Goal: Information Seeking & Learning: Check status

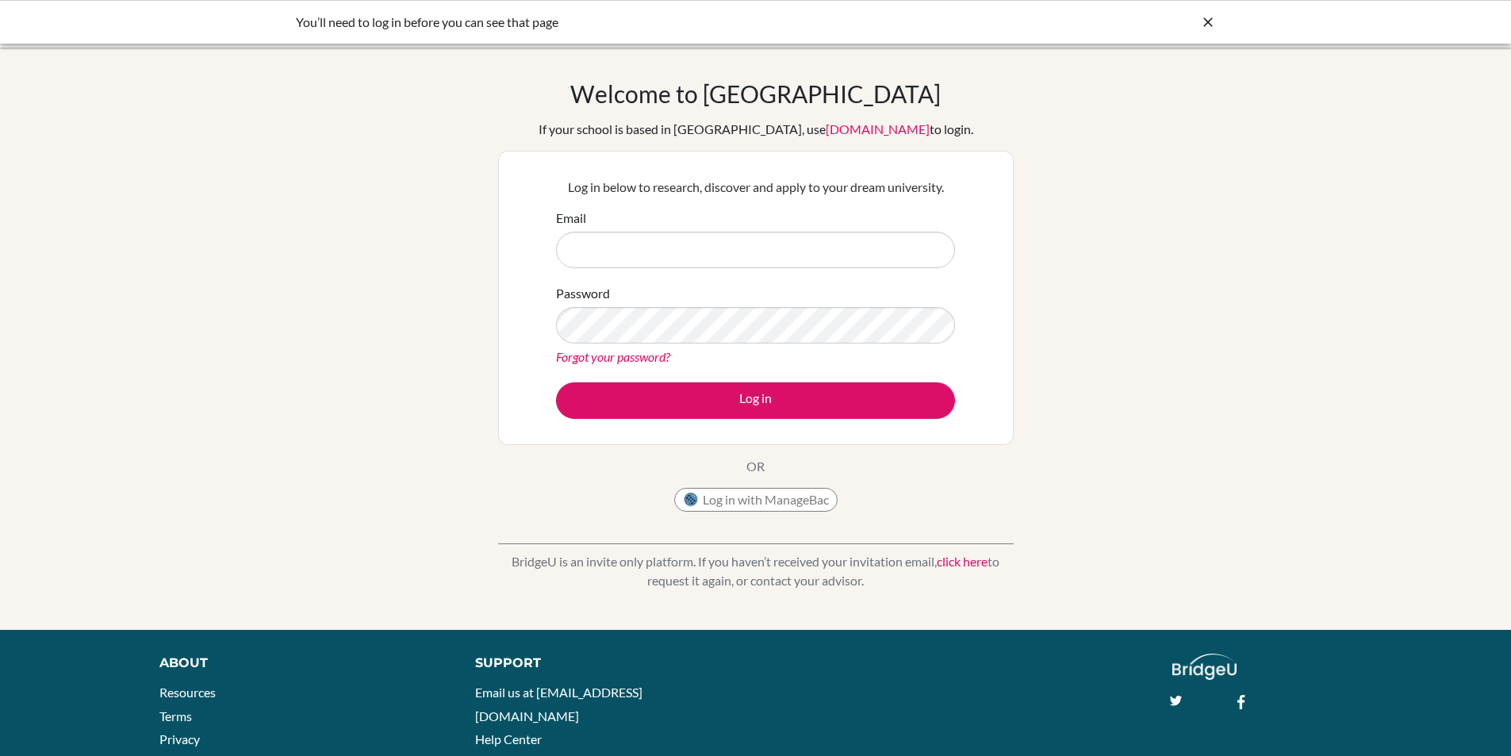
type input "[EMAIL_ADDRESS][DOMAIN_NAME]"
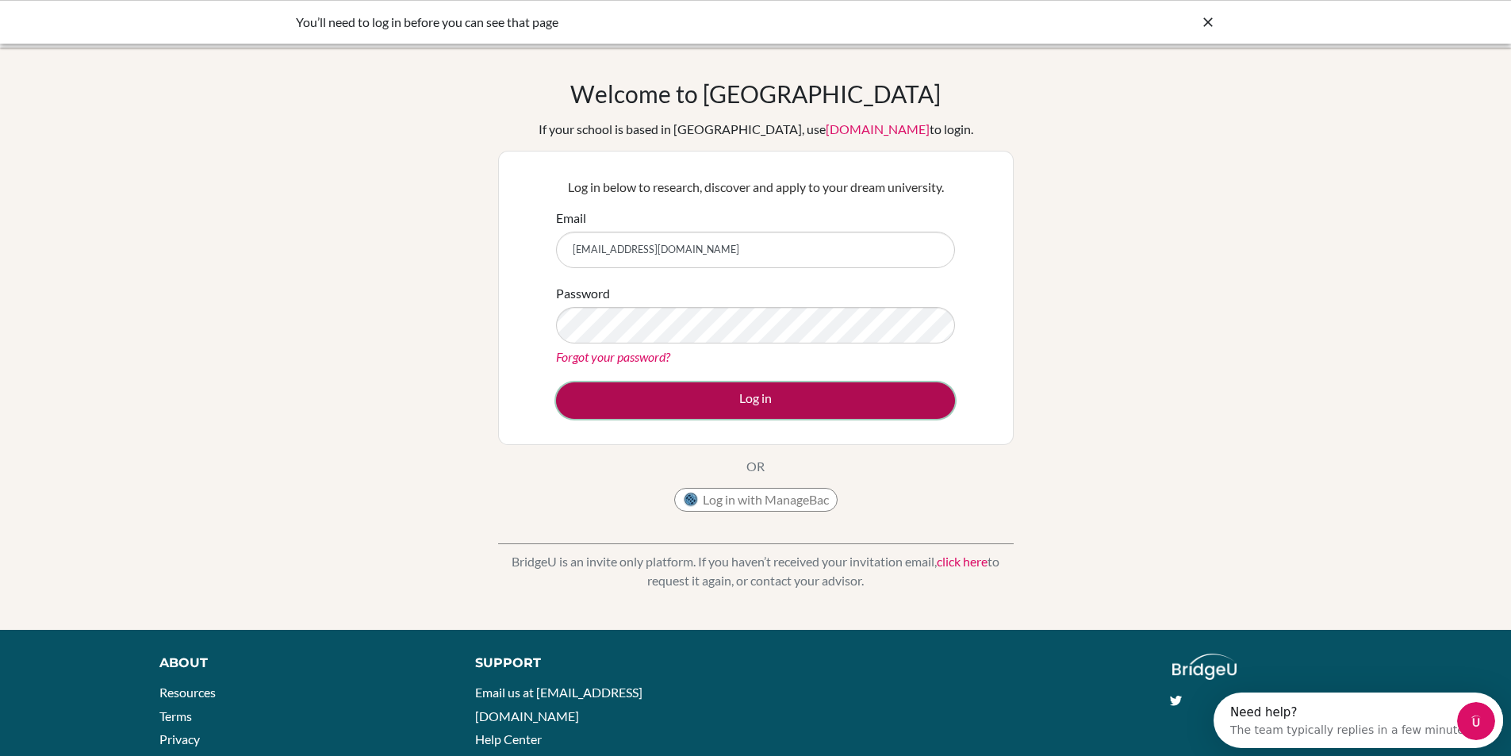
click at [666, 397] on button "Log in" at bounding box center [755, 400] width 399 height 36
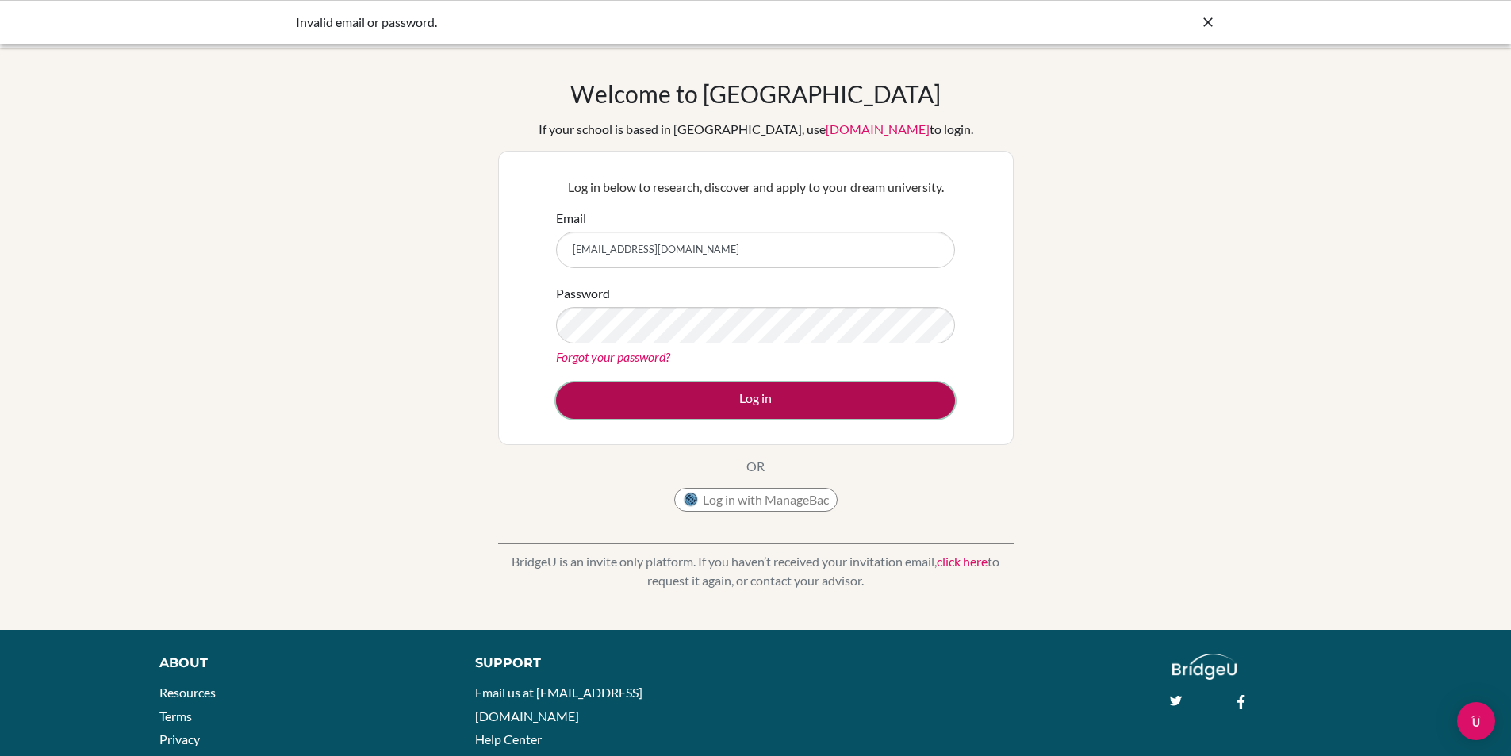
click at [679, 401] on button "Log in" at bounding box center [755, 400] width 399 height 36
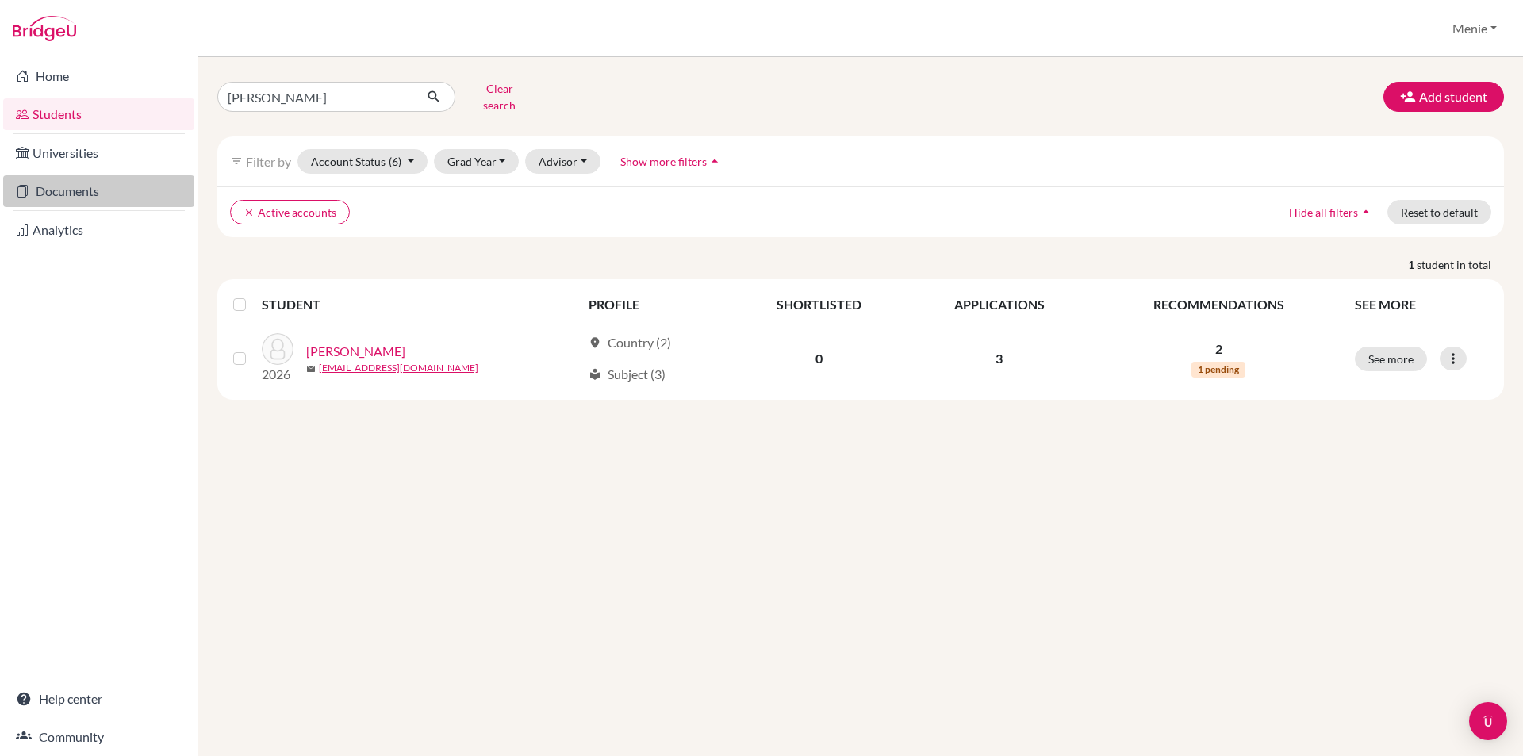
click at [63, 190] on link "Documents" at bounding box center [98, 191] width 191 height 32
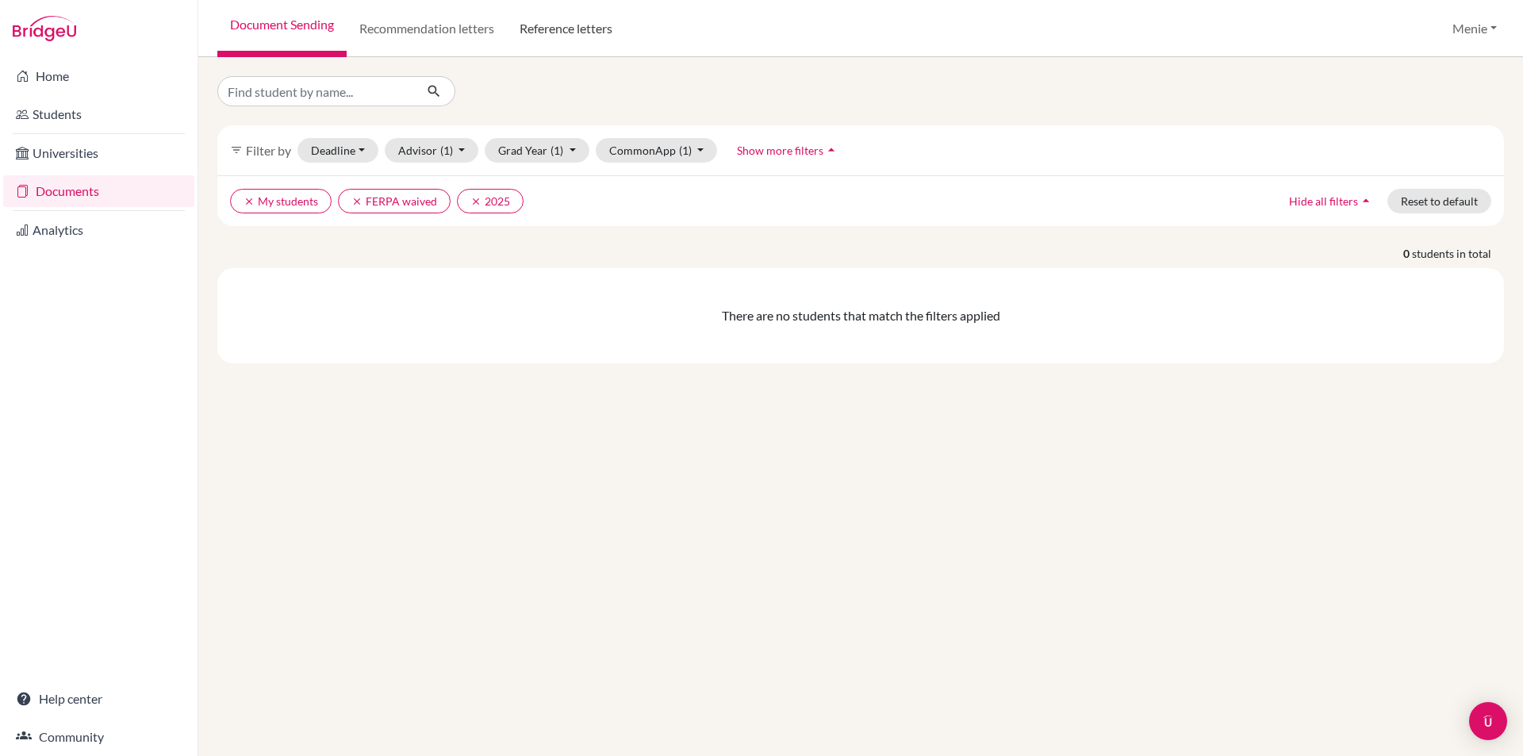
click at [552, 25] on link "Reference letters" at bounding box center [566, 28] width 118 height 57
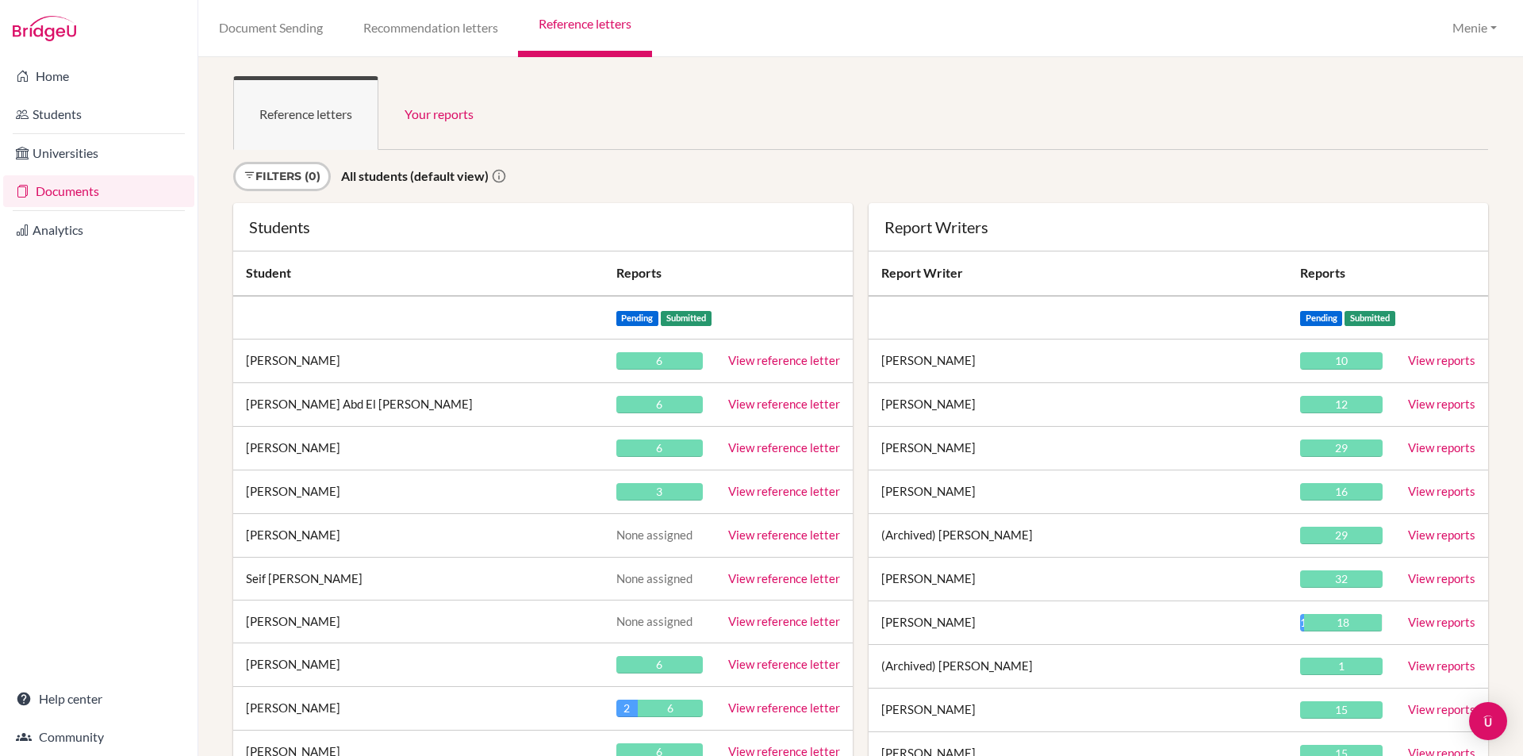
click at [763, 358] on link "View reference letter" at bounding box center [784, 360] width 112 height 14
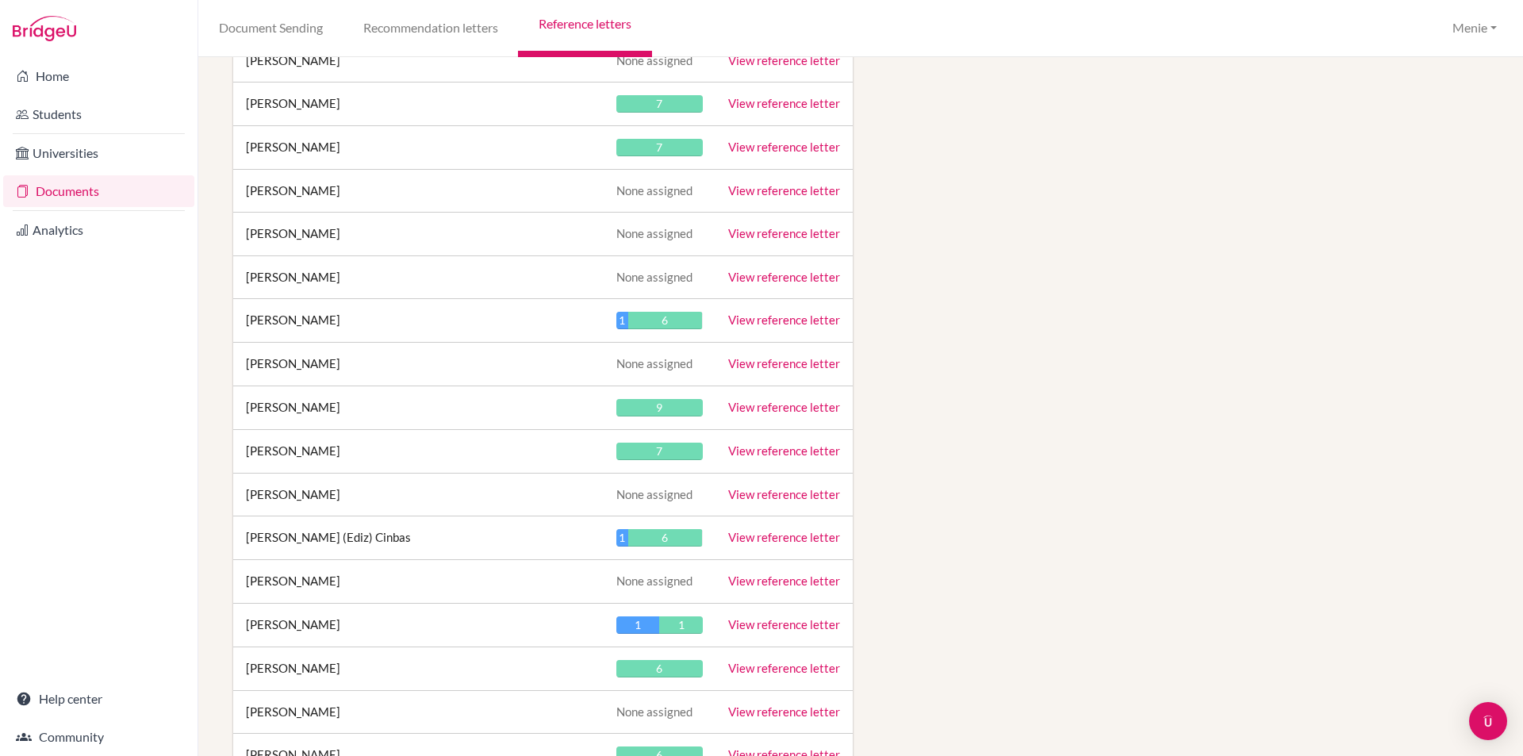
click at [779, 401] on link "View reference letter" at bounding box center [784, 407] width 112 height 14
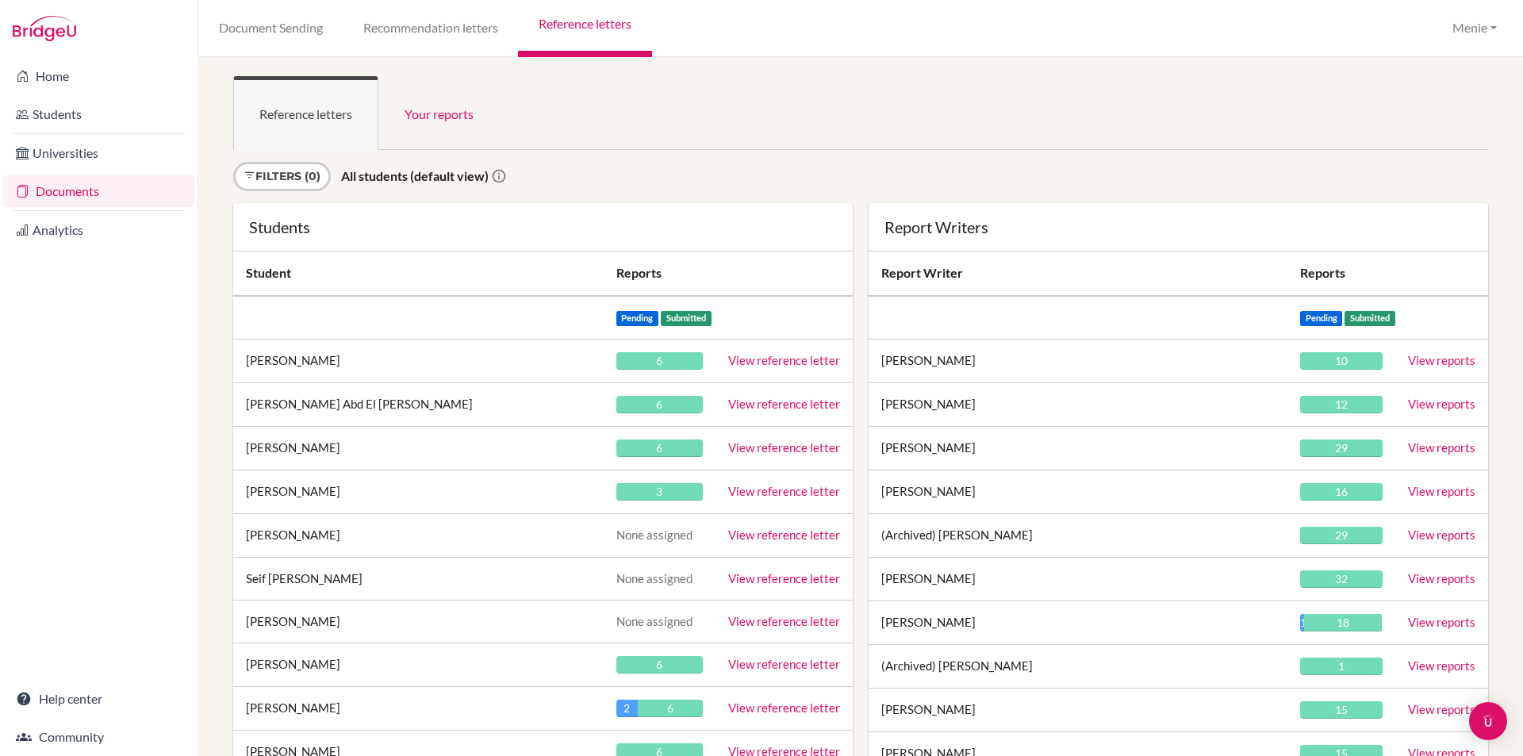
scroll to position [9132, 0]
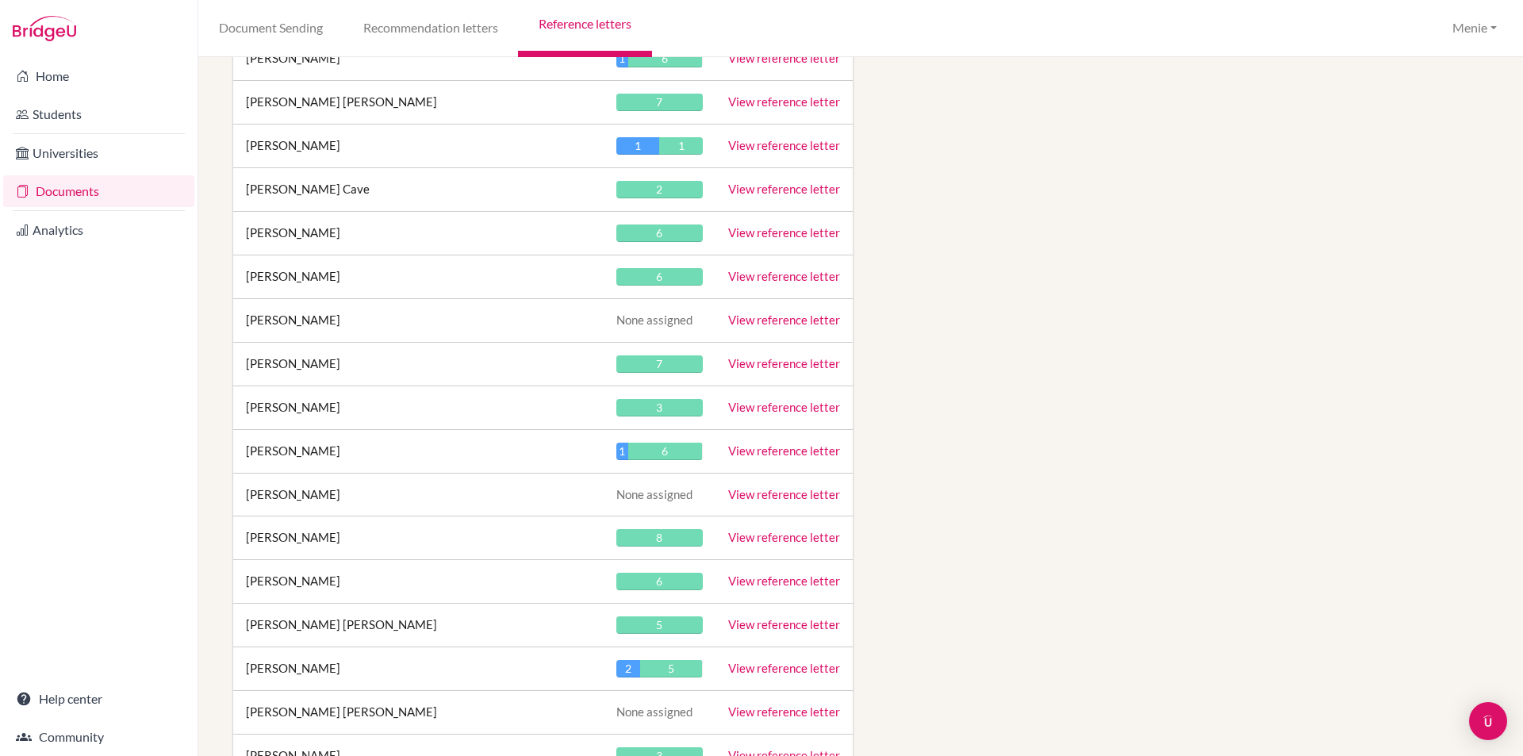
click at [743, 410] on link "View reference letter" at bounding box center [784, 407] width 112 height 14
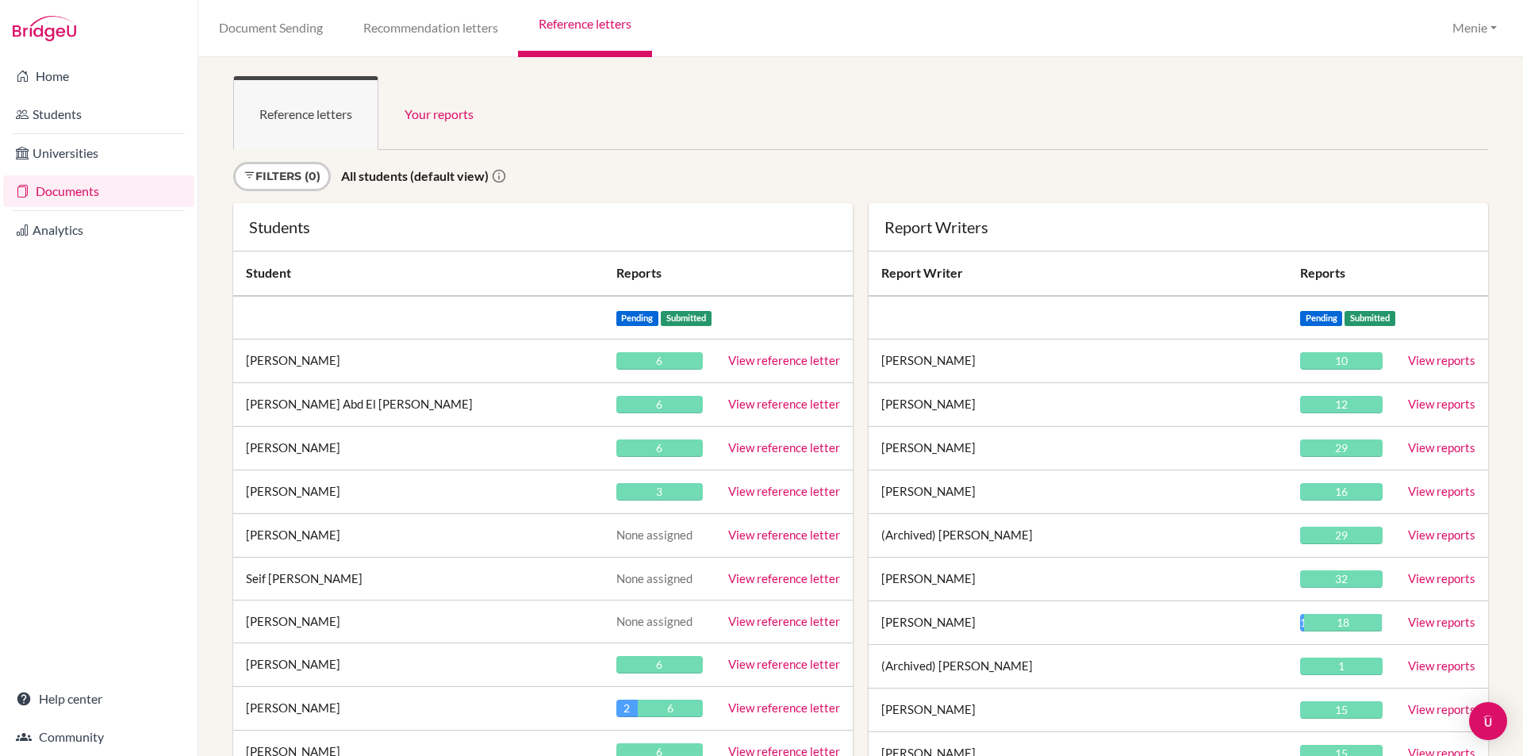
click at [774, 356] on link "View reference letter" at bounding box center [784, 360] width 112 height 14
click at [56, 82] on link "Home" at bounding box center [98, 76] width 191 height 32
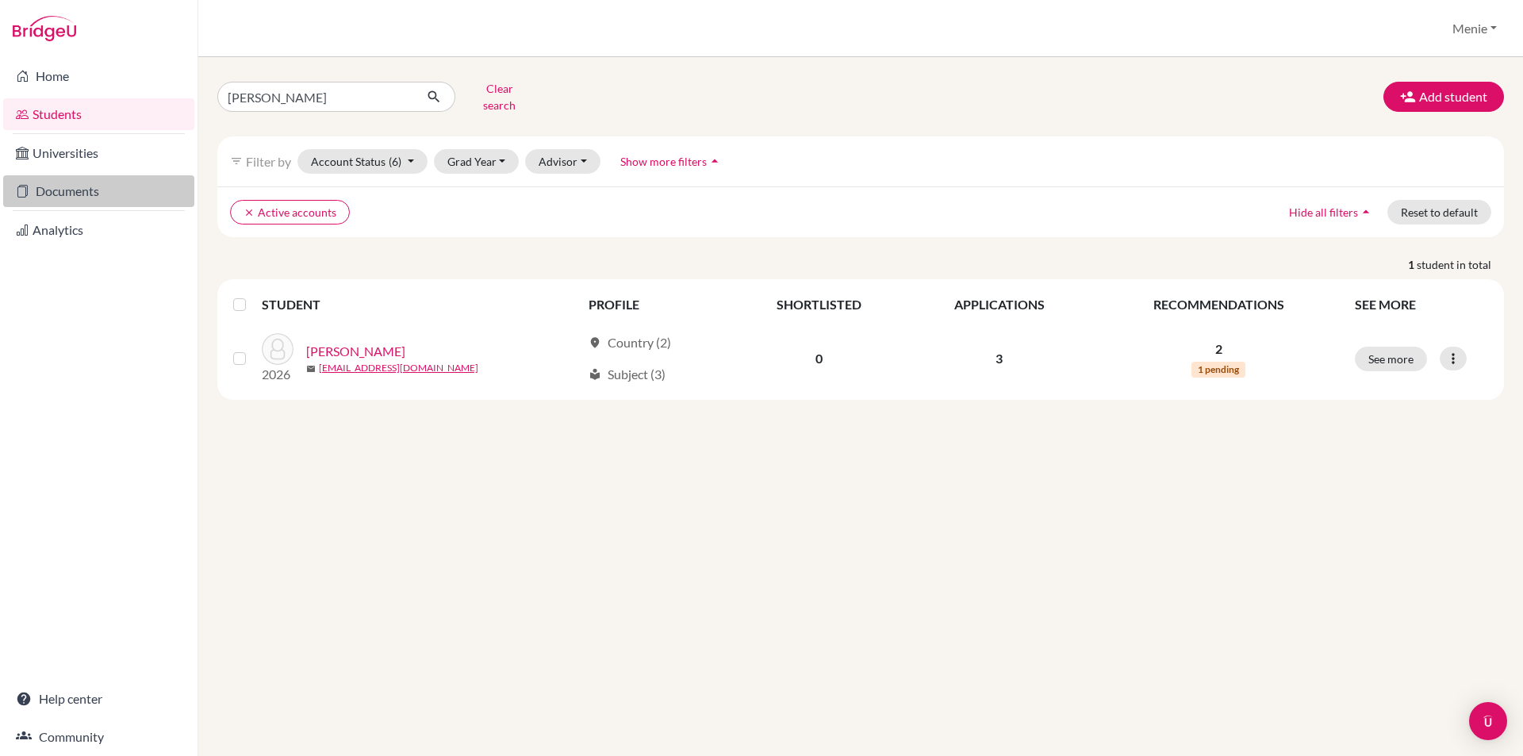
click at [79, 188] on link "Documents" at bounding box center [98, 191] width 191 height 32
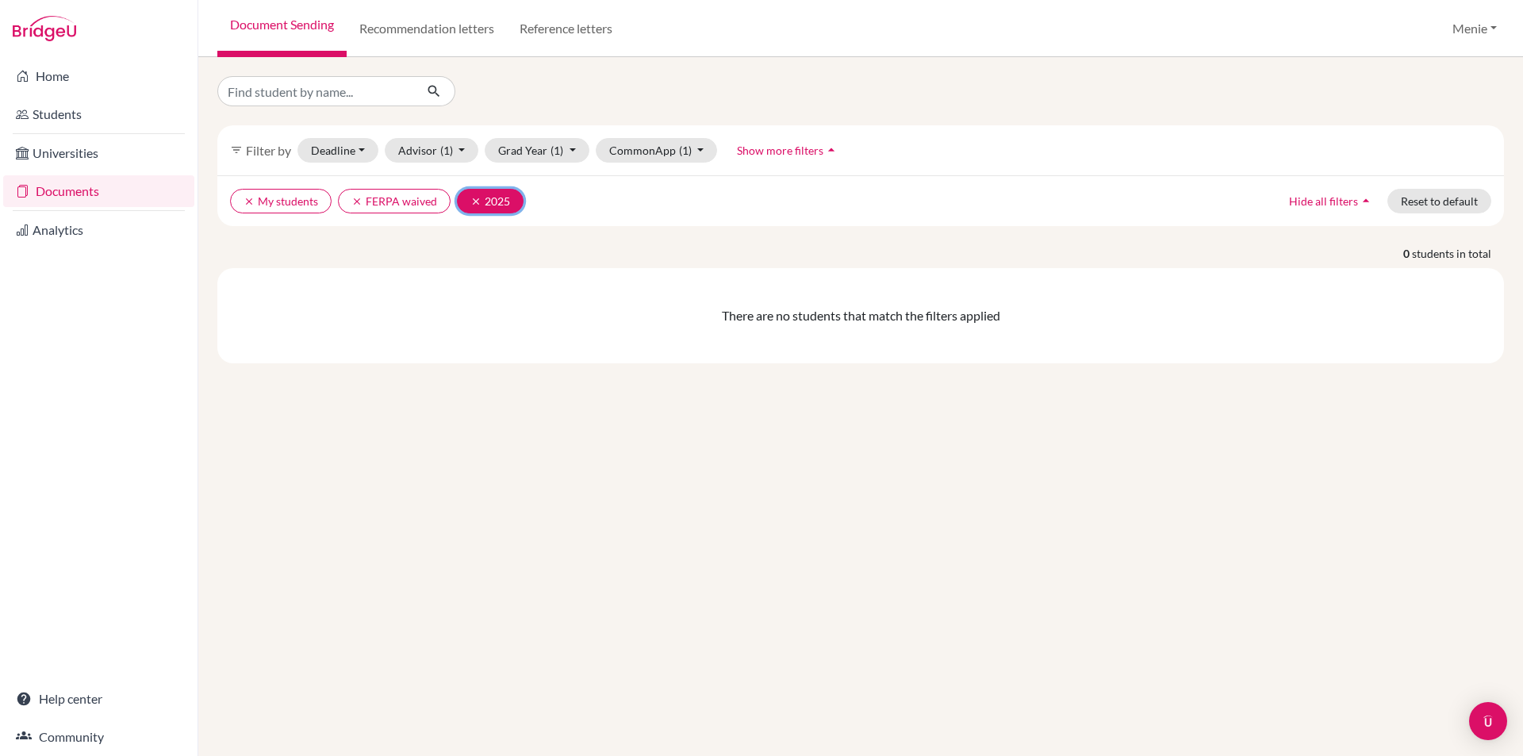
drag, startPoint x: 466, startPoint y: 201, endPoint x: 339, endPoint y: 201, distance: 126.9
click at [466, 201] on button "clear 2025" at bounding box center [490, 201] width 67 height 25
click at [767, 149] on span "Show more filters" at bounding box center [761, 150] width 86 height 13
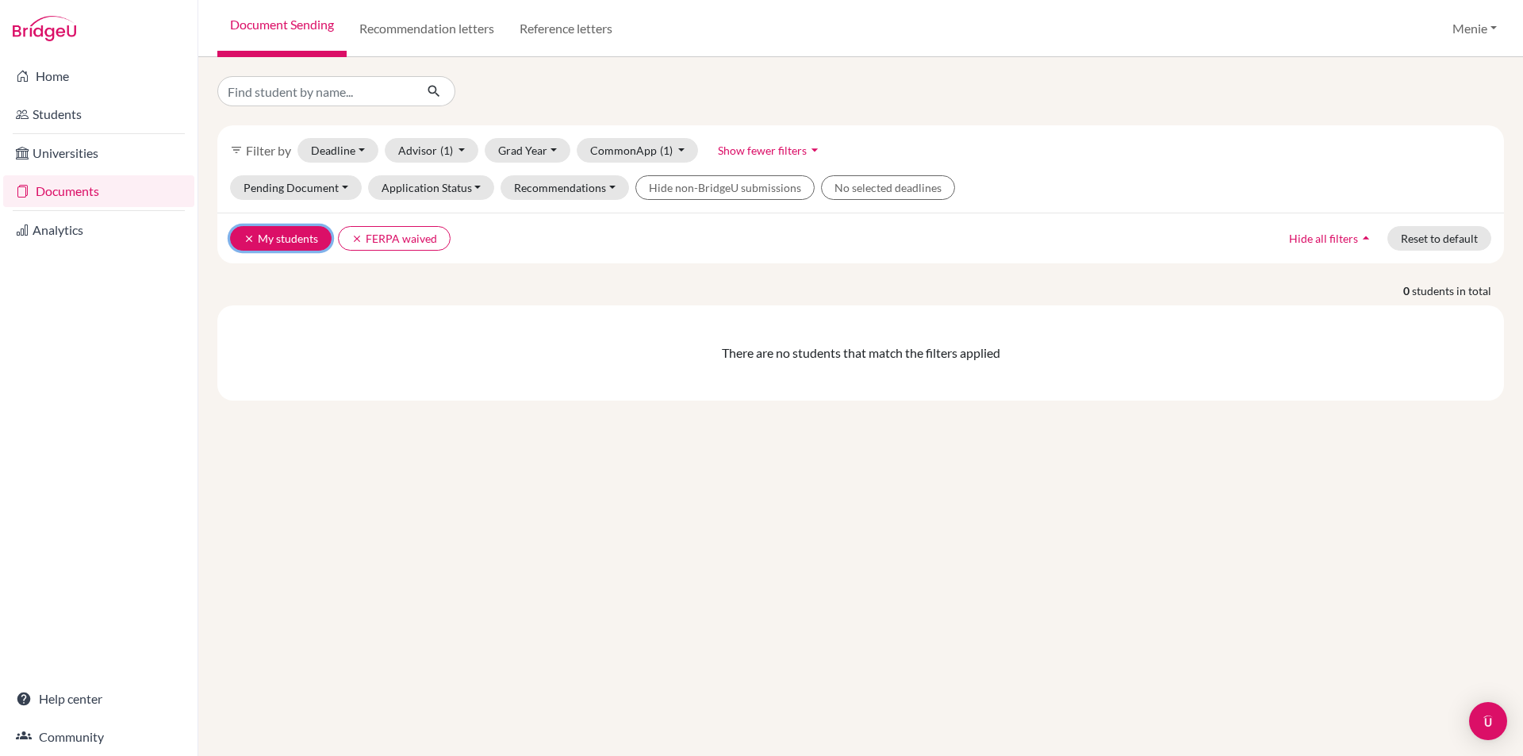
click at [236, 231] on button "clear My students" at bounding box center [281, 238] width 102 height 25
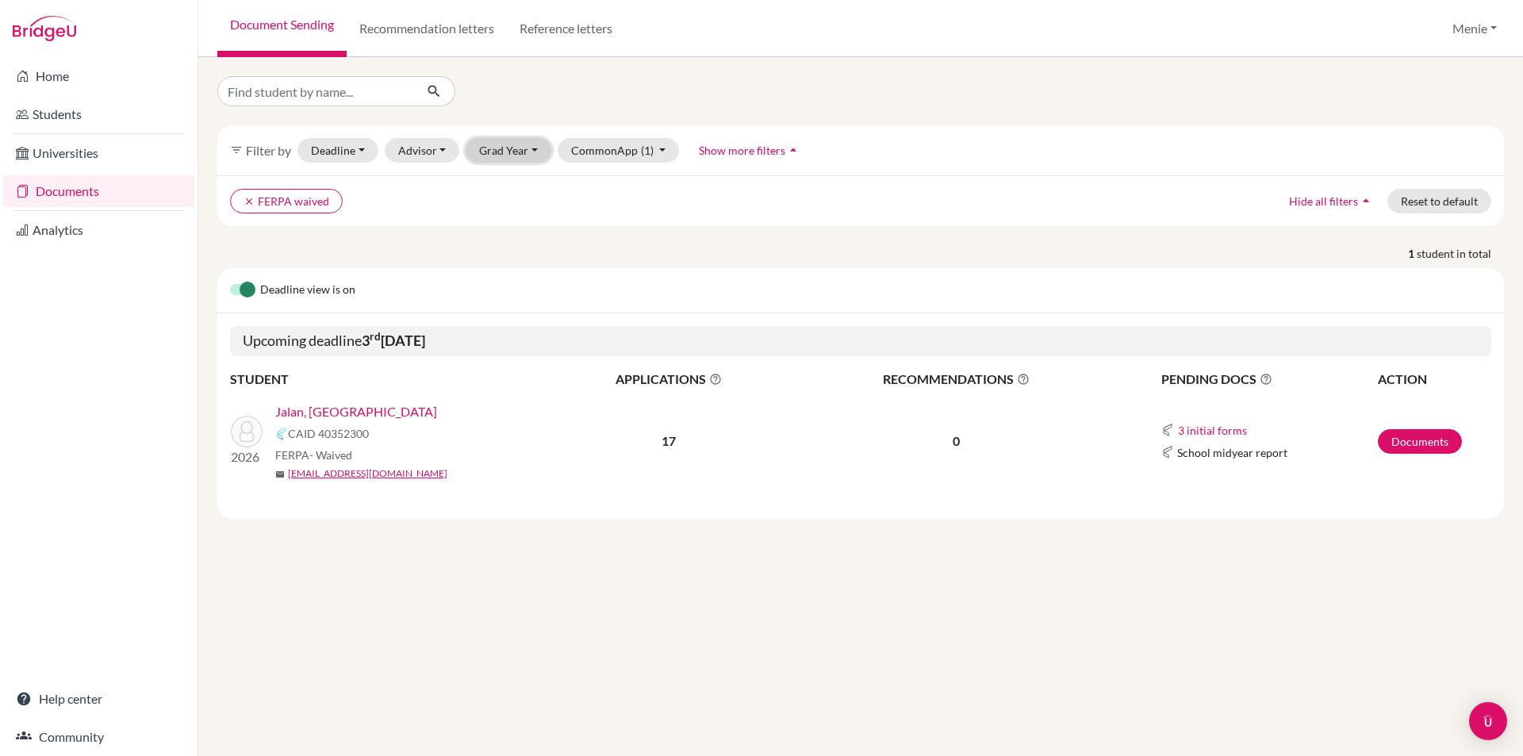
click at [517, 152] on button "Grad Year" at bounding box center [509, 150] width 86 height 25
click at [504, 213] on span "2026" at bounding box center [499, 209] width 29 height 19
click at [251, 204] on icon "clear" at bounding box center [248, 201] width 11 height 11
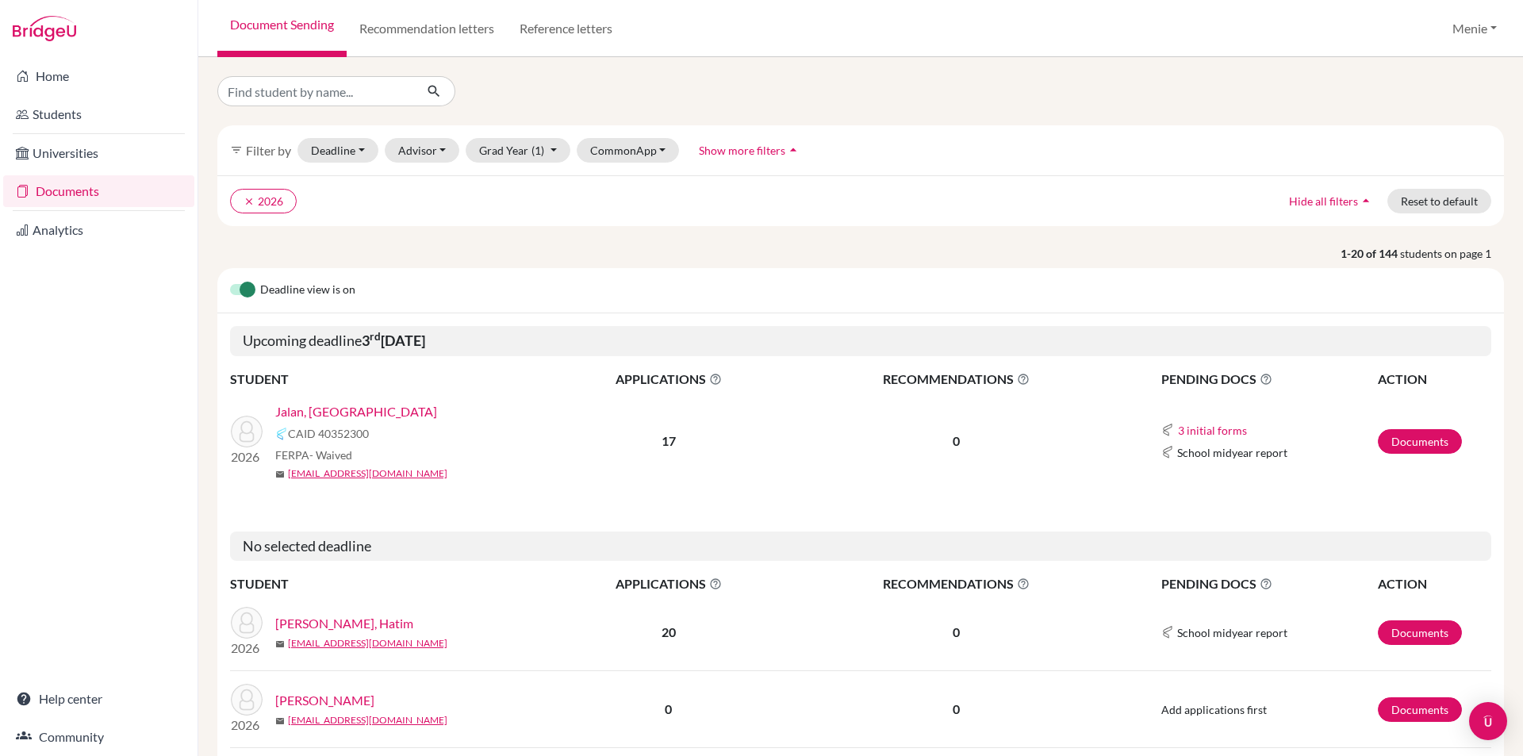
click at [740, 149] on span "Show more filters" at bounding box center [742, 150] width 86 height 13
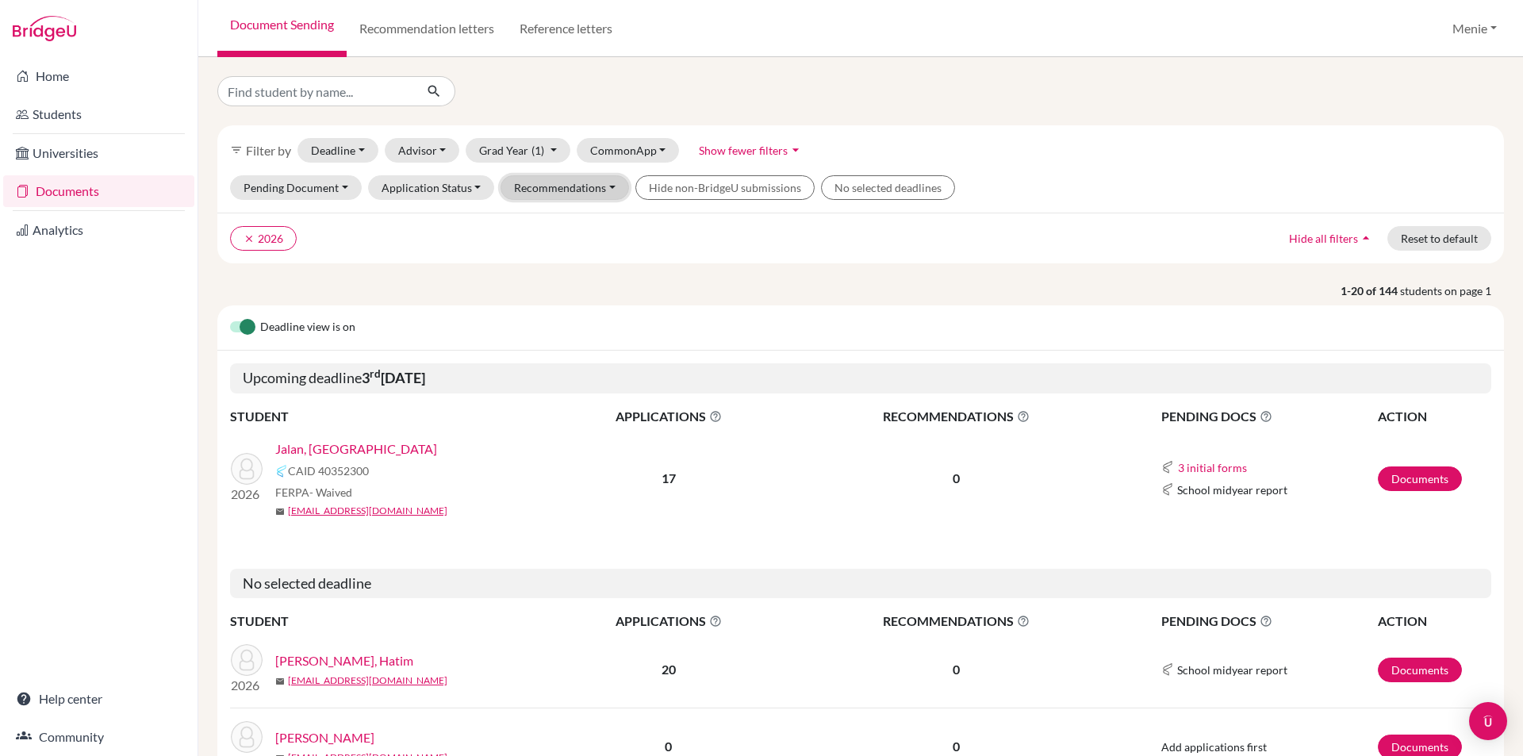
click at [571, 189] on button "Recommendations" at bounding box center [564, 187] width 128 height 25
click at [365, 150] on button "Deadline - Select a date range Or double click for a single date selection Toda…" at bounding box center [337, 150] width 81 height 25
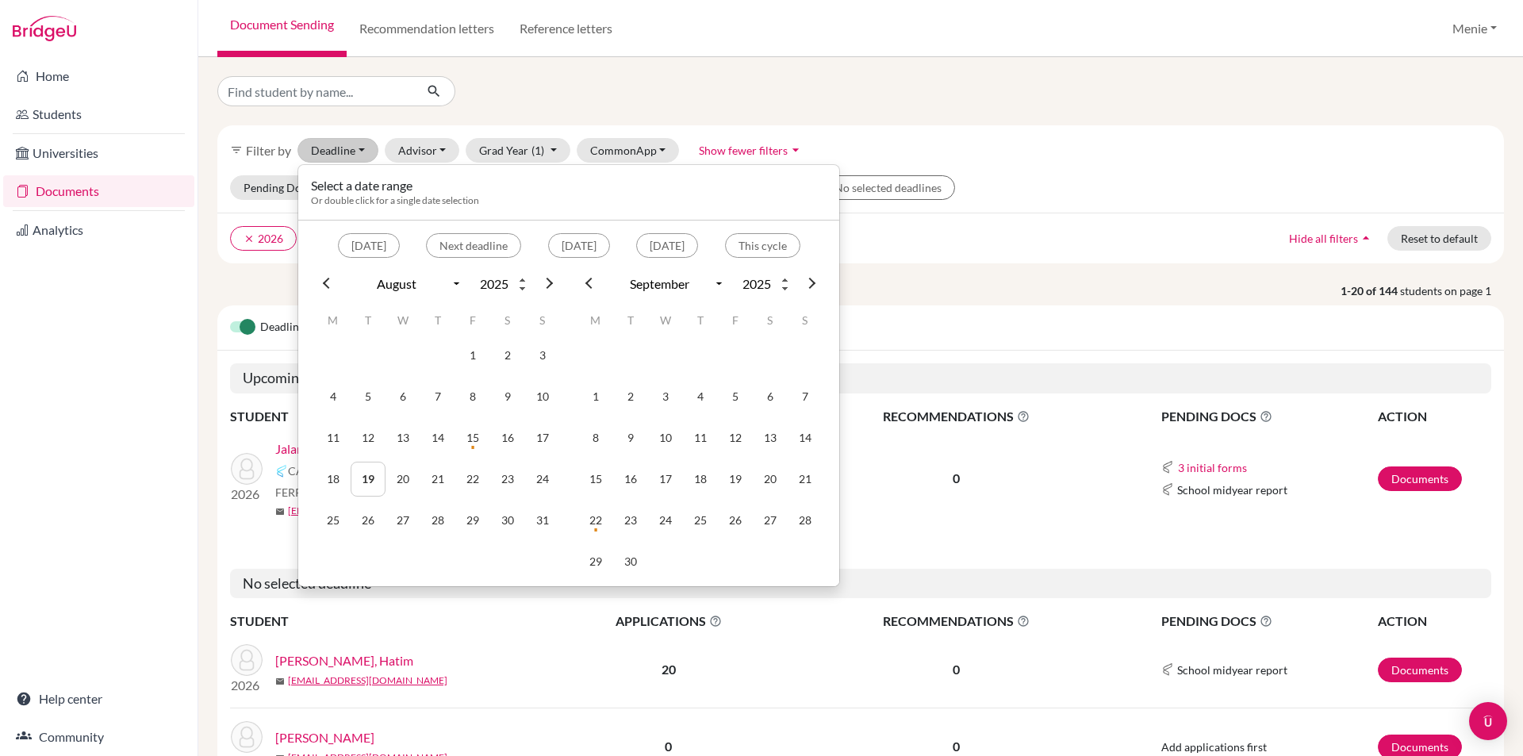
click at [1058, 217] on div "clear 2026 Hide all filters arrow_drop_up Reset to default" at bounding box center [860, 238] width 1286 height 51
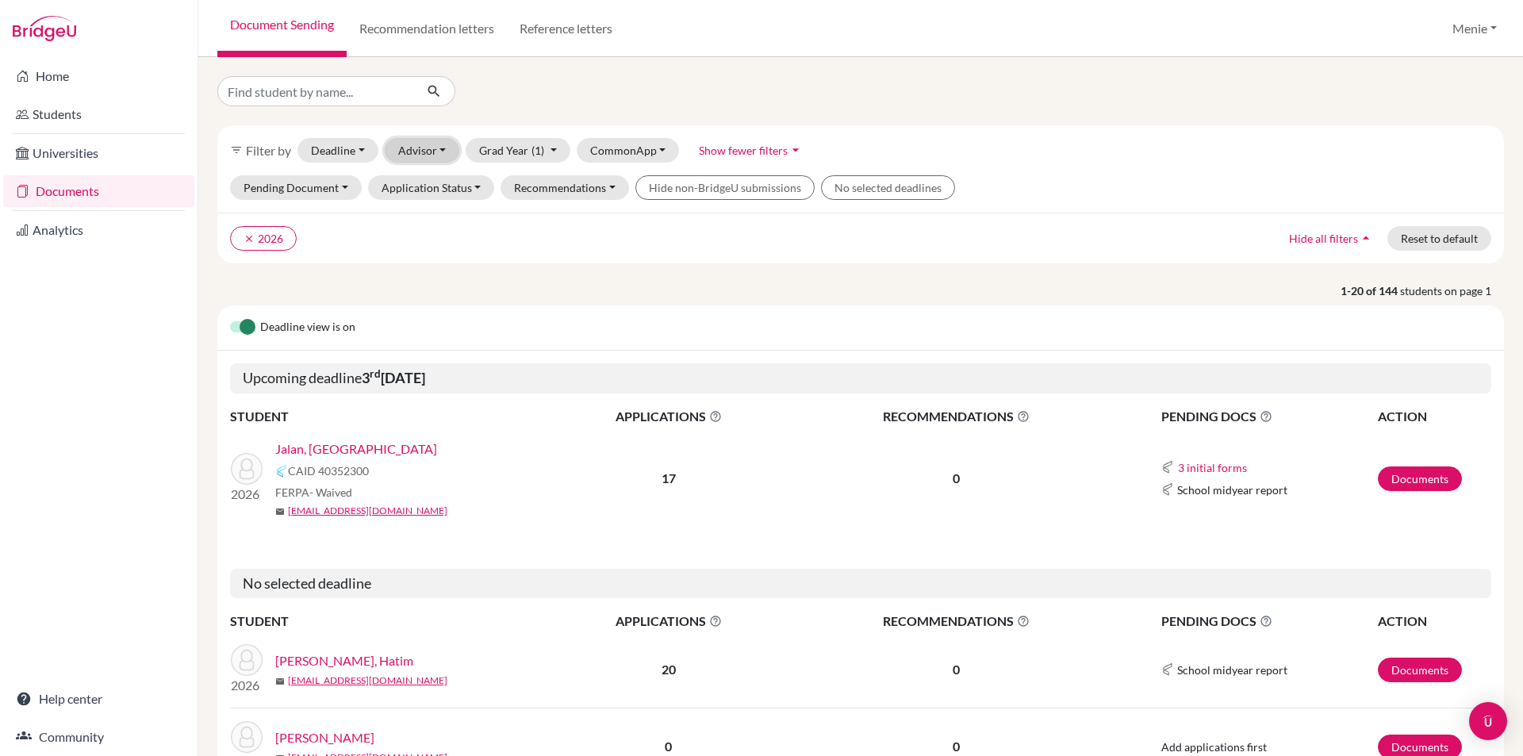
click at [417, 146] on button "Advisor" at bounding box center [422, 150] width 75 height 25
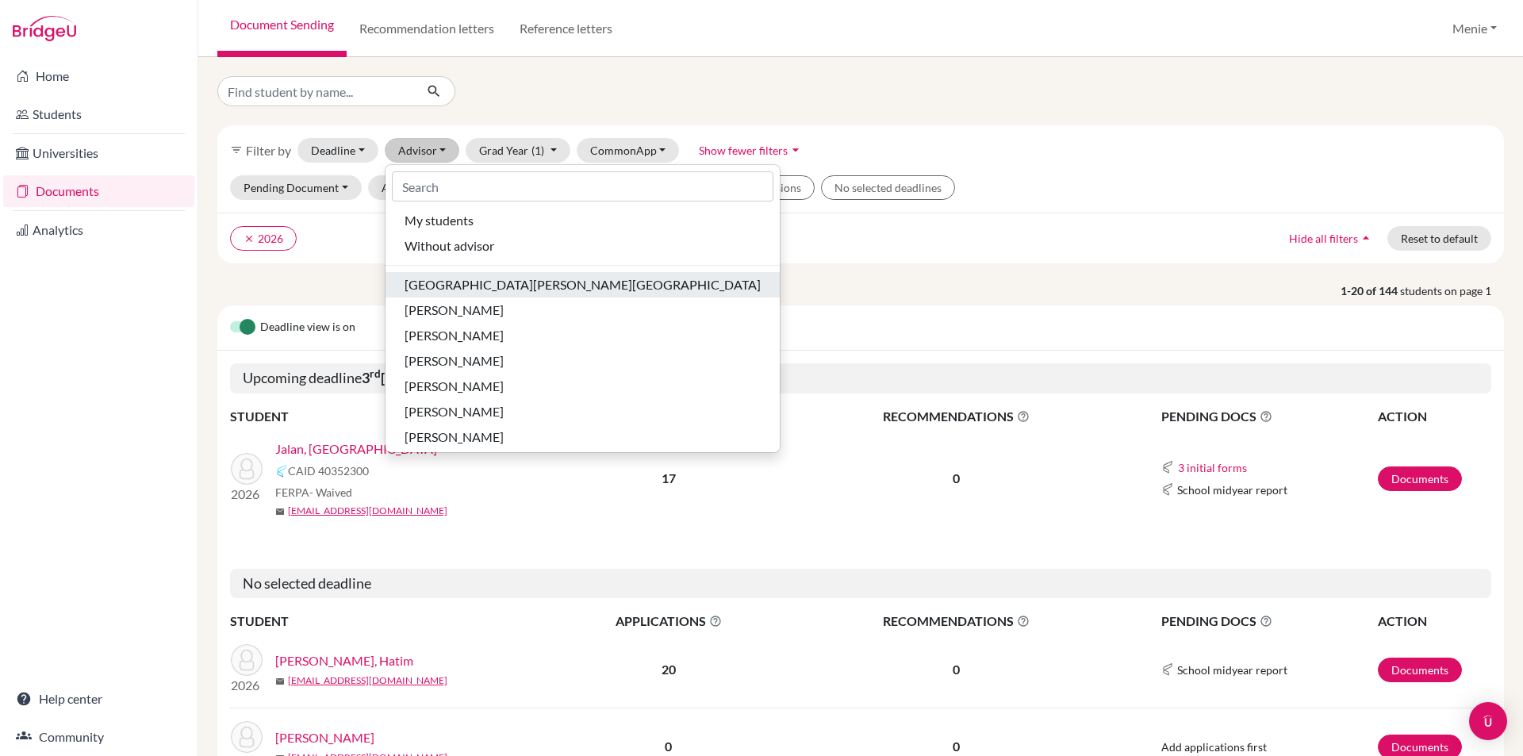
click at [476, 282] on span "Addis, Ashleigh" at bounding box center [582, 284] width 356 height 19
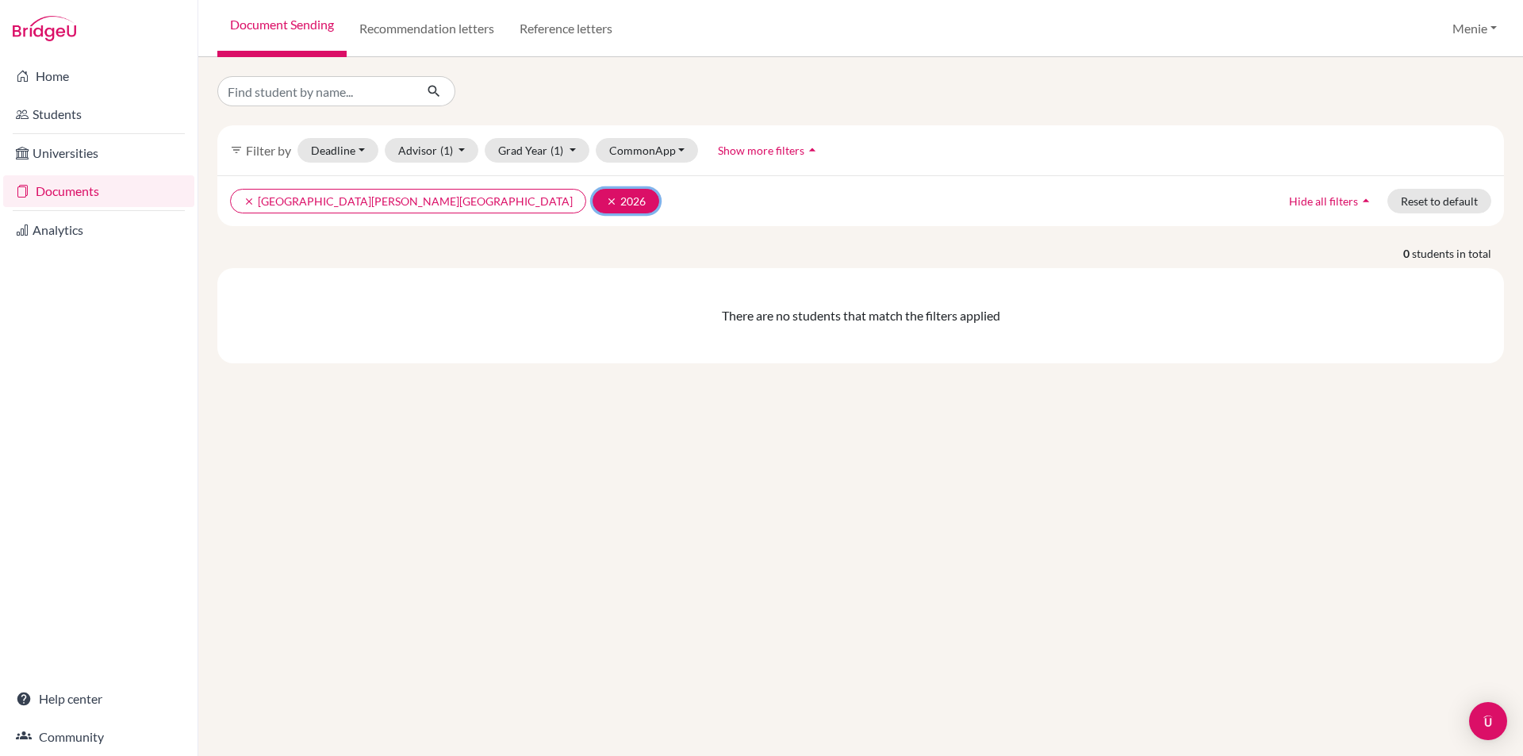
click at [606, 199] on icon "clear" at bounding box center [611, 201] width 11 height 11
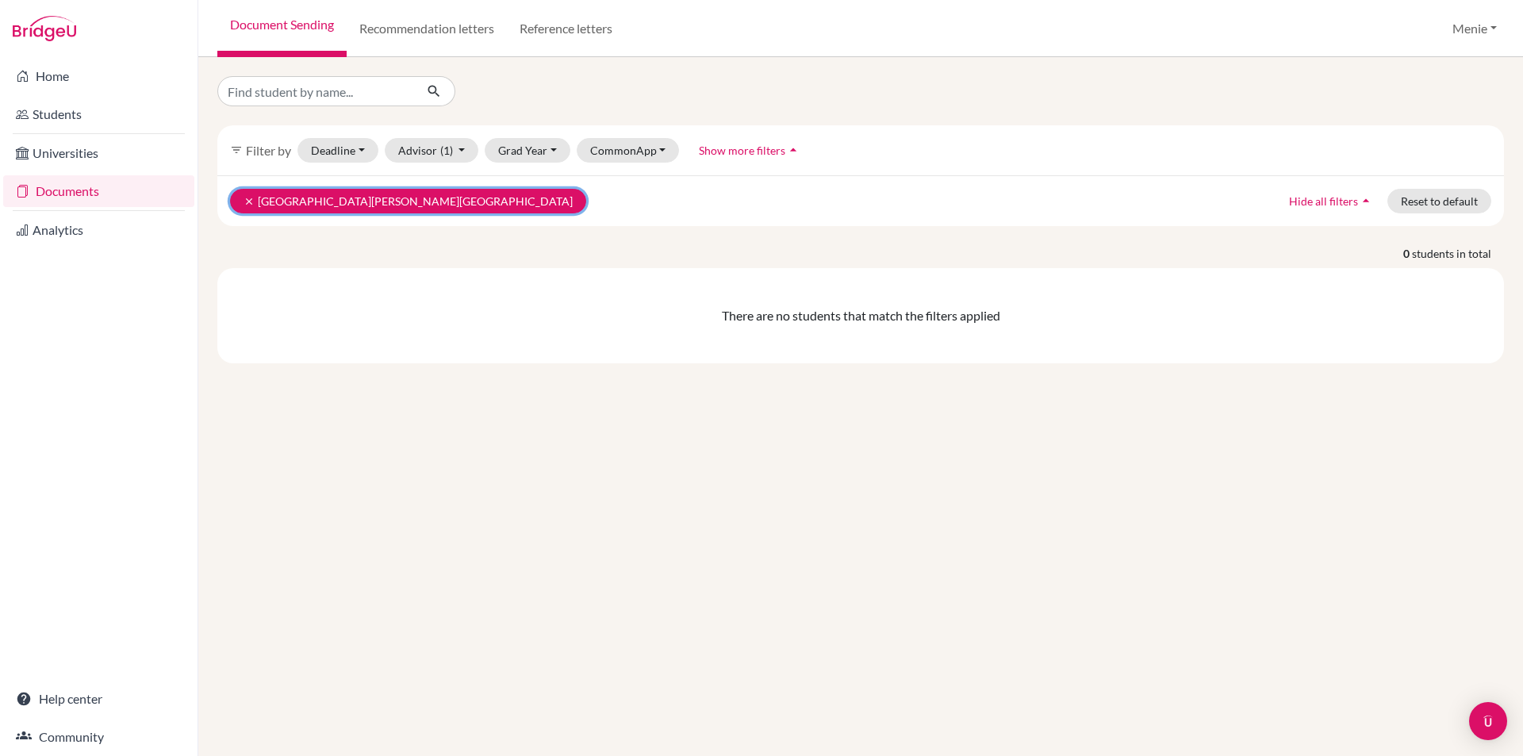
click at [245, 197] on icon "clear" at bounding box center [248, 201] width 11 height 11
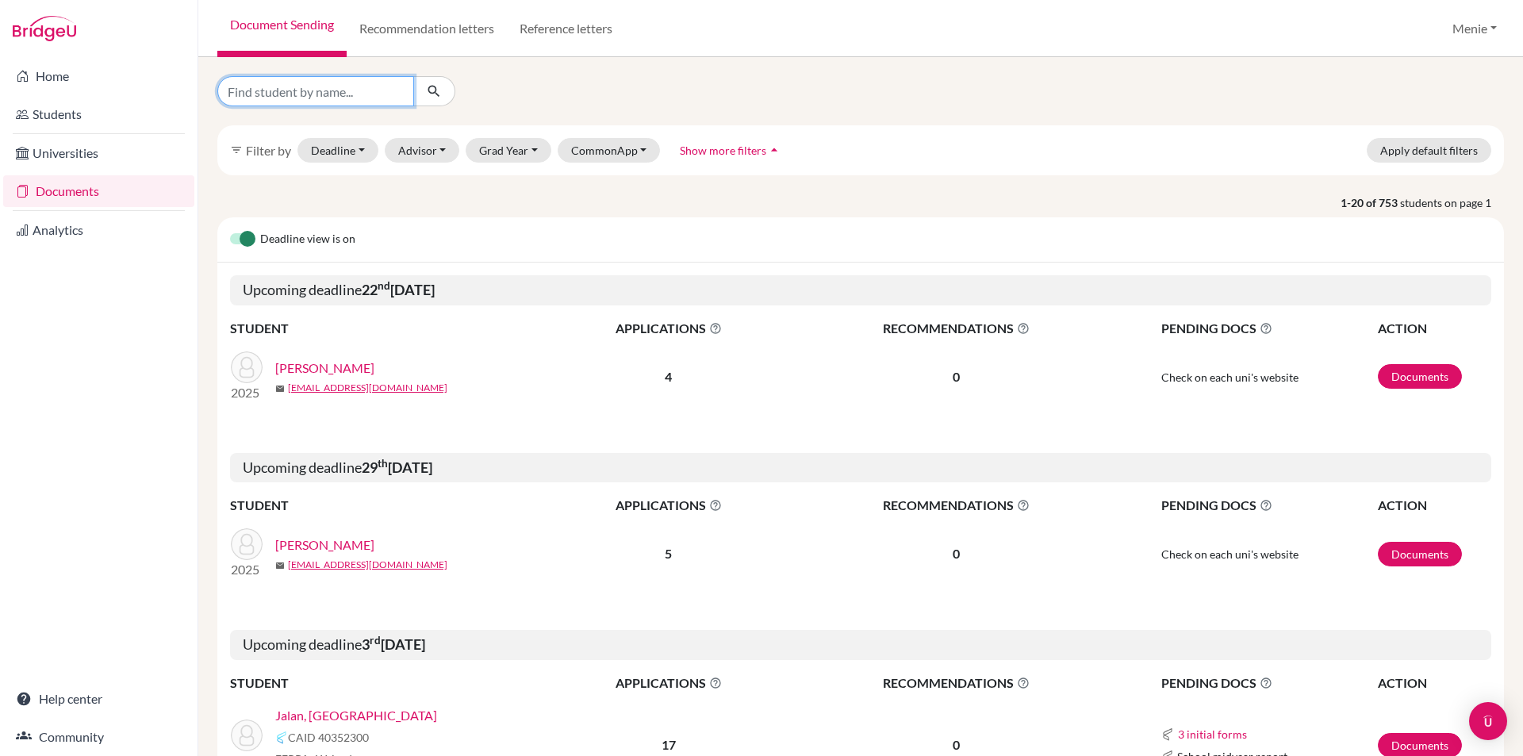
click at [297, 89] on input "Find student by name..." at bounding box center [315, 91] width 197 height 30
type input "Levi"
click at [436, 88] on icon "submit" at bounding box center [434, 91] width 16 height 16
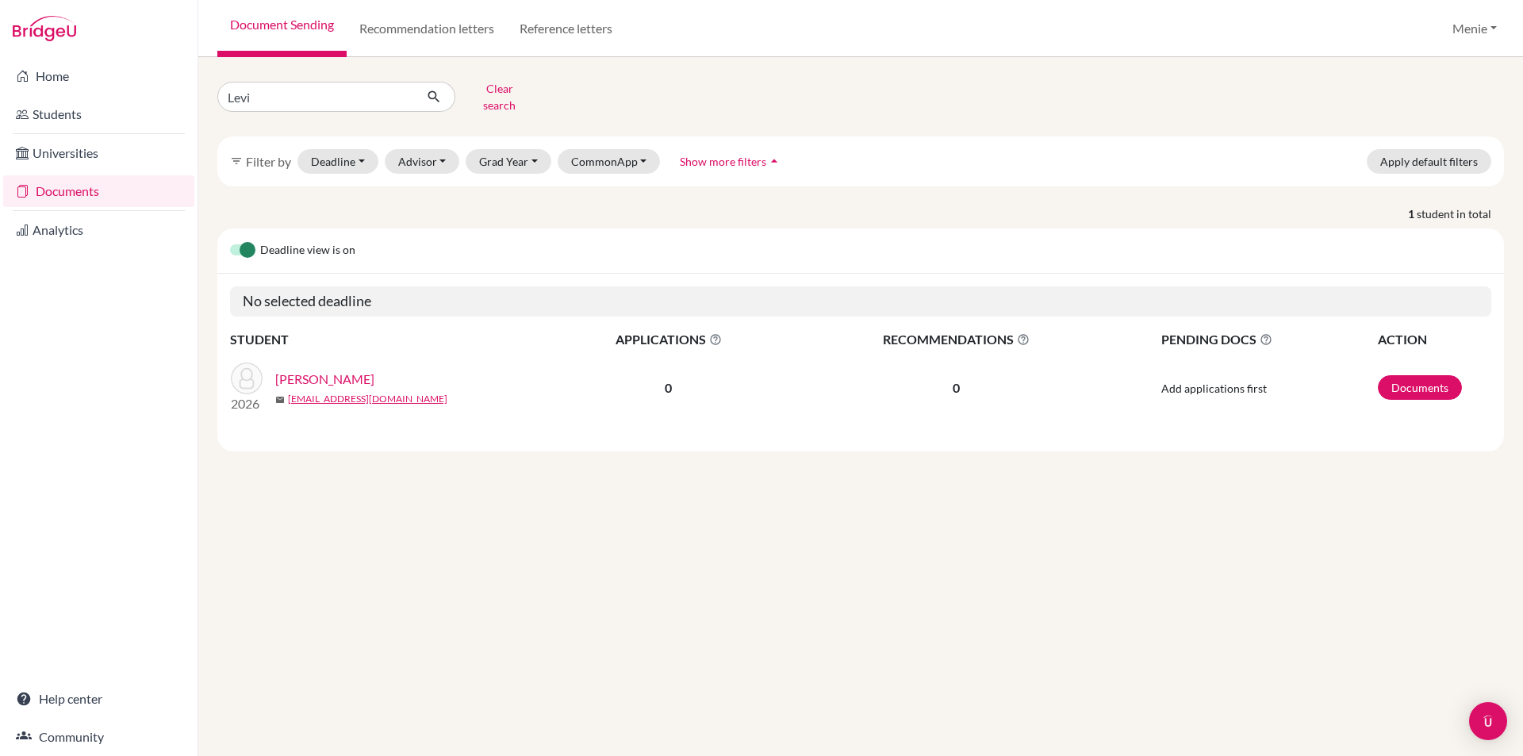
click at [366, 370] on link "Giambuzzi-Pieters, Levi" at bounding box center [324, 379] width 99 height 19
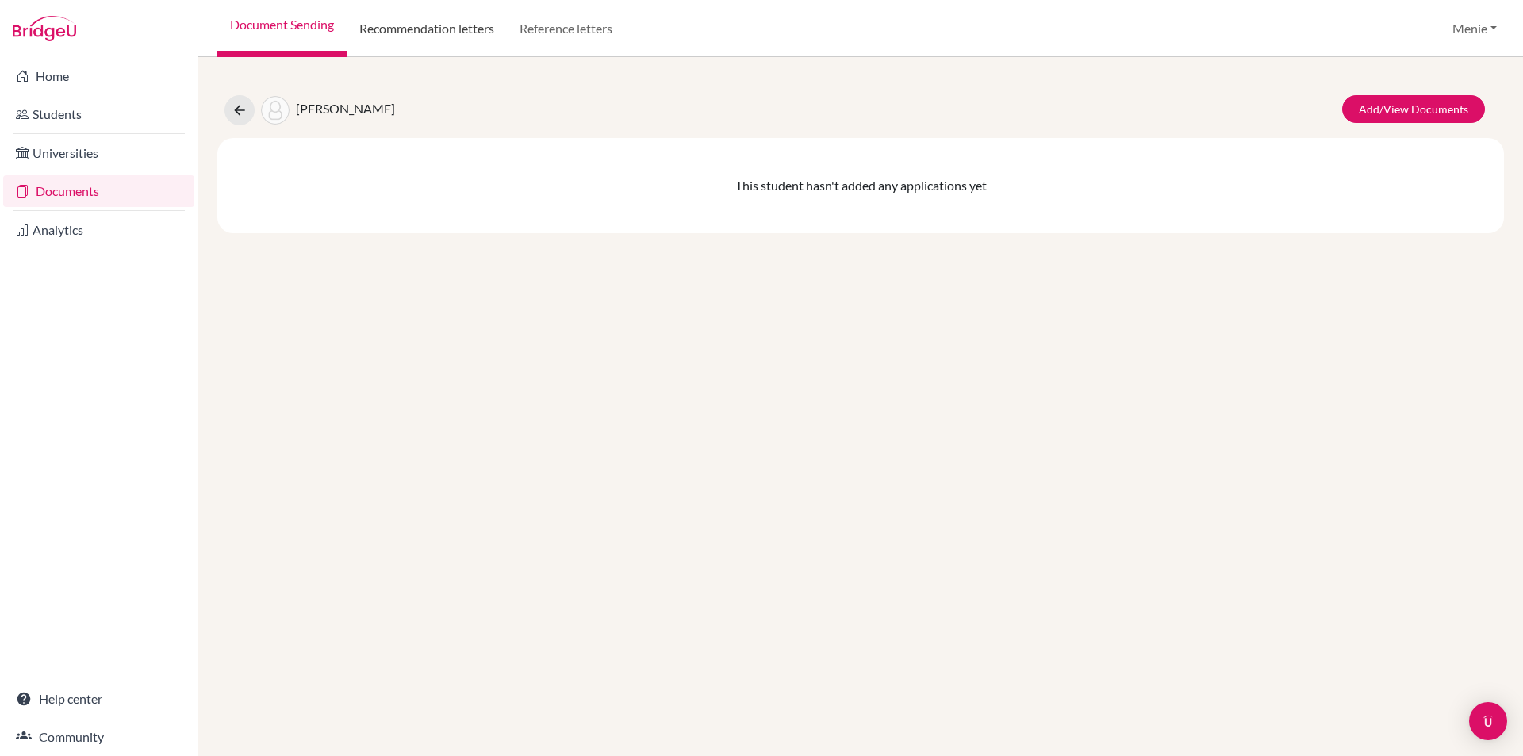
click at [447, 31] on link "Recommendation letters" at bounding box center [427, 28] width 160 height 57
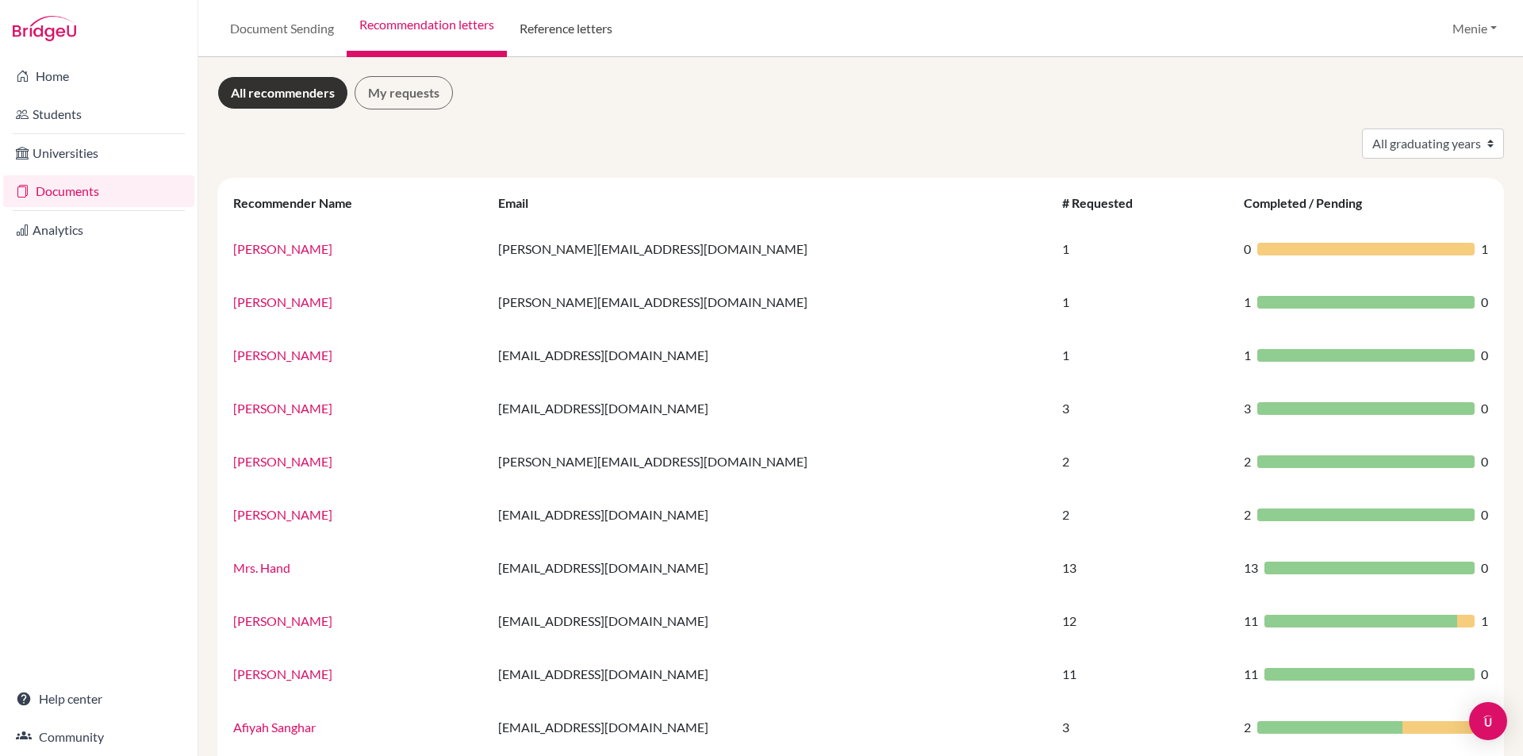
click at [530, 24] on link "Reference letters" at bounding box center [566, 28] width 118 height 57
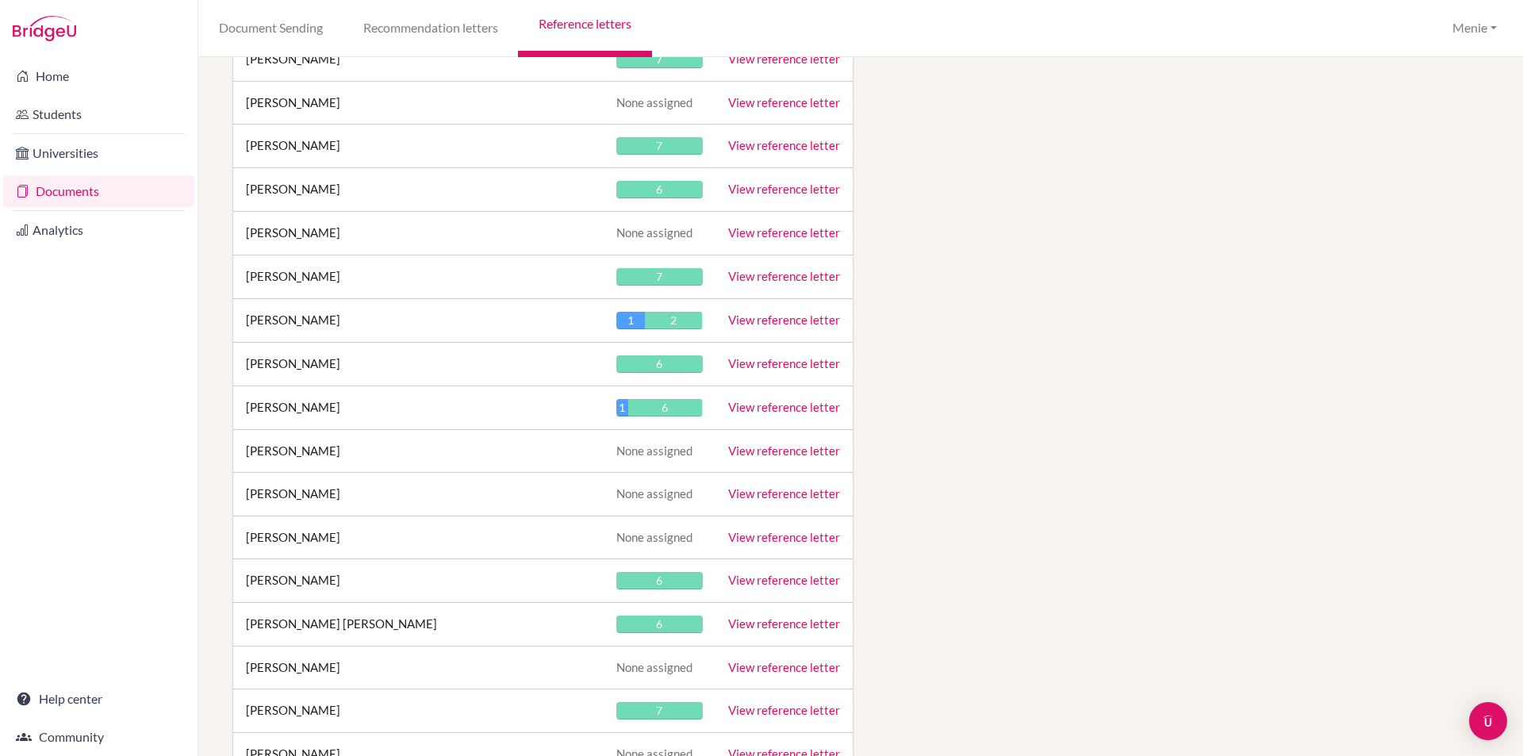
scroll to position [11436, 0]
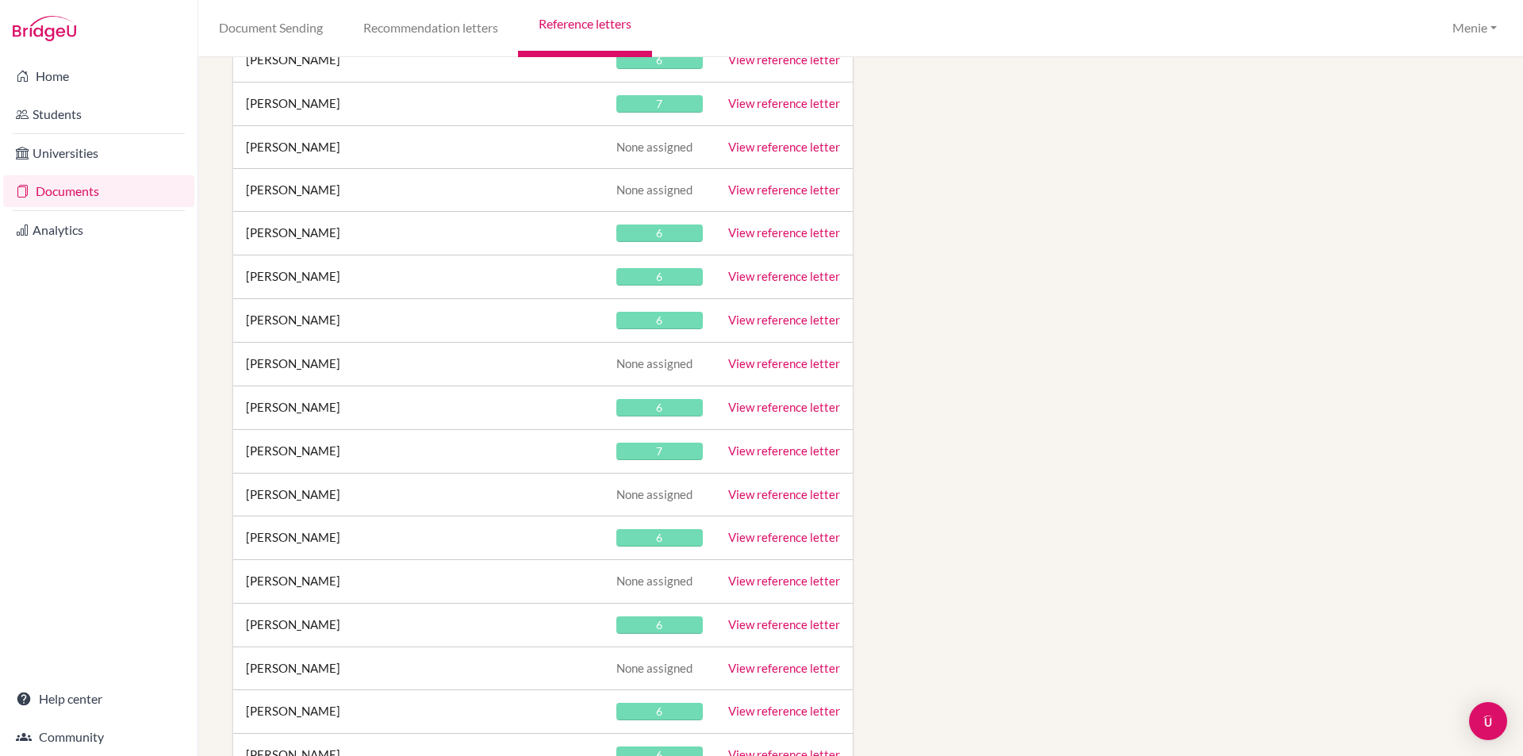
click at [769, 408] on link "View reference letter" at bounding box center [784, 407] width 112 height 14
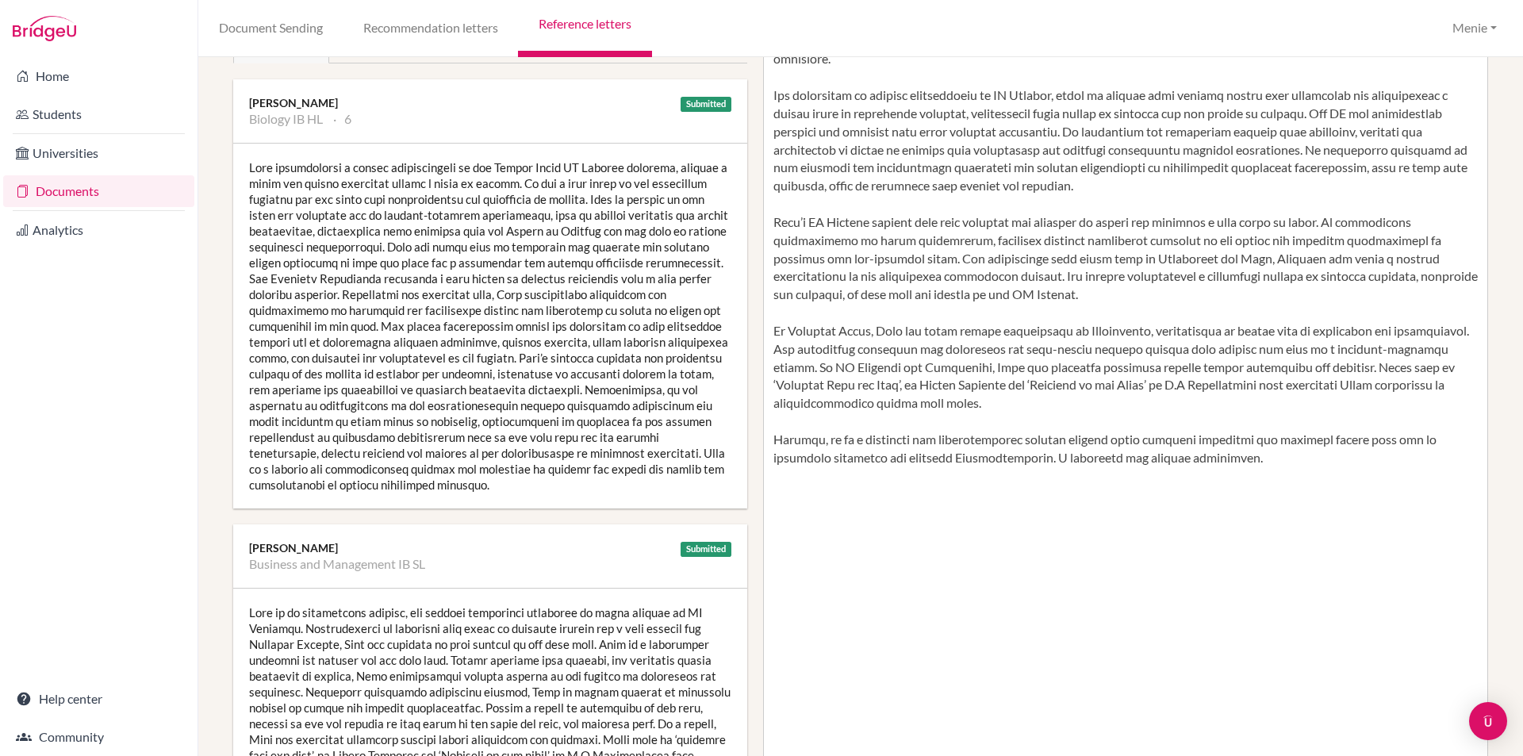
scroll to position [317, 0]
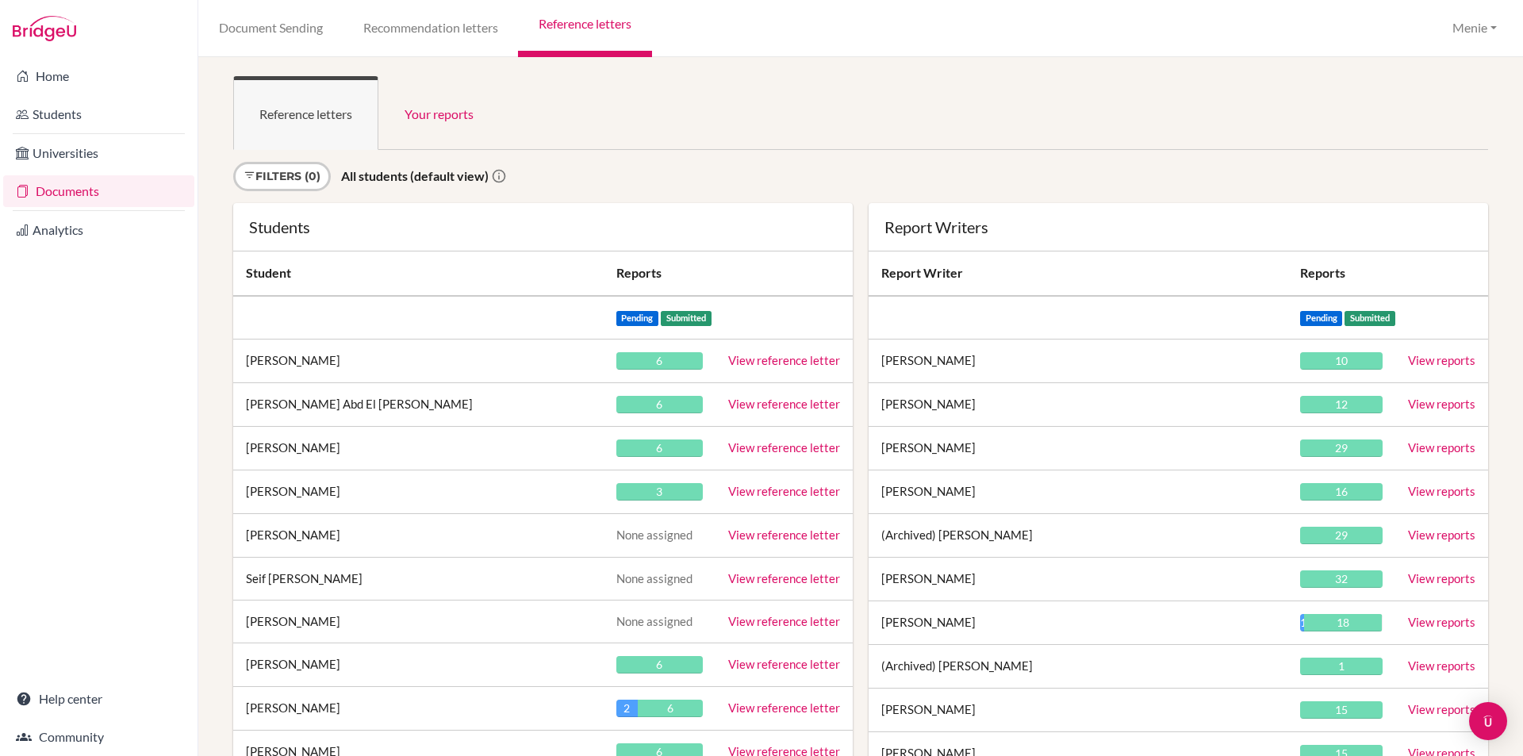
click at [780, 360] on link "View reference letter" at bounding box center [784, 360] width 112 height 14
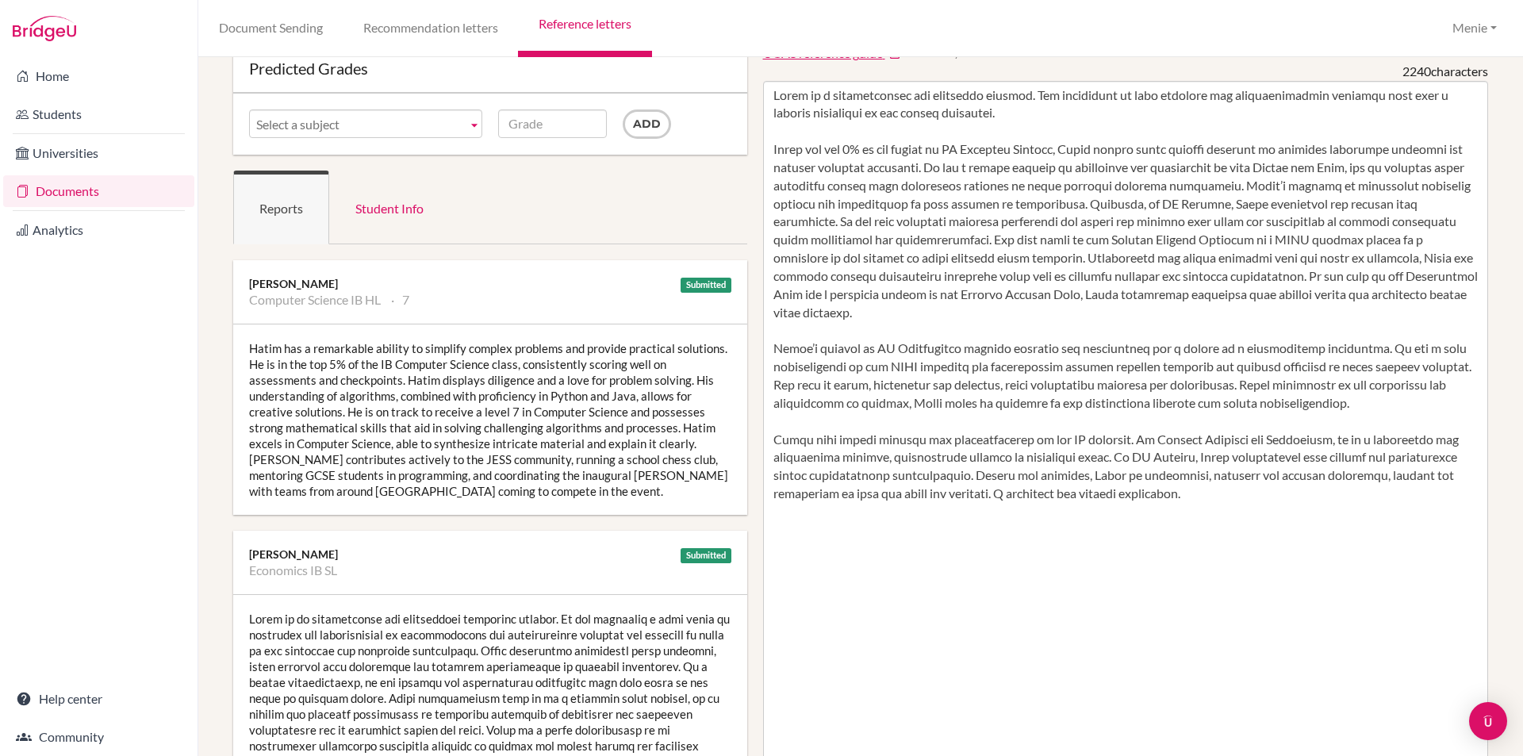
scroll to position [79, 0]
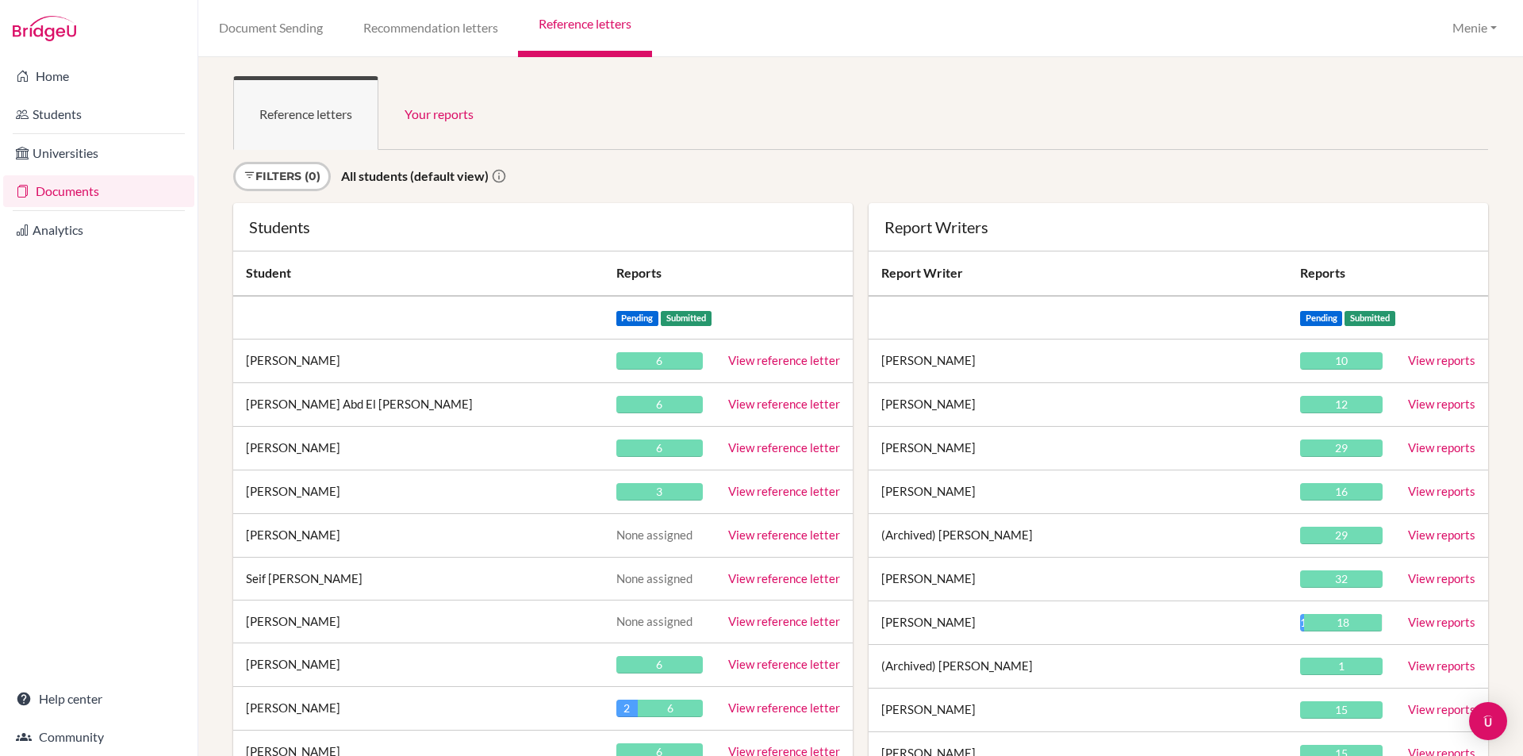
scroll to position [15348, 0]
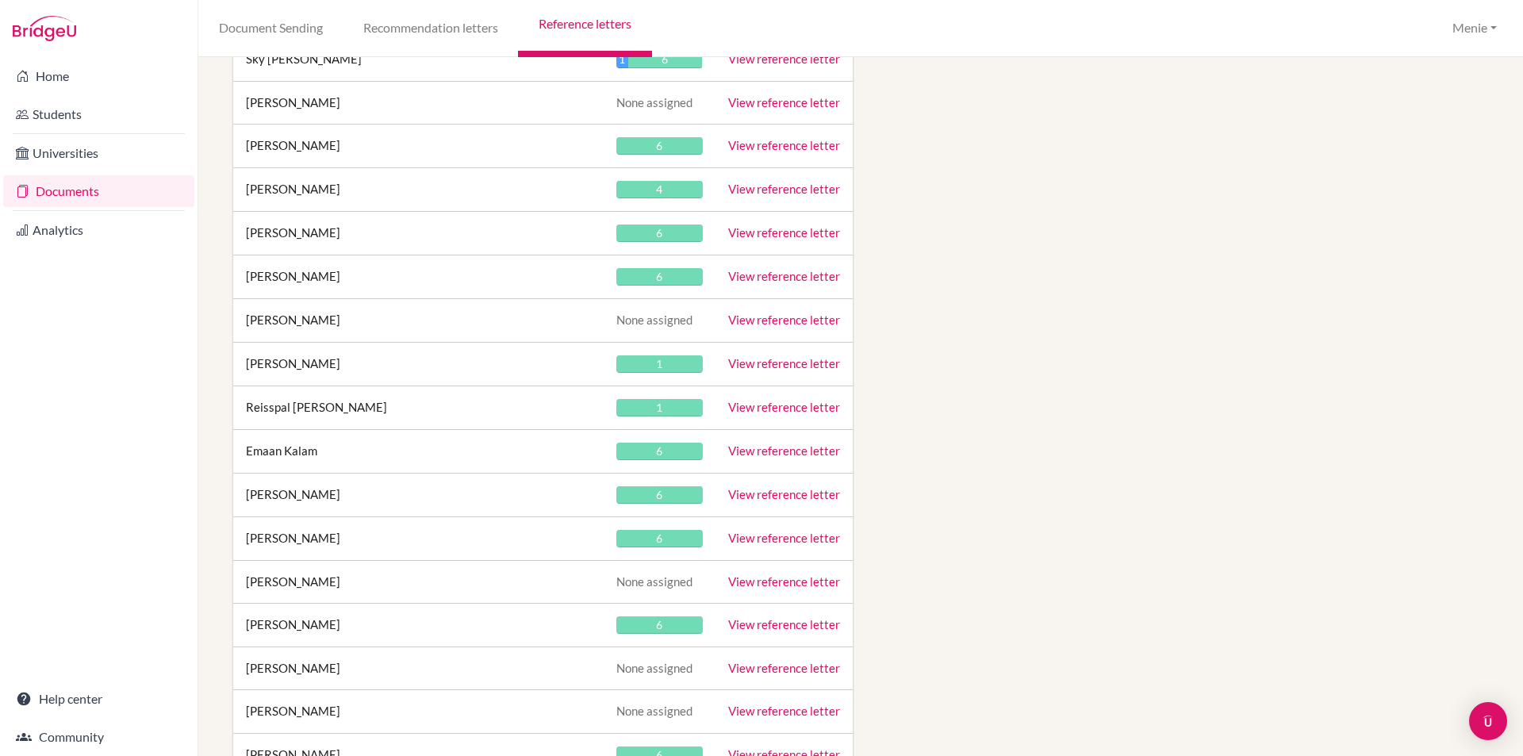
click at [783, 402] on link "View reference letter" at bounding box center [784, 407] width 112 height 14
click at [782, 403] on link "View reference letter" at bounding box center [784, 407] width 112 height 14
click at [774, 401] on link "View reference letter" at bounding box center [784, 407] width 112 height 14
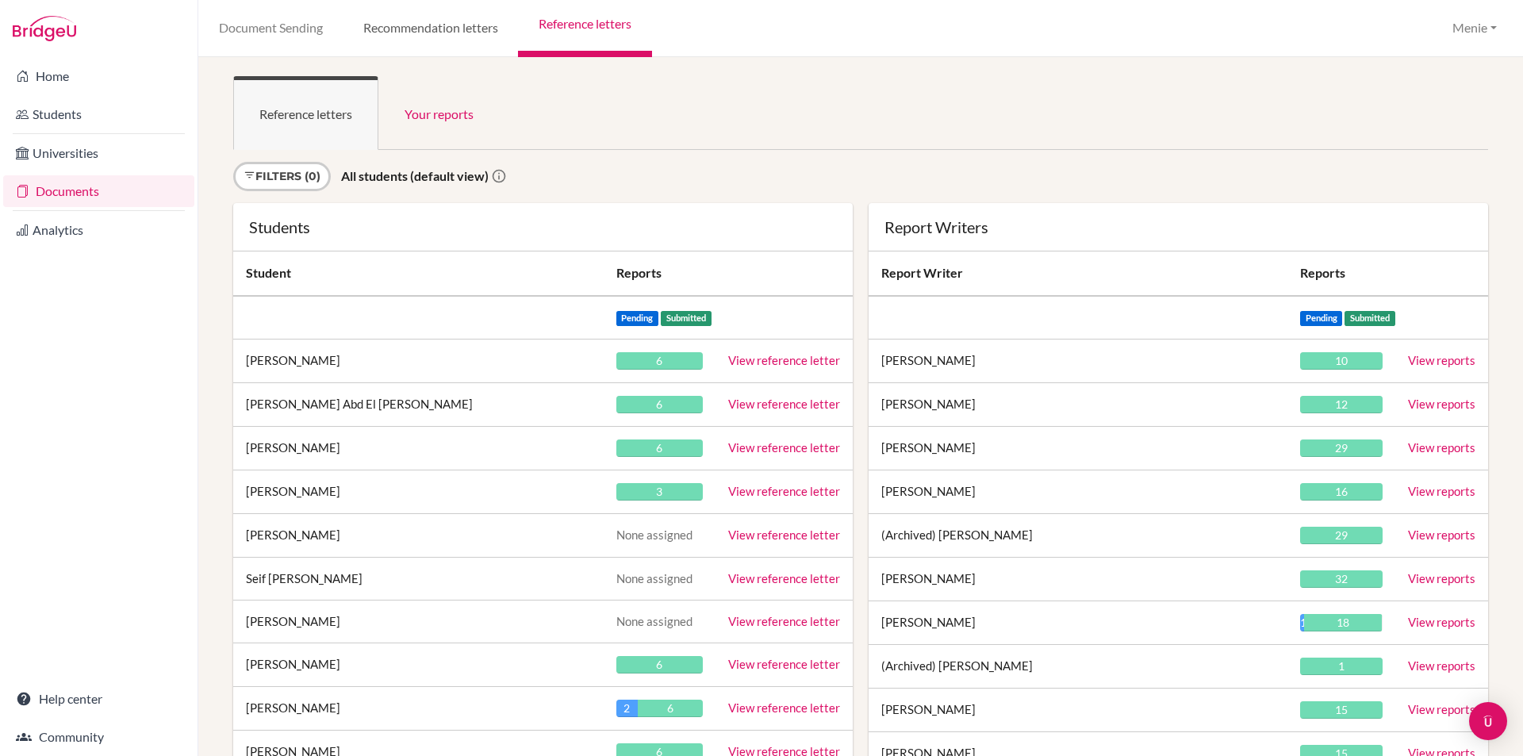
scroll to position [19306, 0]
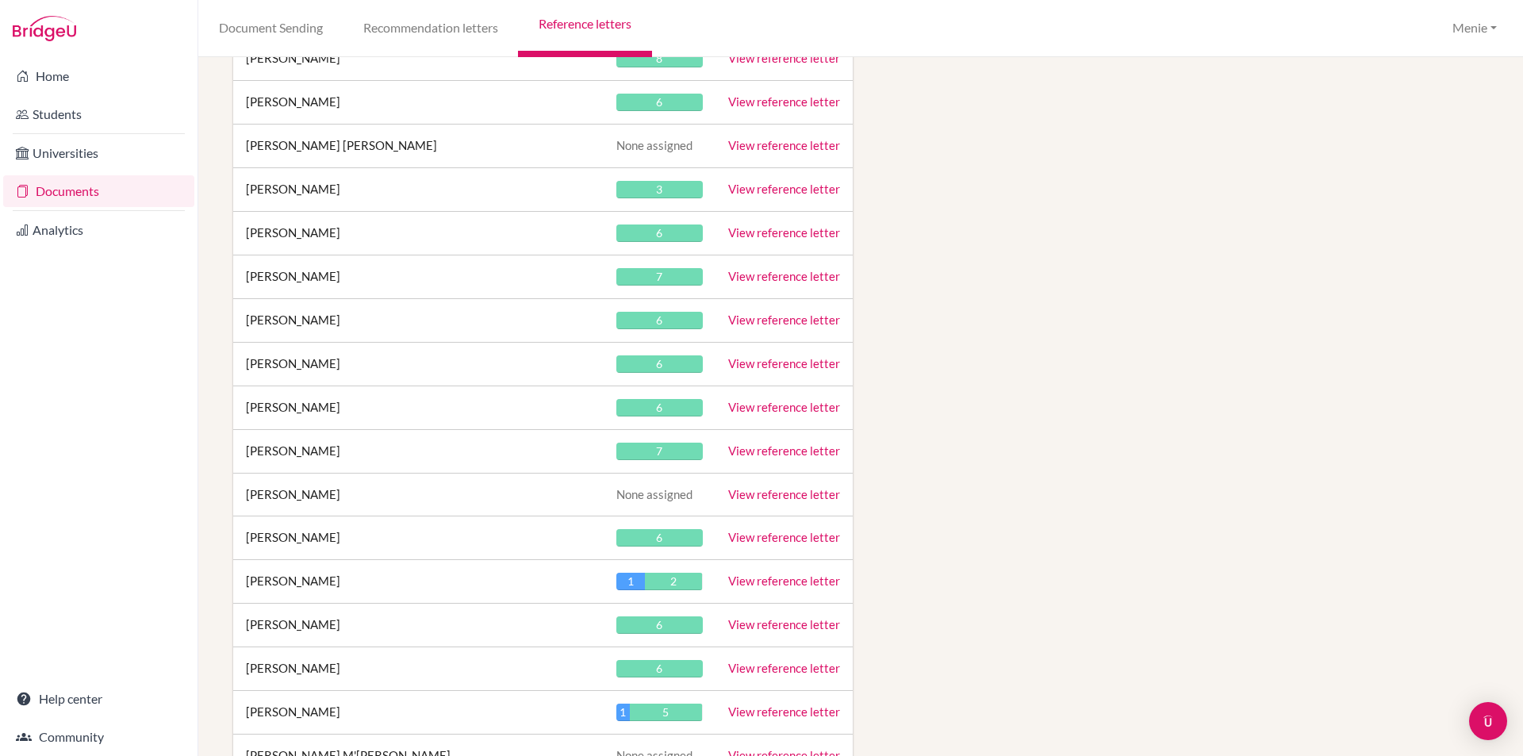
click at [749, 409] on link "View reference letter" at bounding box center [784, 407] width 112 height 14
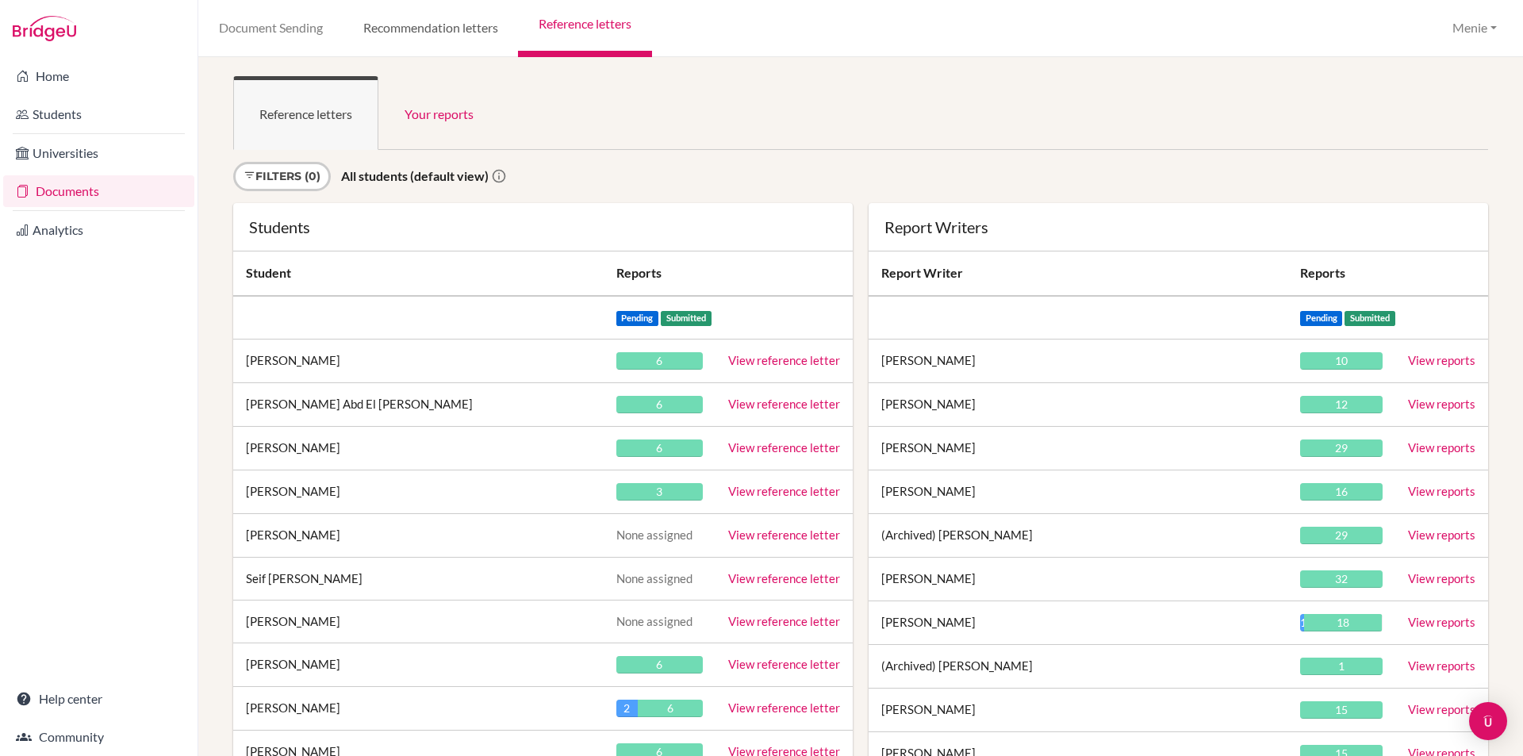
scroll to position [29310, 0]
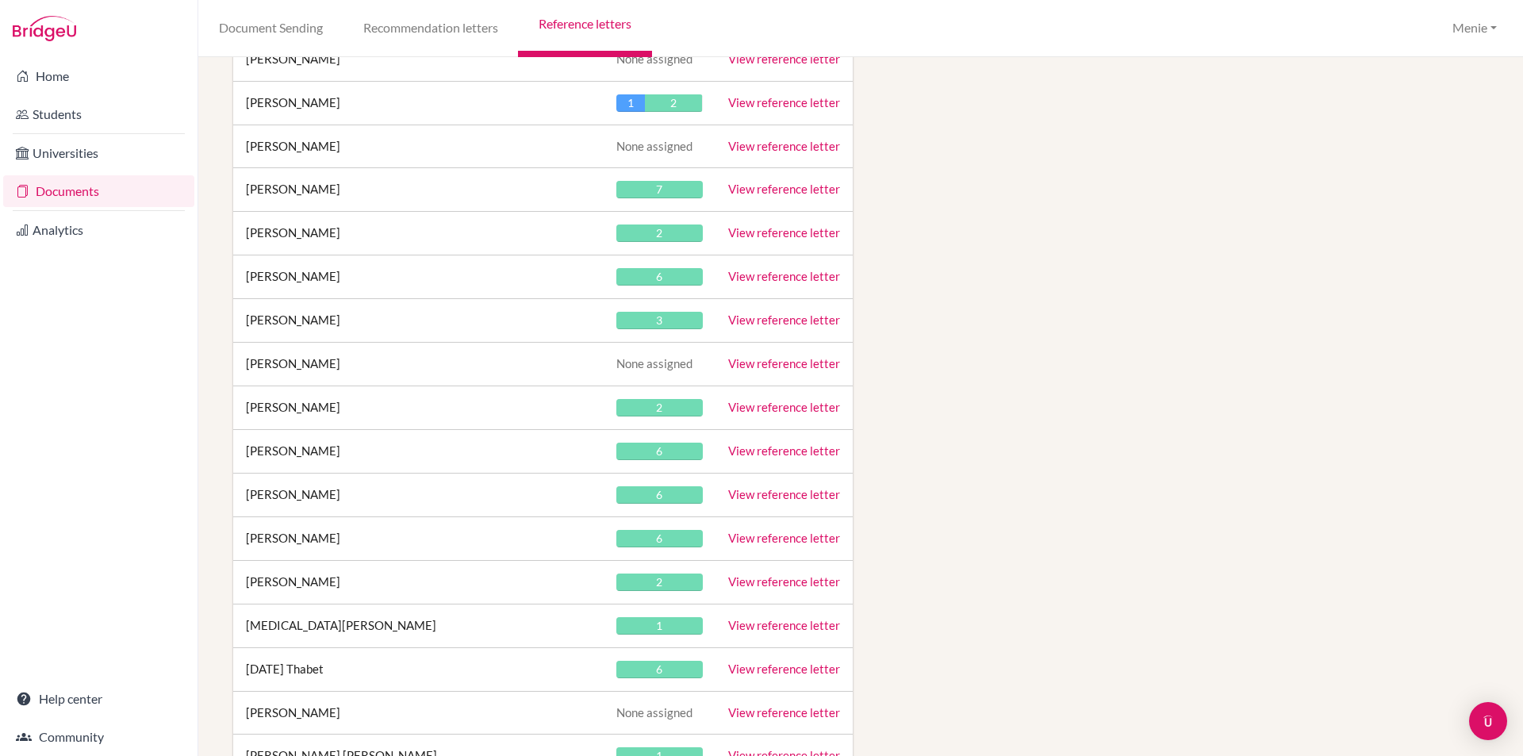
click at [792, 402] on link "View reference letter" at bounding box center [784, 407] width 112 height 14
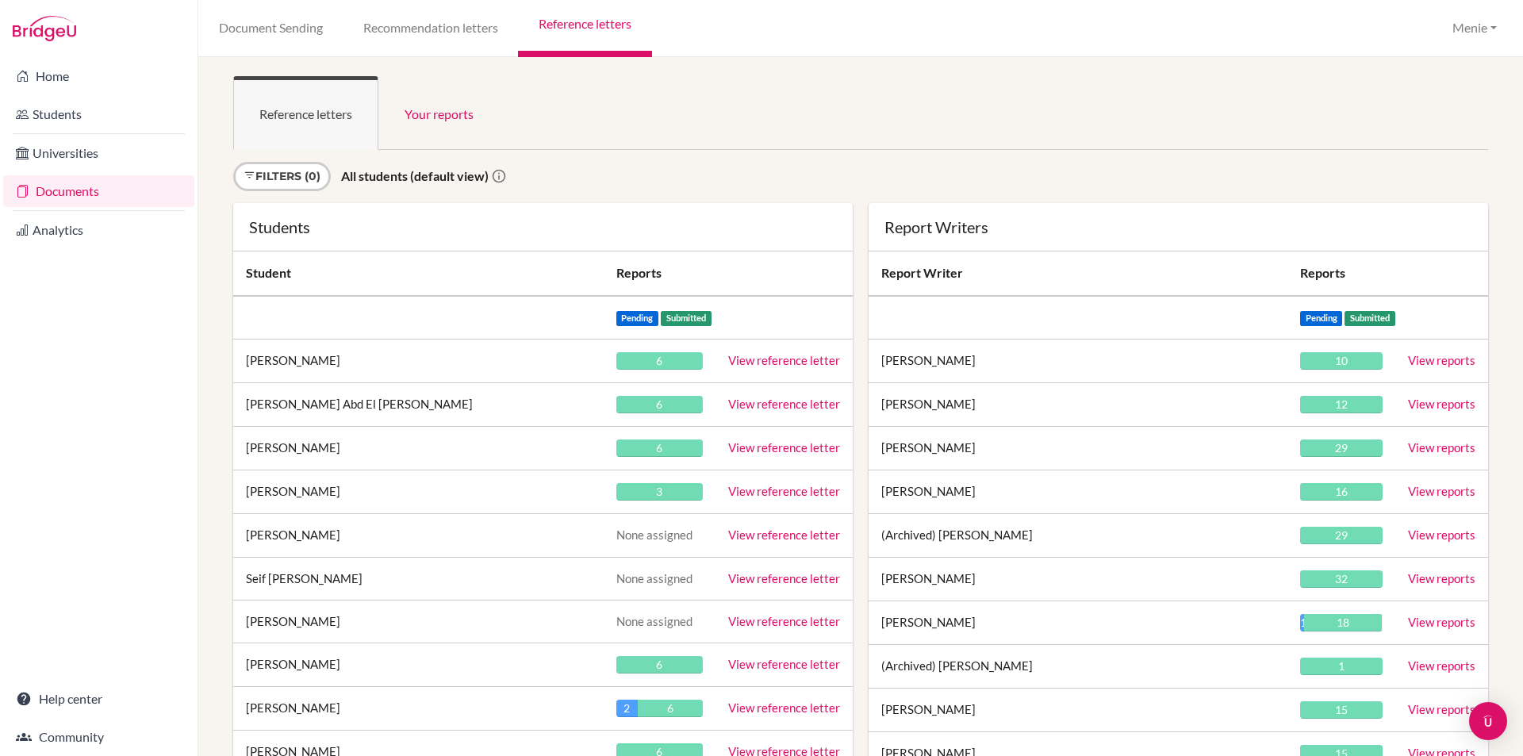
scroll to position [7220, 0]
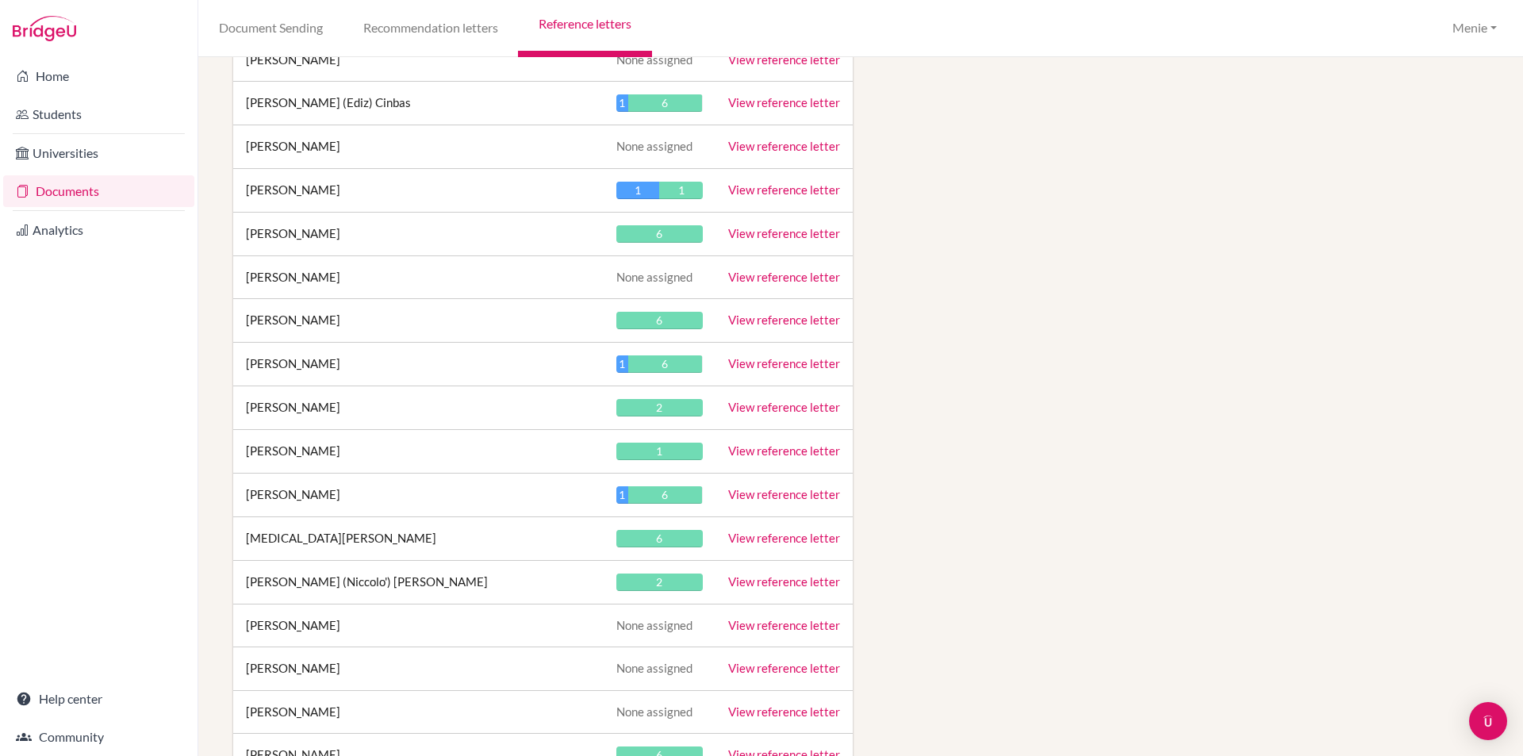
click at [759, 403] on link "View reference letter" at bounding box center [784, 407] width 112 height 14
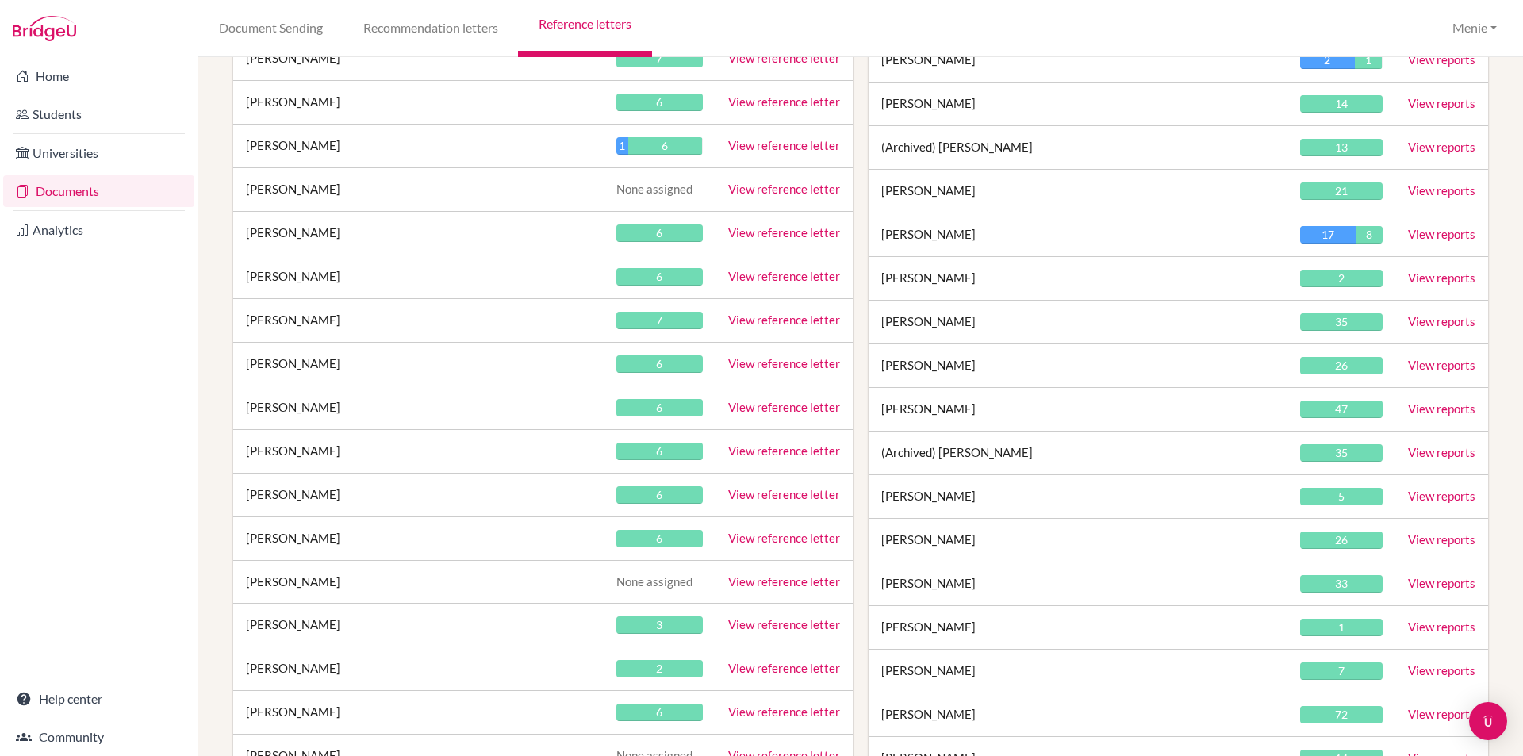
scroll to position [8045, 0]
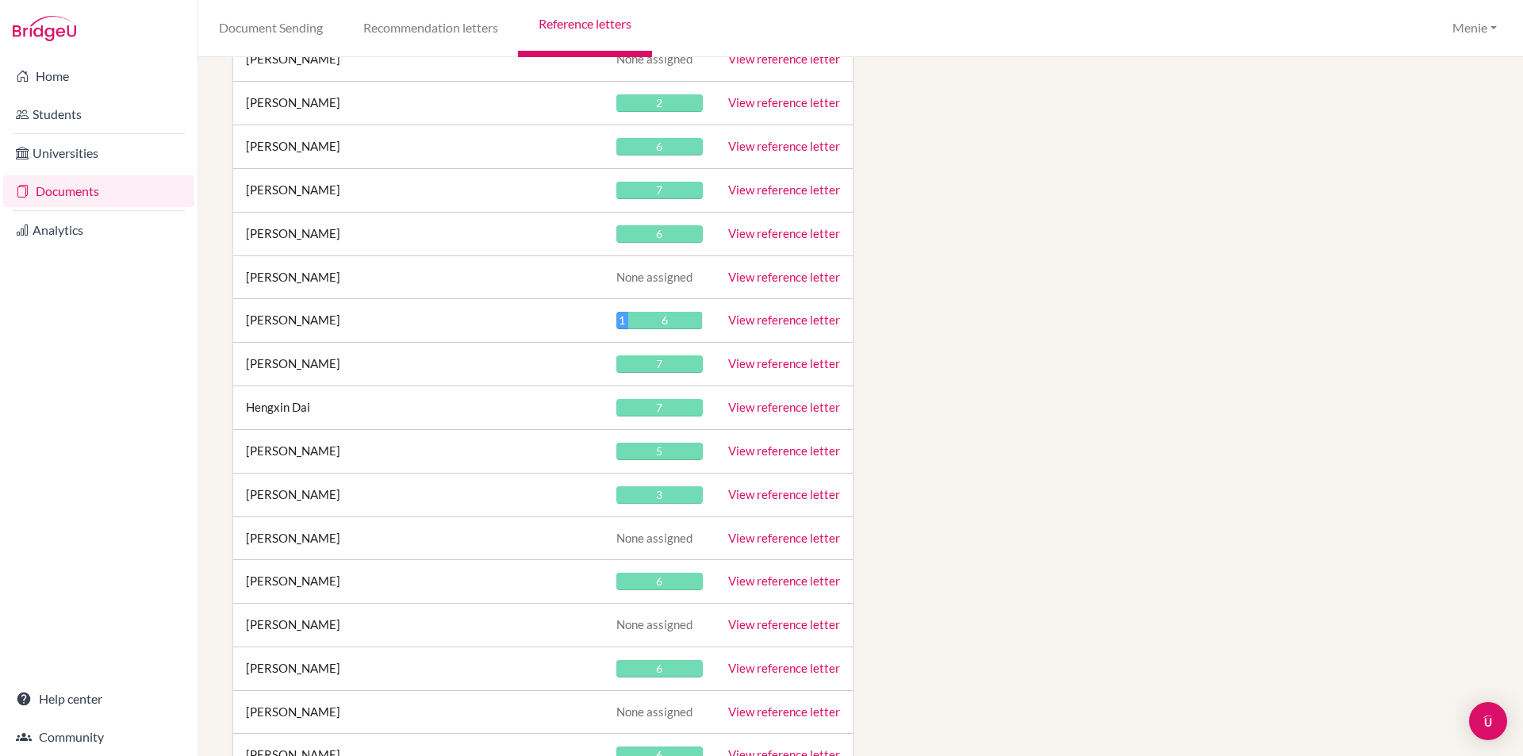
click at [792, 404] on link "View reference letter" at bounding box center [784, 407] width 112 height 14
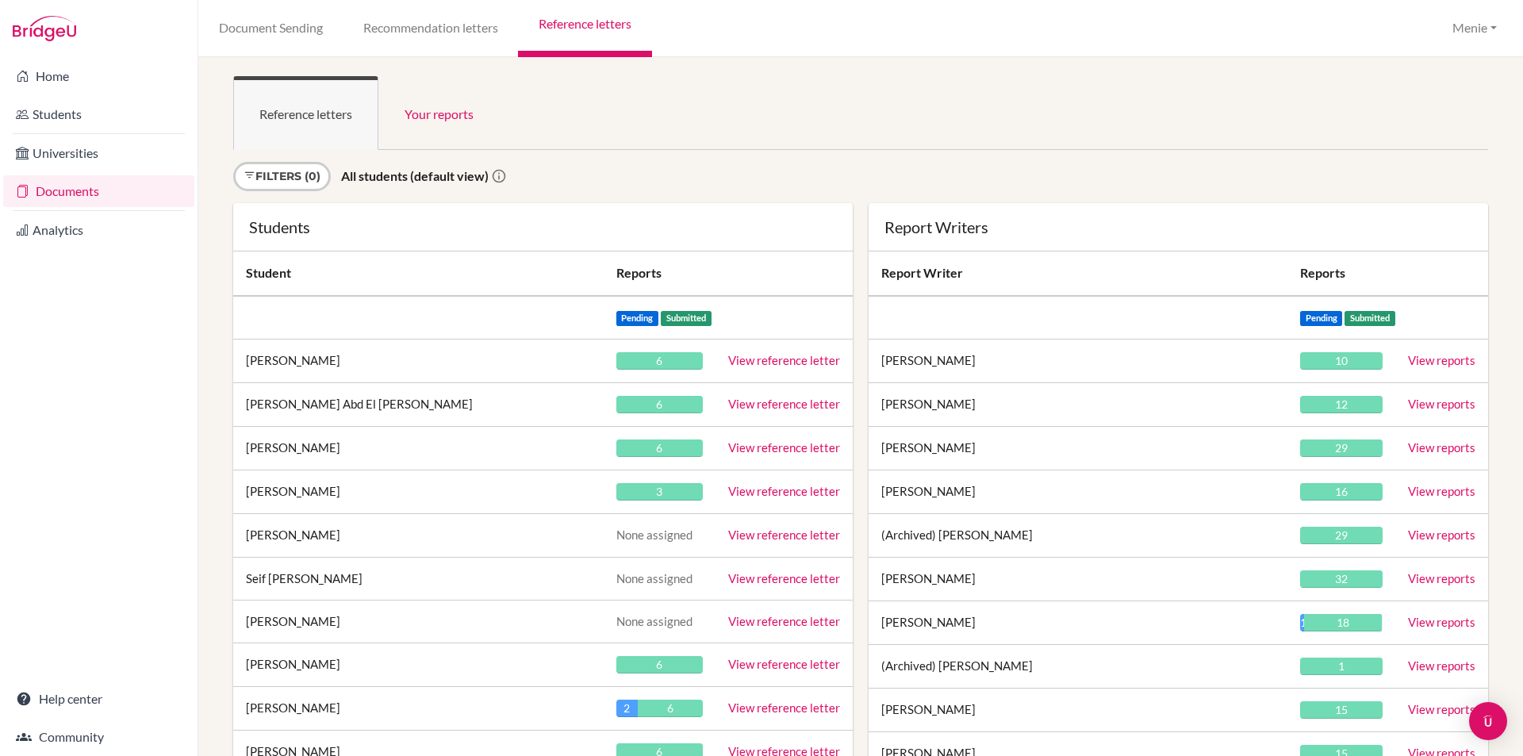
scroll to position [9654, 0]
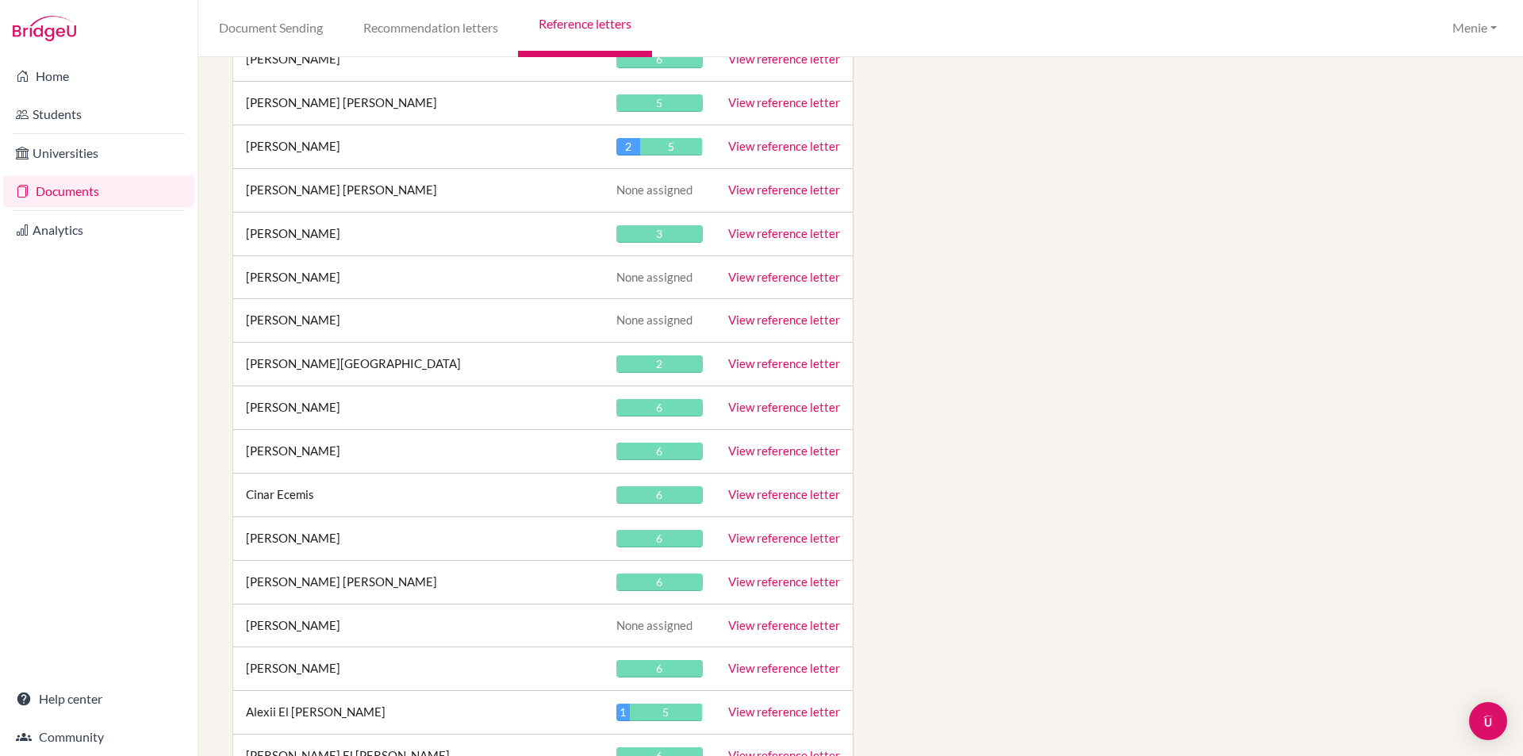
click at [739, 404] on link "View reference letter" at bounding box center [784, 407] width 112 height 14
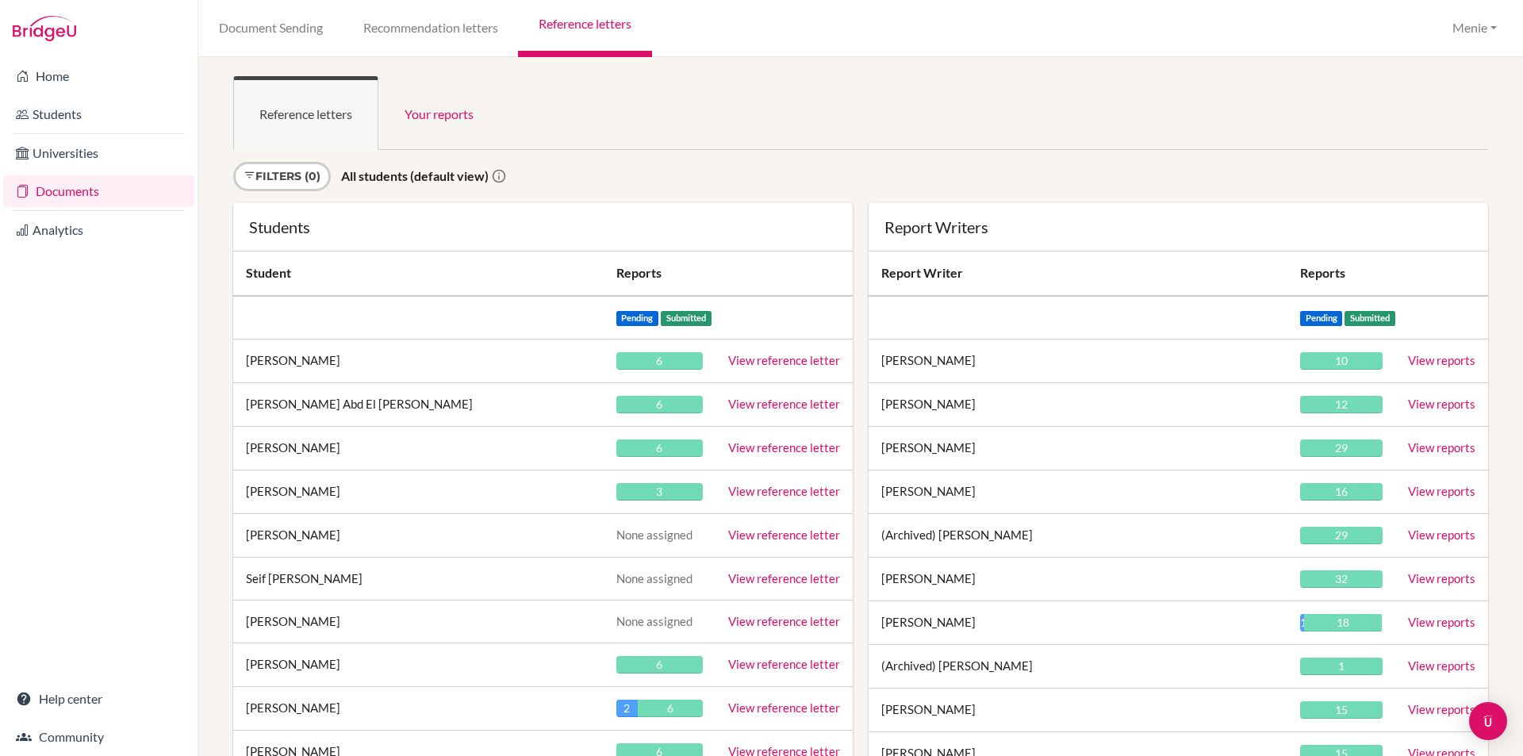
scroll to position [17784, 0]
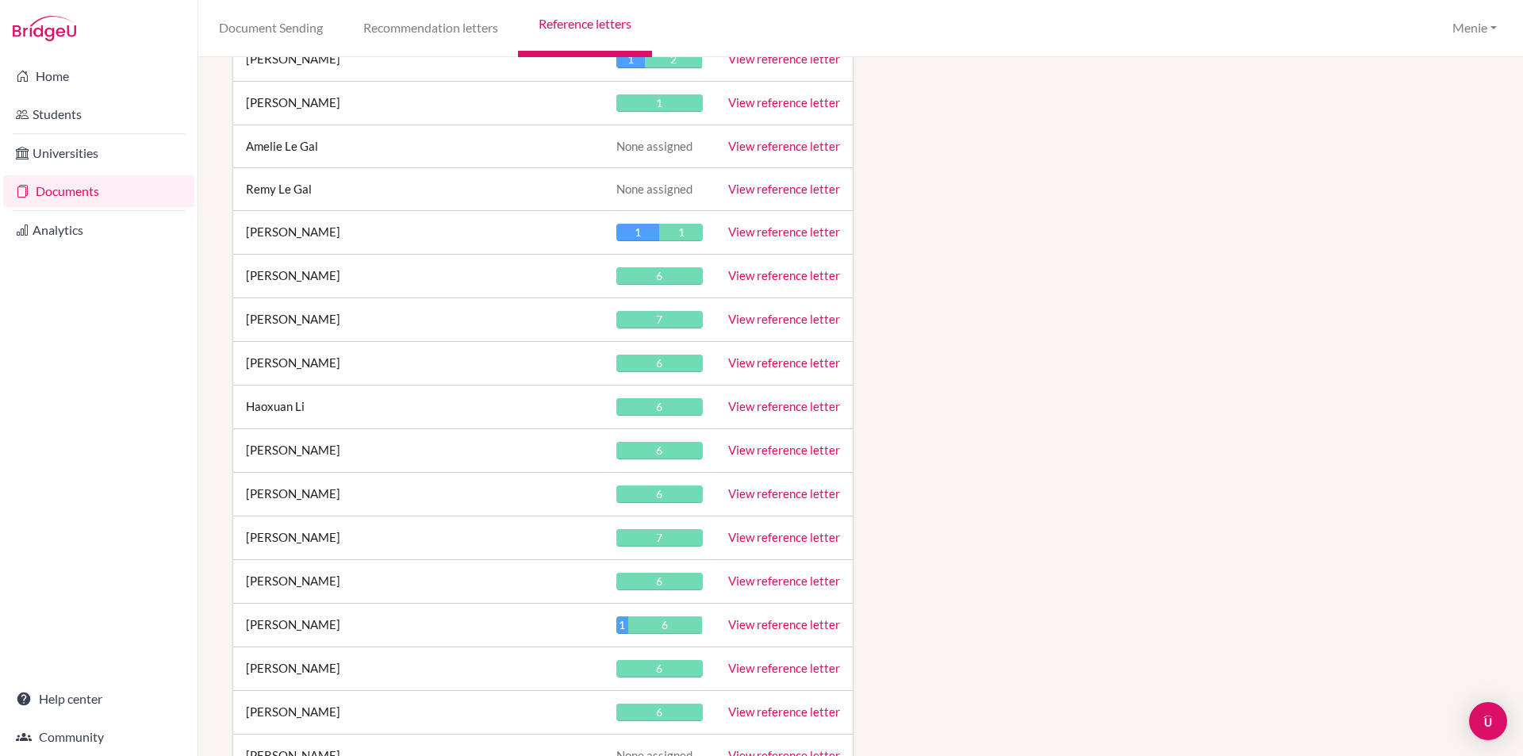
click at [786, 405] on link "View reference letter" at bounding box center [784, 406] width 112 height 14
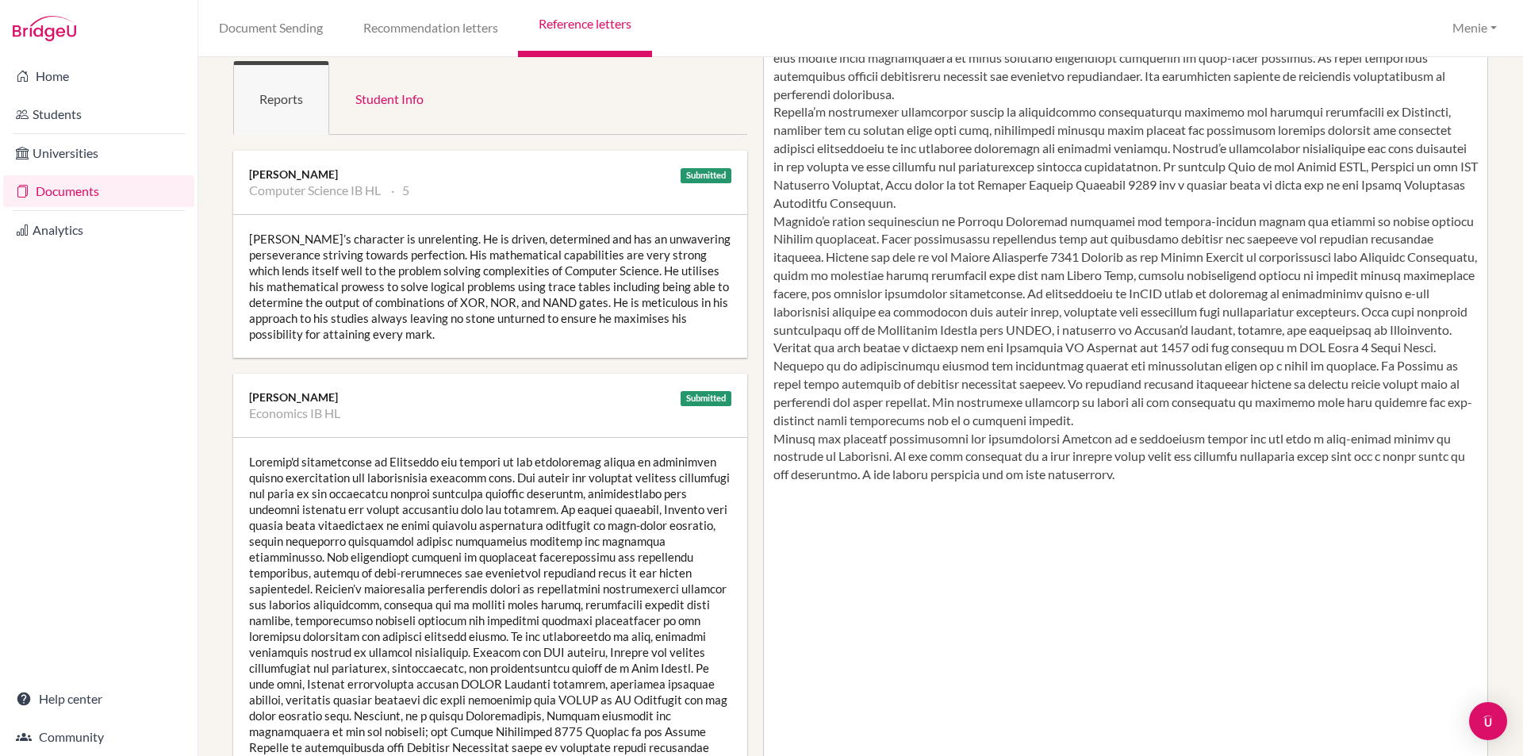
scroll to position [159, 0]
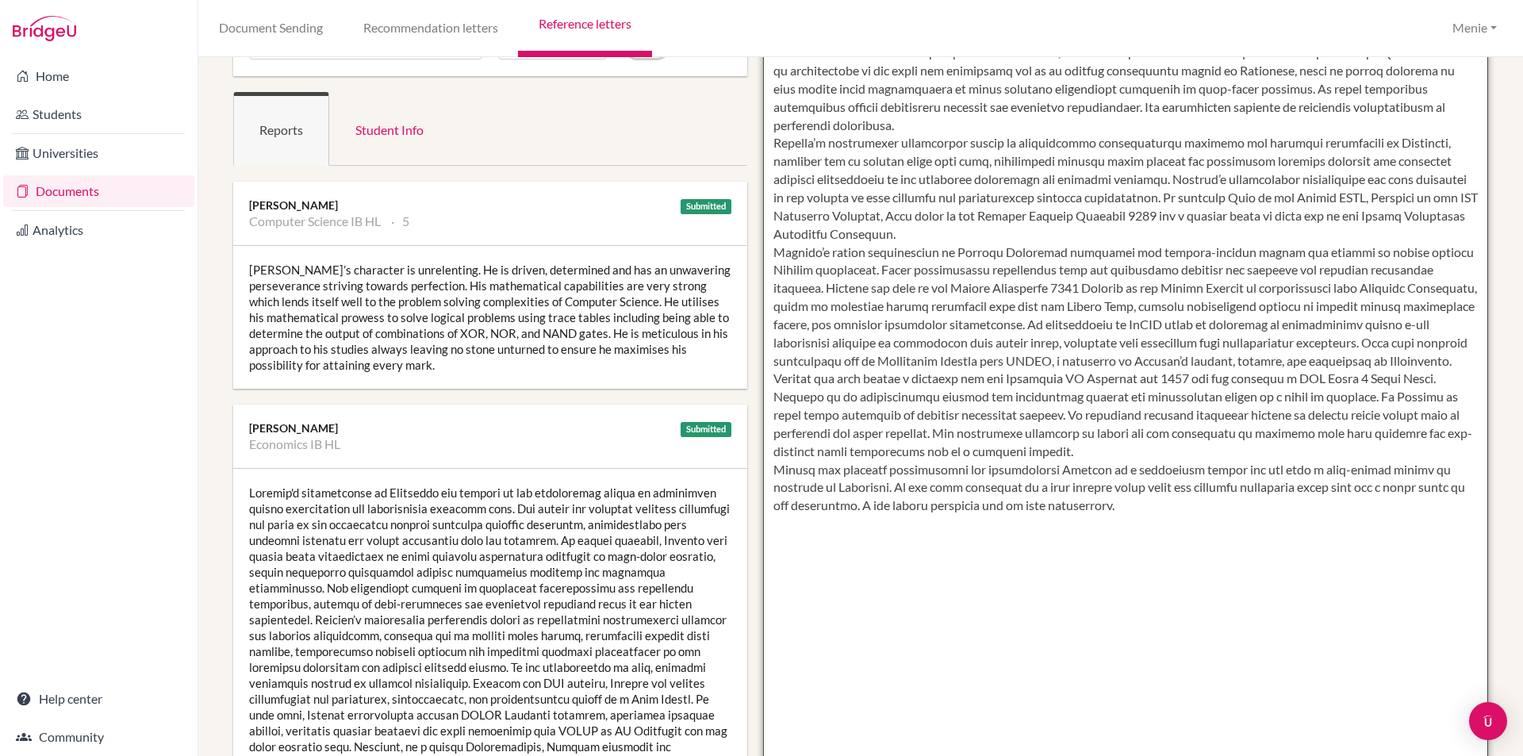
click at [861, 399] on textarea at bounding box center [1126, 460] width 726 height 917
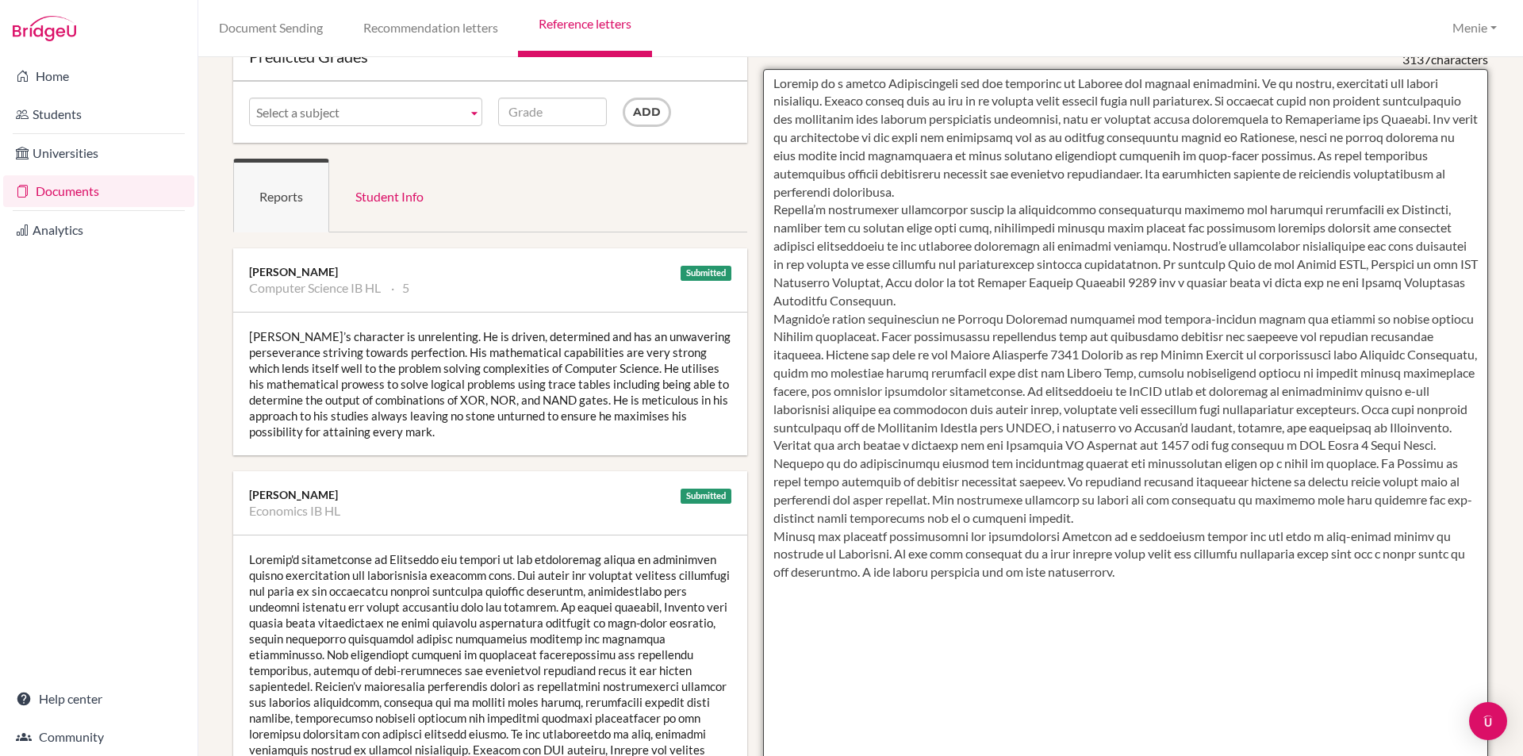
scroll to position [238, 0]
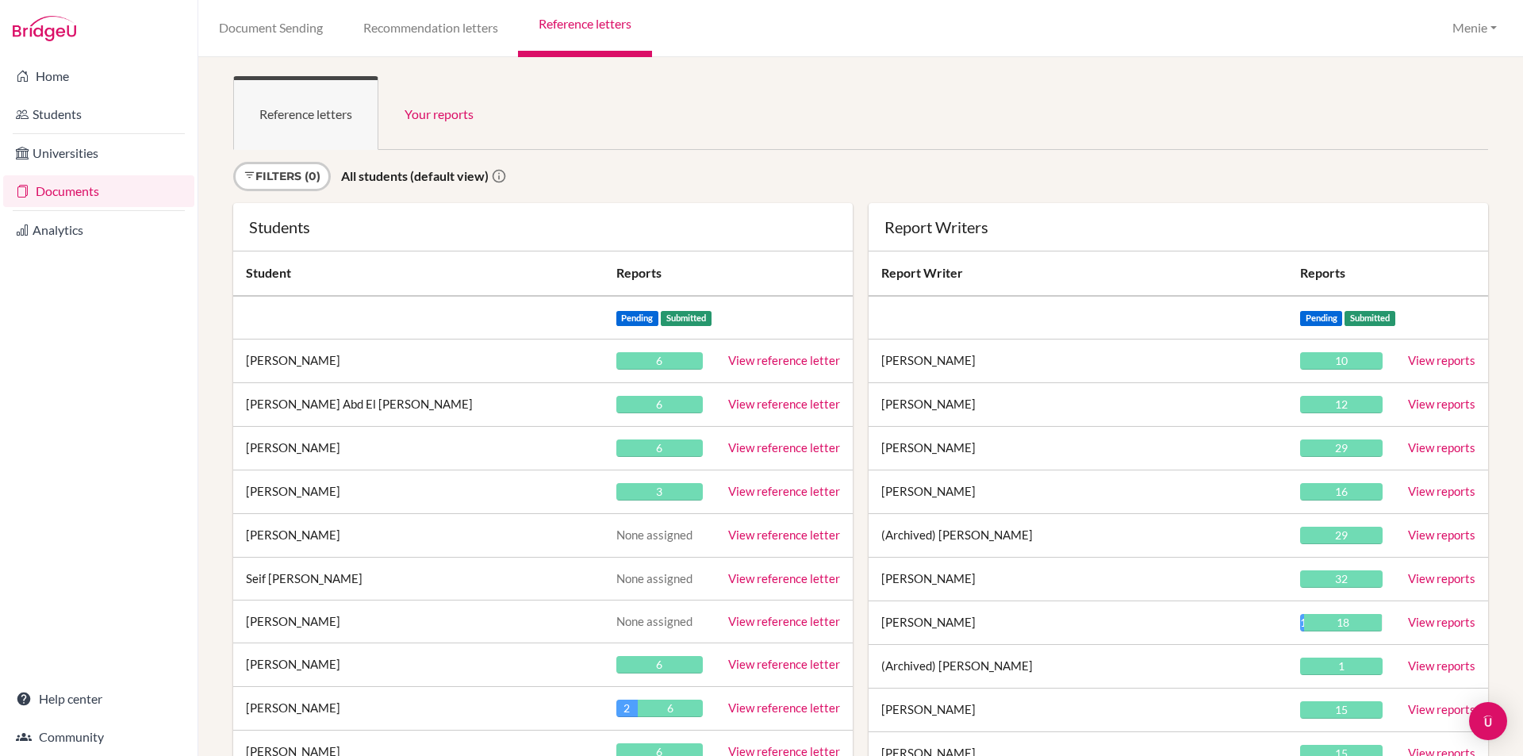
scroll to position [8045, 0]
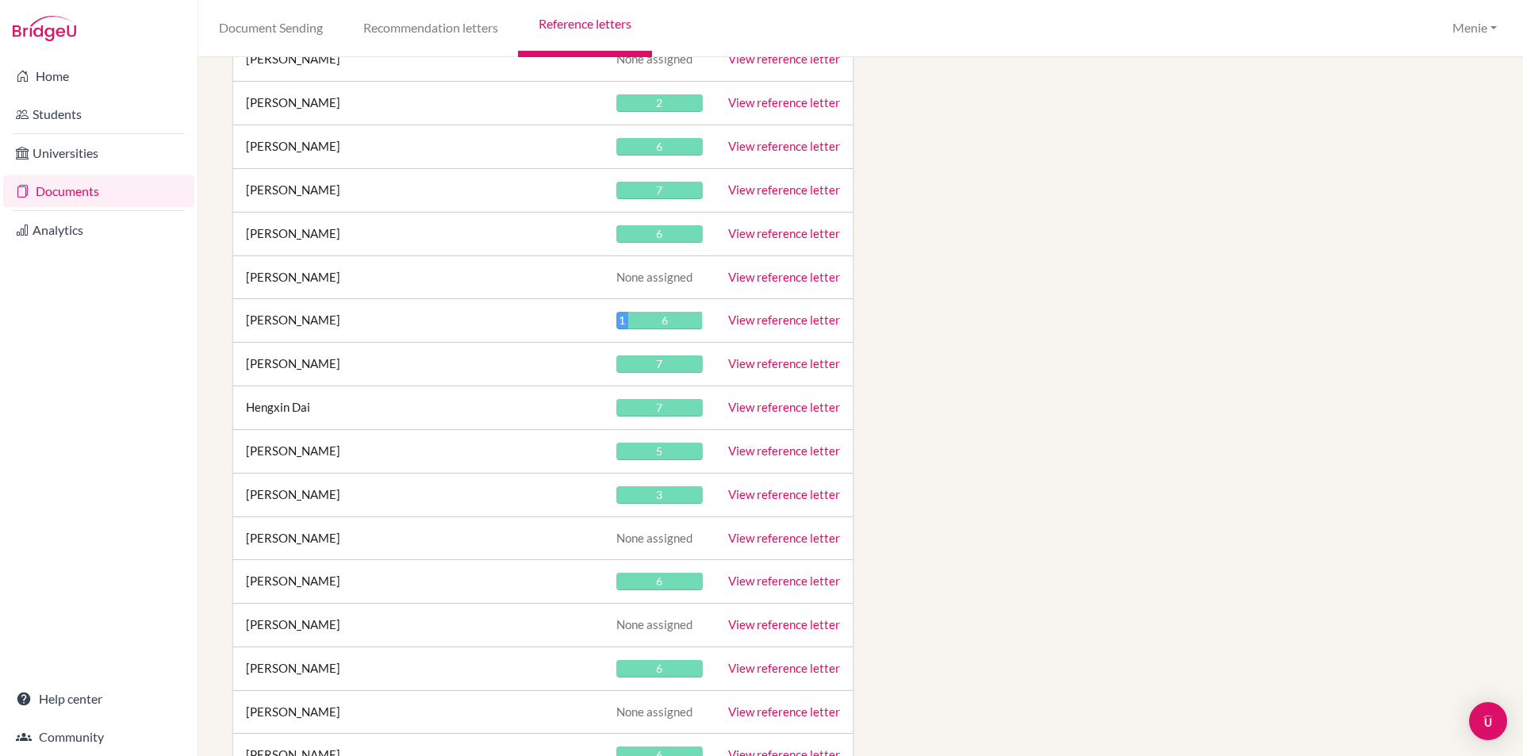
click at [771, 407] on link "View reference letter" at bounding box center [784, 407] width 112 height 14
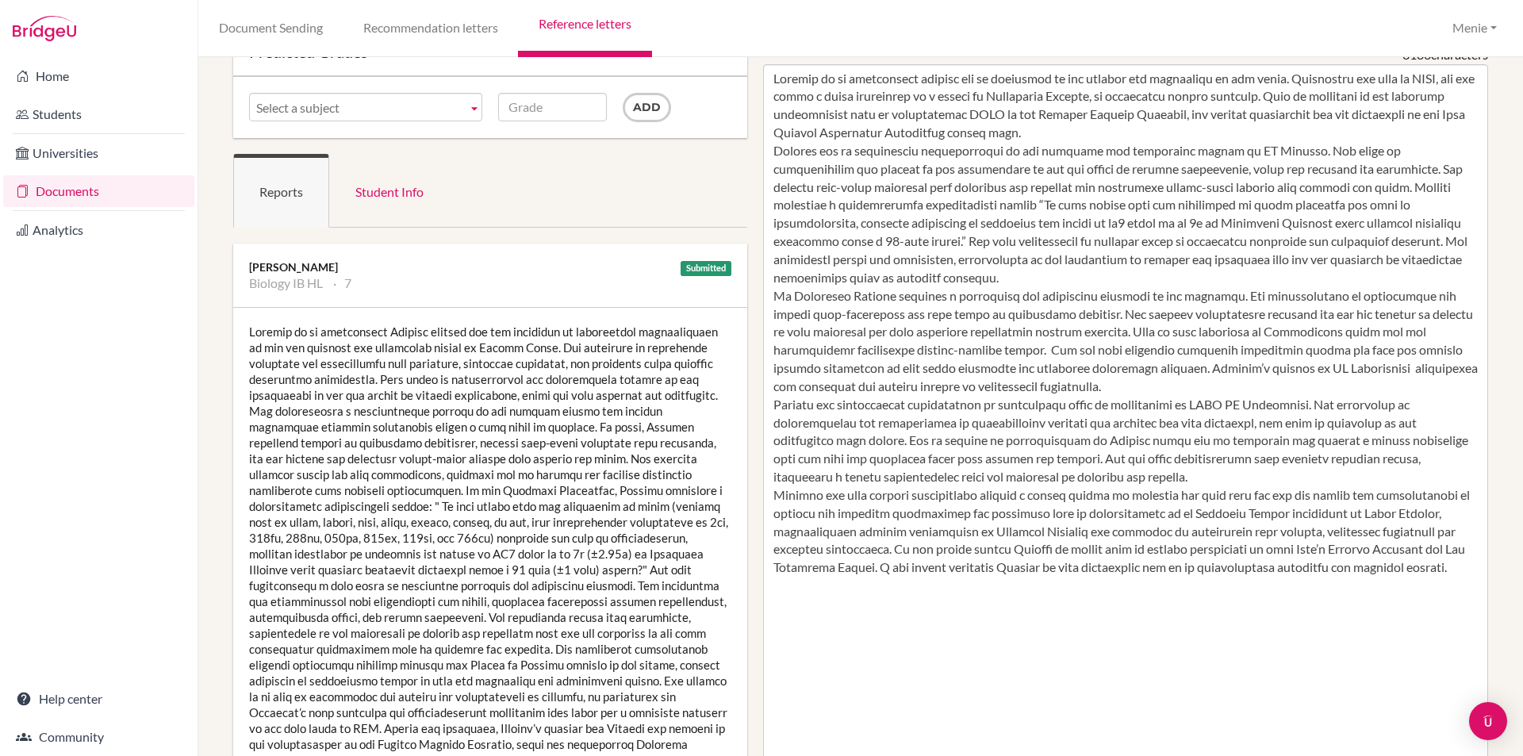
scroll to position [79, 0]
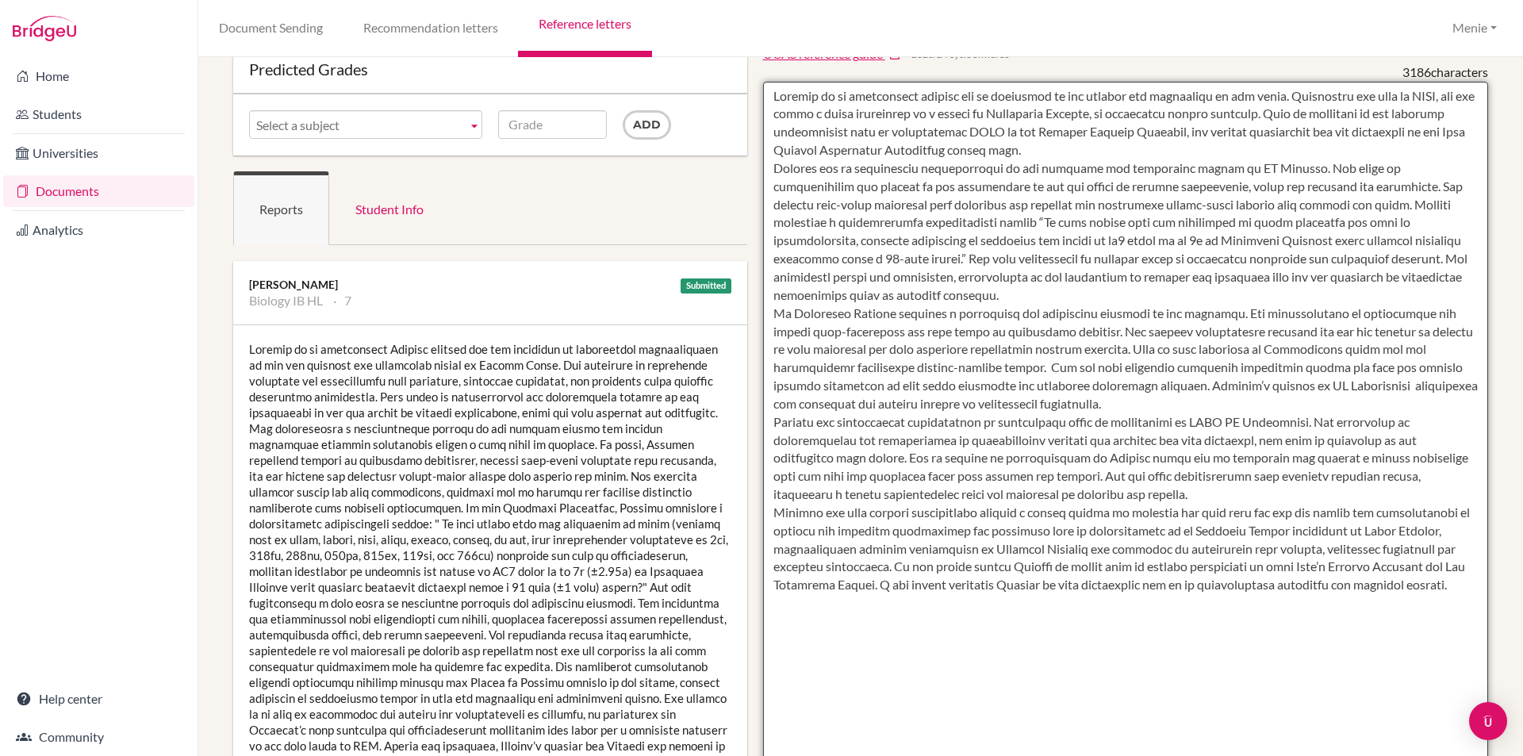
drag, startPoint x: 1202, startPoint y: 420, endPoint x: 1242, endPoint y: 469, distance: 63.2
click at [1229, 420] on textarea at bounding box center [1126, 540] width 726 height 917
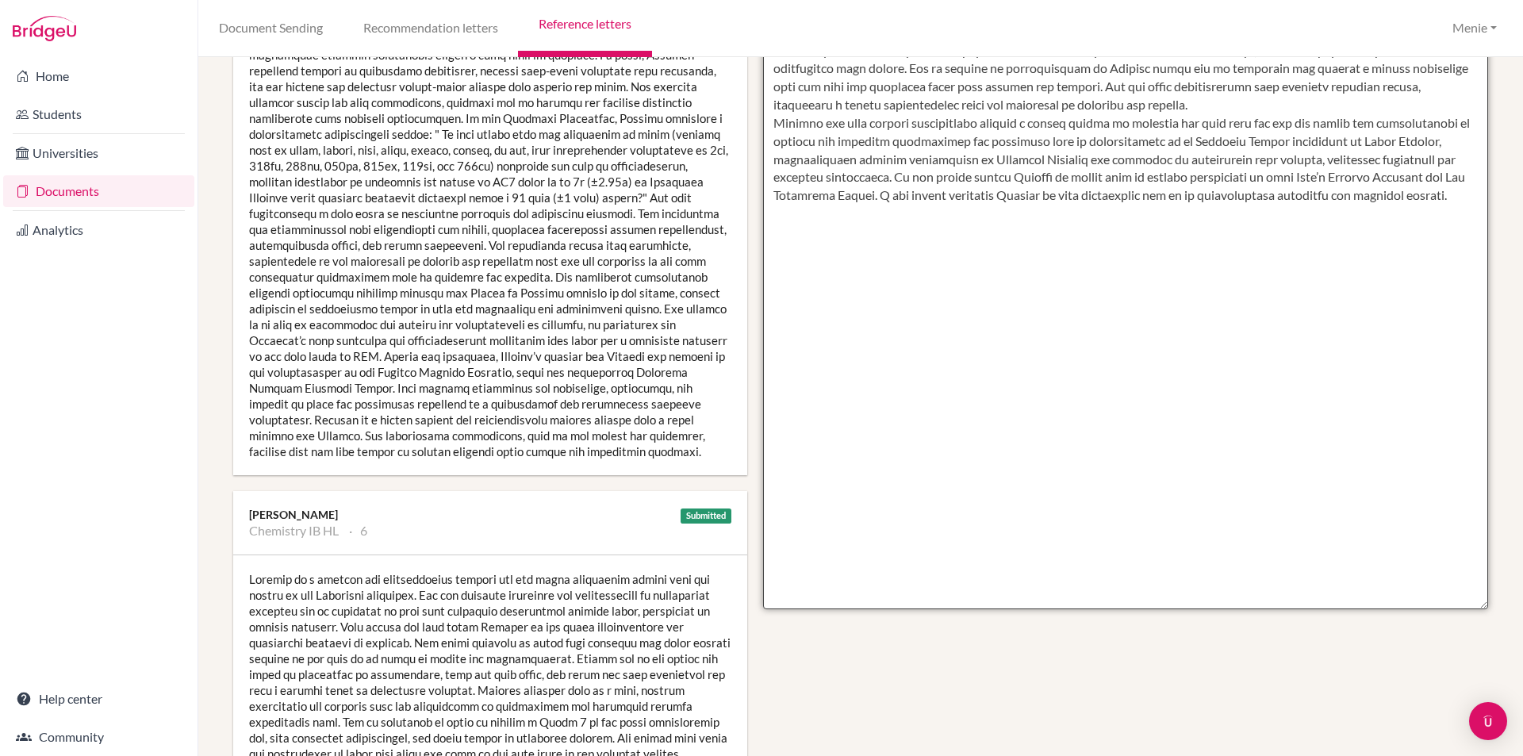
scroll to position [476, 0]
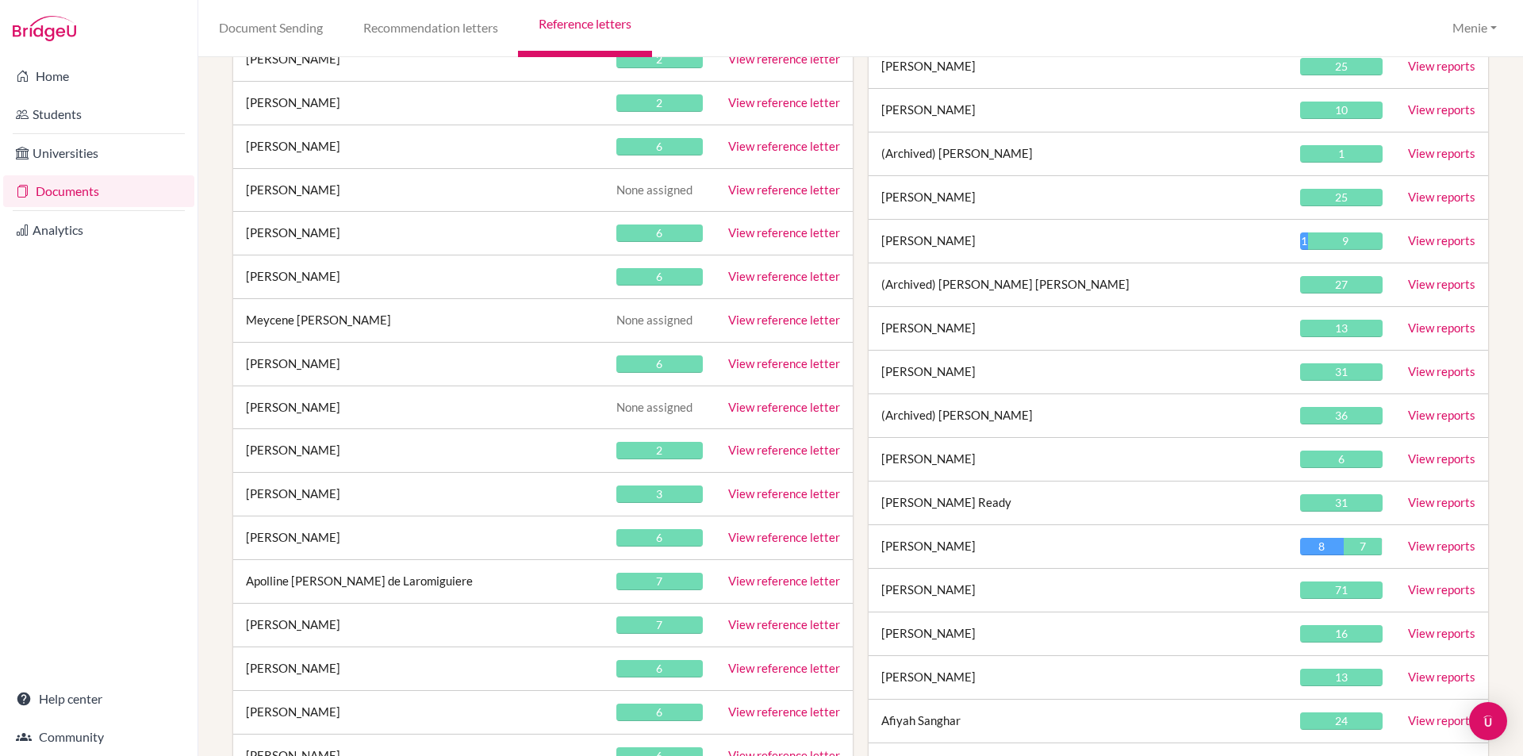
scroll to position [17872, 0]
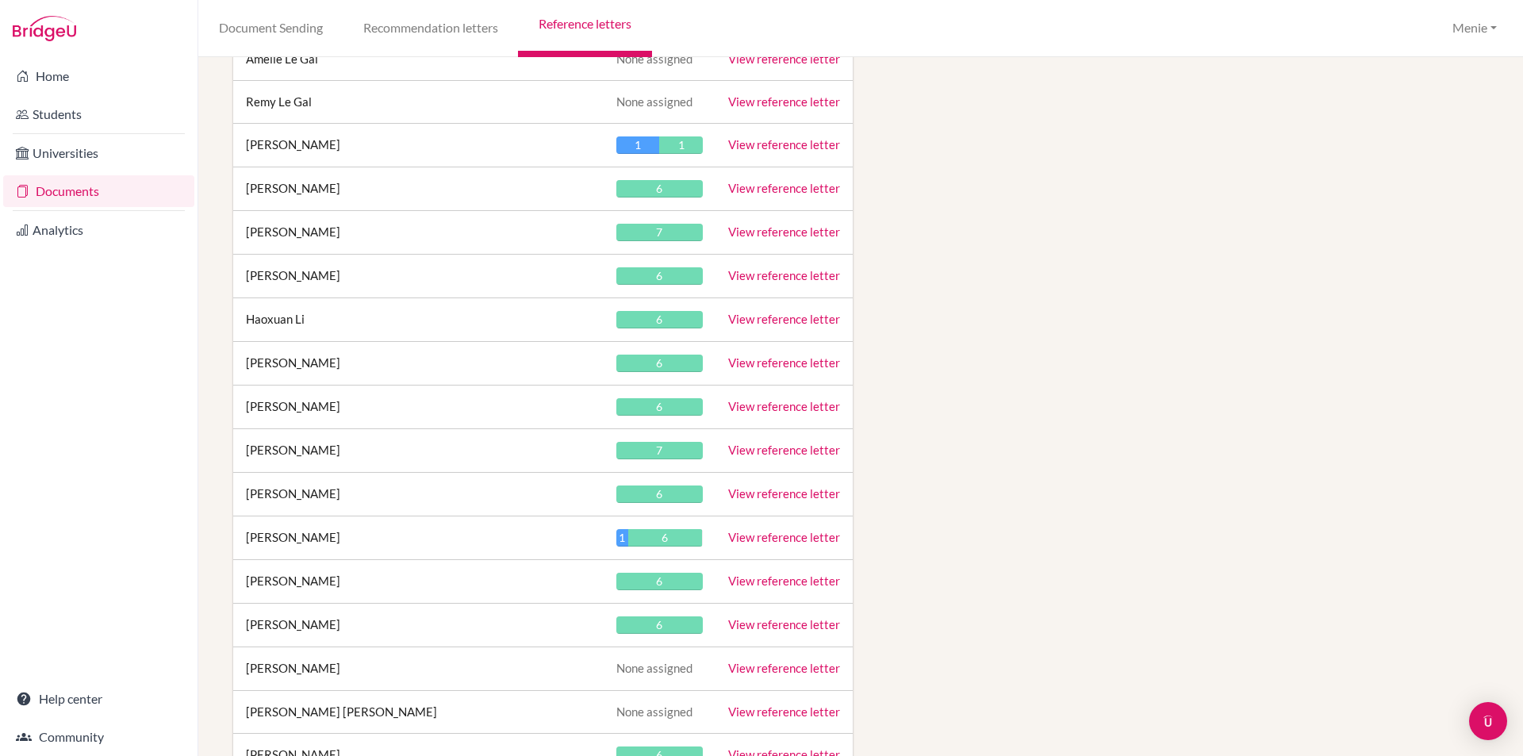
click at [768, 405] on link "View reference letter" at bounding box center [784, 406] width 112 height 14
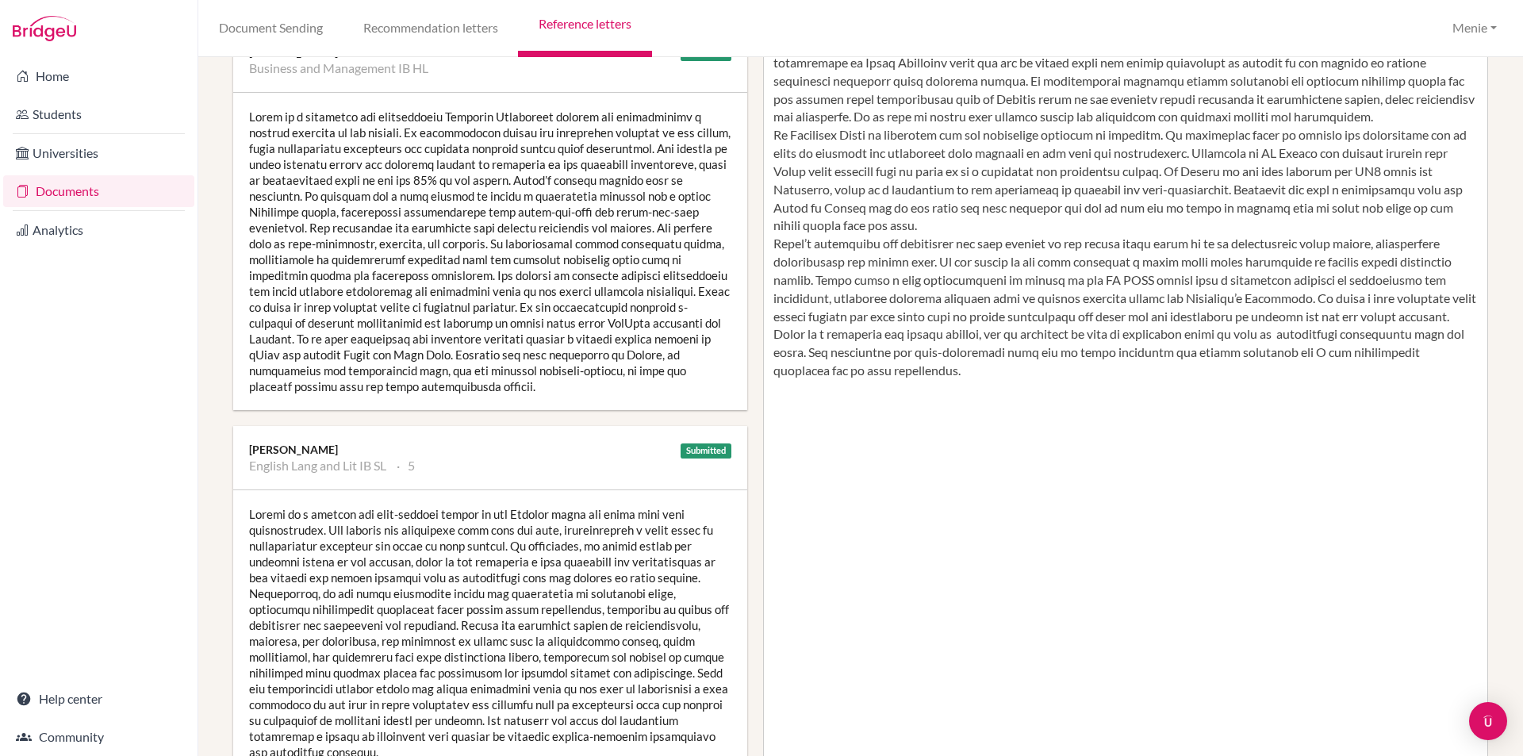
scroll to position [317, 0]
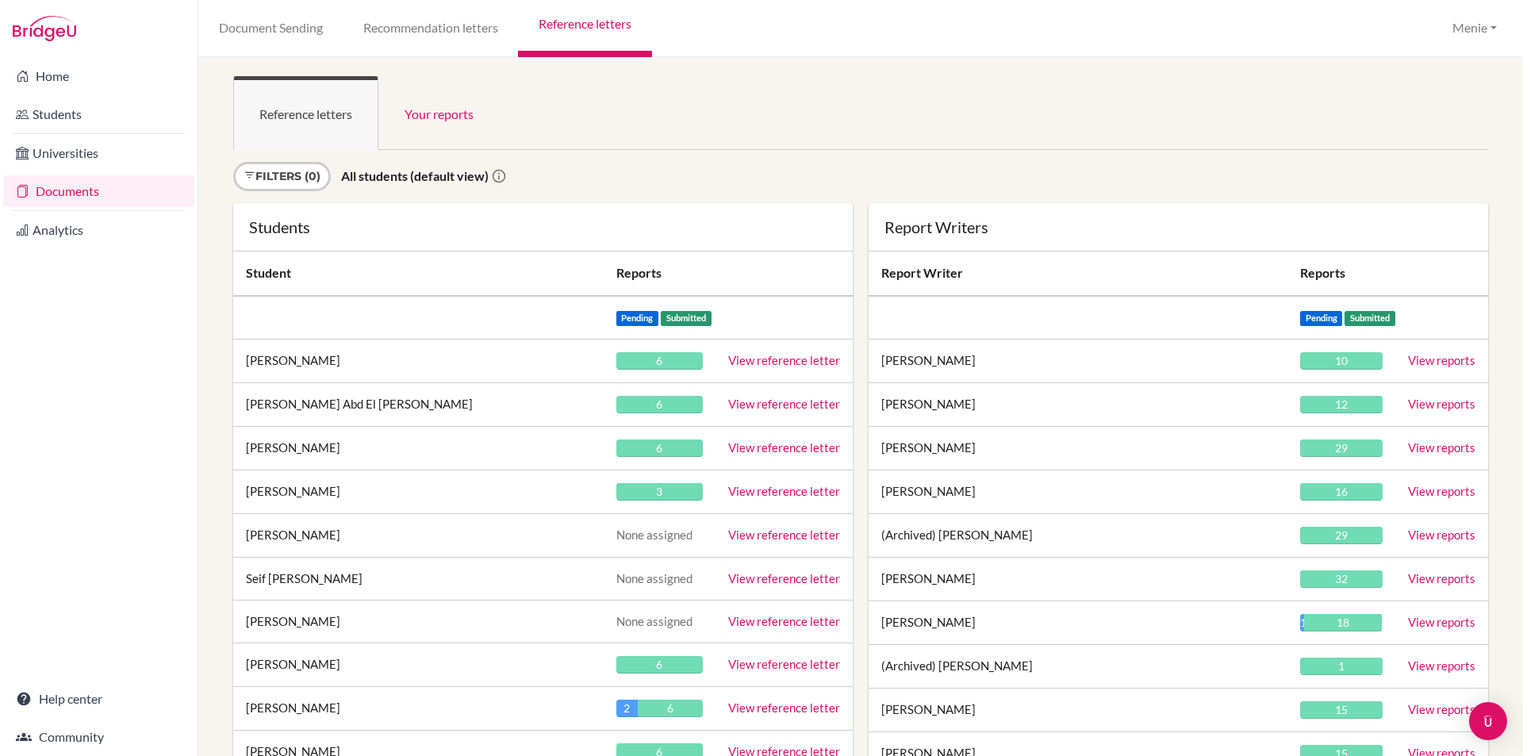
scroll to position [21306, 0]
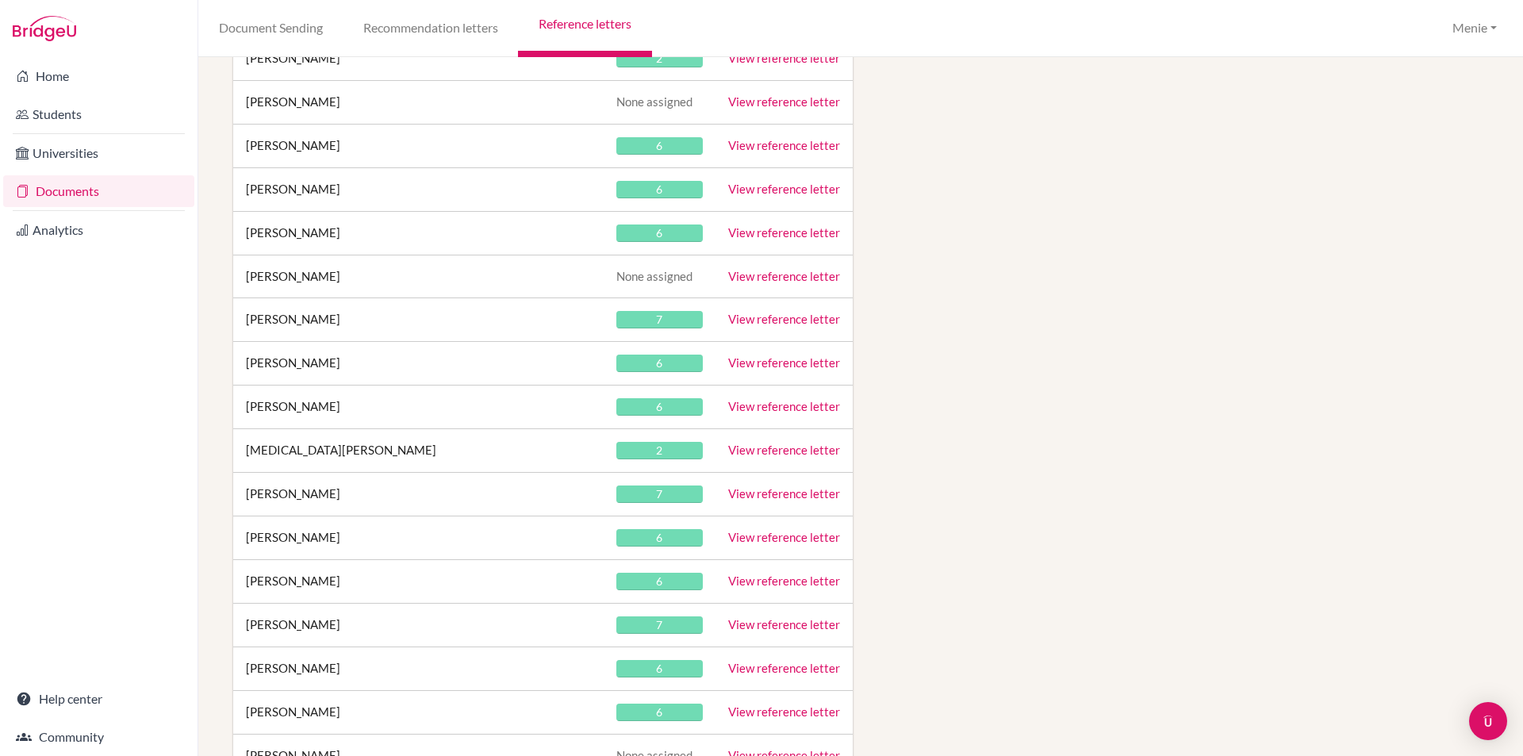
click at [783, 401] on link "View reference letter" at bounding box center [784, 406] width 112 height 14
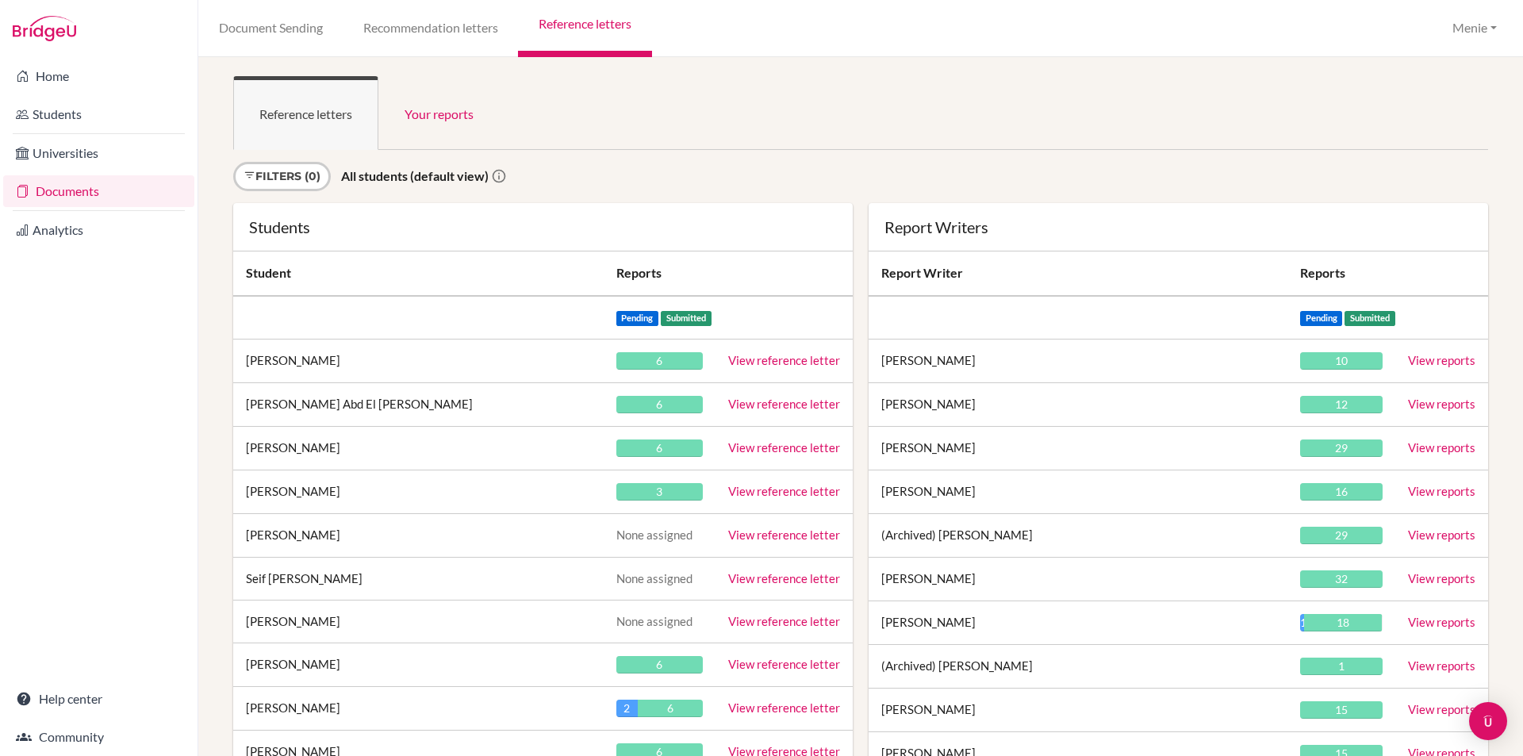
scroll to position [7132, 0]
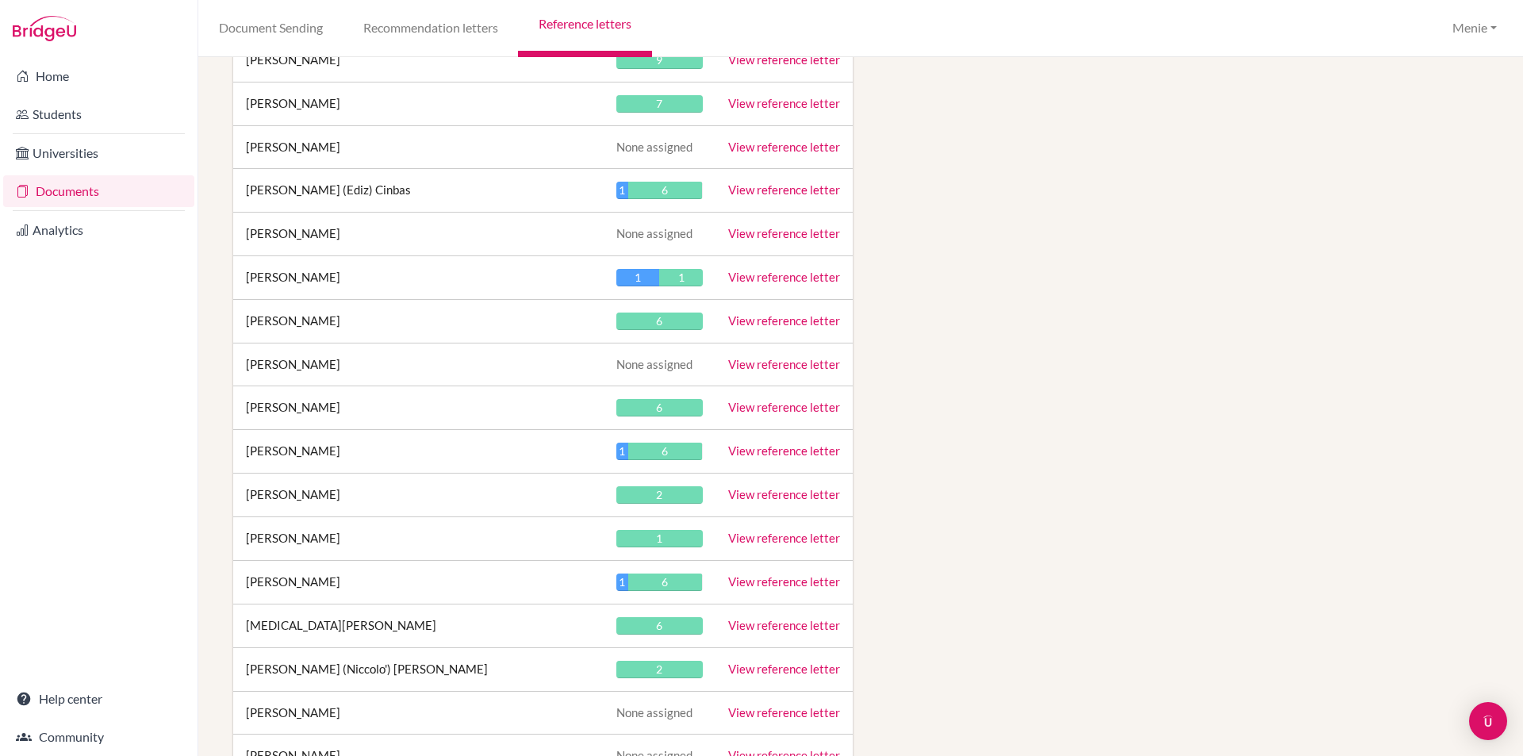
click at [765, 408] on link "View reference letter" at bounding box center [784, 407] width 112 height 14
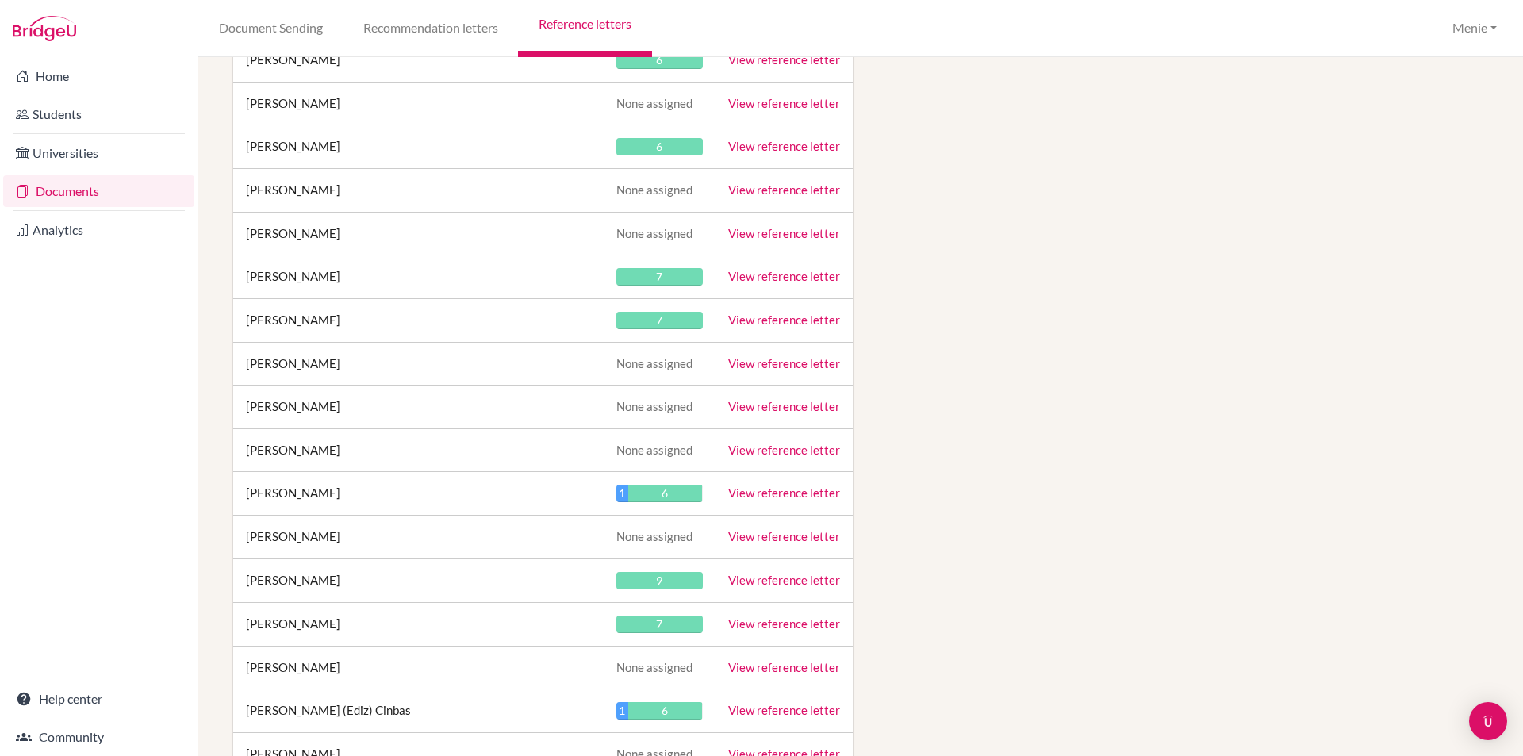
scroll to position [26876, 0]
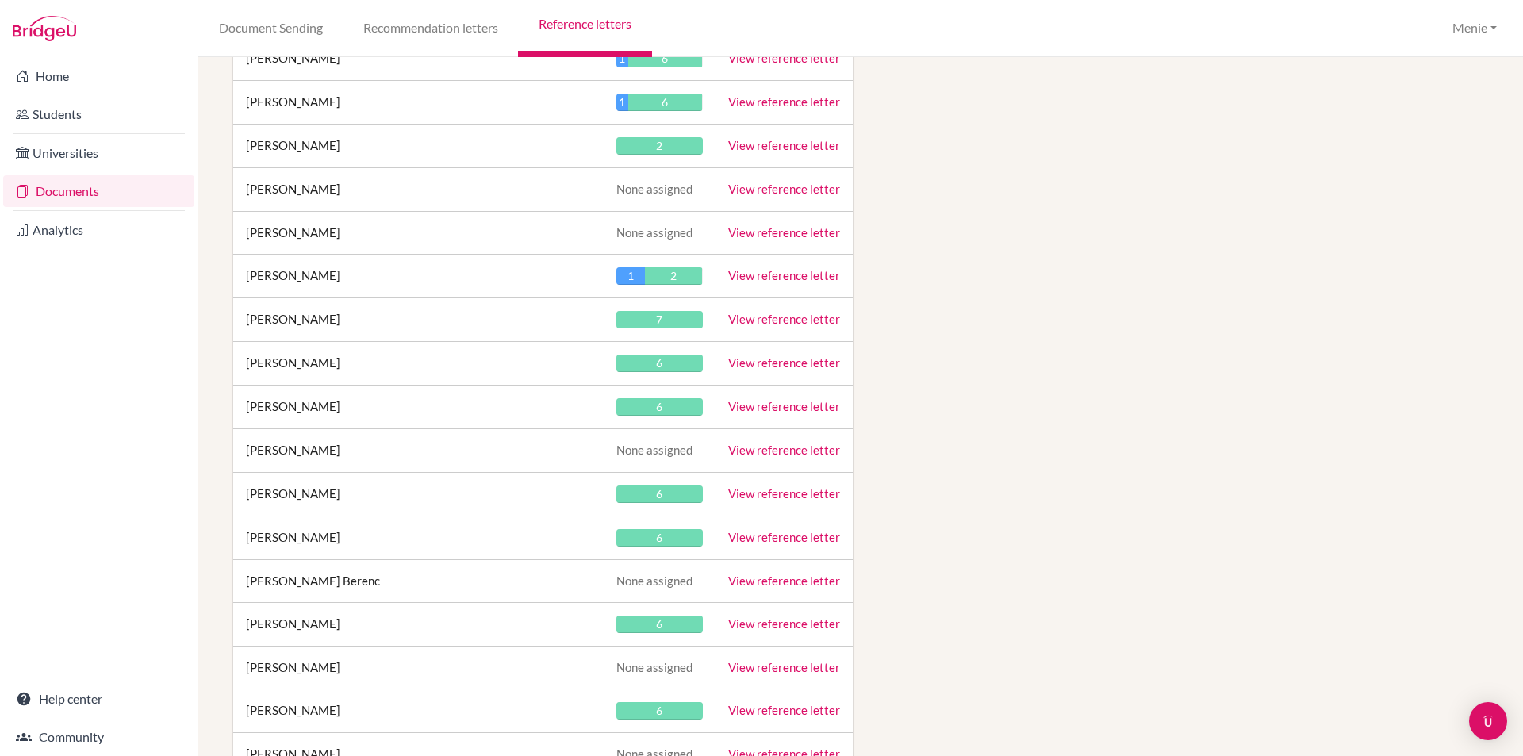
click at [794, 402] on link "View reference letter" at bounding box center [784, 406] width 112 height 14
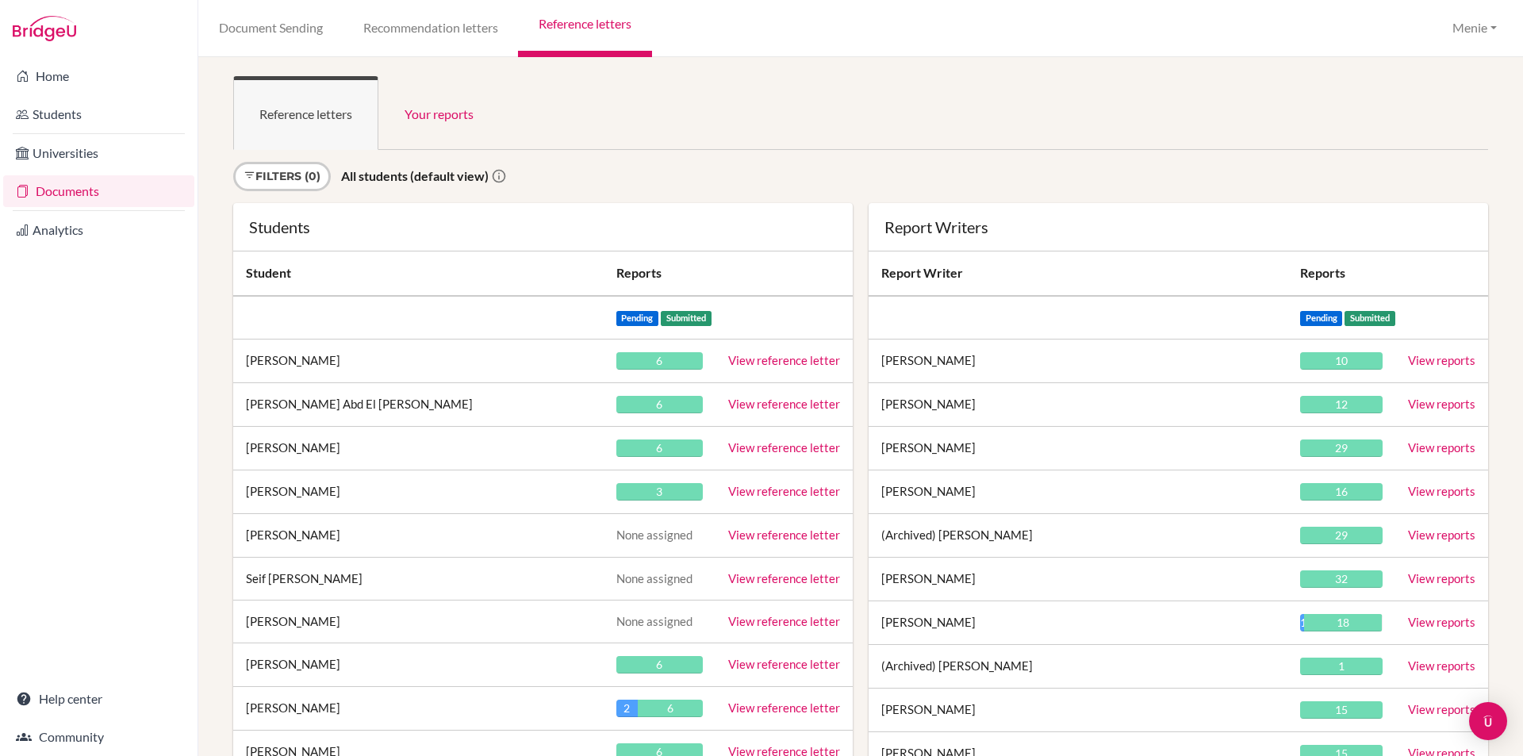
scroll to position [27788, 0]
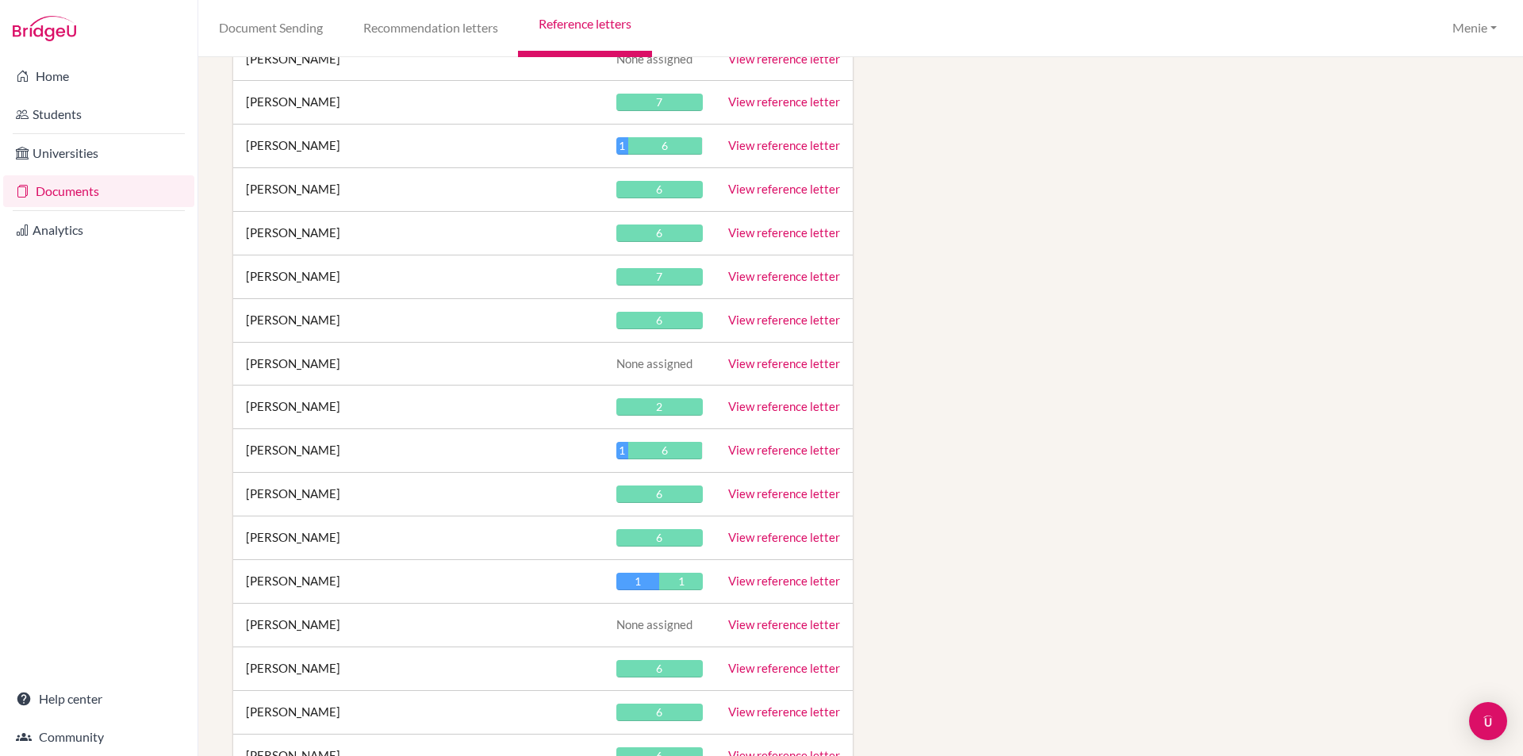
click at [763, 400] on link "View reference letter" at bounding box center [784, 406] width 112 height 14
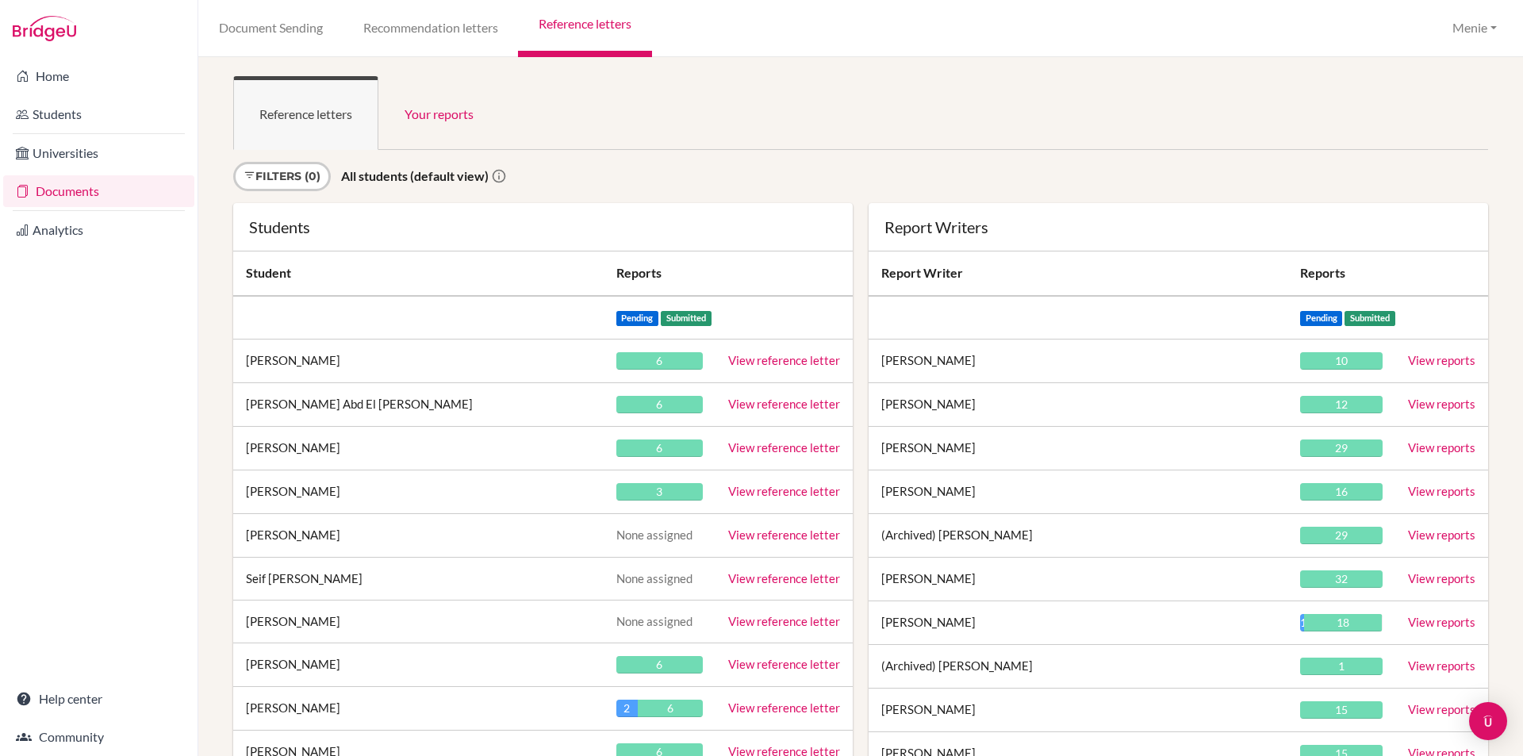
scroll to position [14173, 0]
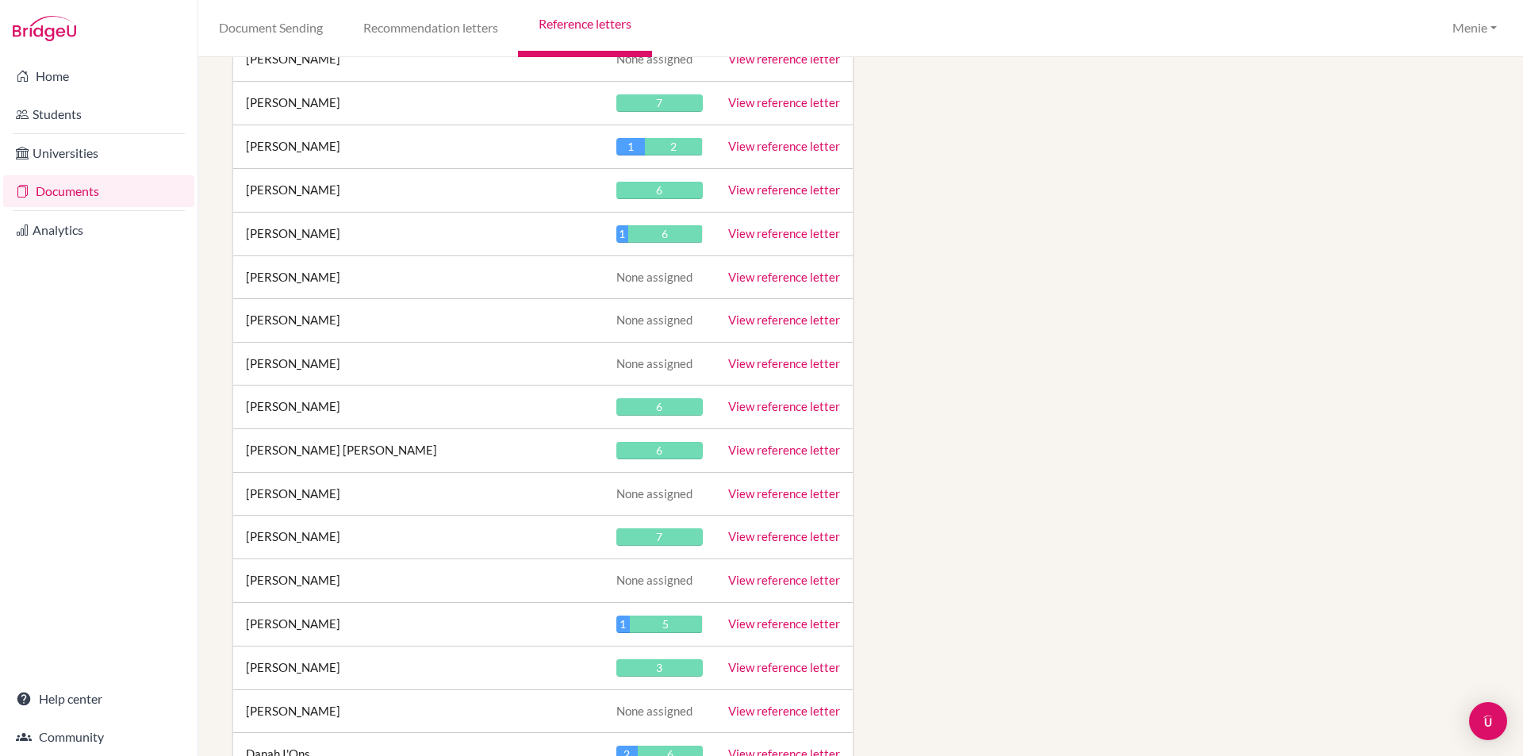
click at [752, 405] on link "View reference letter" at bounding box center [784, 406] width 112 height 14
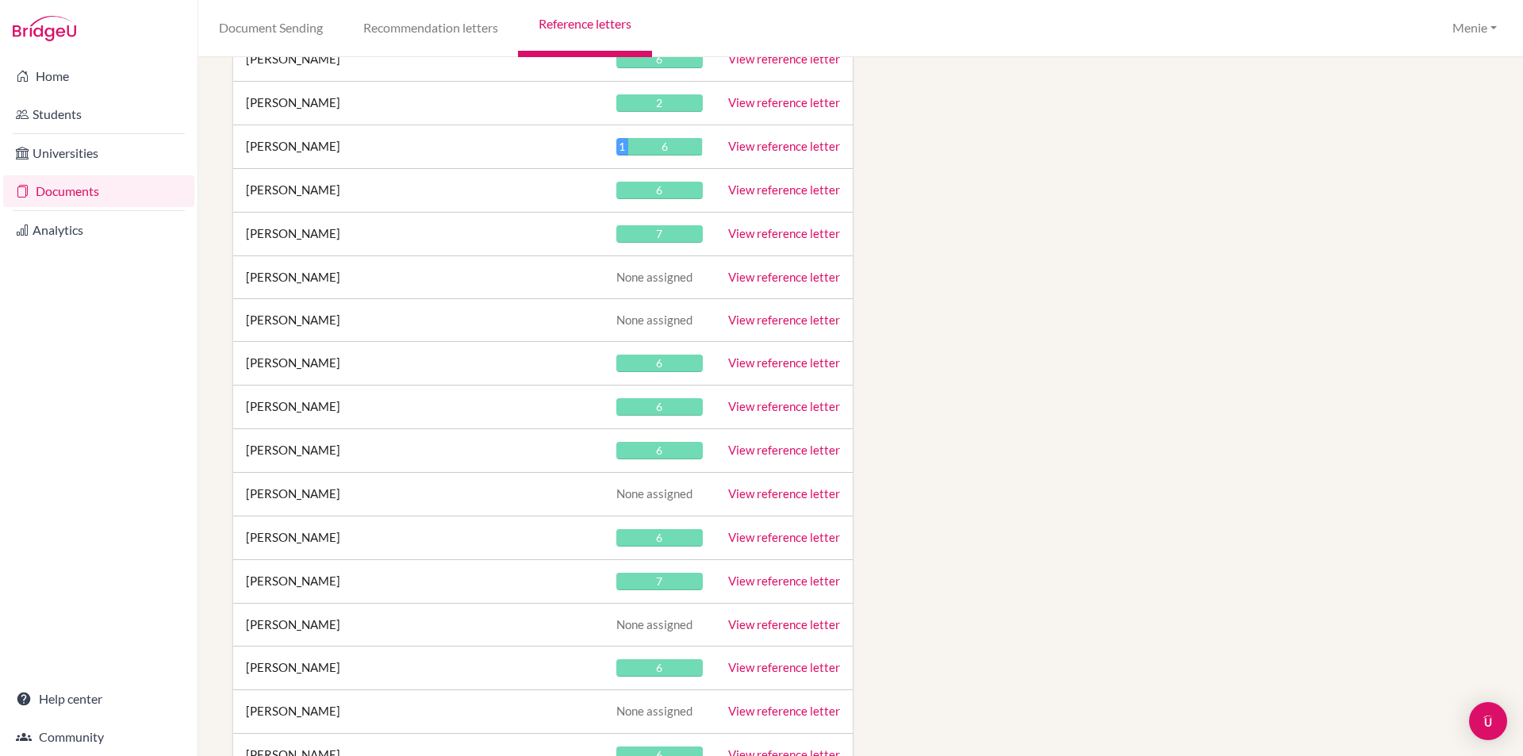
scroll to position [14738, 0]
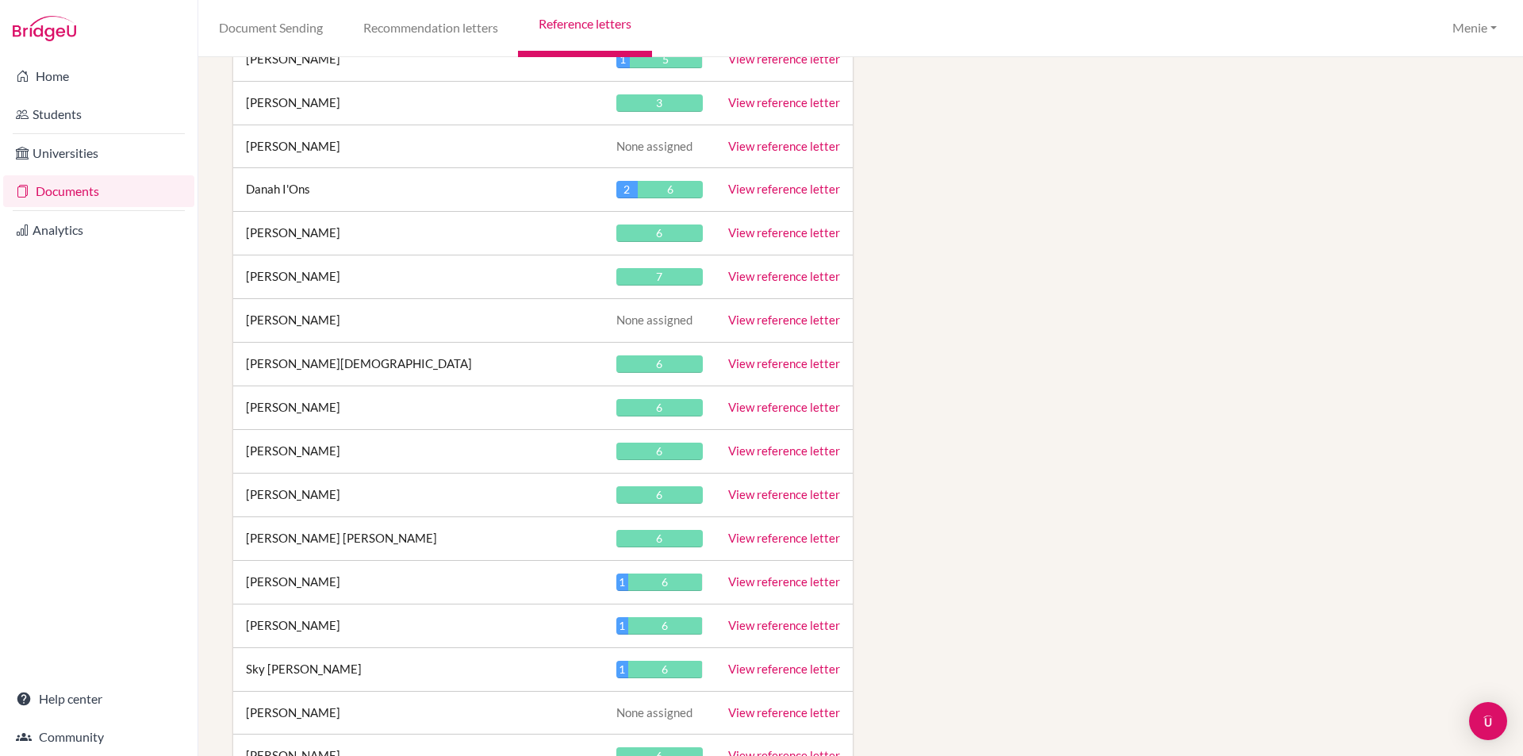
click at [746, 405] on link "View reference letter" at bounding box center [784, 407] width 112 height 14
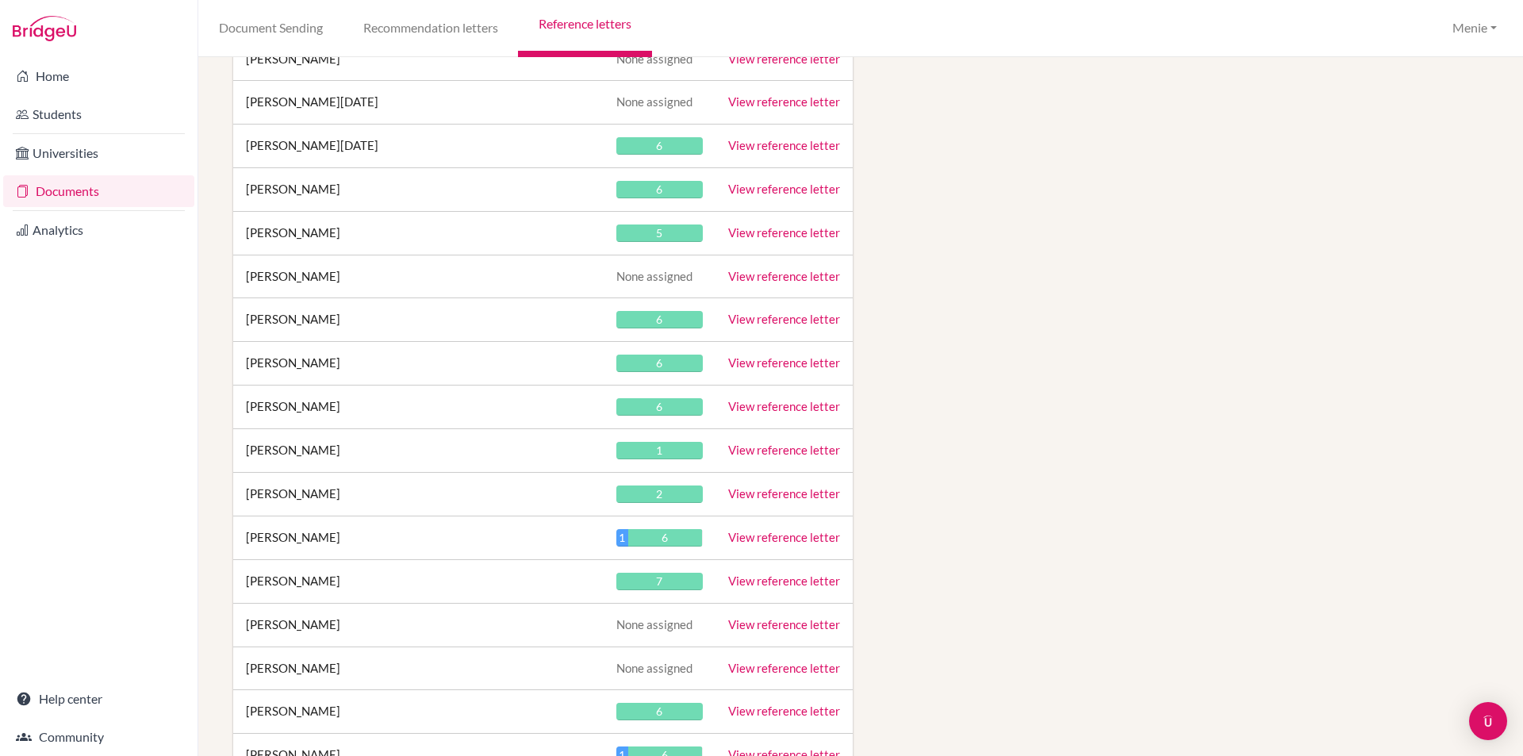
scroll to position [19263, 0]
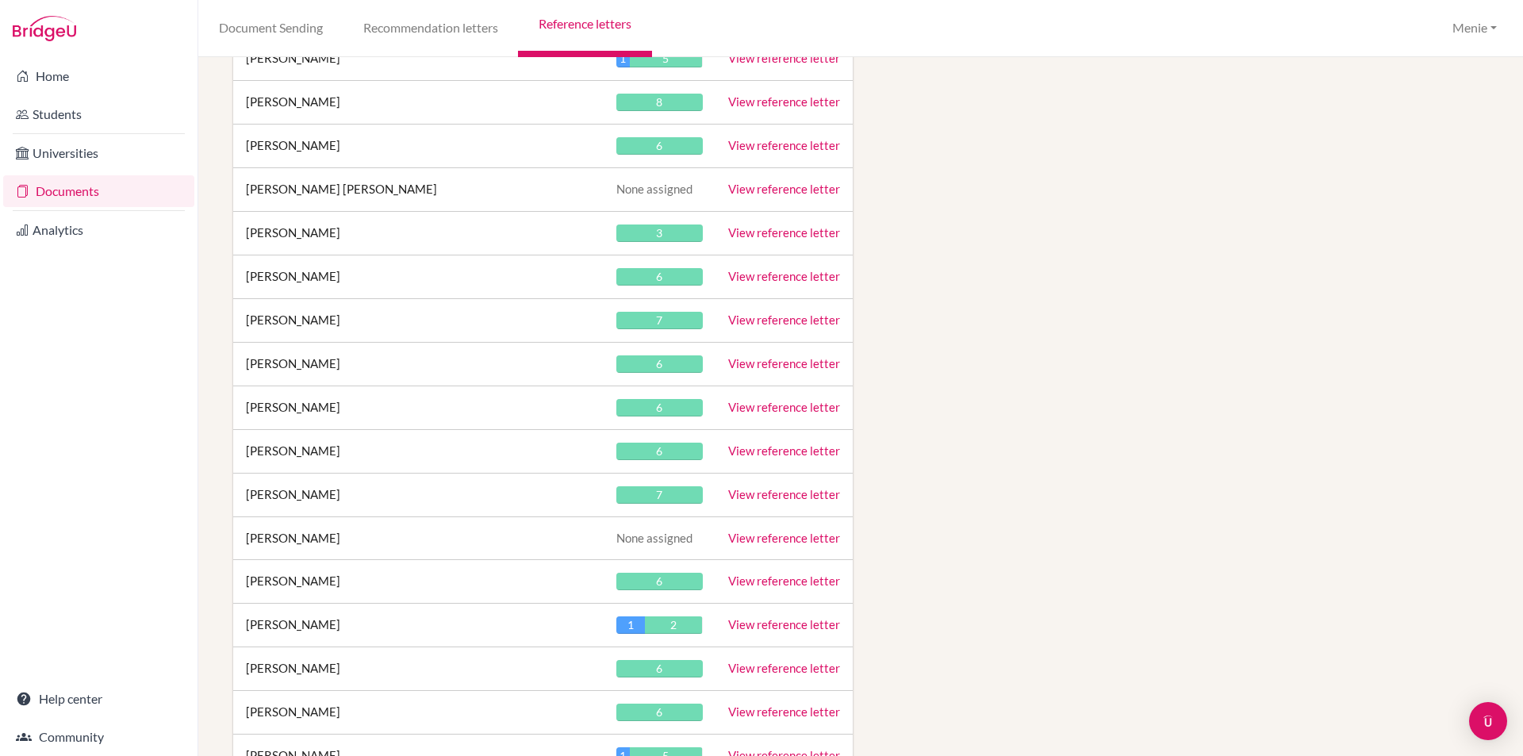
click at [768, 404] on link "View reference letter" at bounding box center [784, 407] width 112 height 14
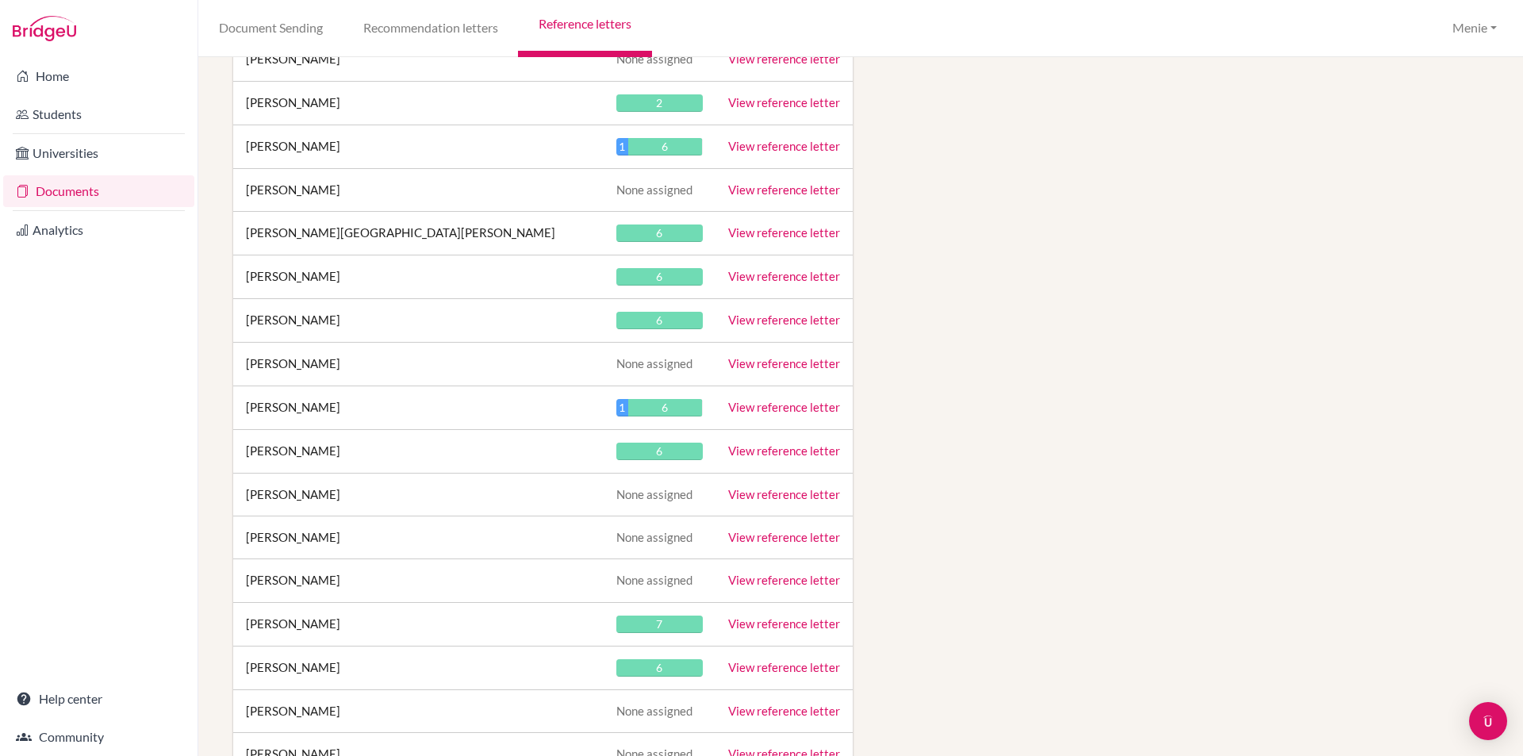
scroll to position [21481, 0]
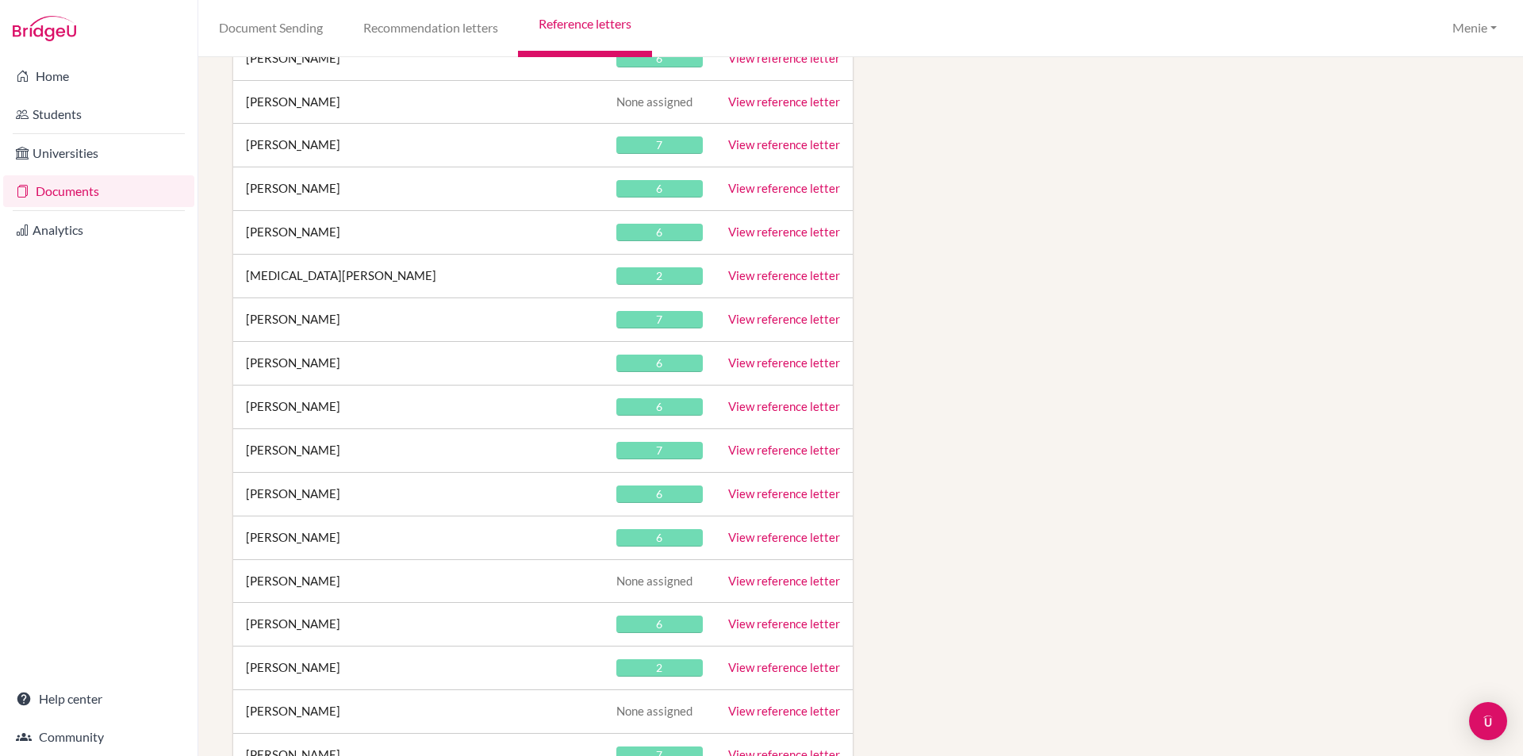
click at [777, 404] on link "View reference letter" at bounding box center [784, 406] width 112 height 14
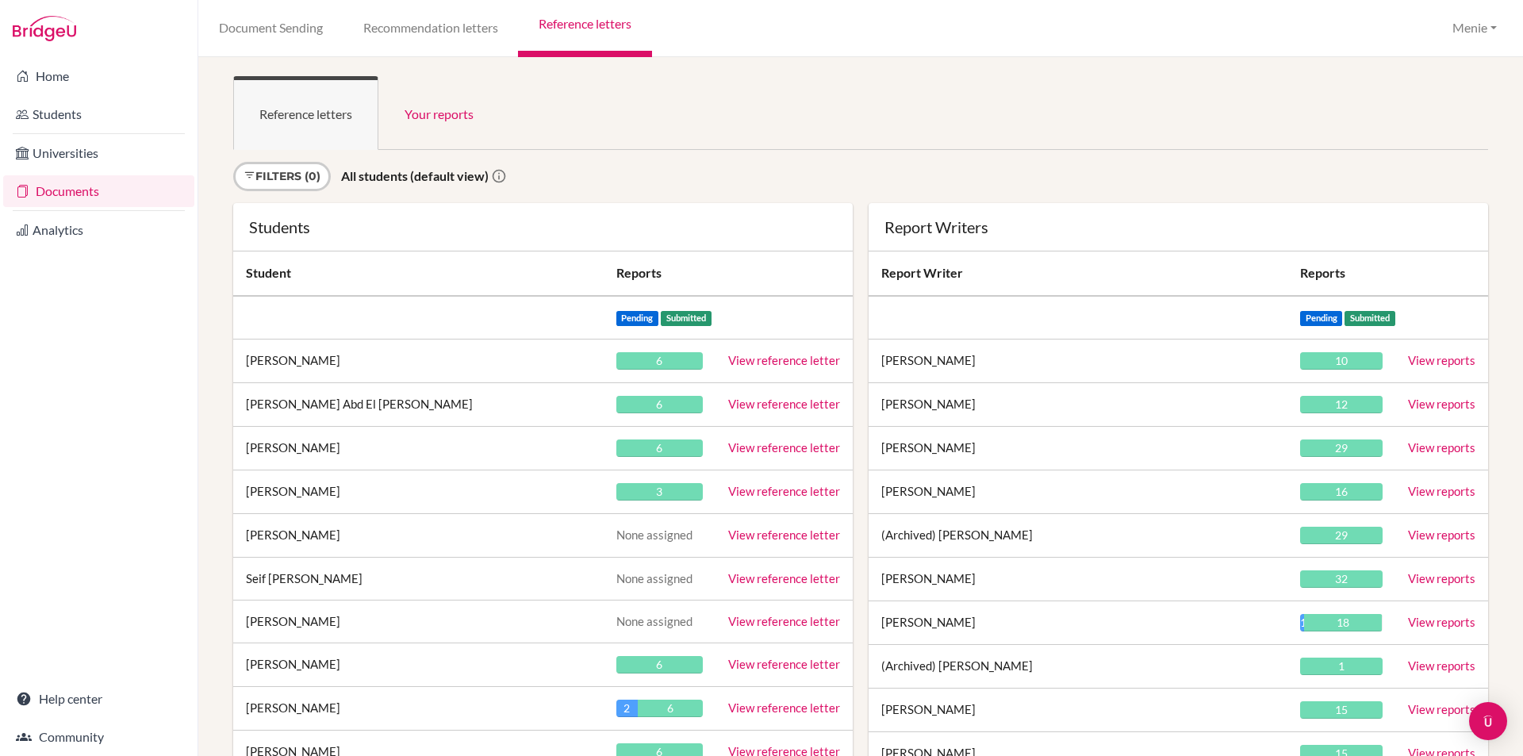
scroll to position [13174, 0]
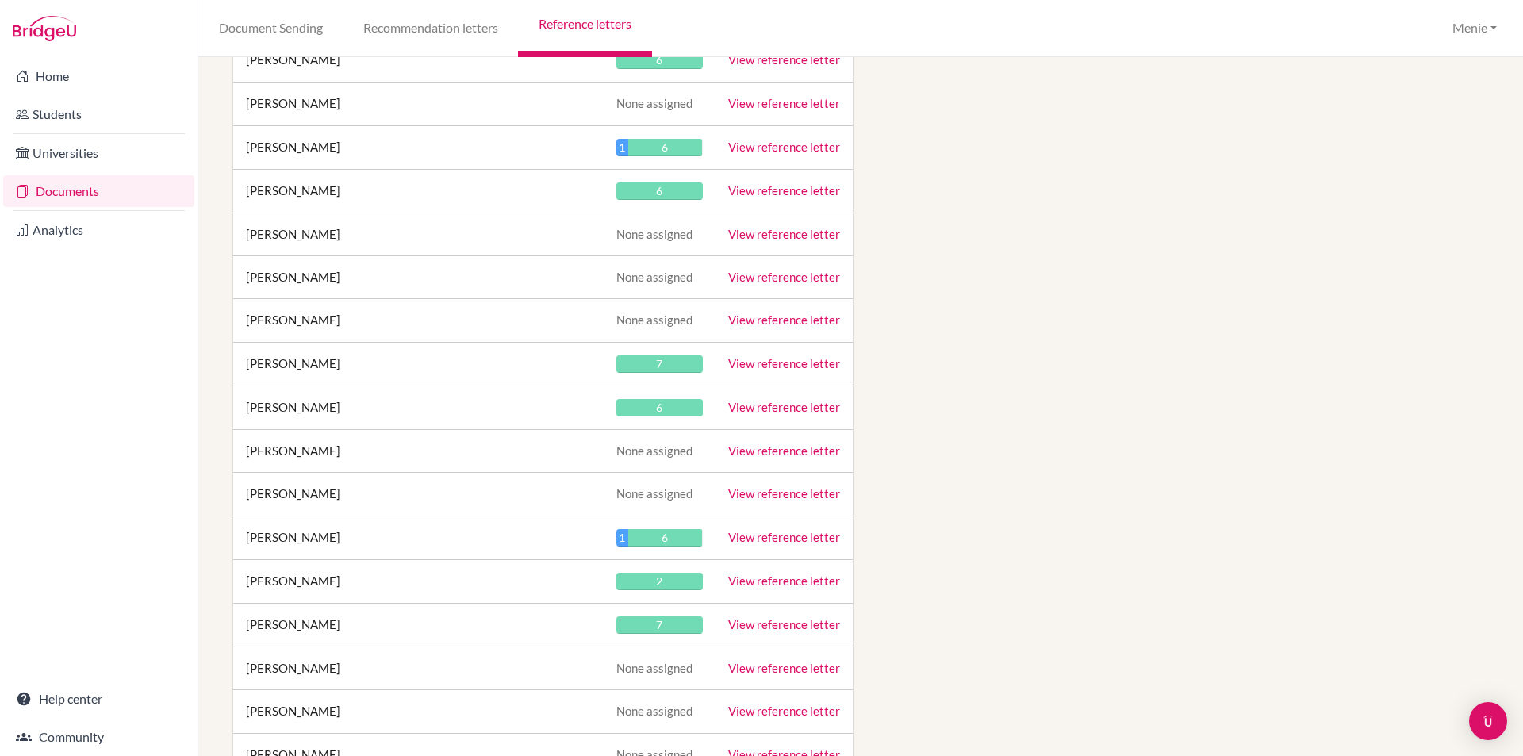
click at [780, 404] on link "View reference letter" at bounding box center [784, 407] width 112 height 14
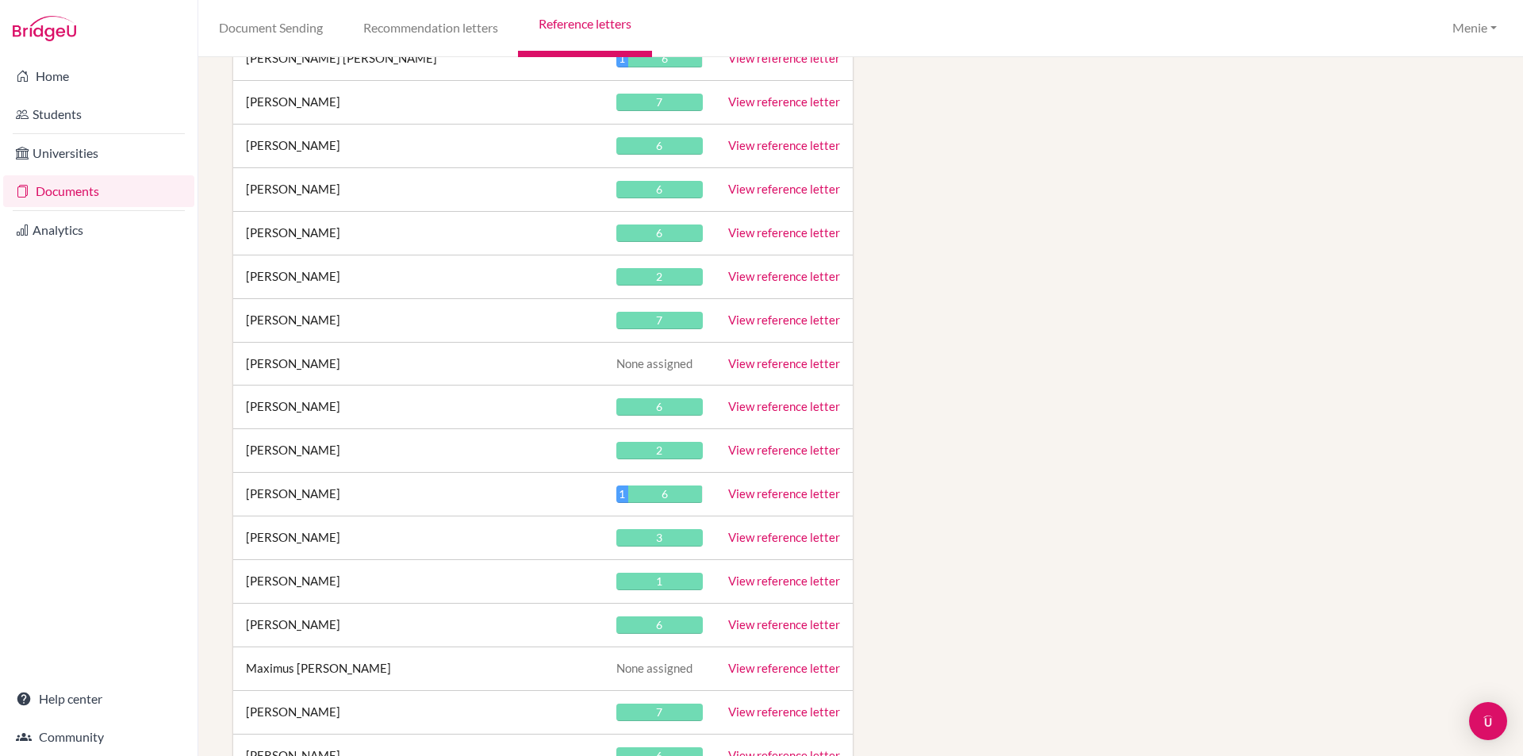
click at [804, 407] on link "View reference letter" at bounding box center [784, 406] width 112 height 14
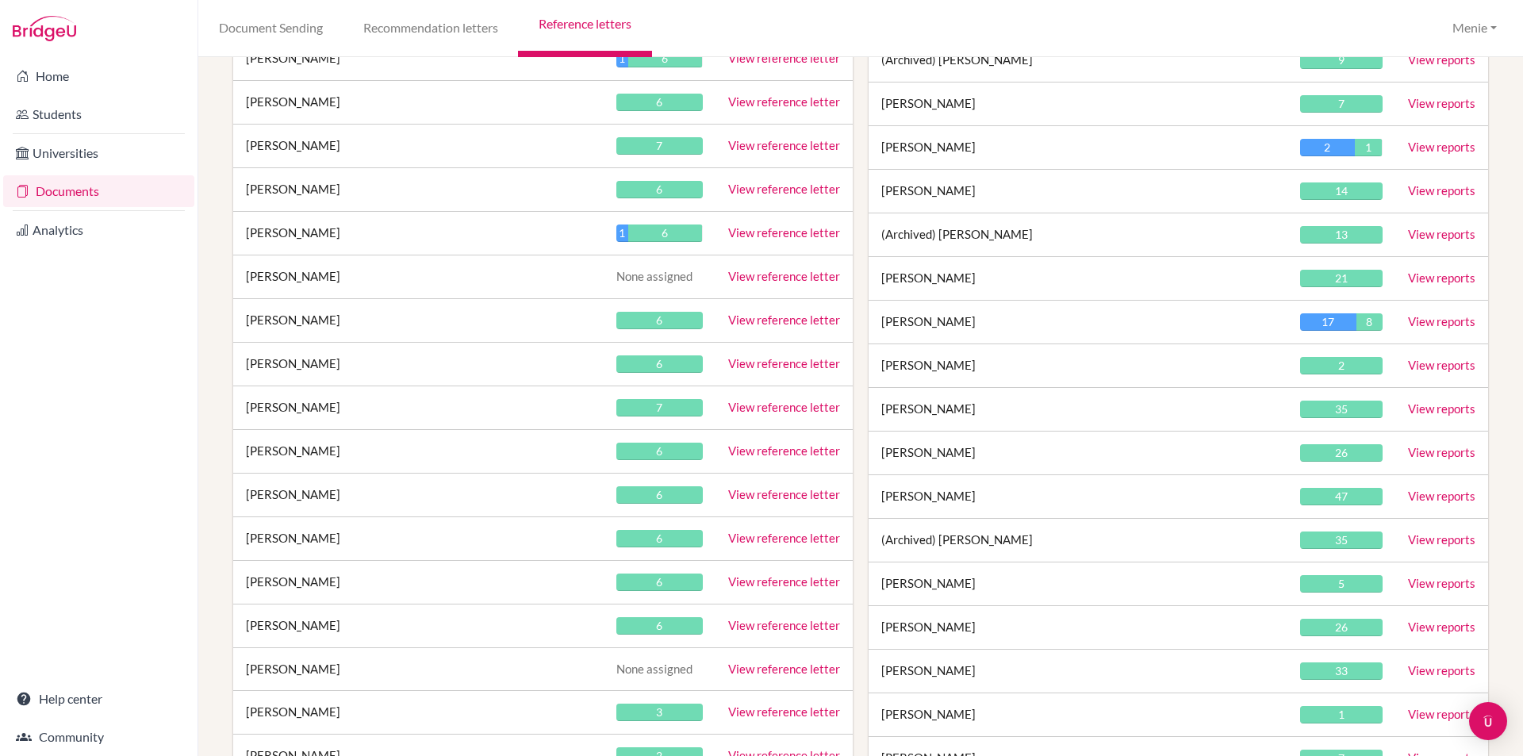
scroll to position [28136, 0]
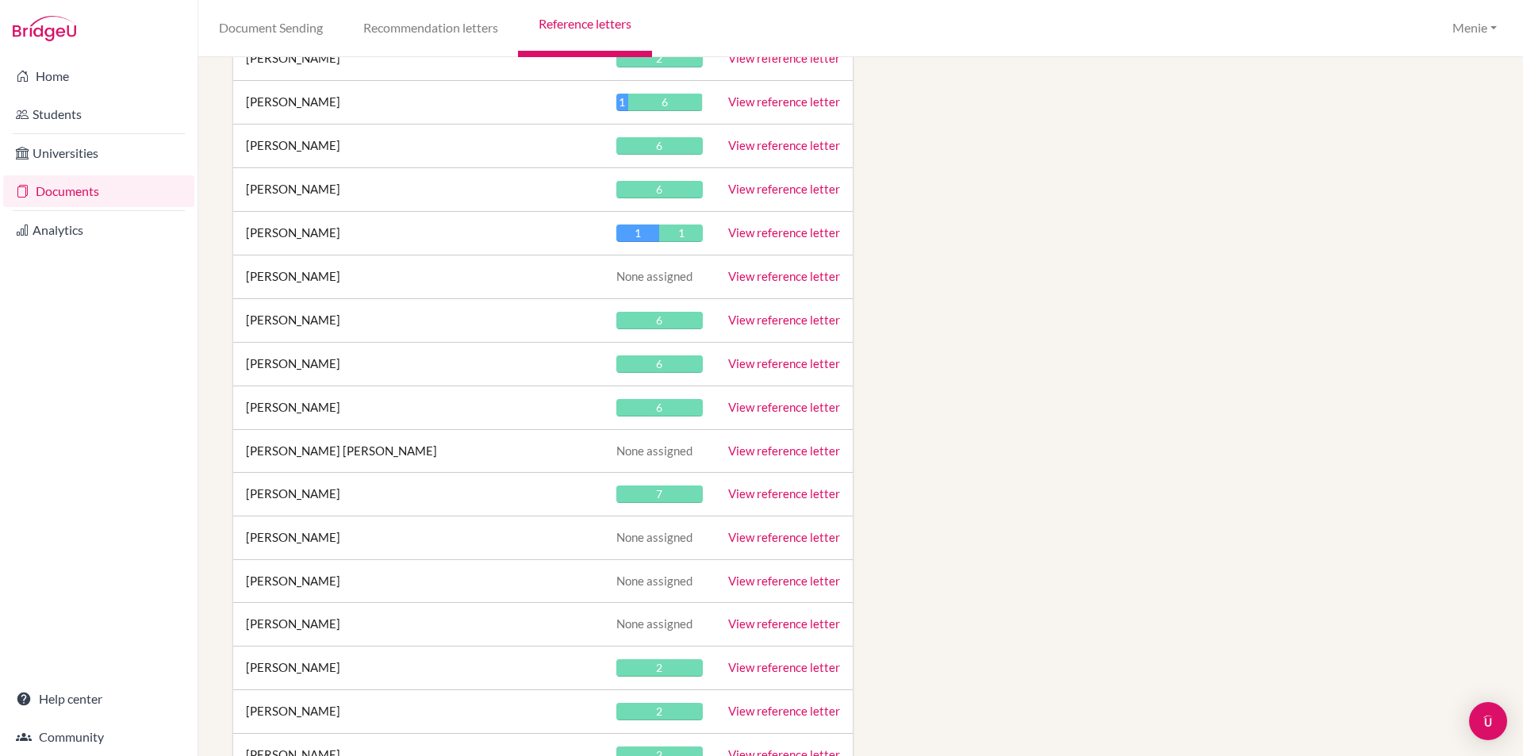
click at [732, 408] on link "View reference letter" at bounding box center [784, 407] width 112 height 14
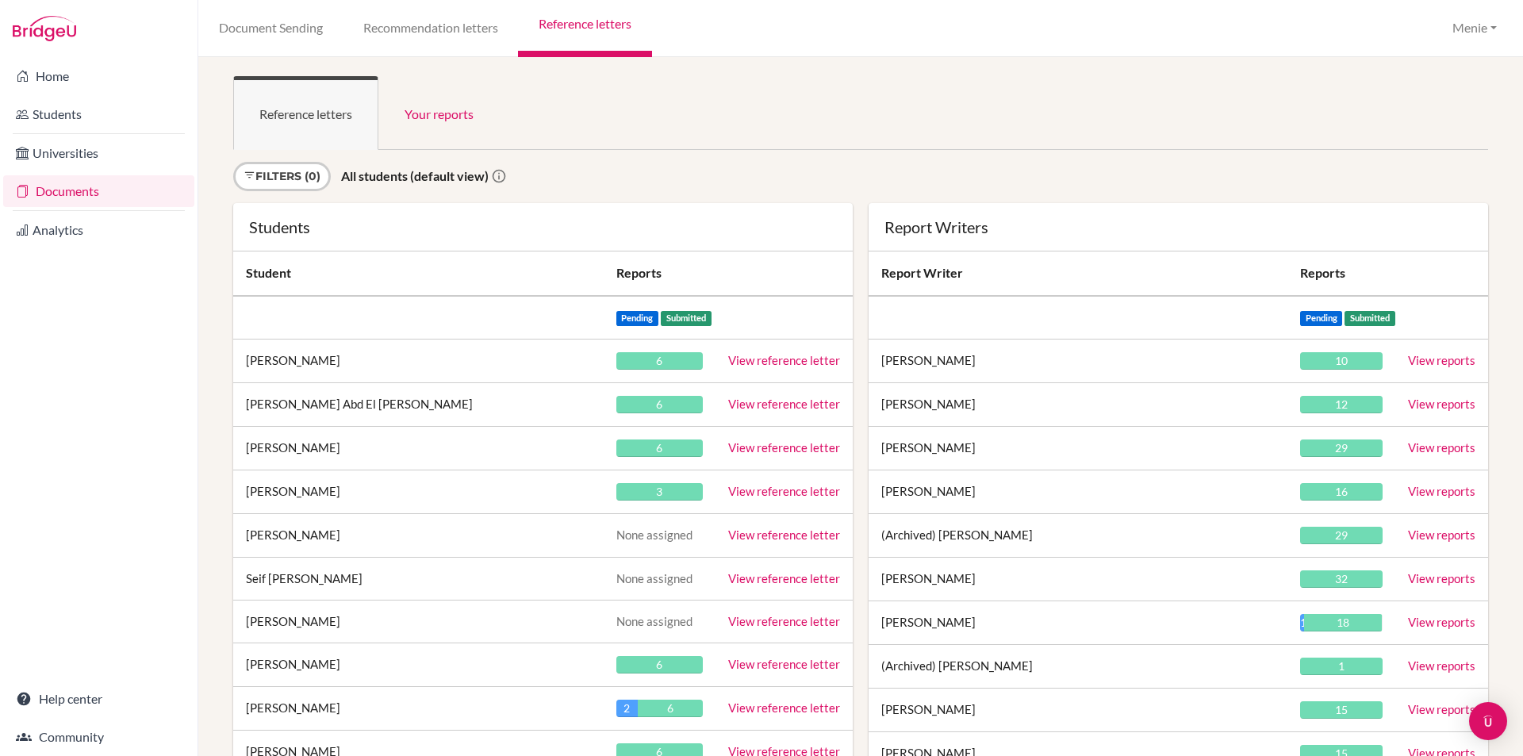
scroll to position [28658, 0]
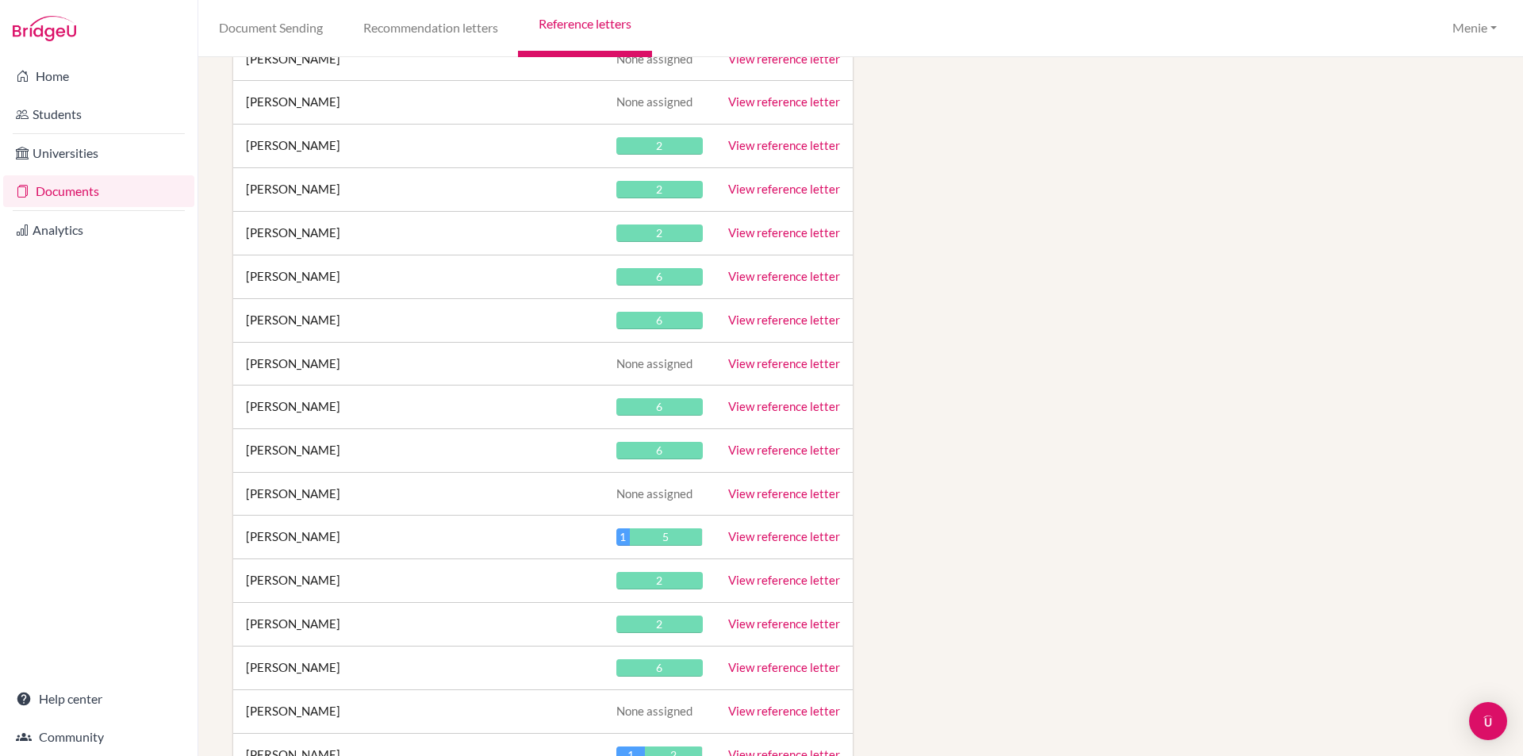
click at [778, 403] on link "View reference letter" at bounding box center [784, 406] width 112 height 14
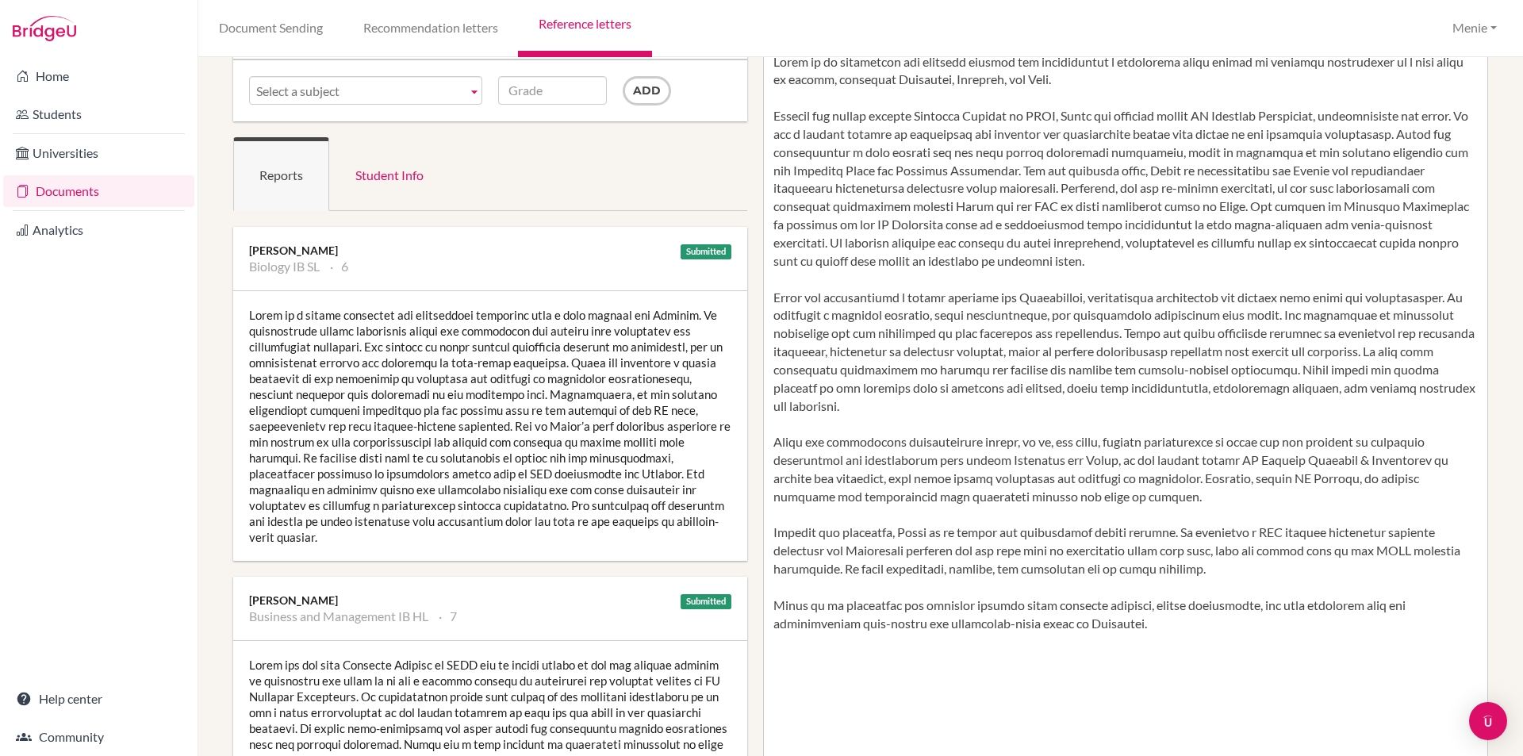
scroll to position [555, 0]
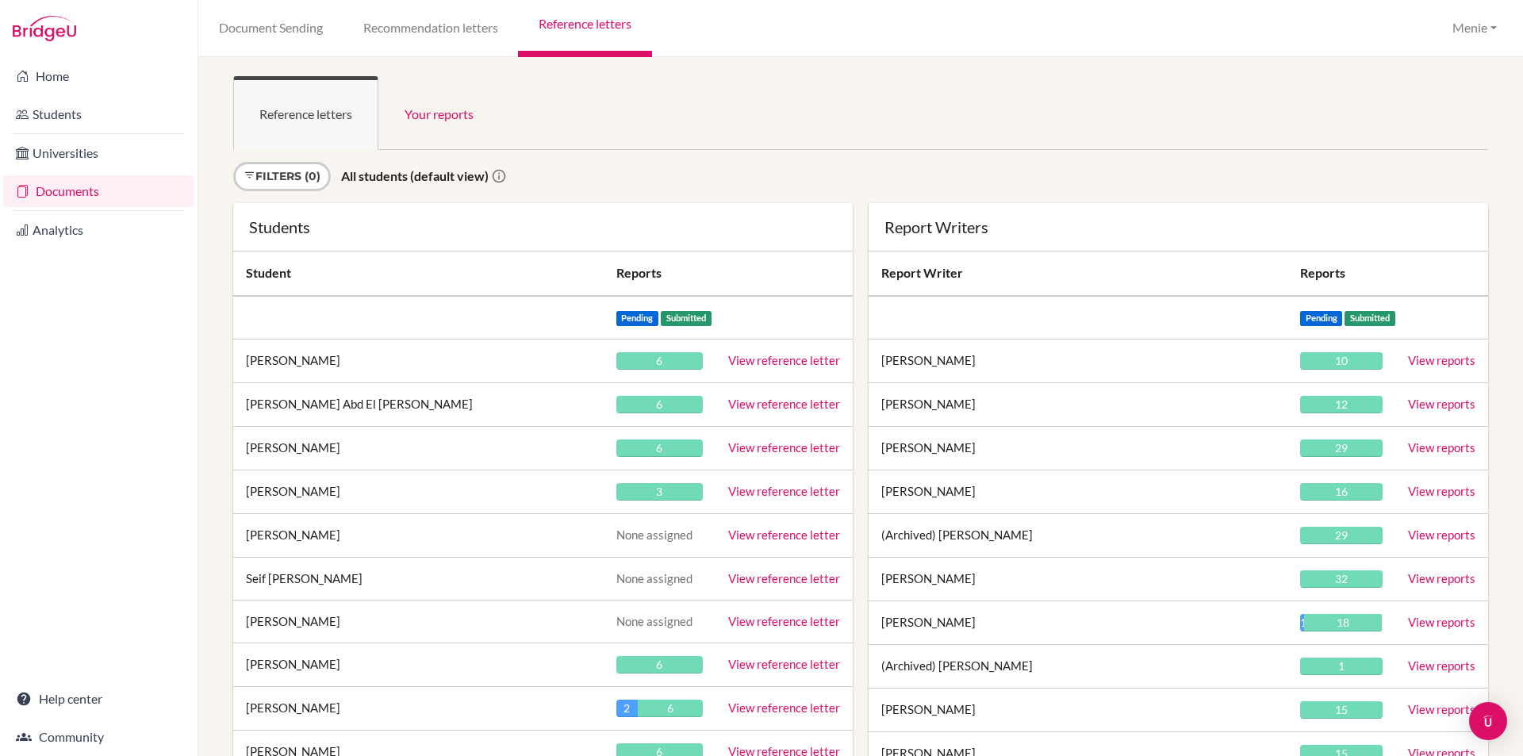
scroll to position [30137, 0]
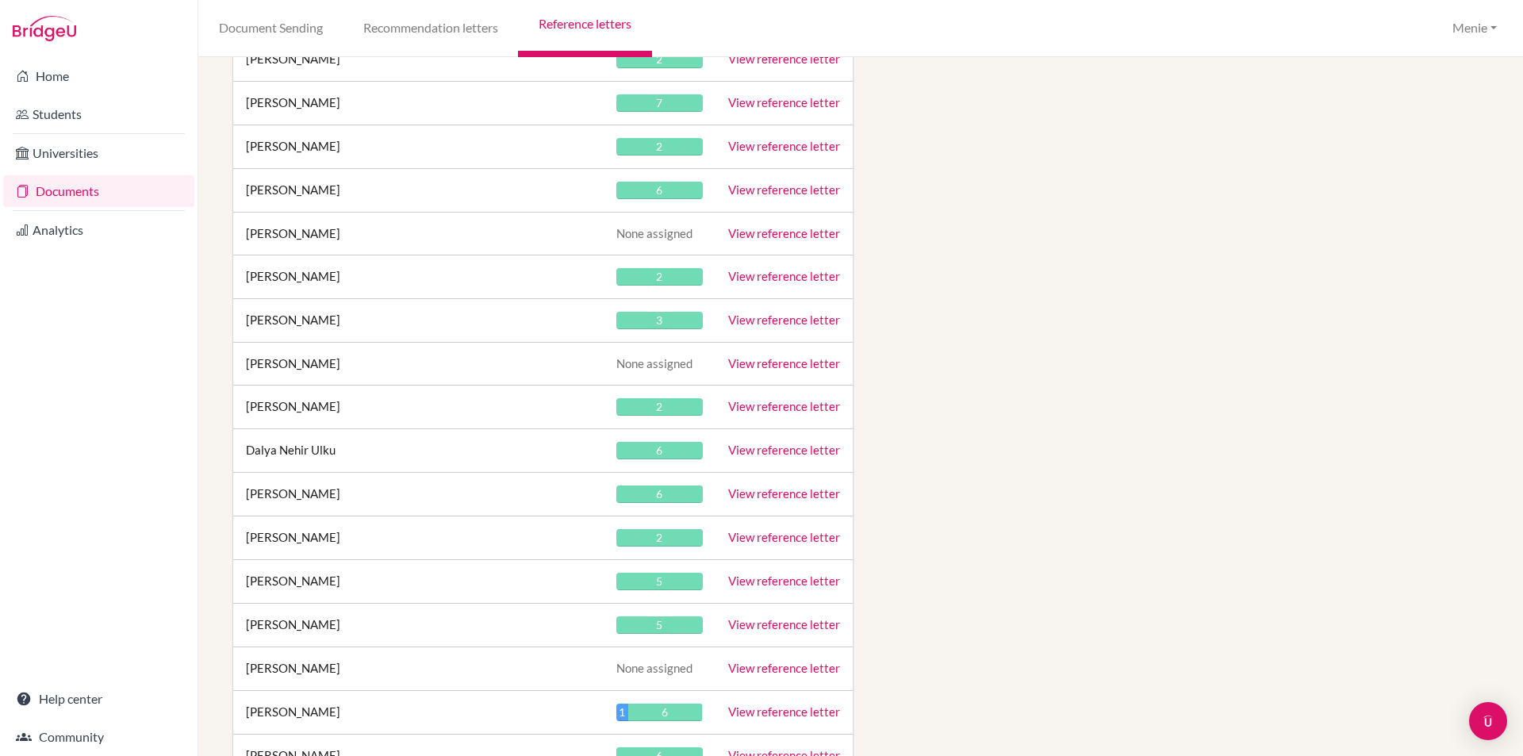
click at [765, 407] on link "View reference letter" at bounding box center [784, 406] width 112 height 14
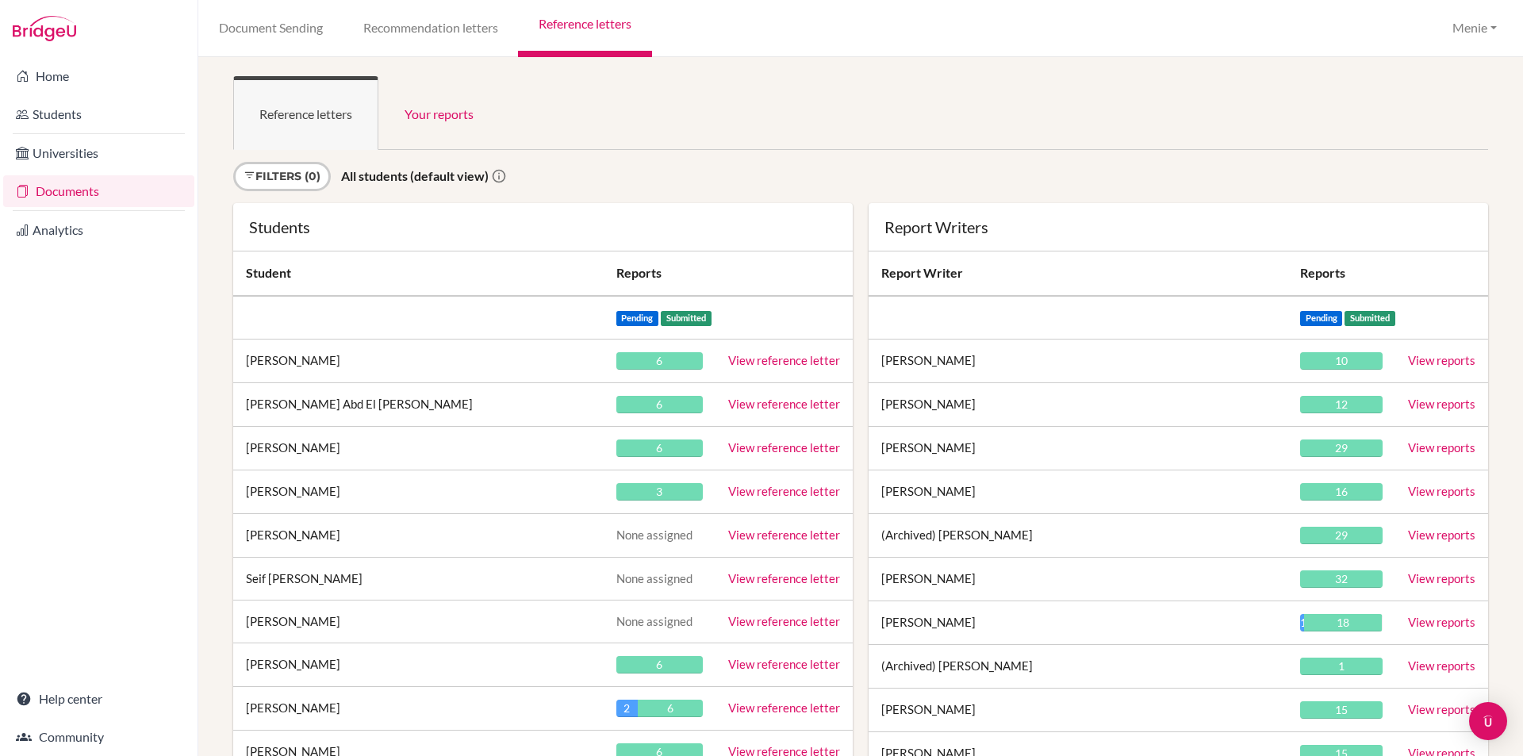
click at [791, 450] on link "View reference letter" at bounding box center [784, 447] width 112 height 14
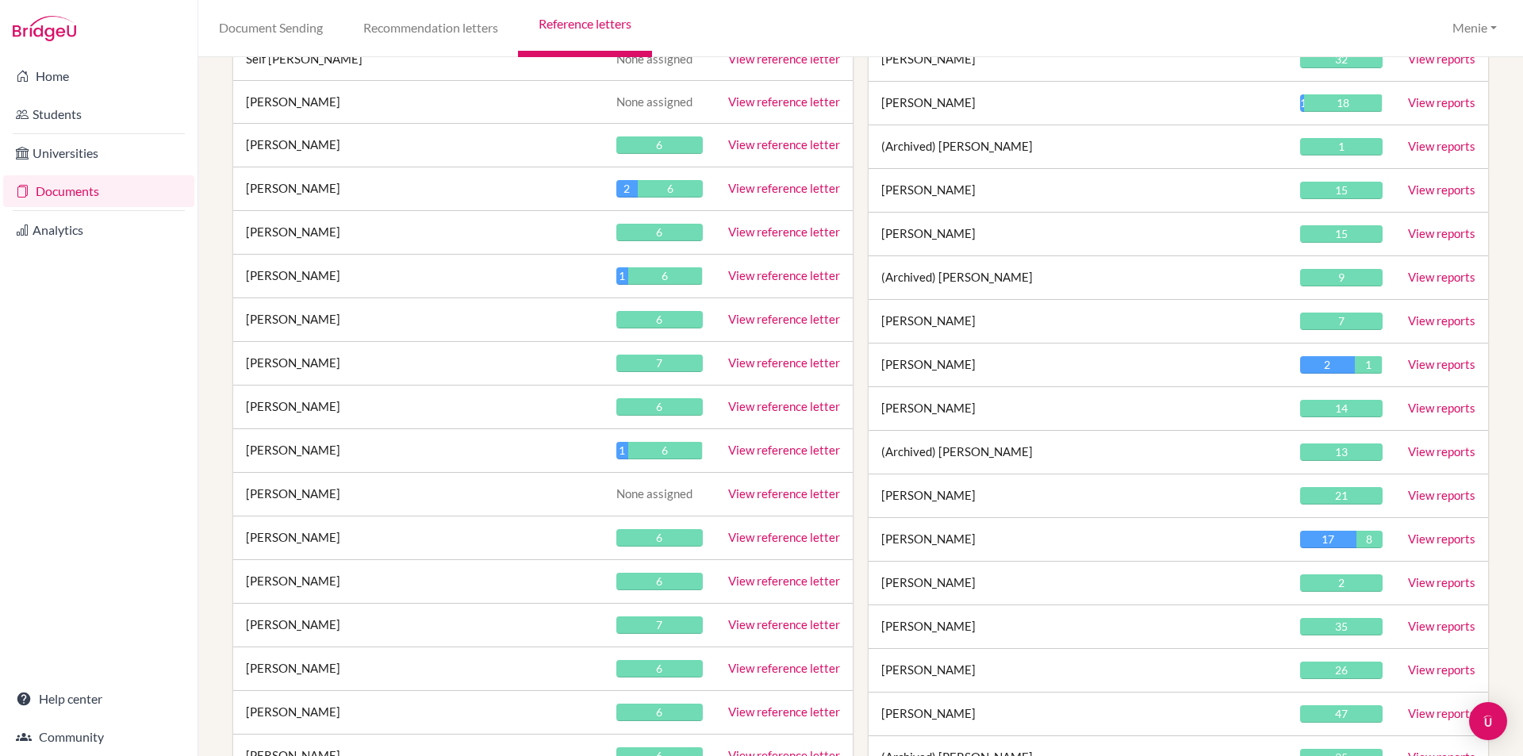
click at [774, 404] on link "View reference letter" at bounding box center [784, 406] width 112 height 14
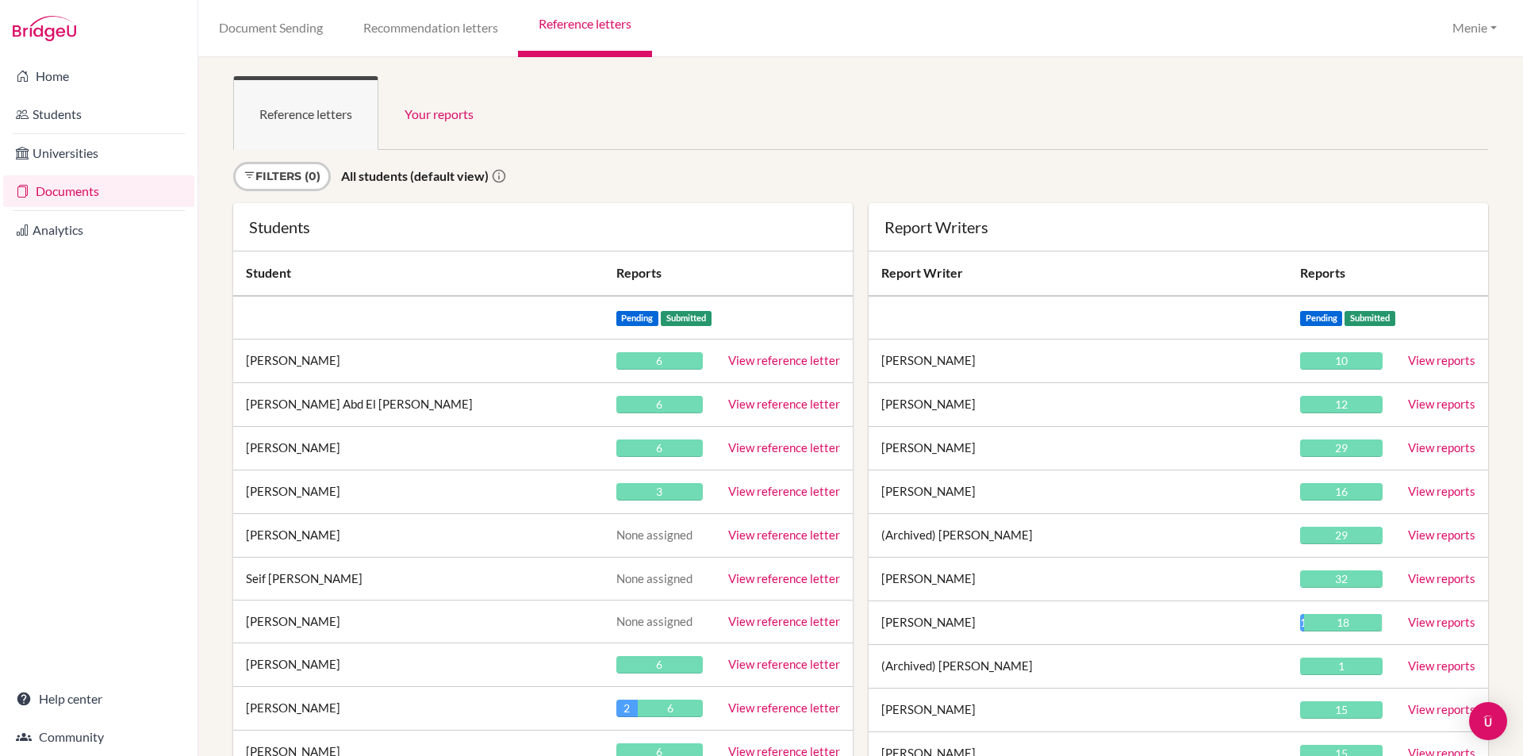
scroll to position [1912, 0]
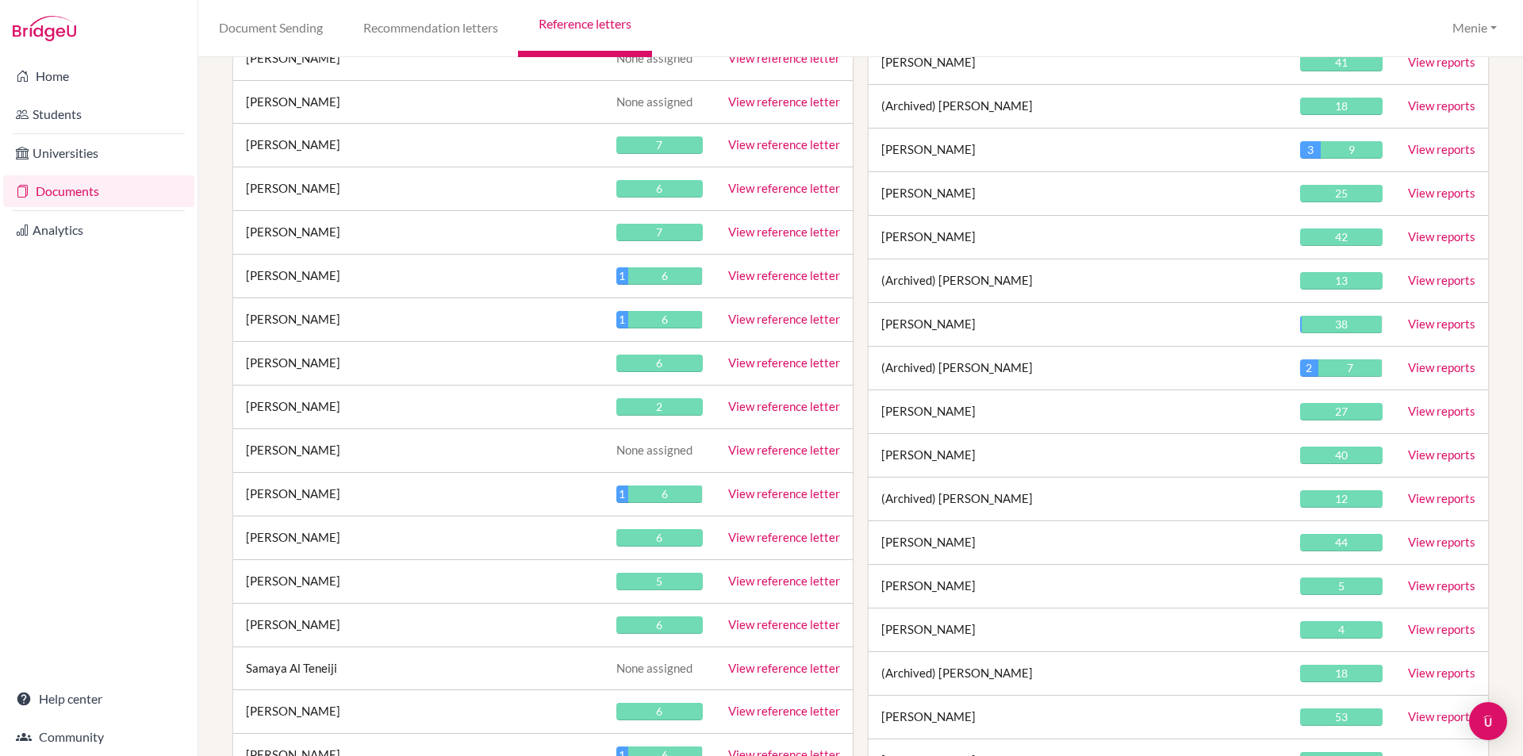
click at [731, 403] on link "View reference letter" at bounding box center [784, 406] width 112 height 14
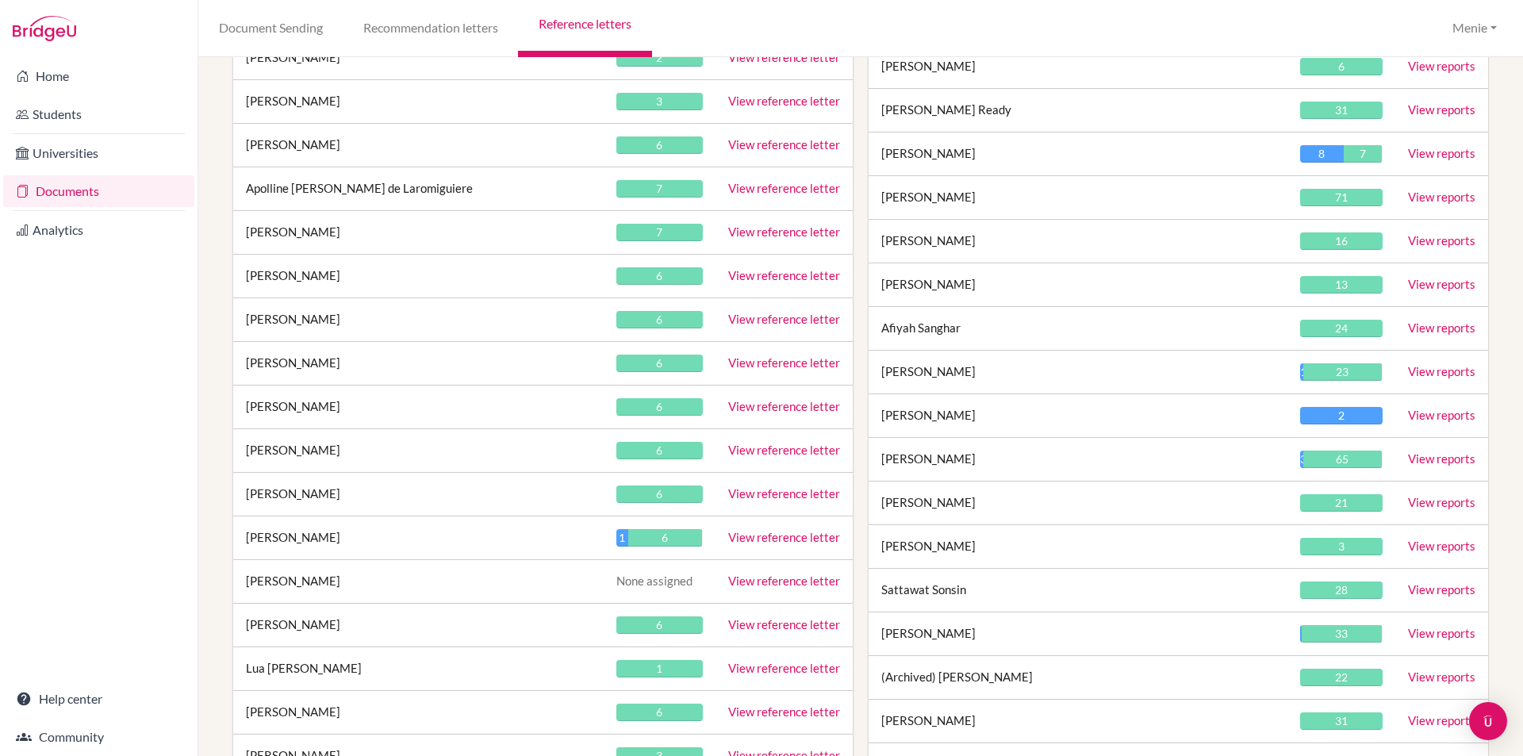
scroll to position [85, 0]
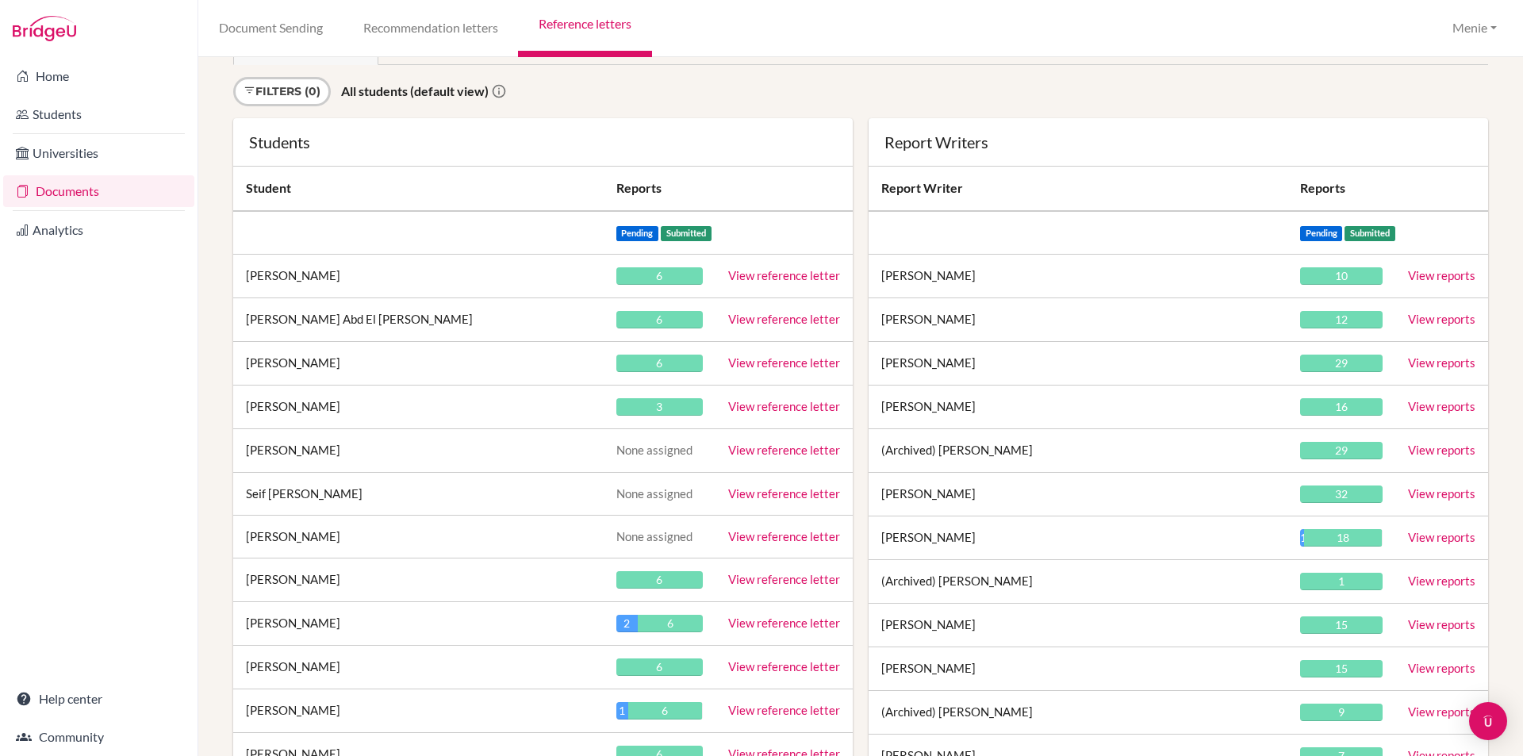
click at [738, 398] on td "View reference letter" at bounding box center [783, 407] width 137 height 44
click at [771, 404] on link "View reference letter" at bounding box center [784, 406] width 112 height 14
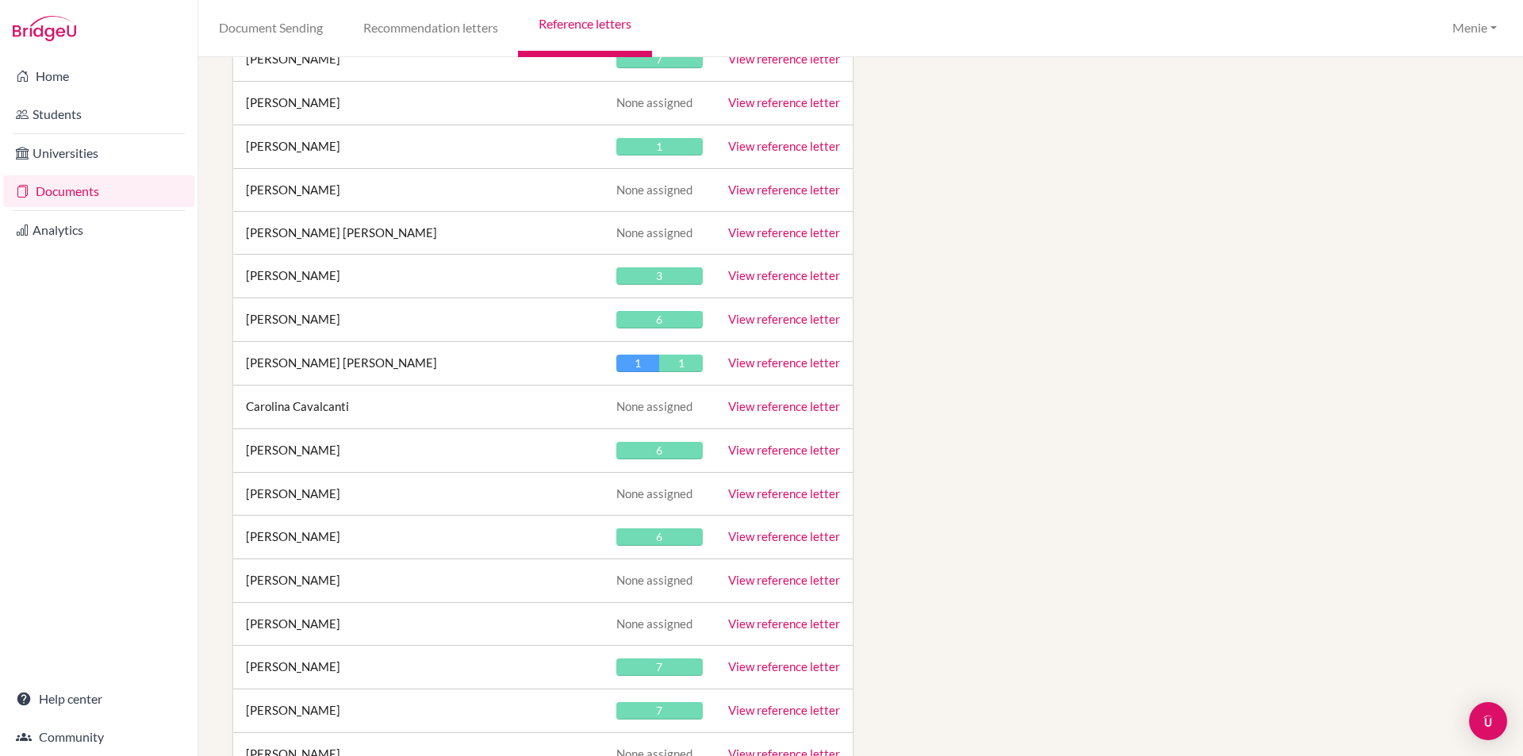
scroll to position [32093, 0]
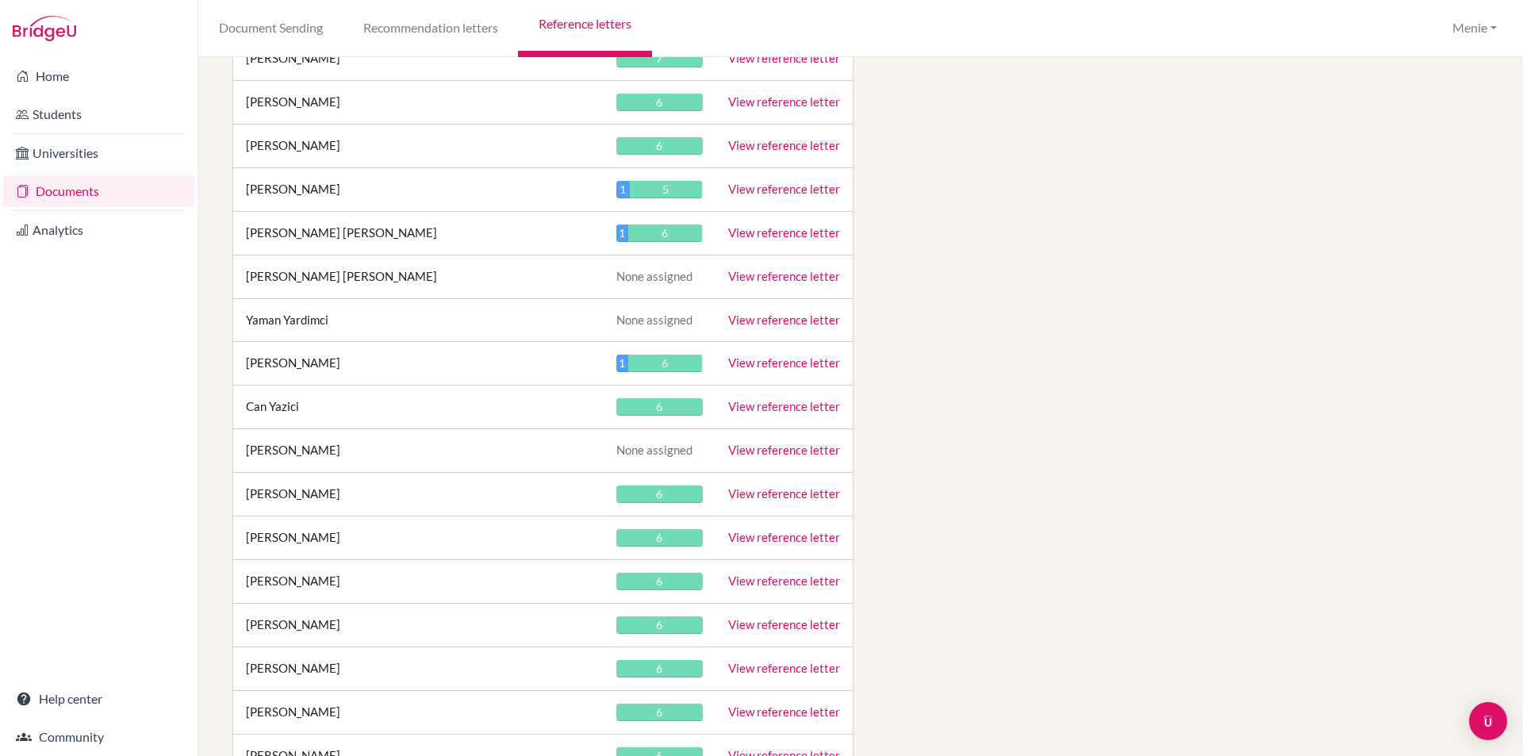
click at [769, 408] on link "View reference letter" at bounding box center [784, 406] width 112 height 14
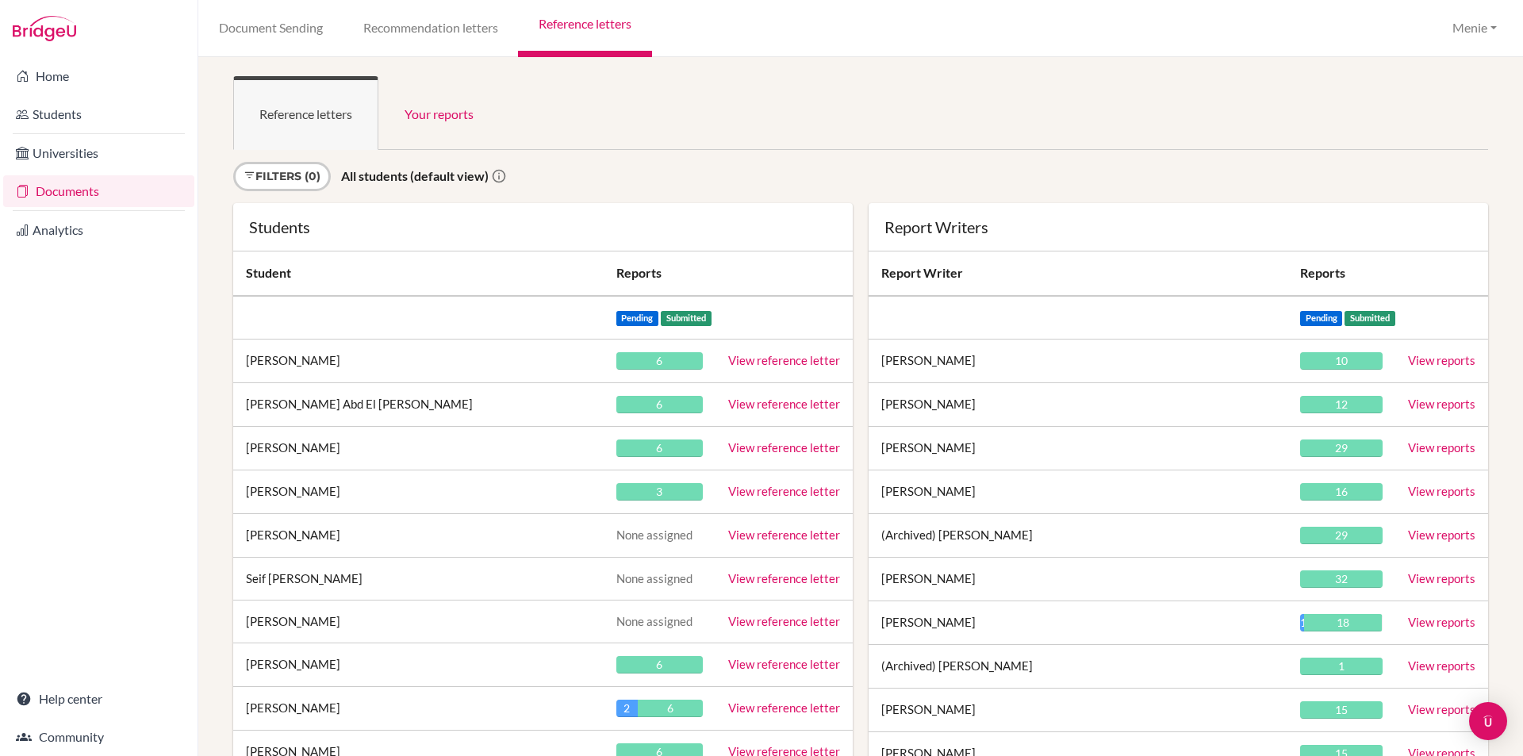
scroll to position [4133, 0]
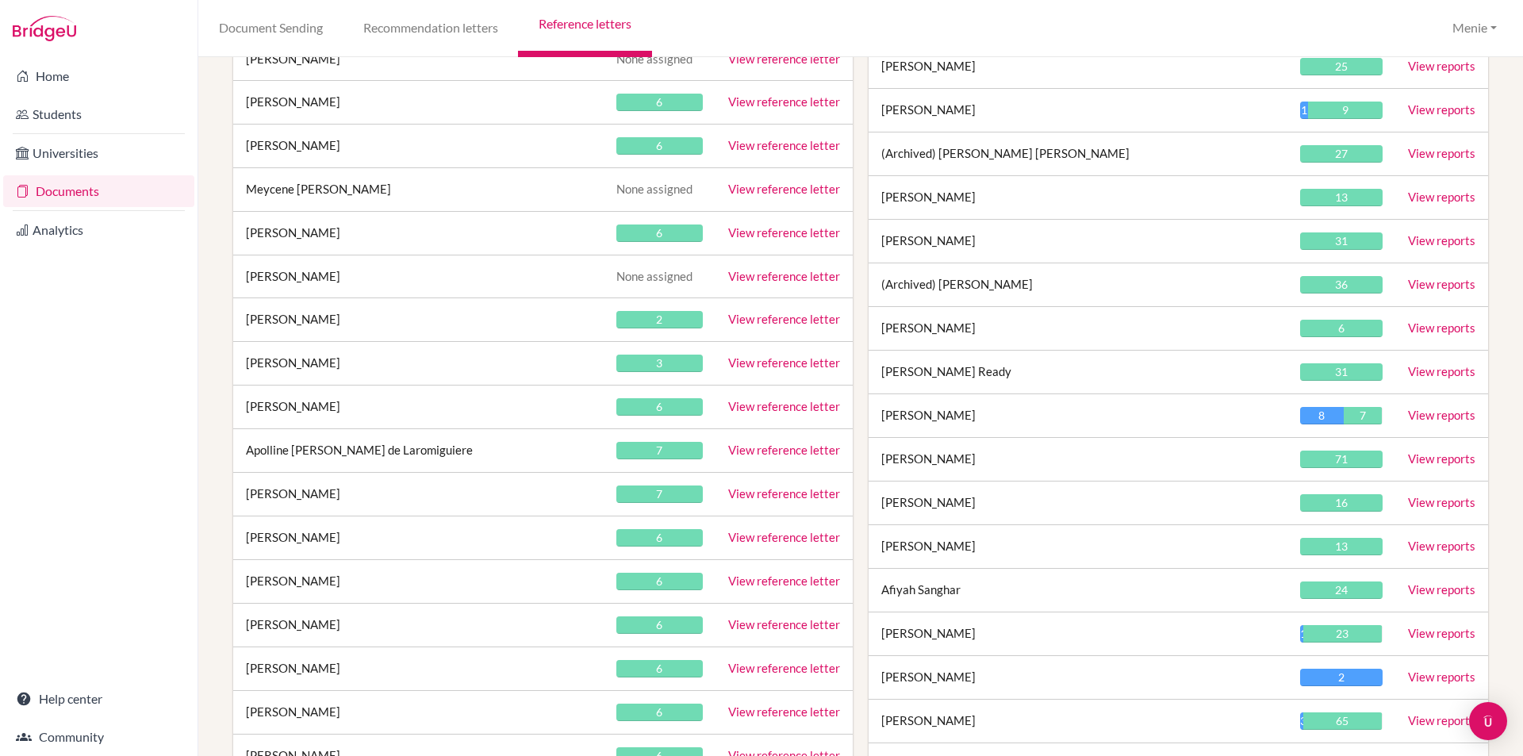
click at [743, 410] on link "View reference letter" at bounding box center [784, 406] width 112 height 14
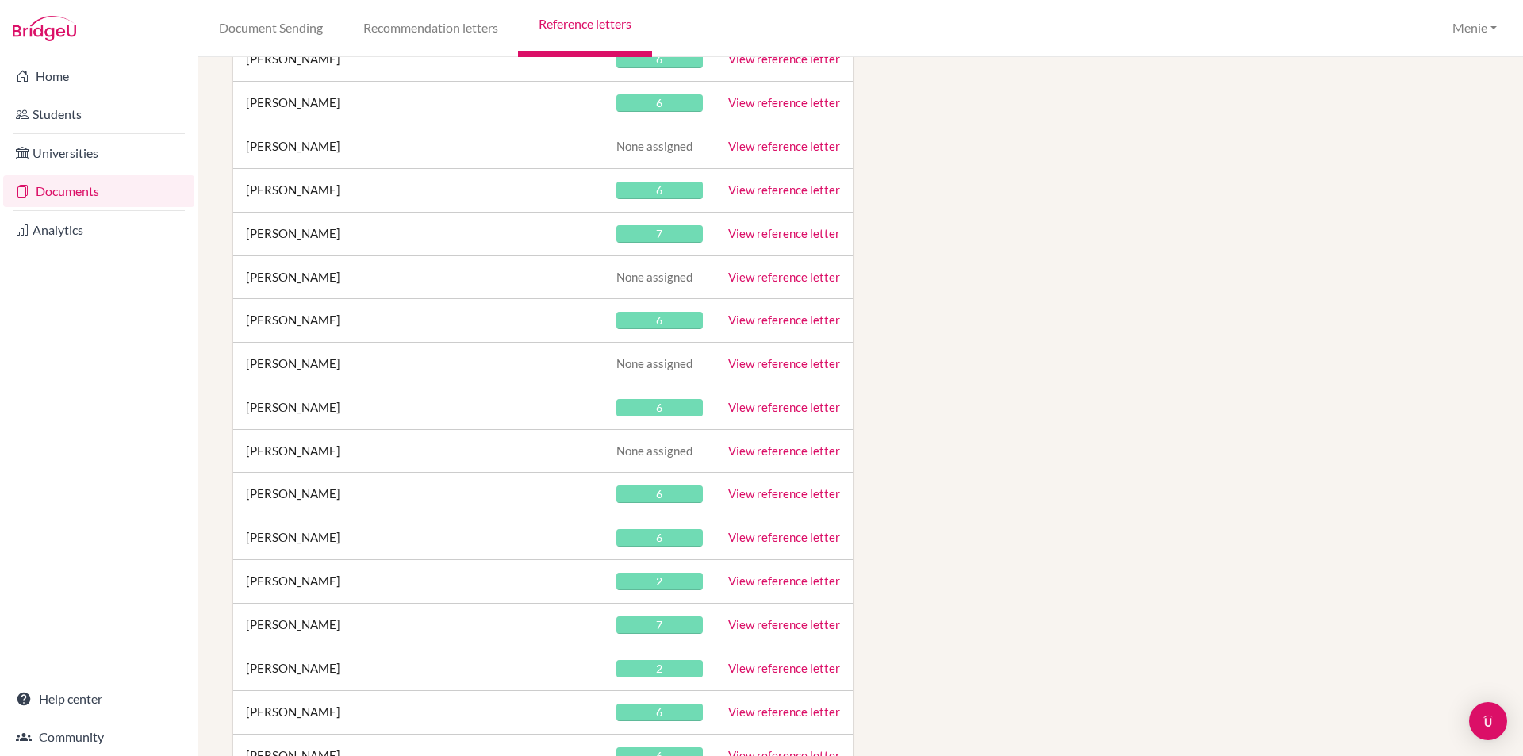
scroll to position [17262, 0]
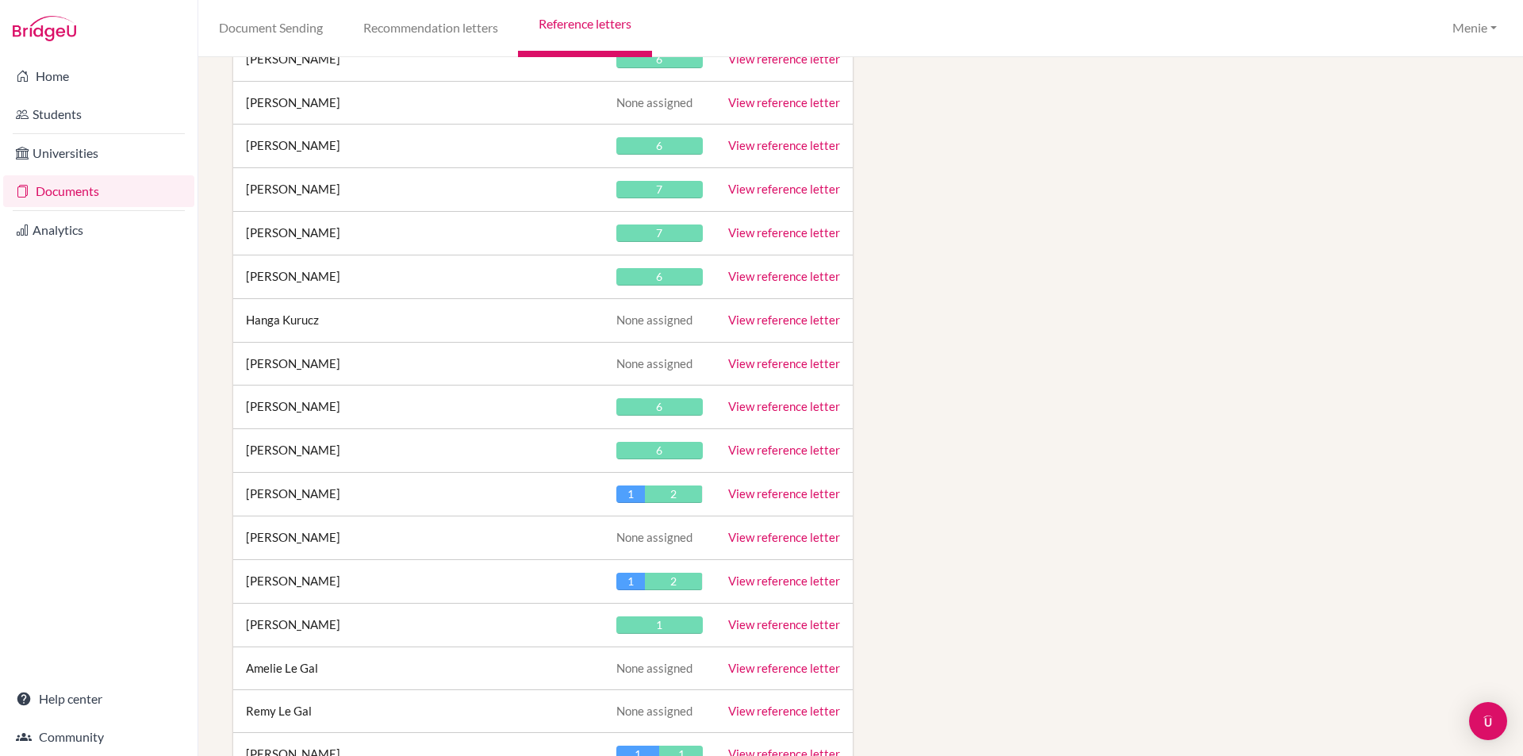
click at [769, 404] on link "View reference letter" at bounding box center [784, 406] width 112 height 14
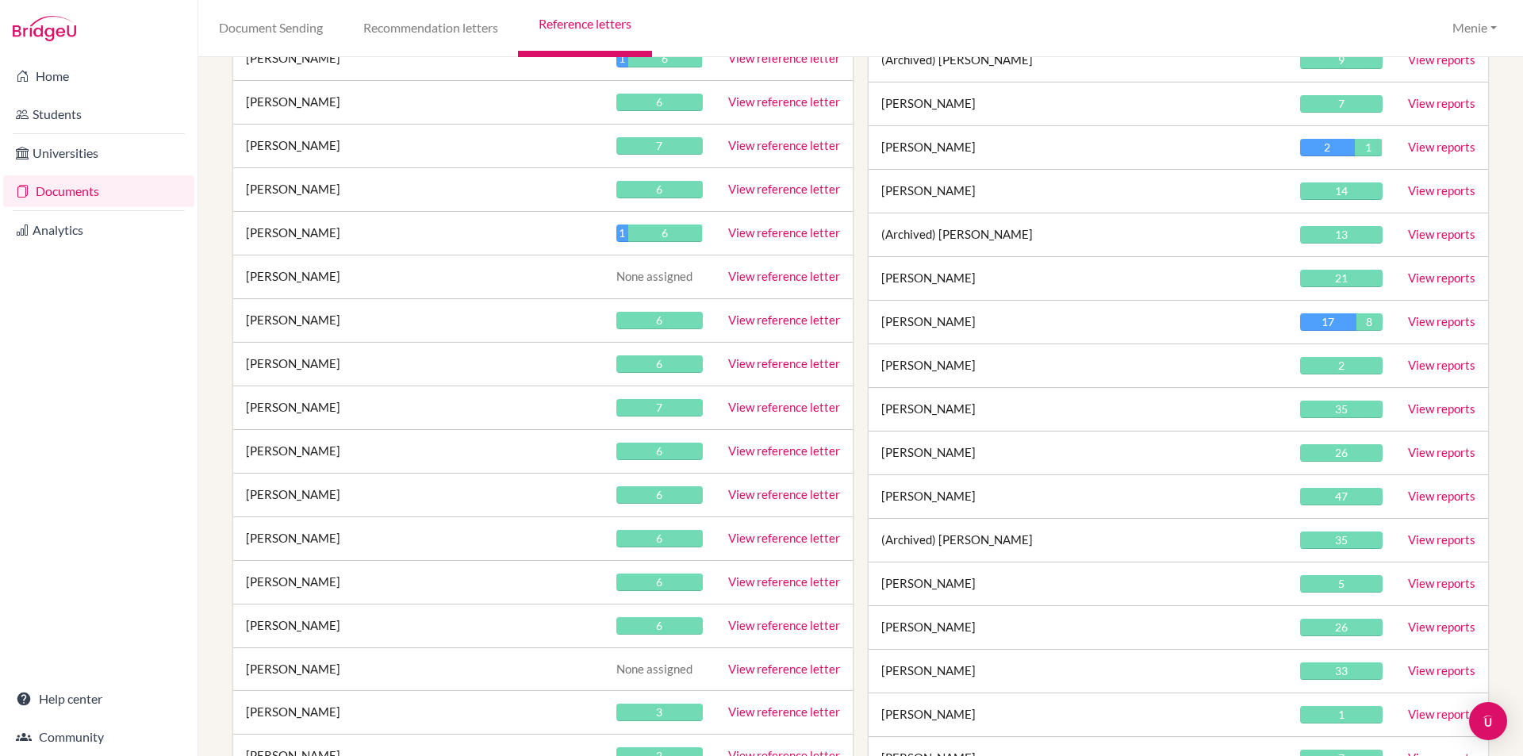
scroll to position [17959, 0]
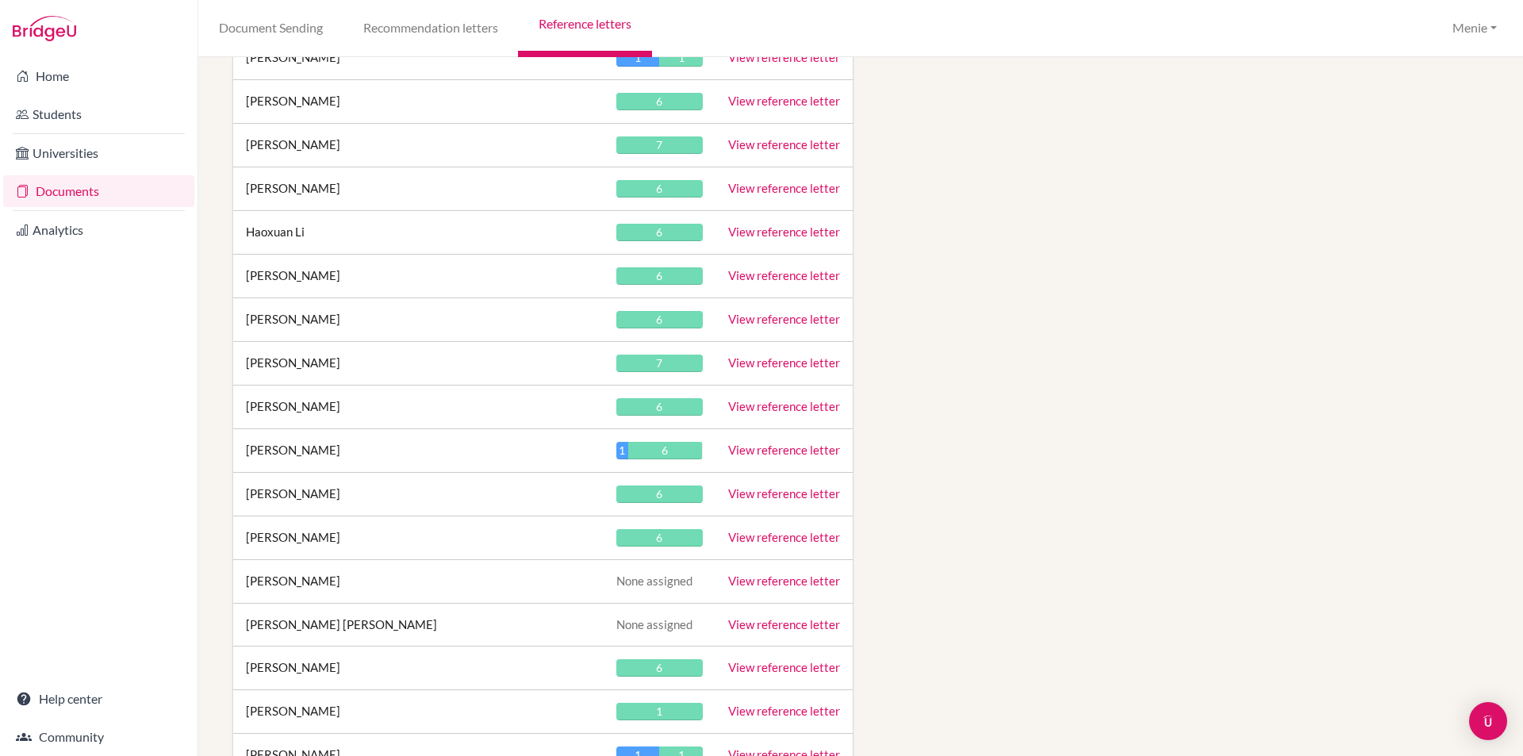
click at [780, 409] on link "View reference letter" at bounding box center [784, 406] width 112 height 14
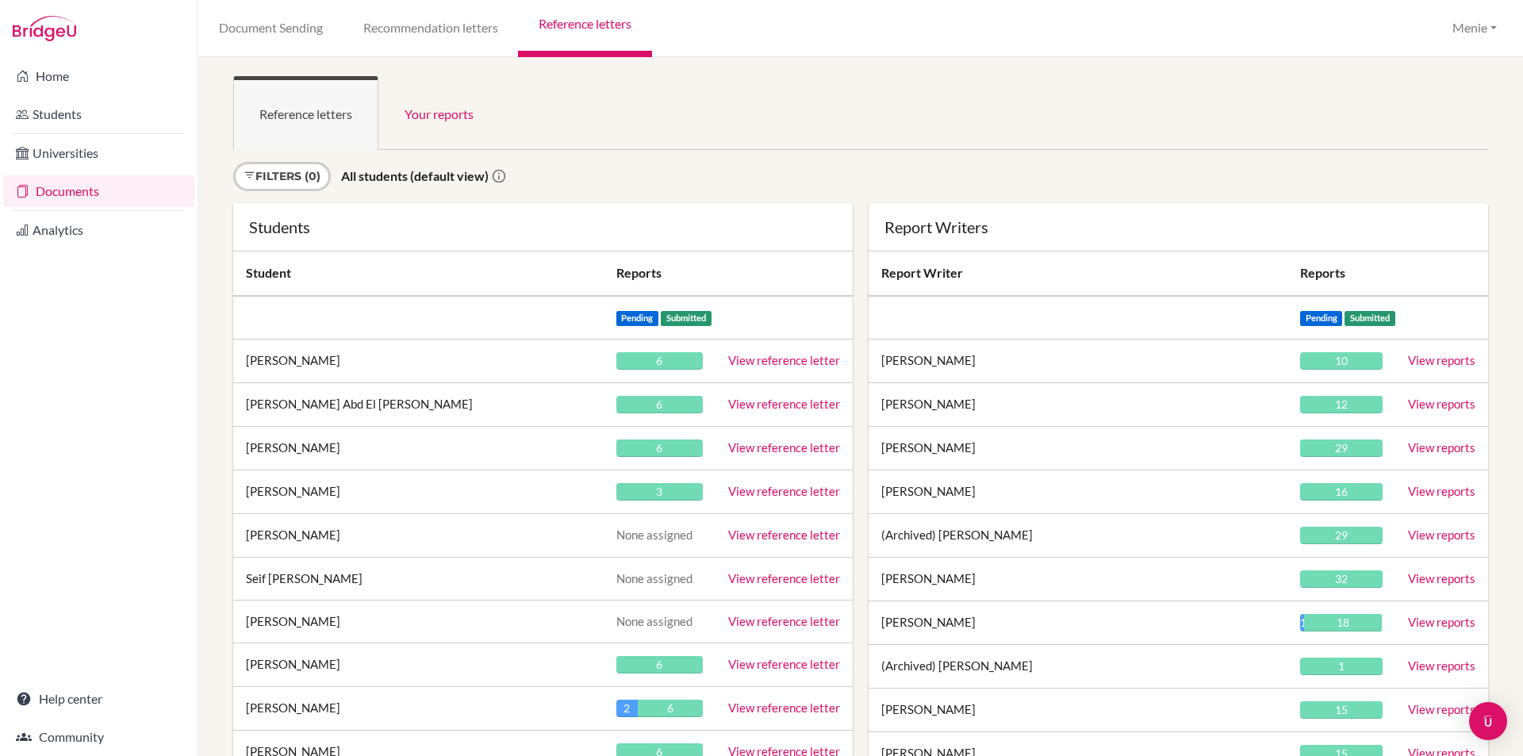
scroll to position [22393, 0]
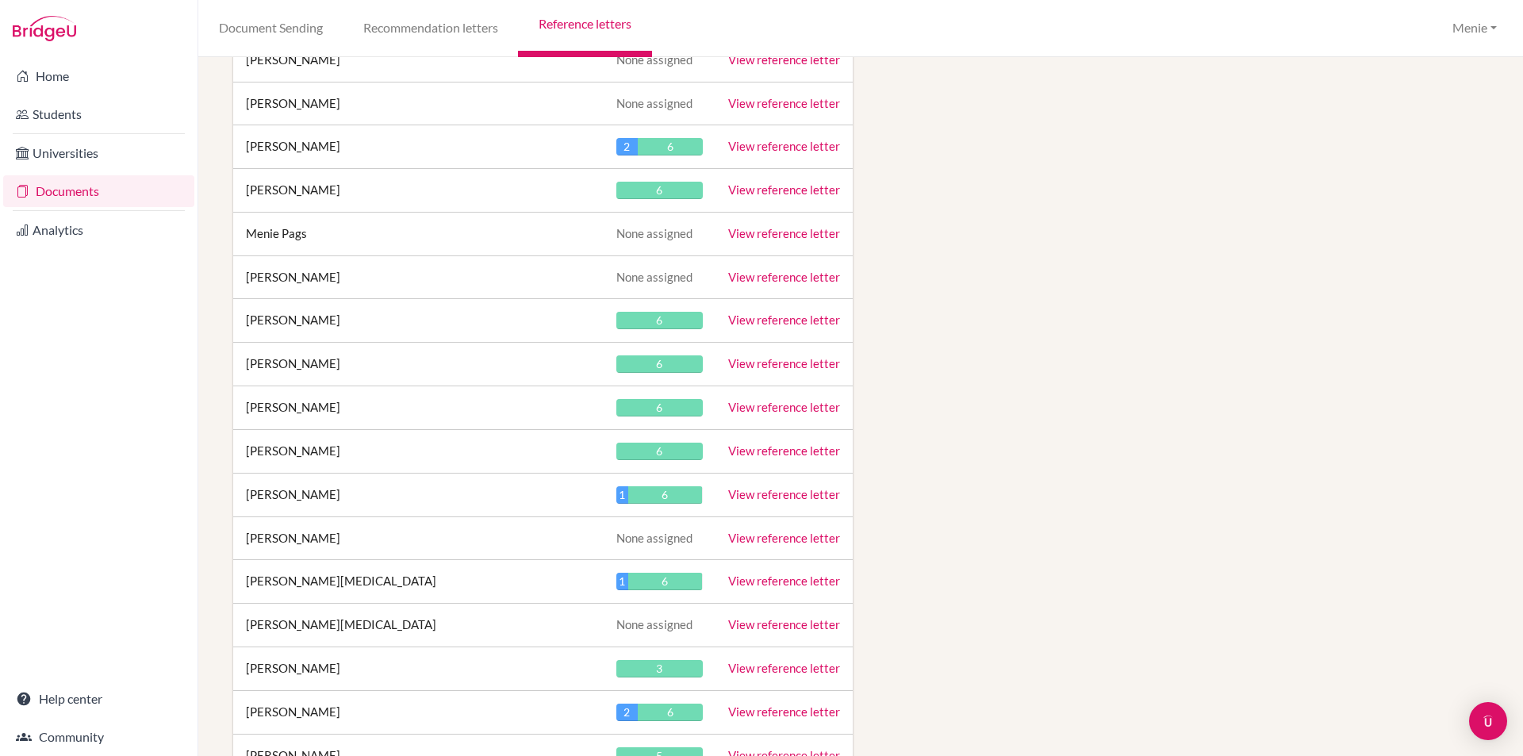
click at [750, 409] on link "View reference letter" at bounding box center [784, 407] width 112 height 14
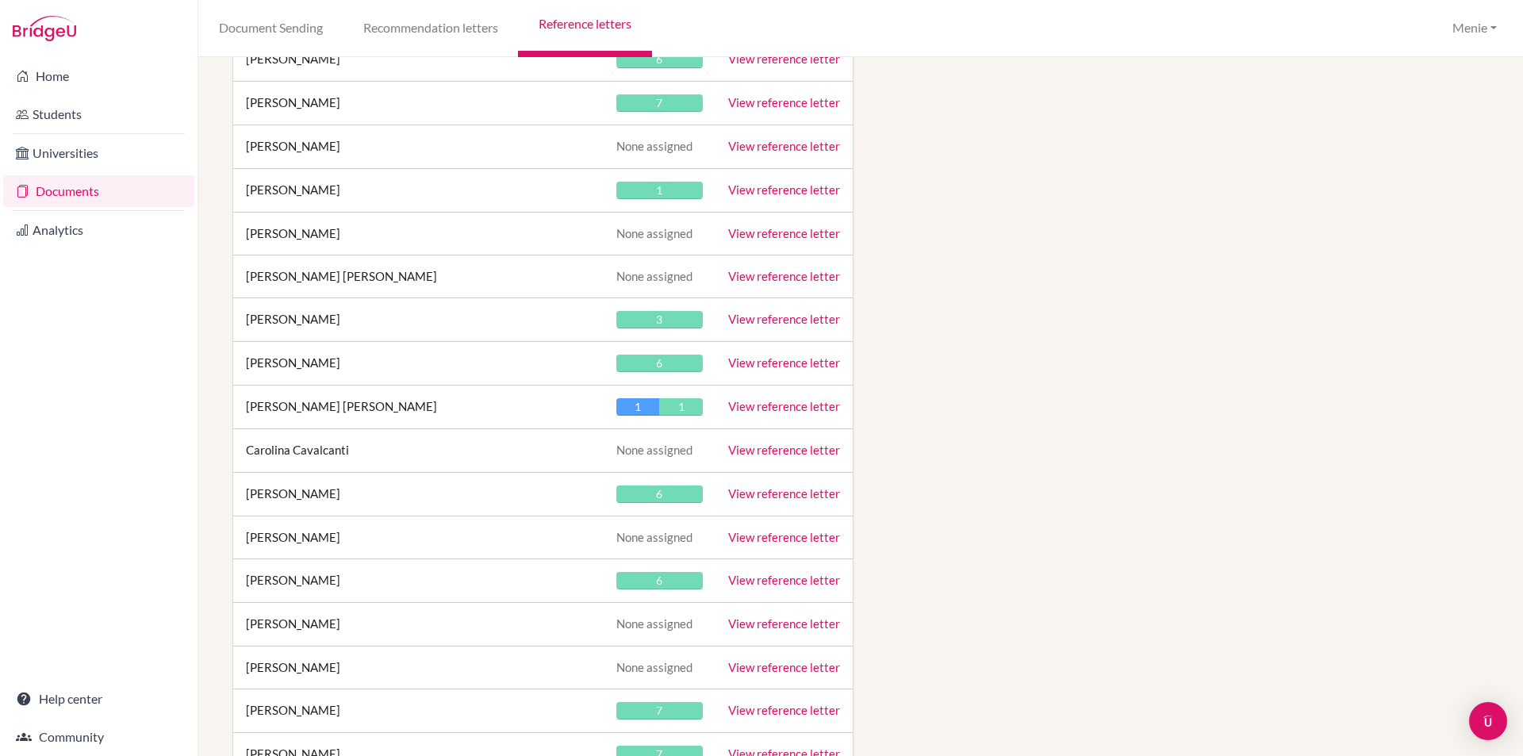
scroll to position [25091, 0]
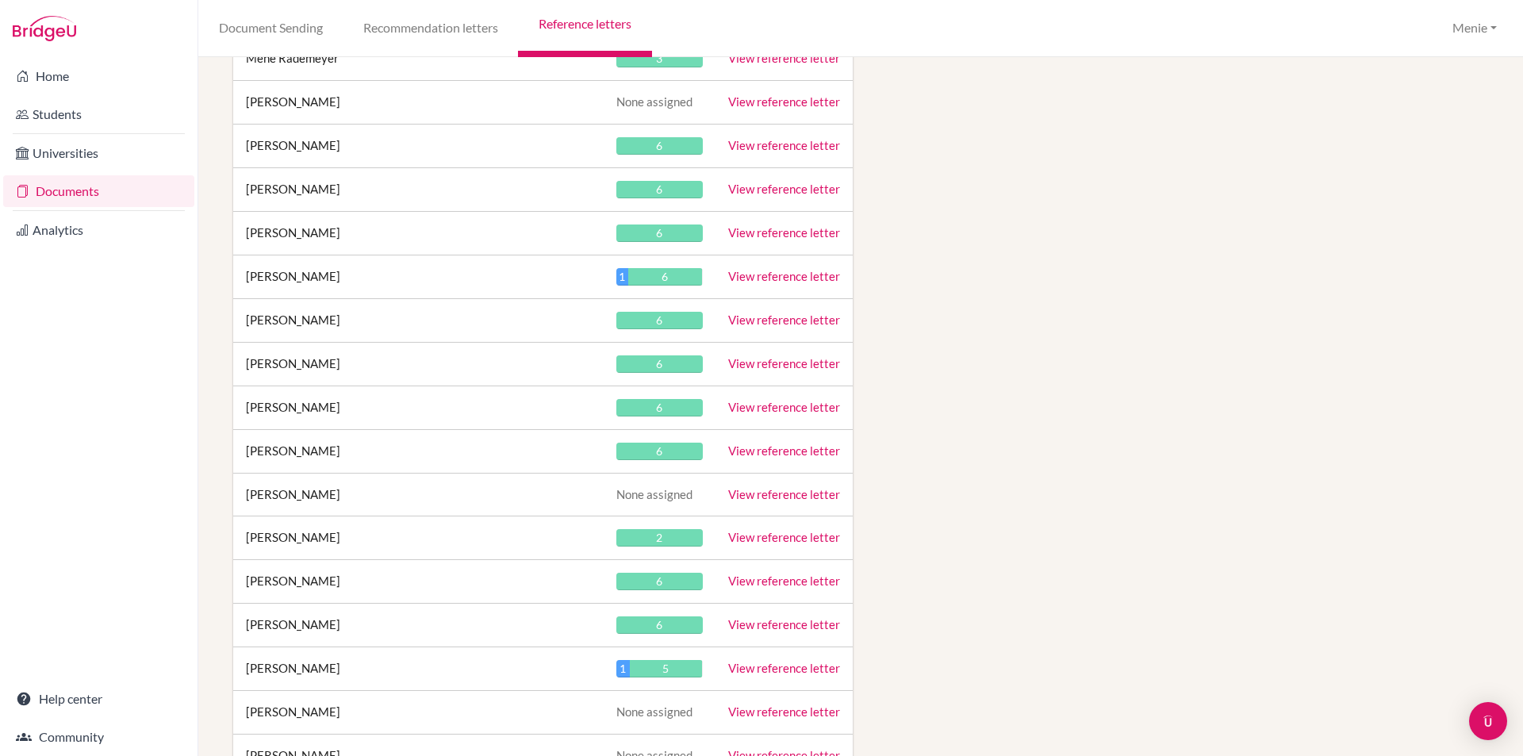
click at [784, 407] on link "View reference letter" at bounding box center [784, 407] width 112 height 14
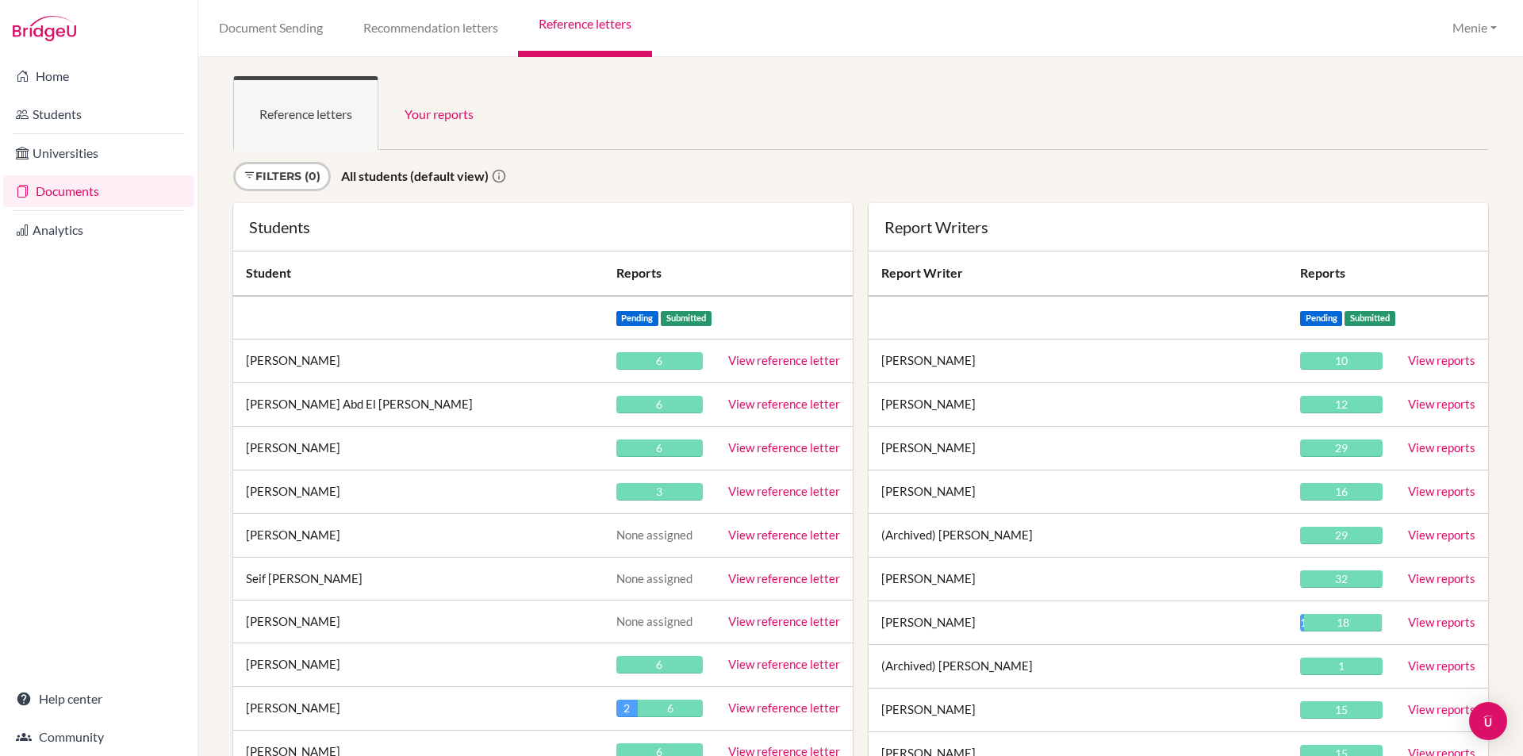
scroll to position [28048, 0]
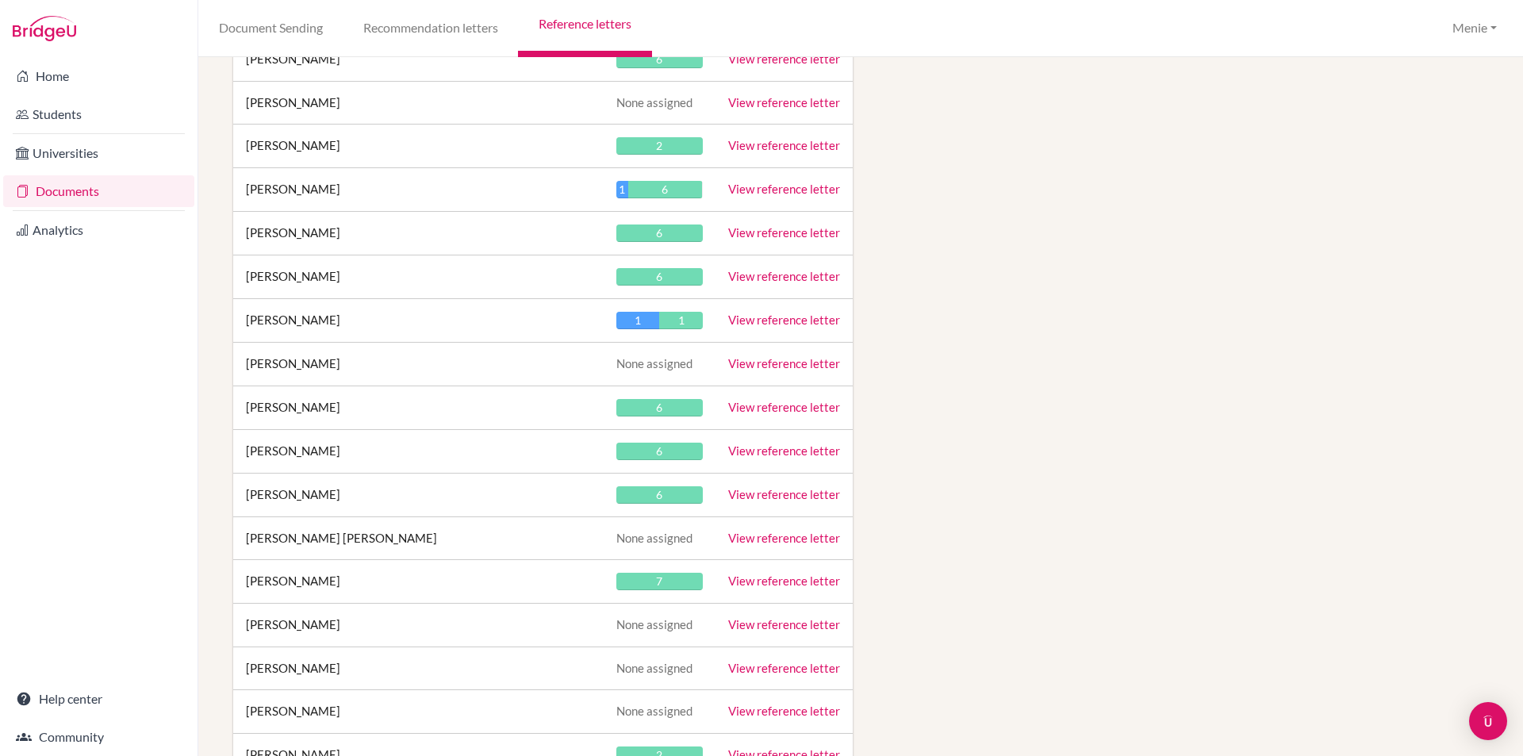
click at [748, 404] on link "View reference letter" at bounding box center [784, 407] width 112 height 14
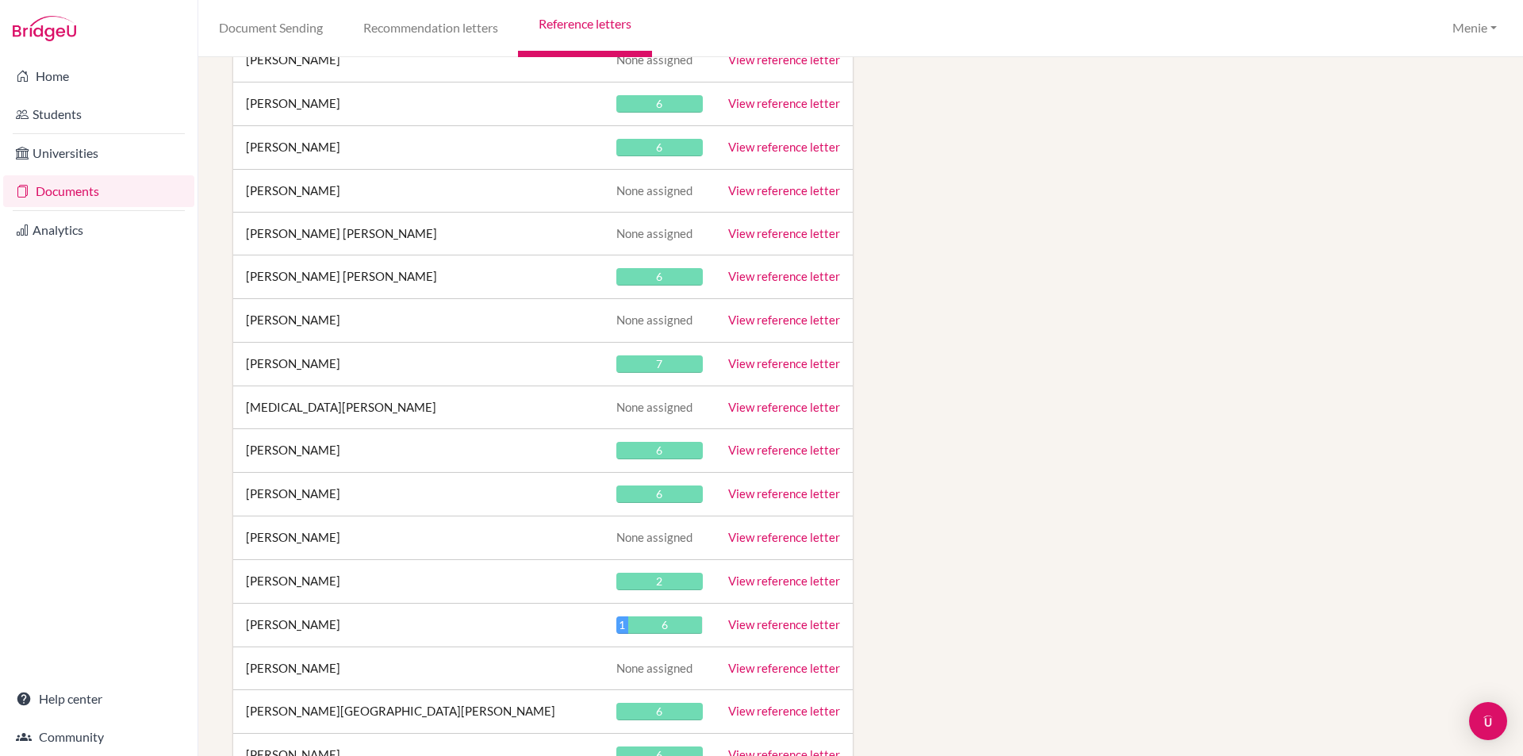
scroll to position [21350, 0]
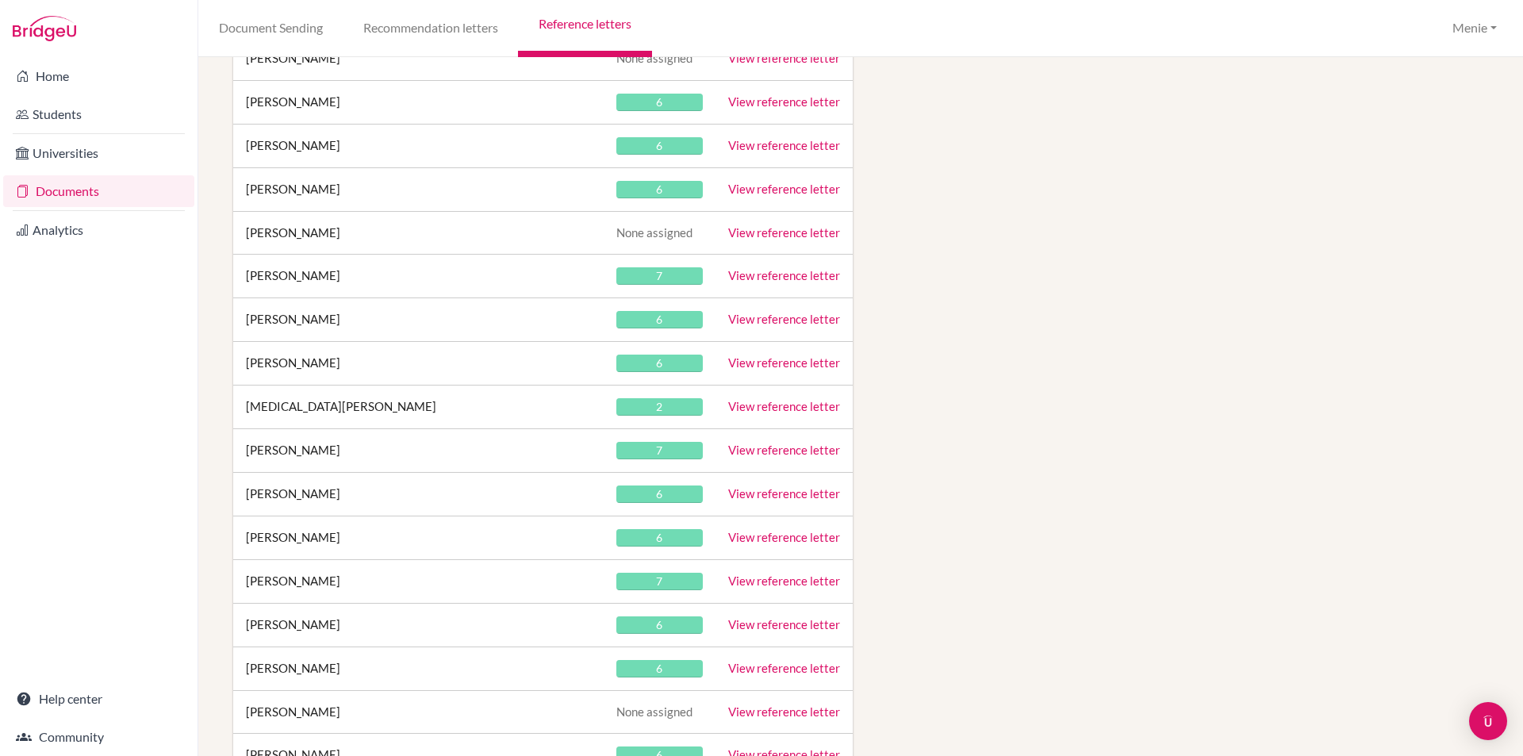
click at [767, 405] on link "View reference letter" at bounding box center [784, 406] width 112 height 14
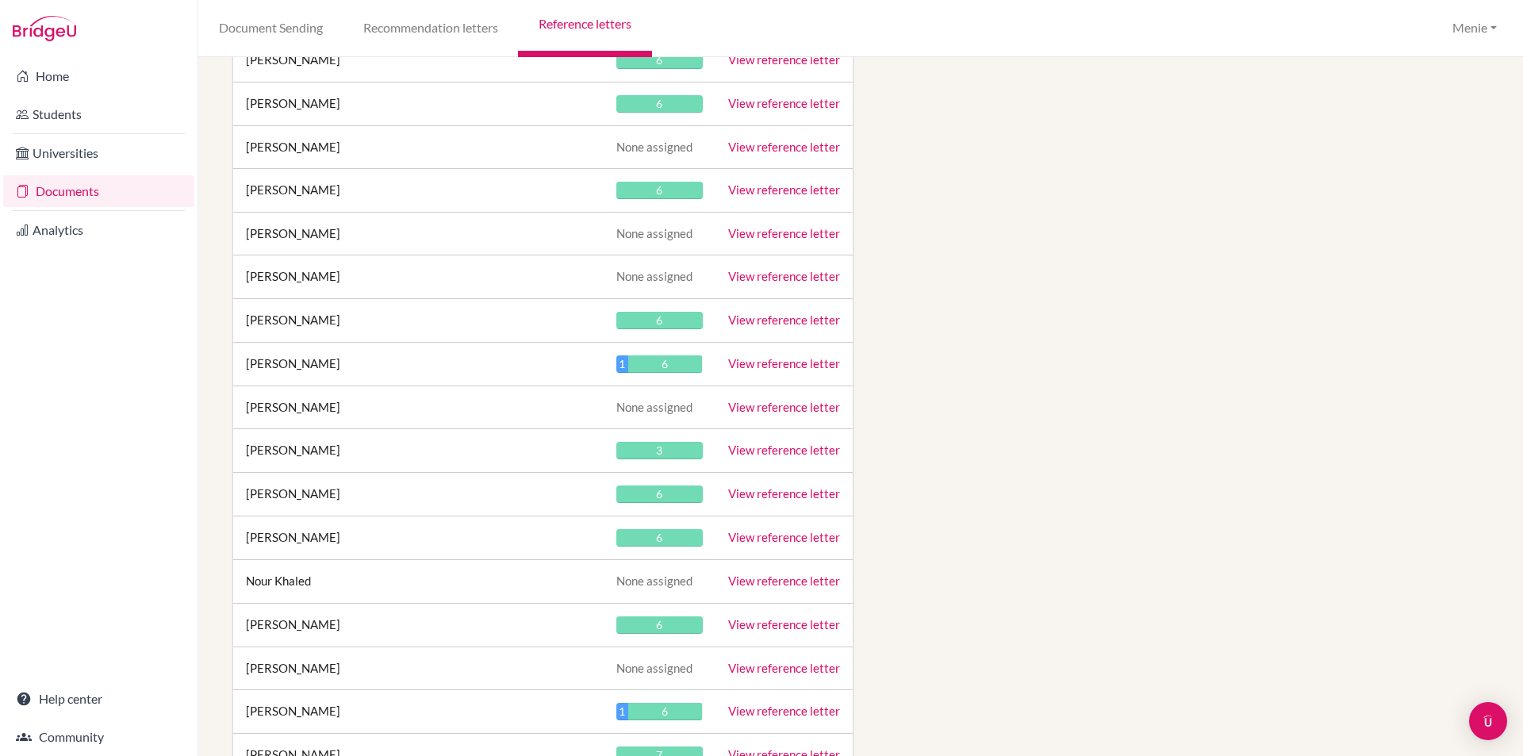
scroll to position [20785, 0]
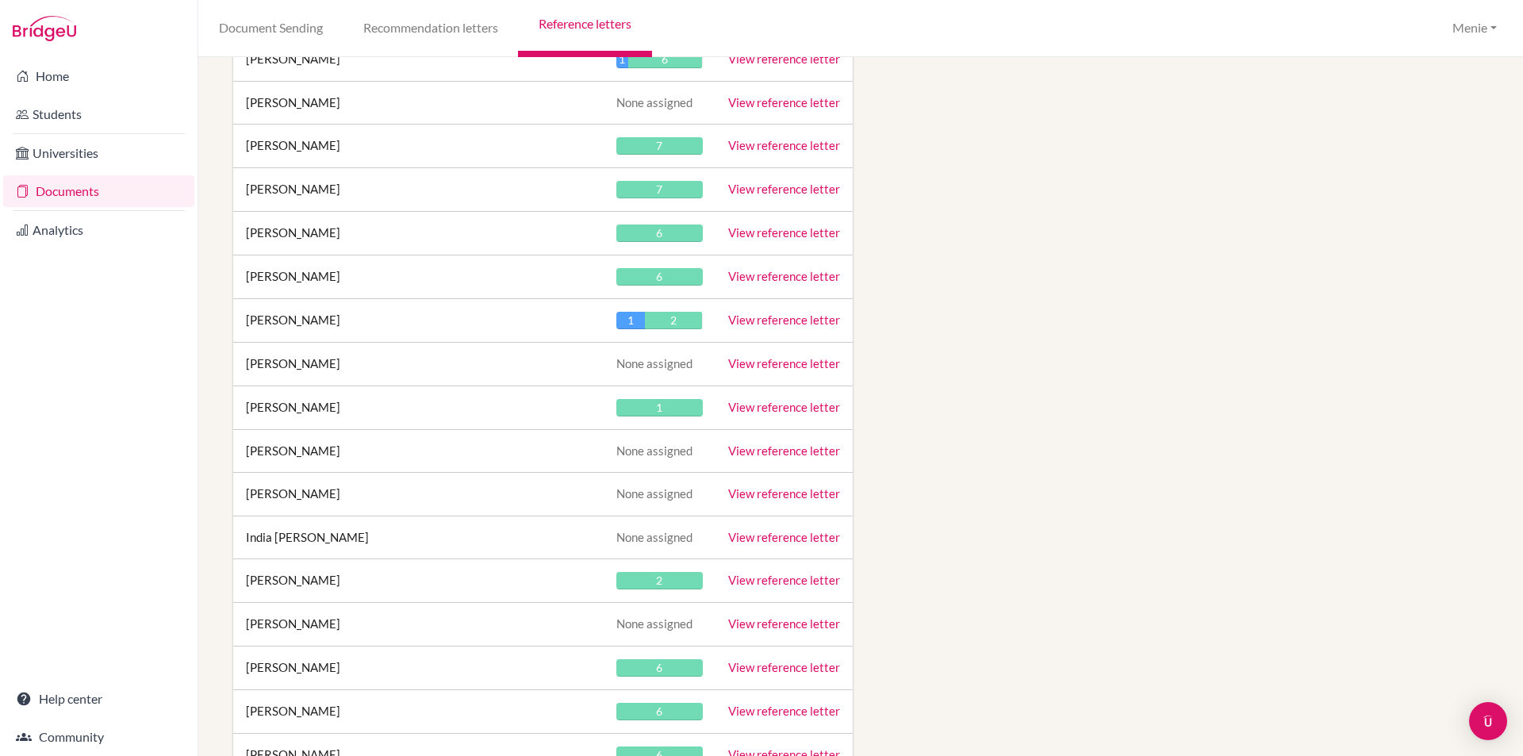
click at [767, 400] on link "View reference letter" at bounding box center [784, 407] width 112 height 14
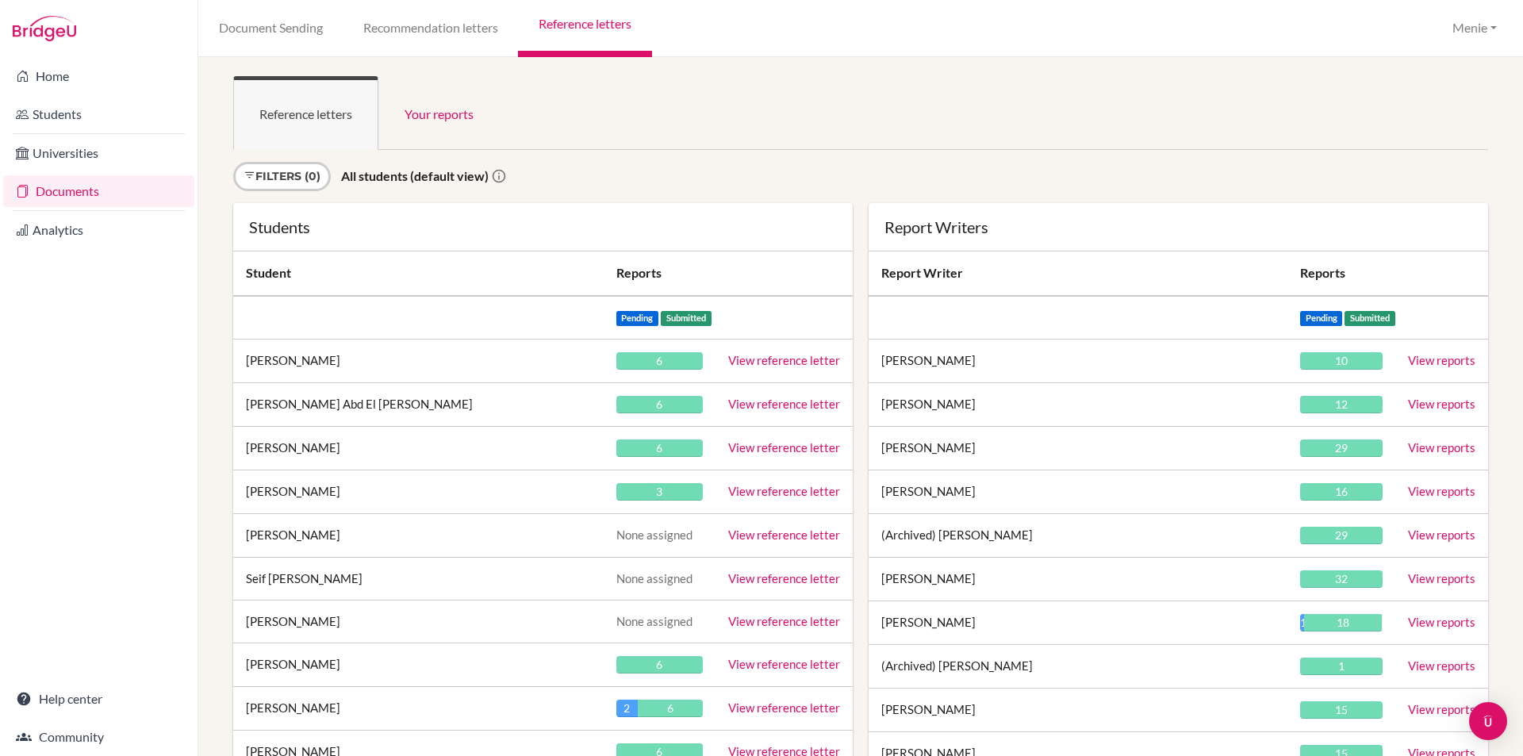
click at [770, 401] on link "View reference letter" at bounding box center [784, 404] width 112 height 14
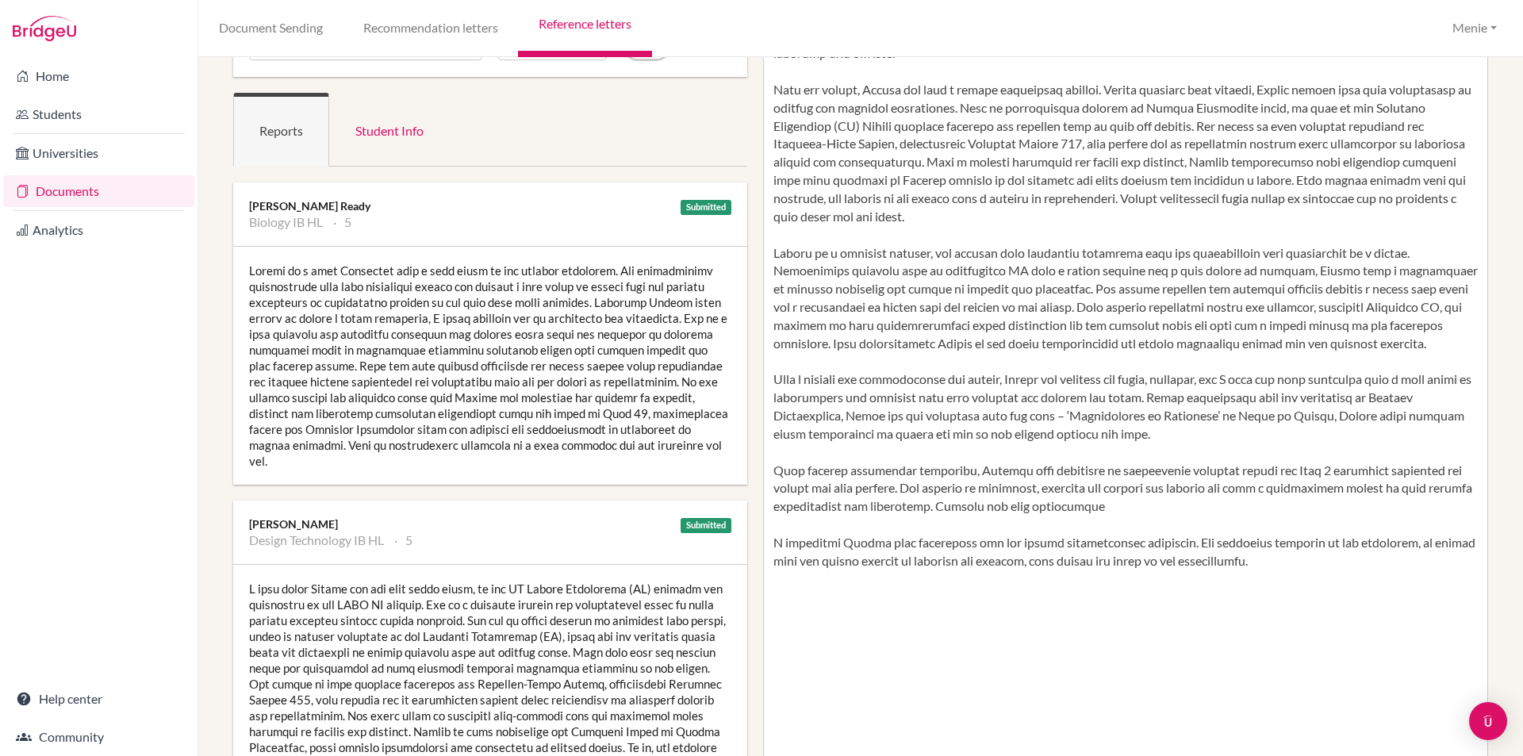
scroll to position [159, 0]
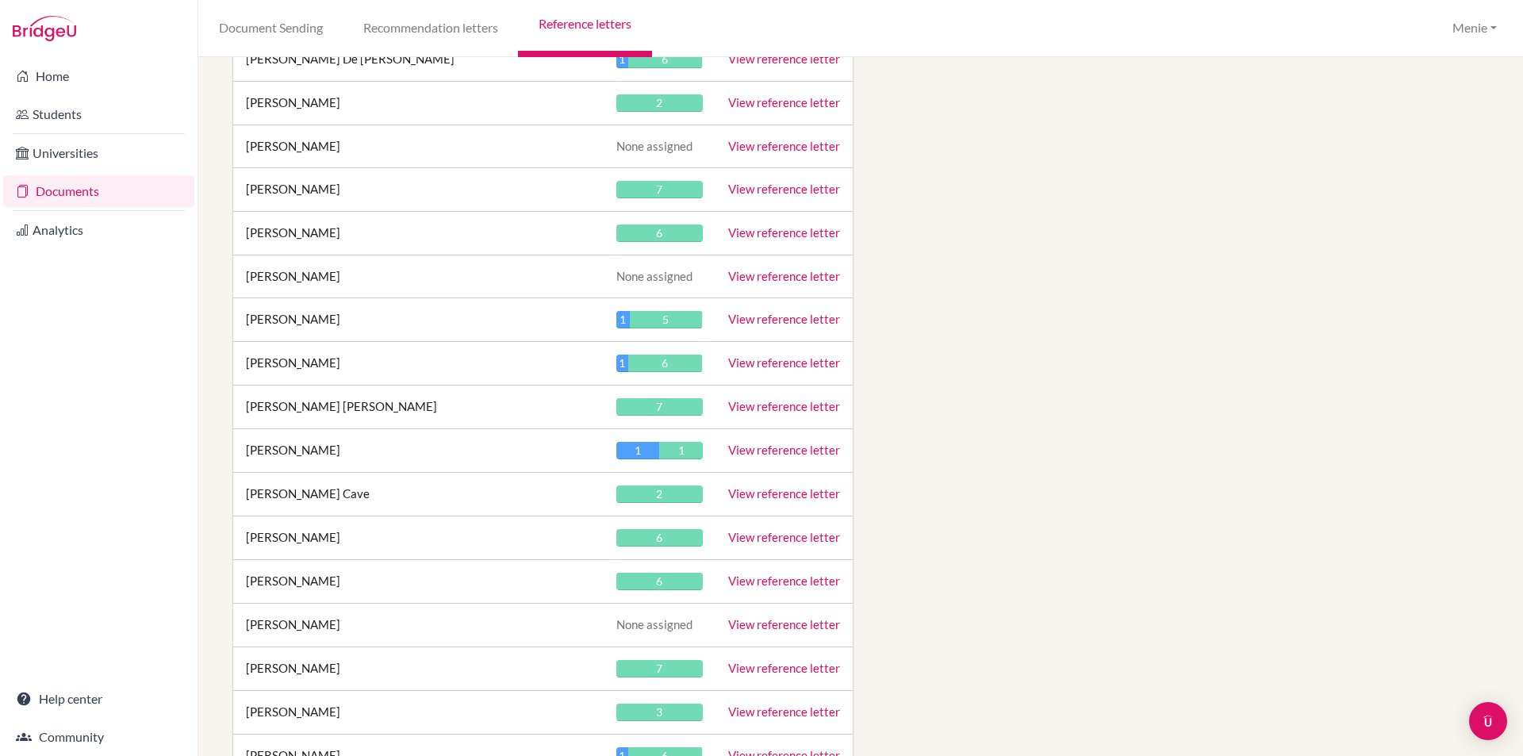
scroll to position [5961, 0]
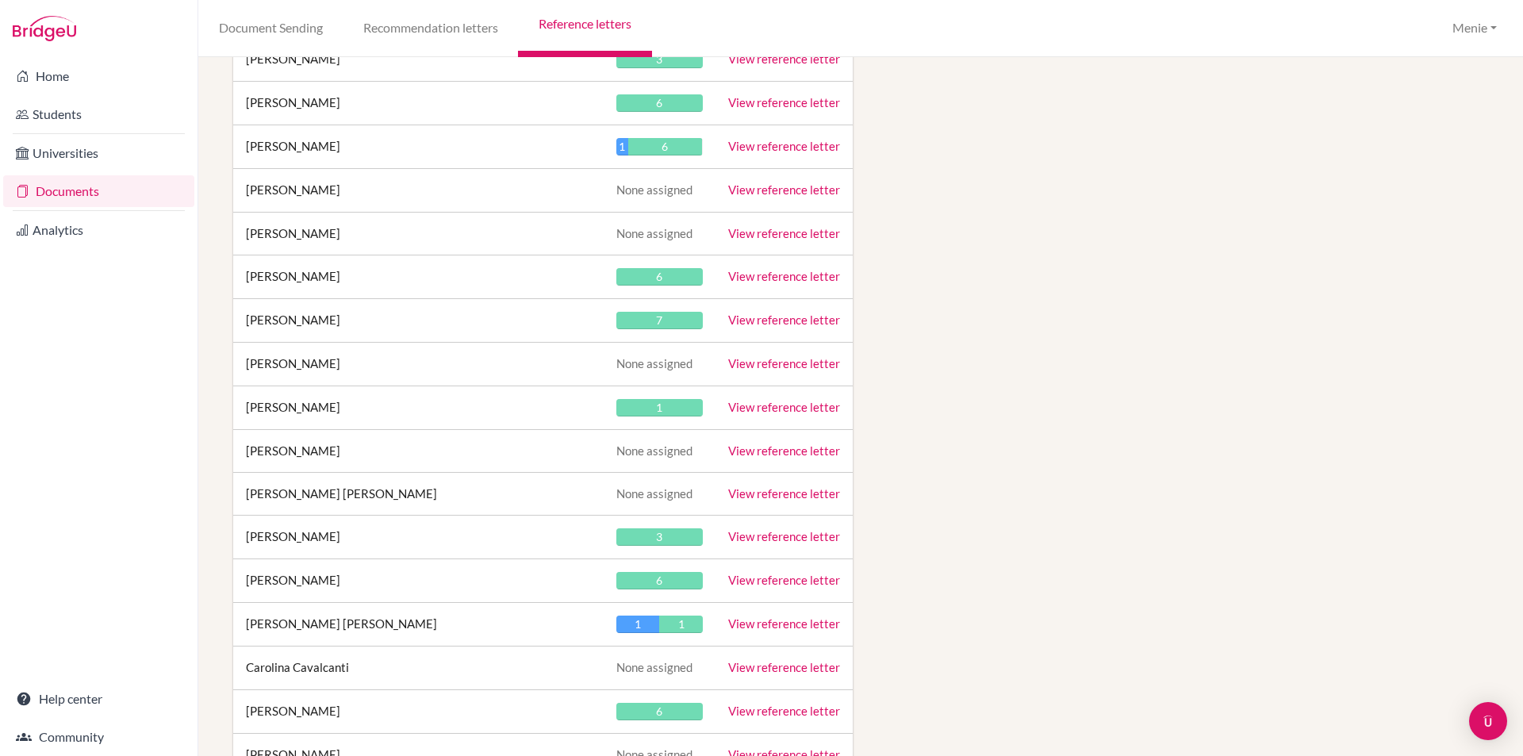
click at [767, 397] on td "View reference letter" at bounding box center [783, 407] width 137 height 44
click at [765, 407] on link "View reference letter" at bounding box center [784, 407] width 112 height 14
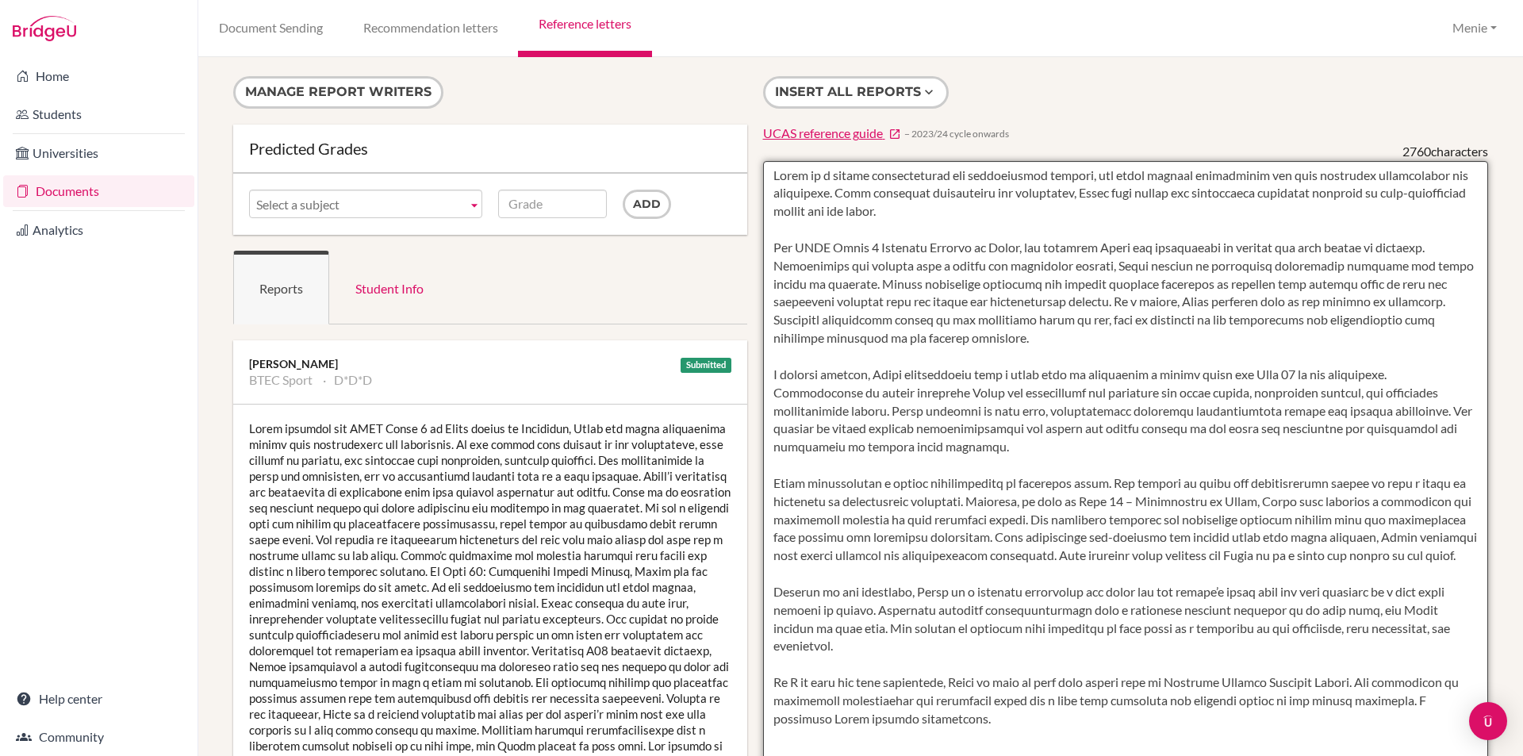
drag, startPoint x: 933, startPoint y: 267, endPoint x: 979, endPoint y: 268, distance: 45.2
click at [979, 268] on textarea at bounding box center [1126, 619] width 726 height 917
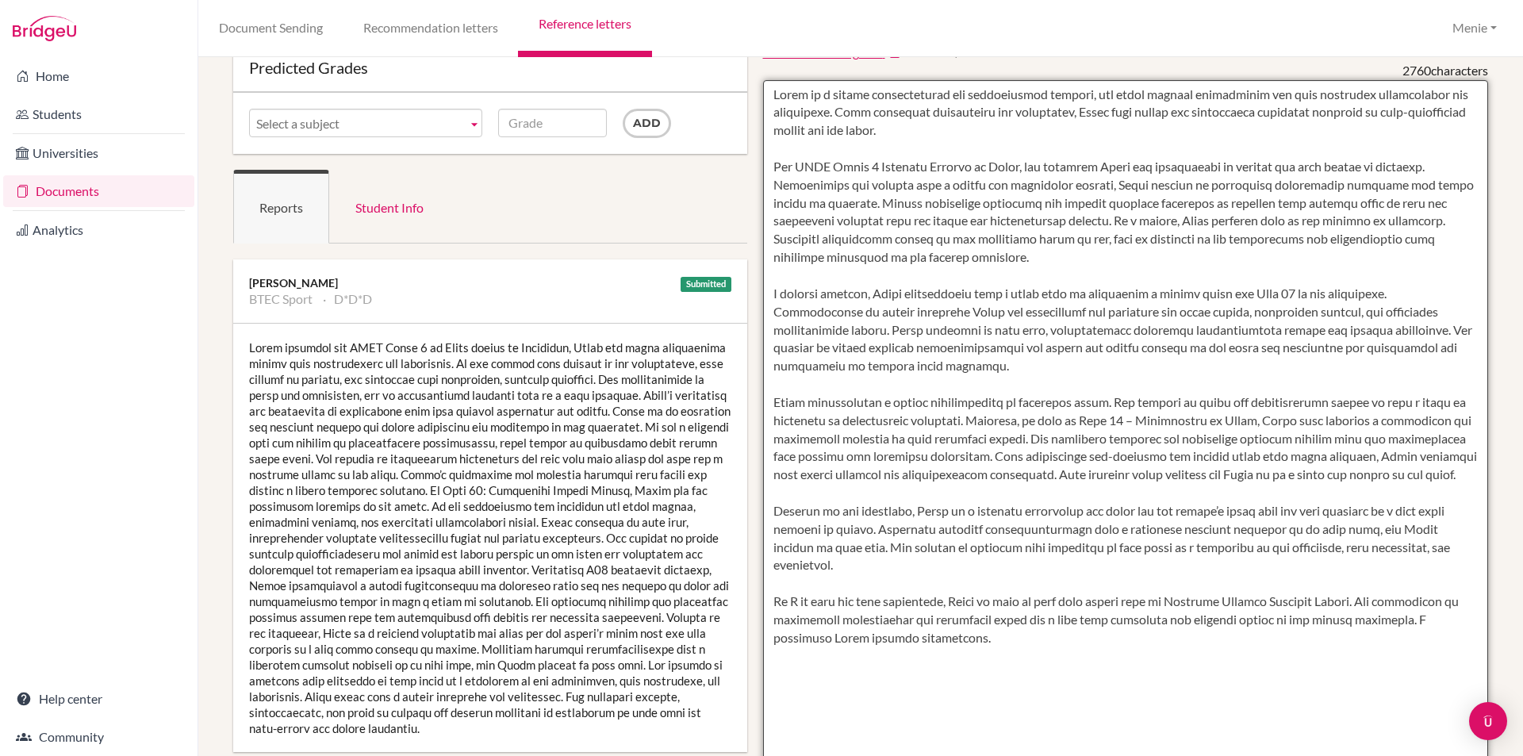
scroll to position [79, 0]
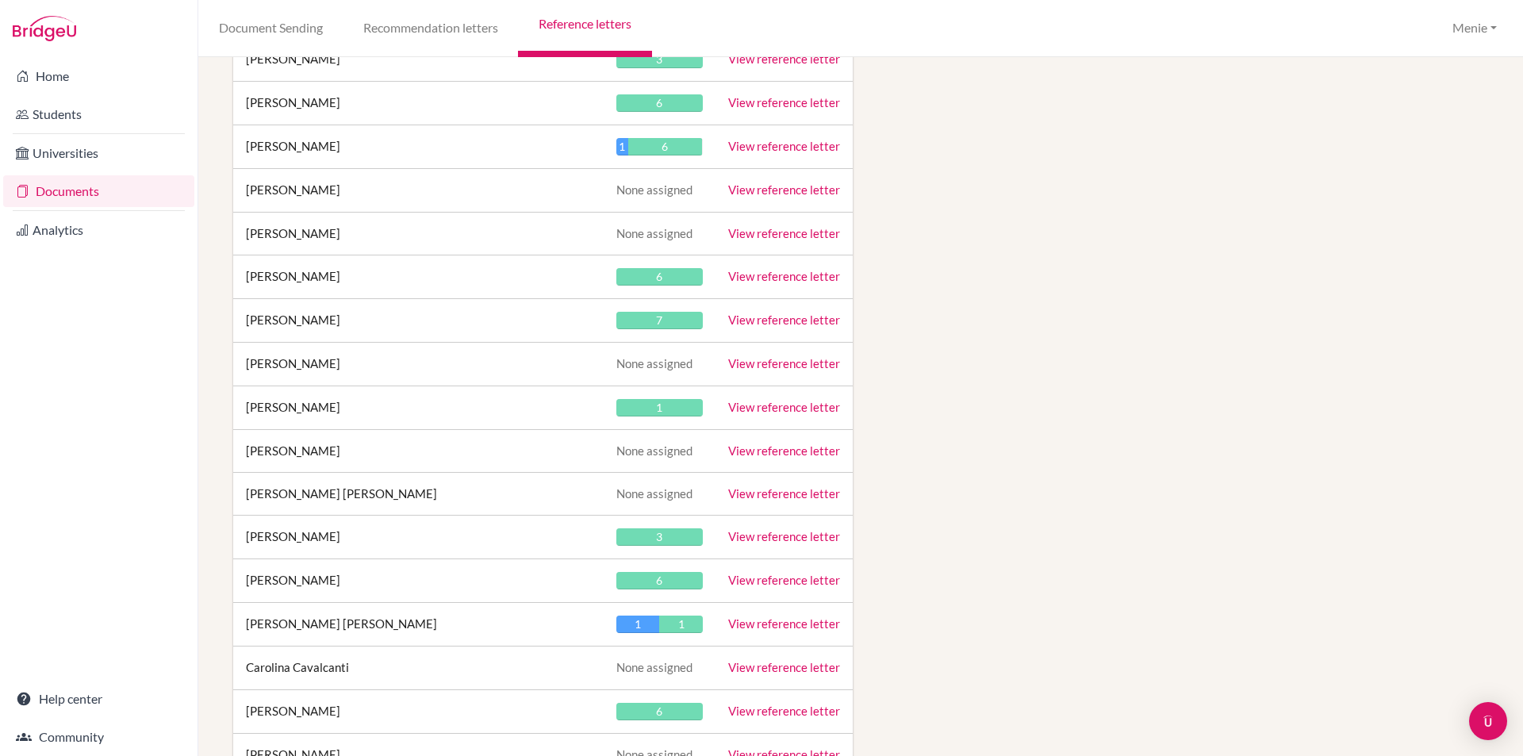
scroll to position [8220, 0]
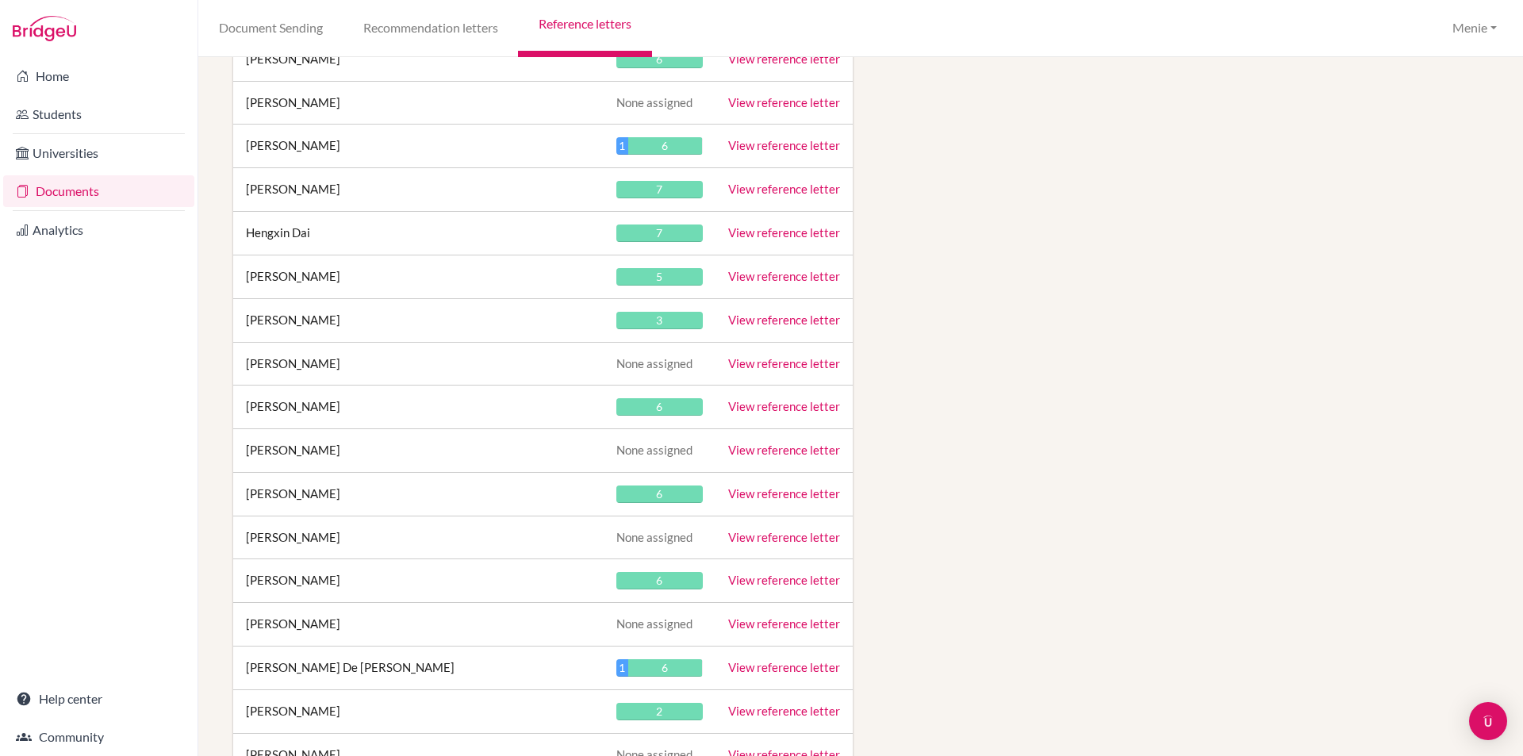
drag, startPoint x: 817, startPoint y: 404, endPoint x: 826, endPoint y: 400, distance: 9.9
click at [818, 404] on link "View reference letter" at bounding box center [784, 406] width 112 height 14
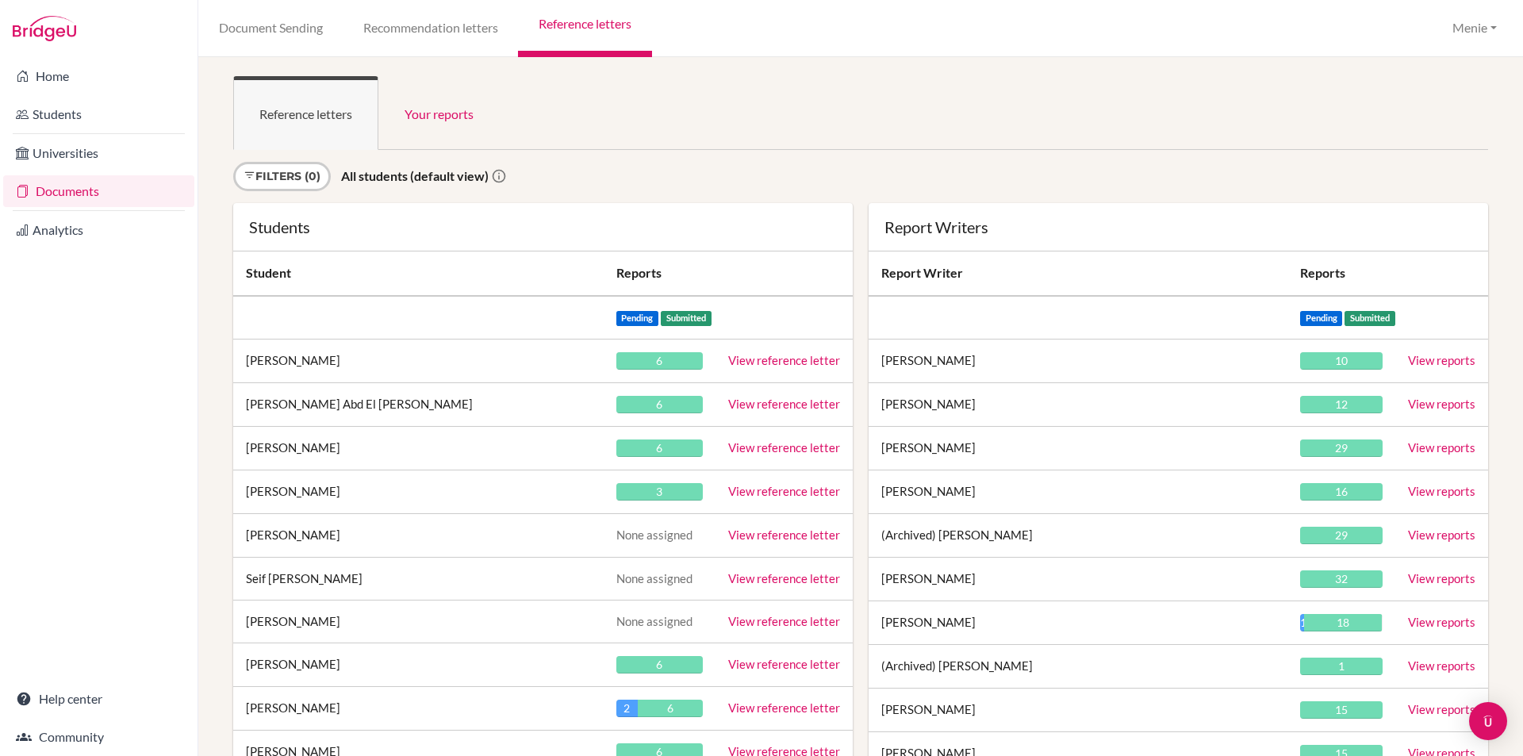
scroll to position [31789, 0]
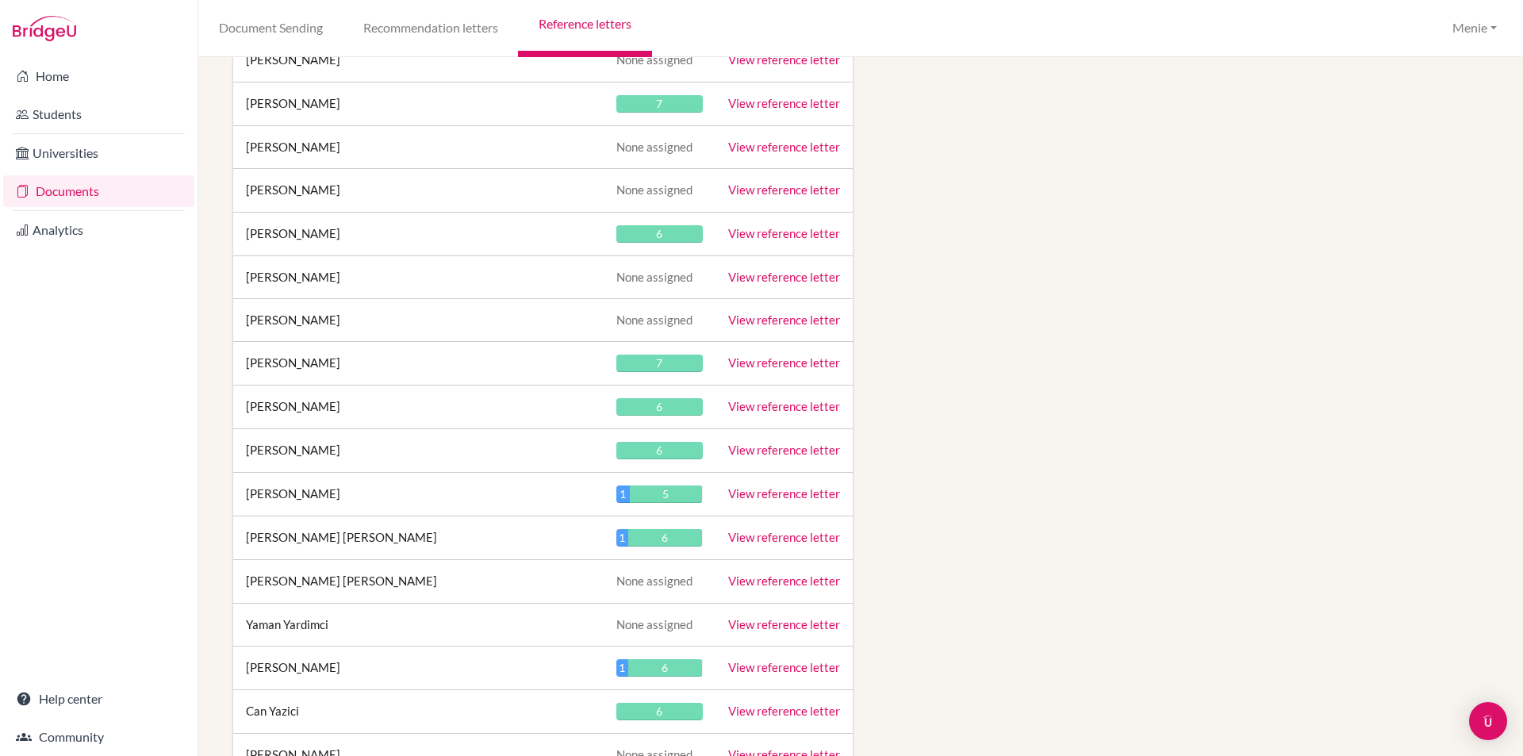
click at [728, 401] on link "View reference letter" at bounding box center [784, 406] width 112 height 14
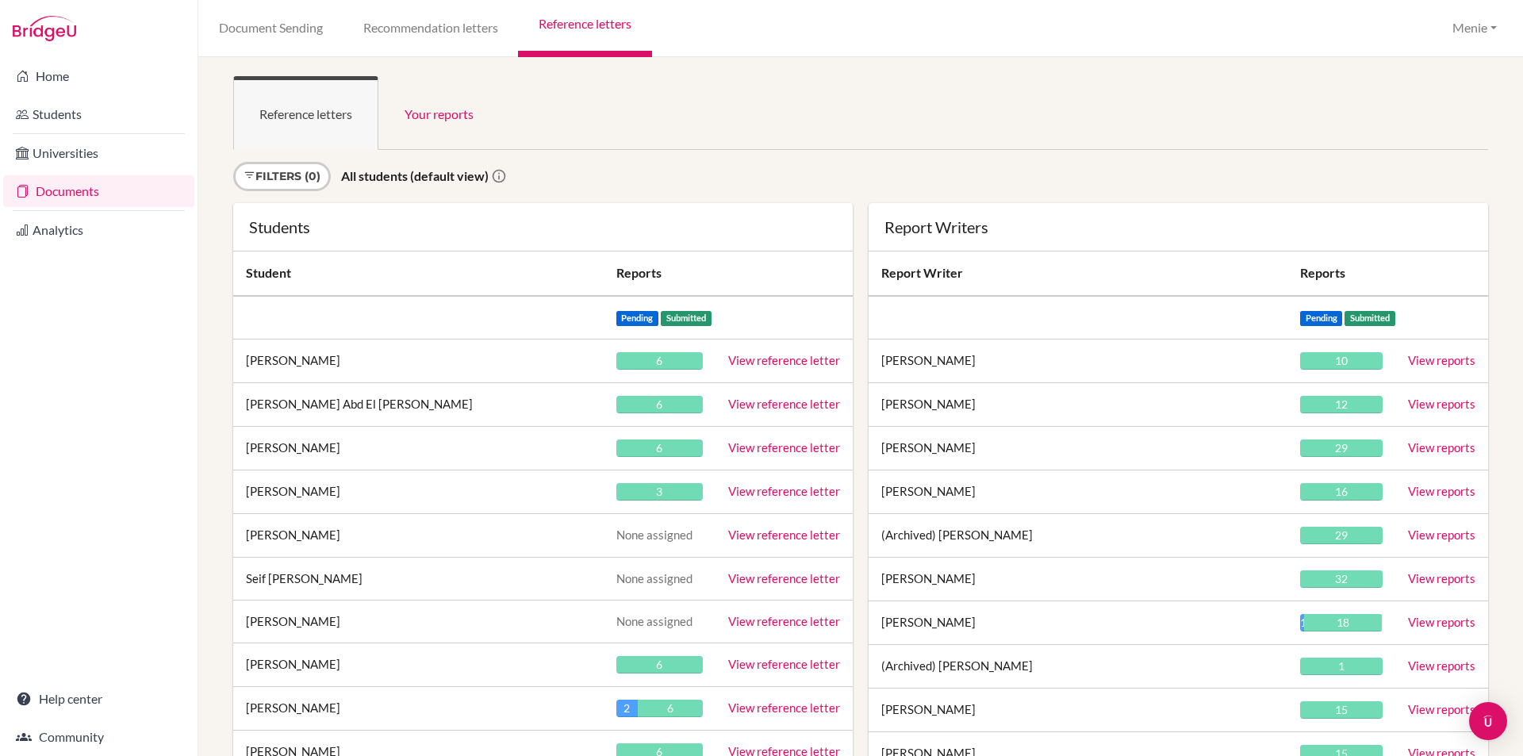
scroll to position [16914, 0]
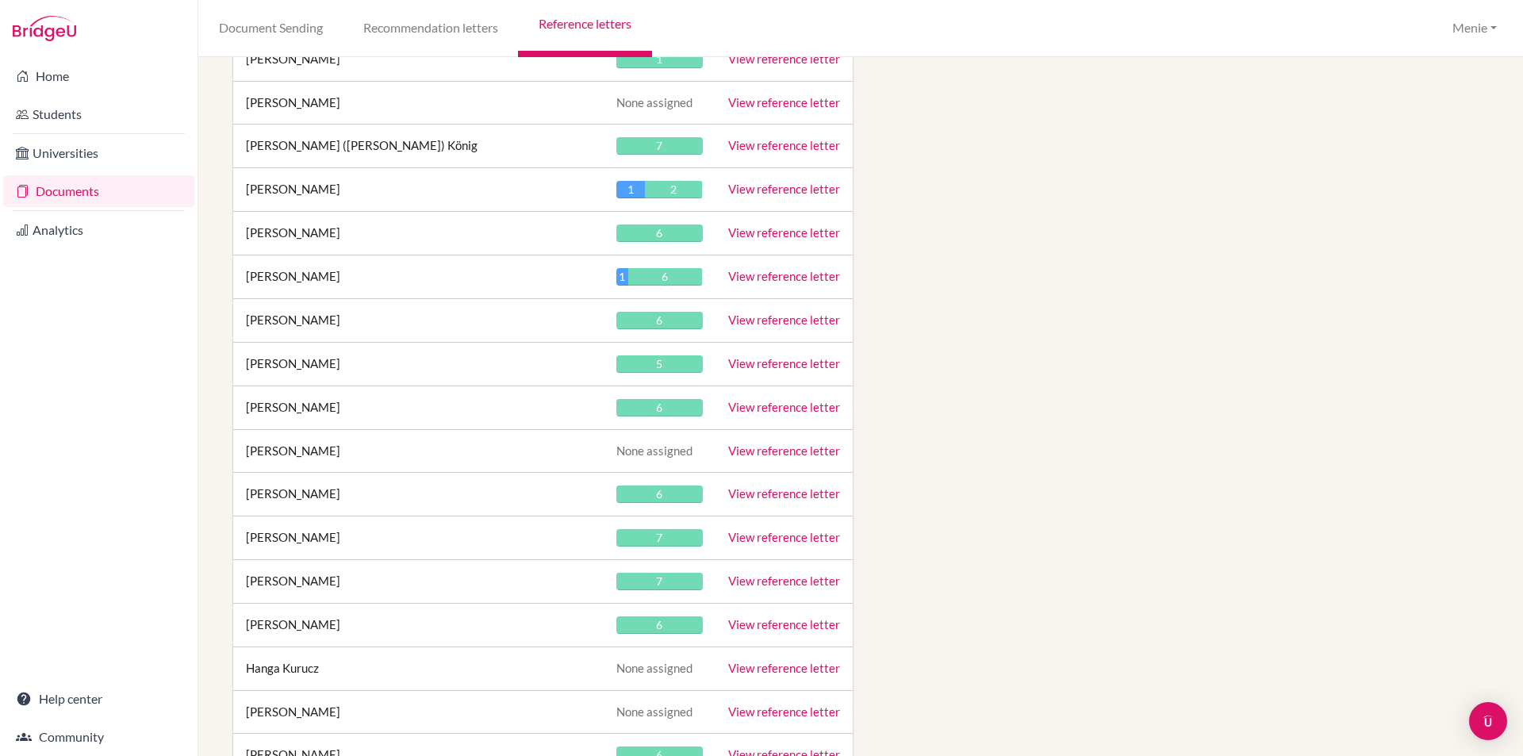
click at [766, 408] on link "View reference letter" at bounding box center [784, 407] width 112 height 14
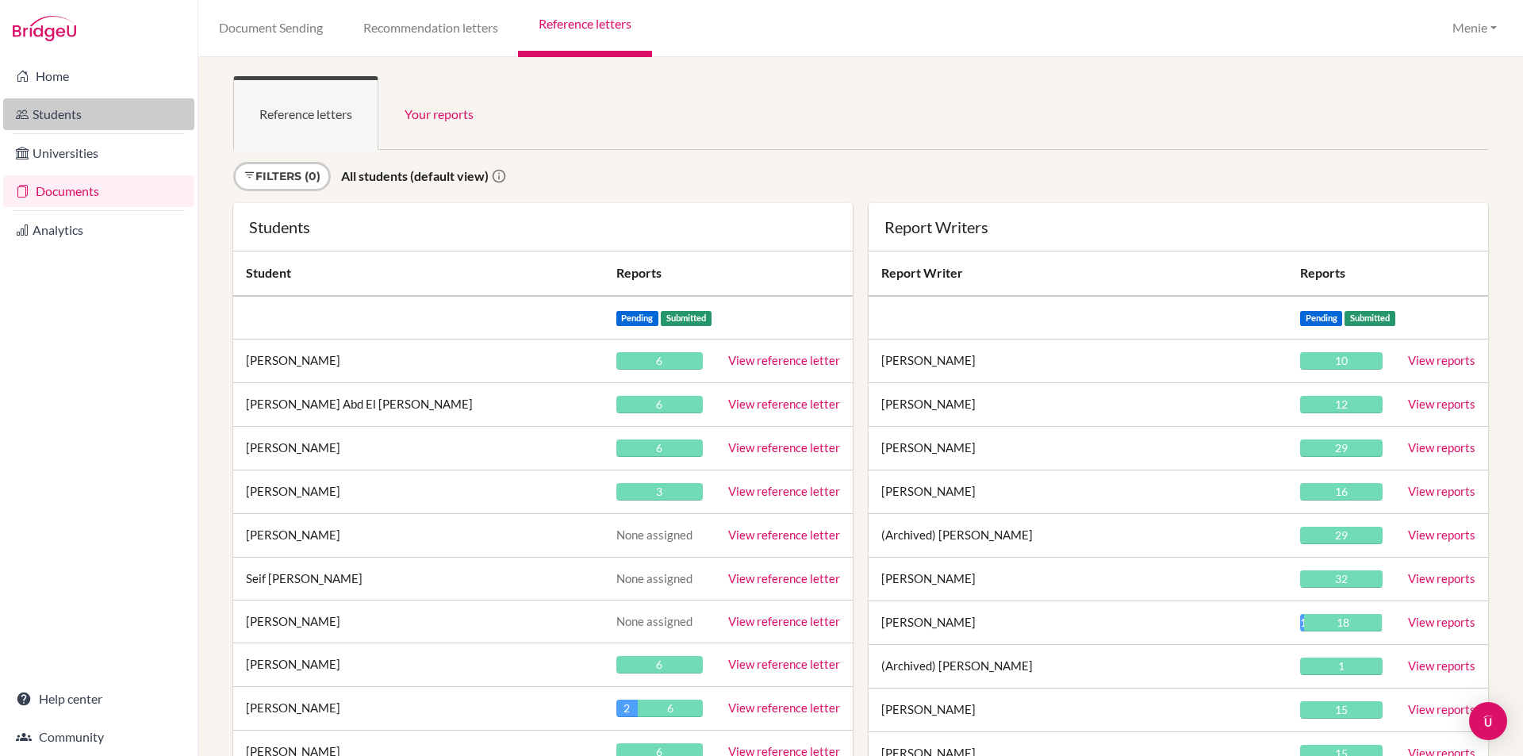
scroll to position [20611, 0]
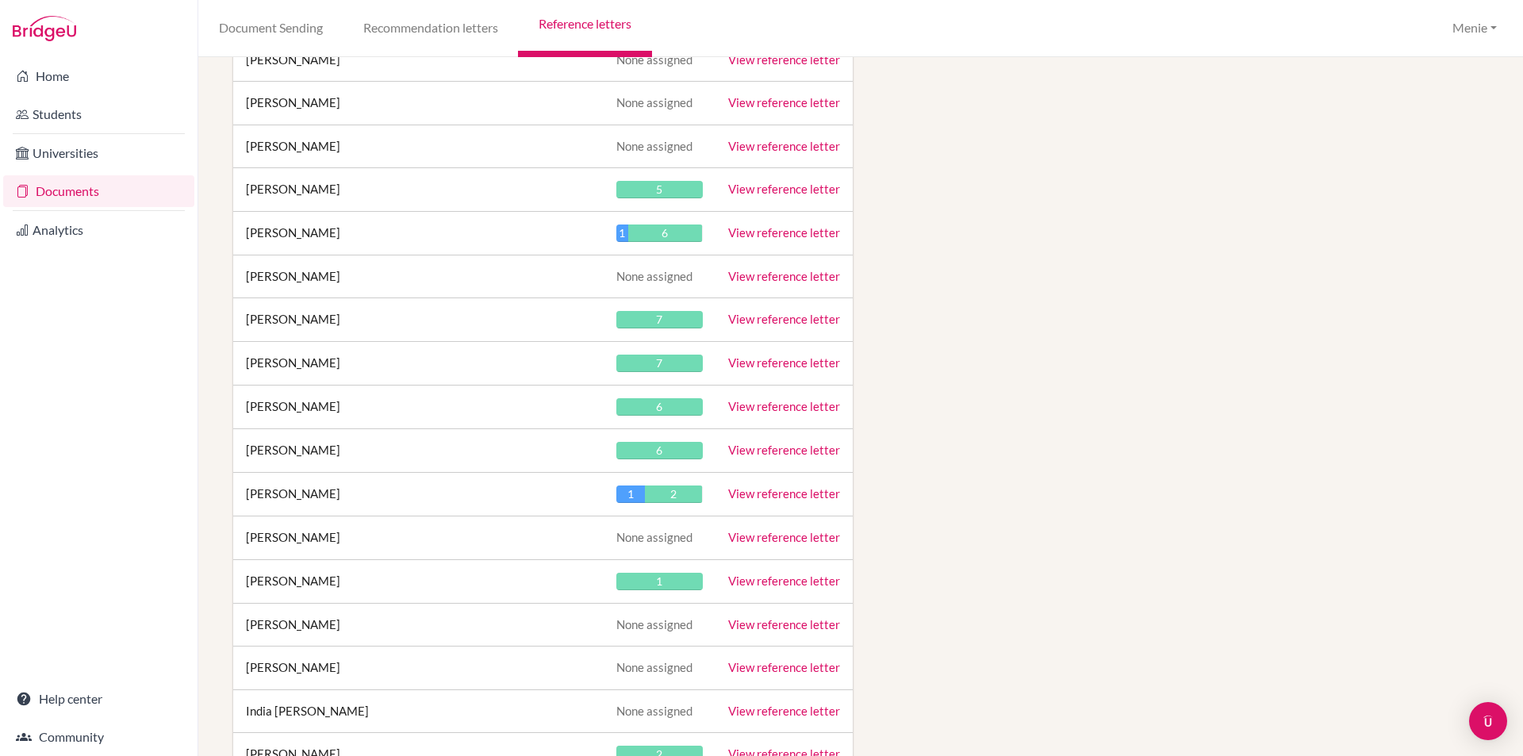
click at [780, 408] on link "View reference letter" at bounding box center [784, 406] width 112 height 14
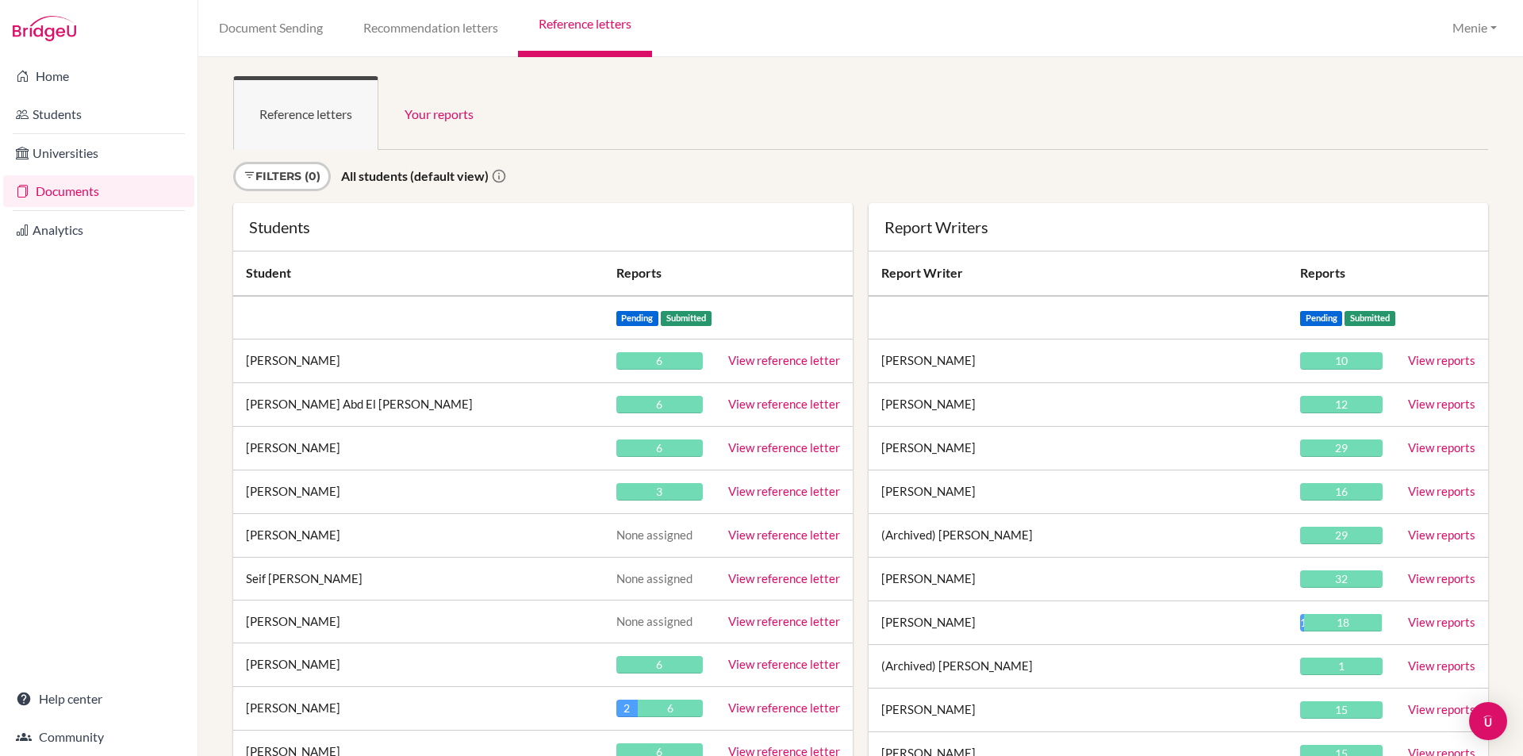
scroll to position [28919, 0]
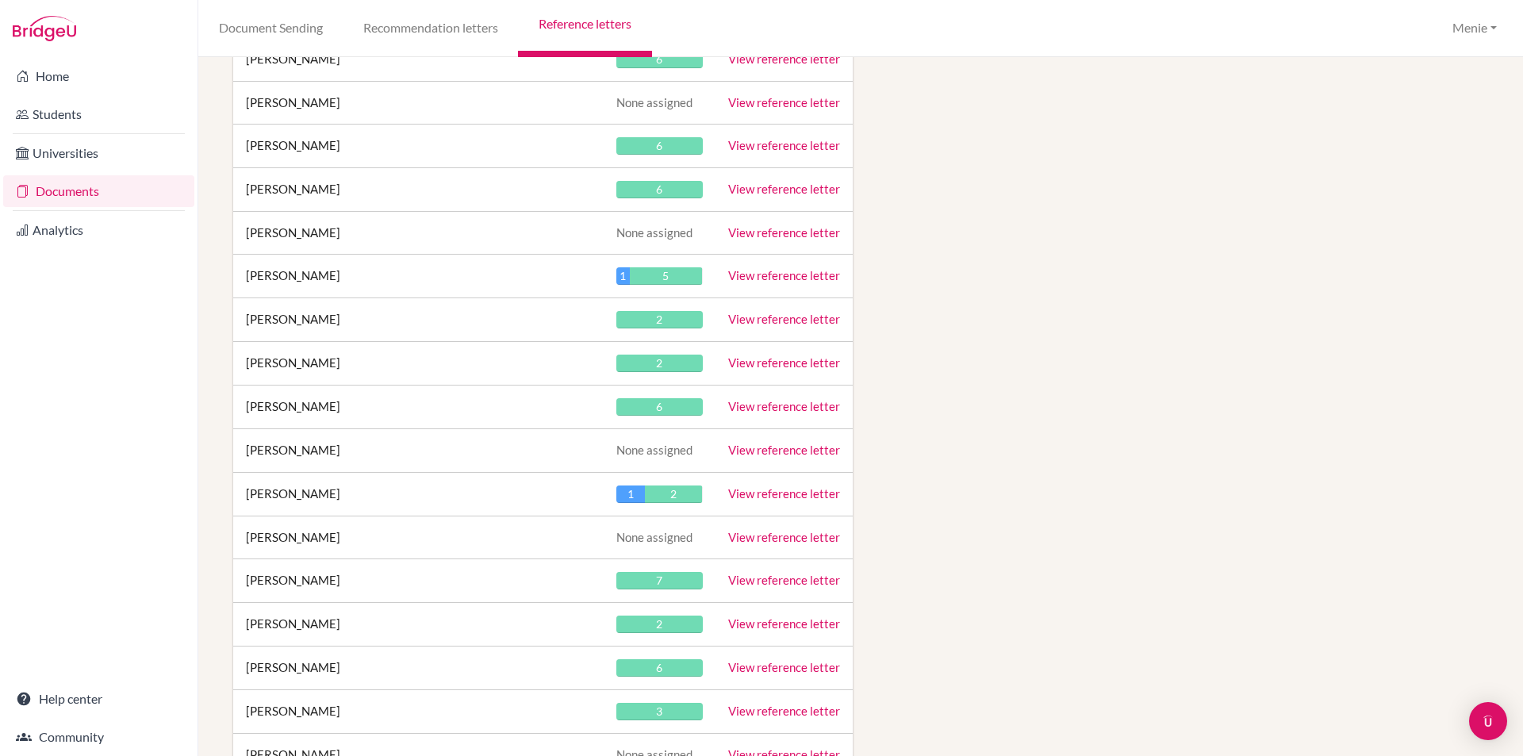
click at [751, 411] on link "View reference letter" at bounding box center [784, 406] width 112 height 14
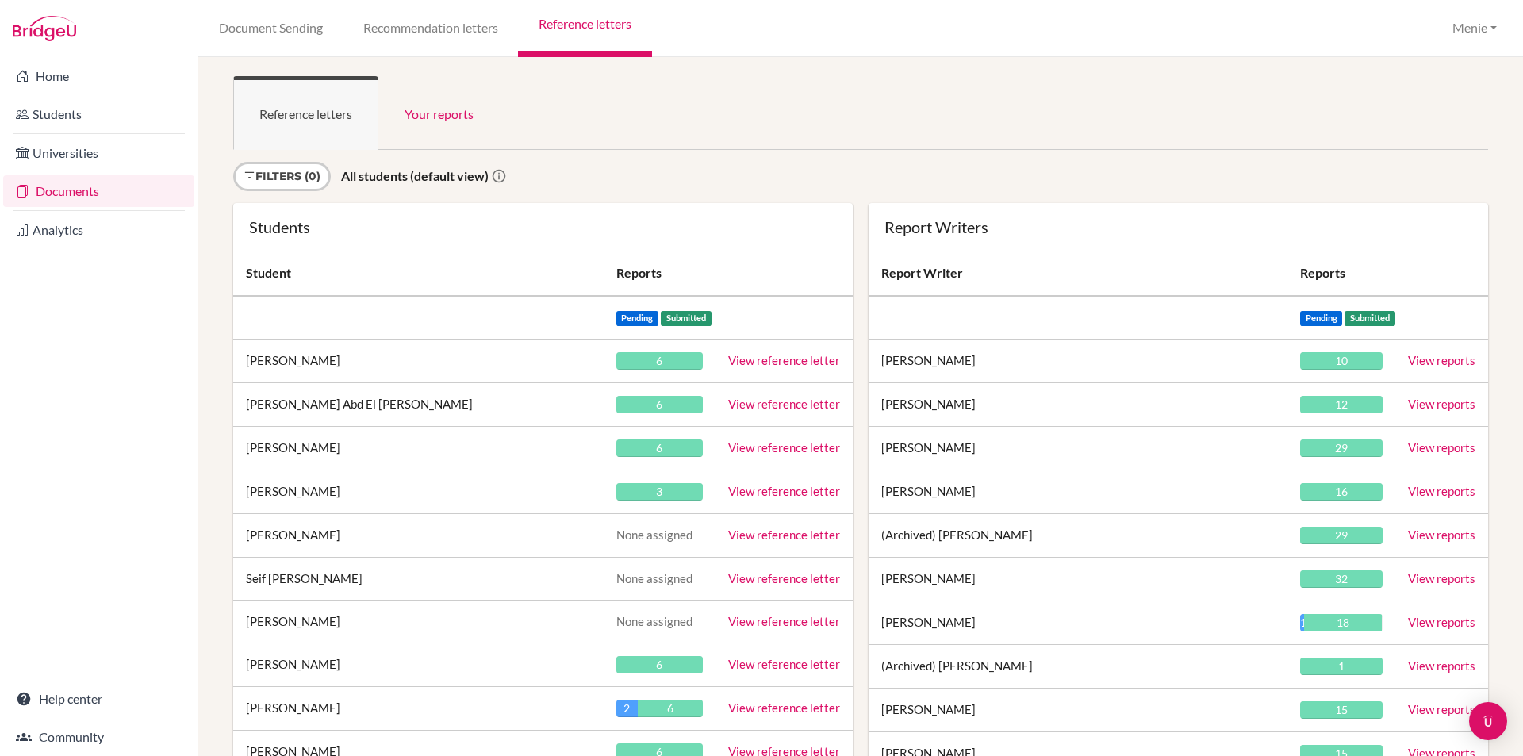
scroll to position [26440, 0]
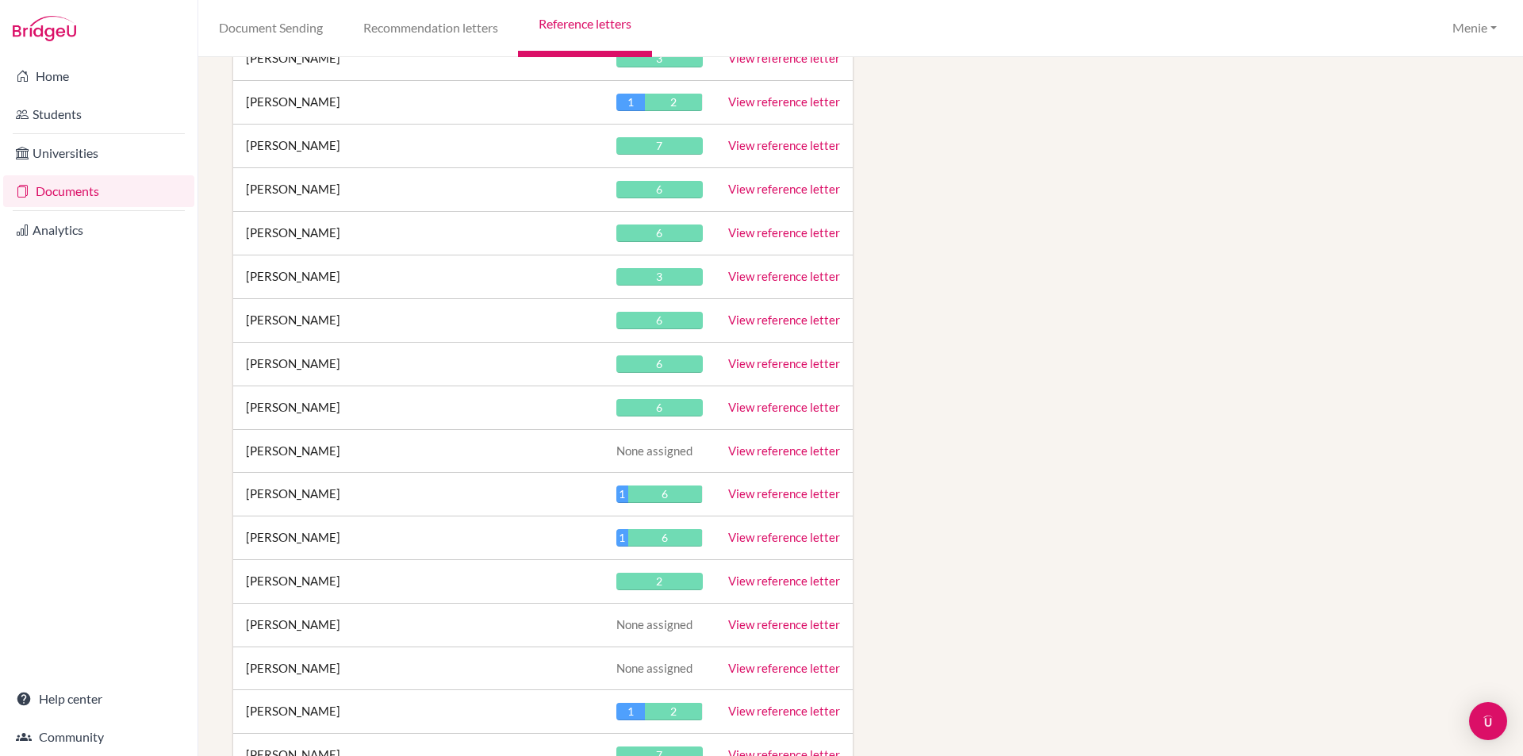
click at [789, 402] on link "View reference letter" at bounding box center [784, 407] width 112 height 14
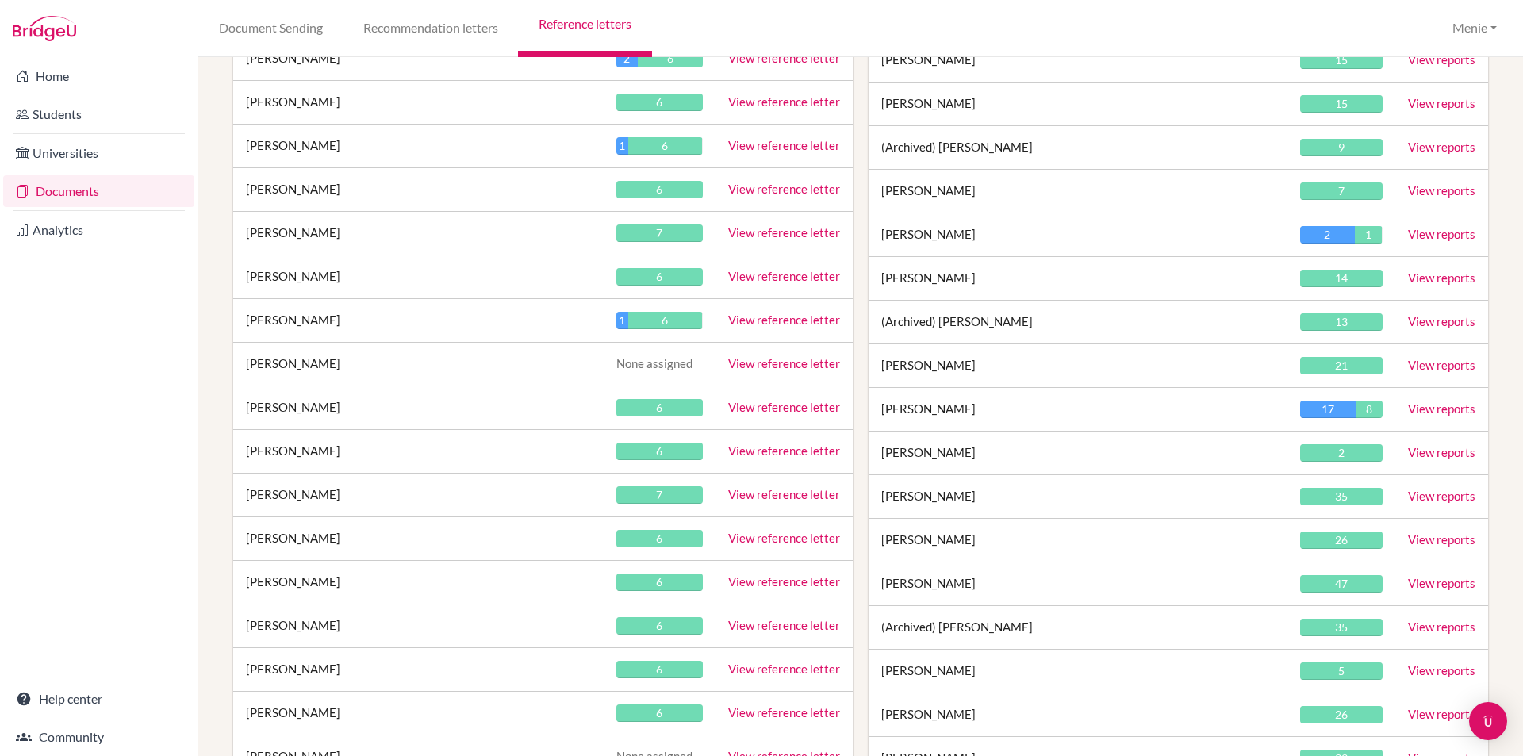
scroll to position [4482, 0]
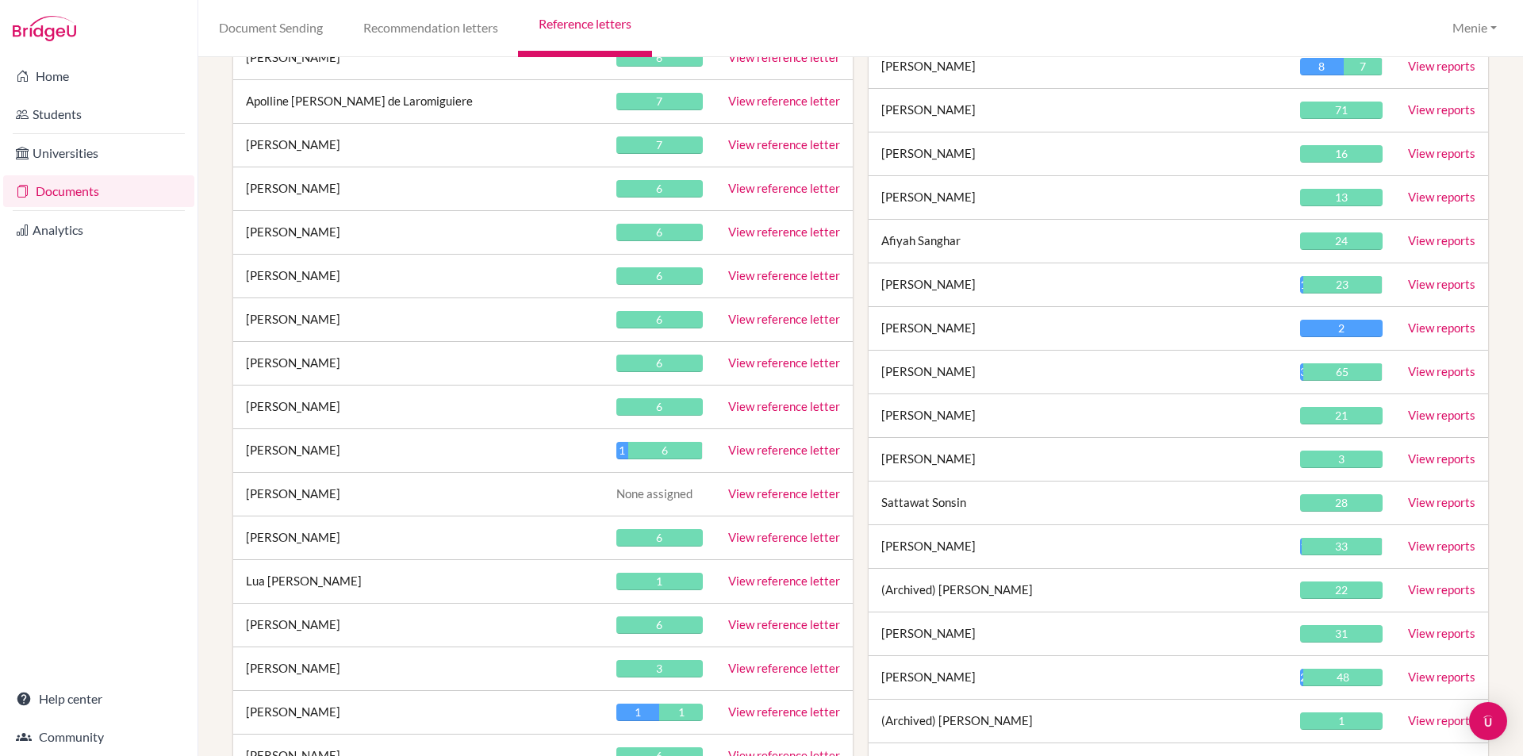
click at [756, 405] on link "View reference letter" at bounding box center [784, 406] width 112 height 14
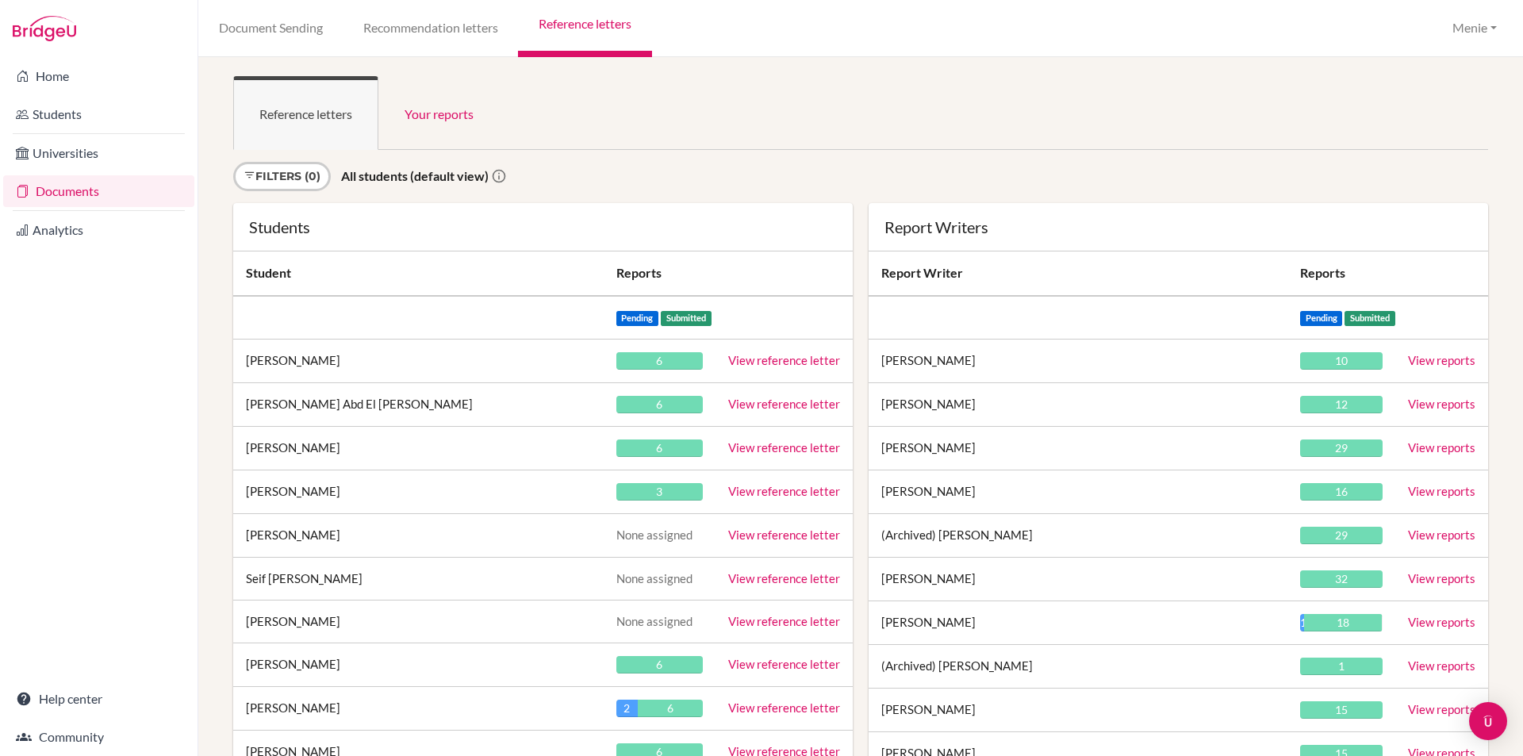
scroll to position [15695, 0]
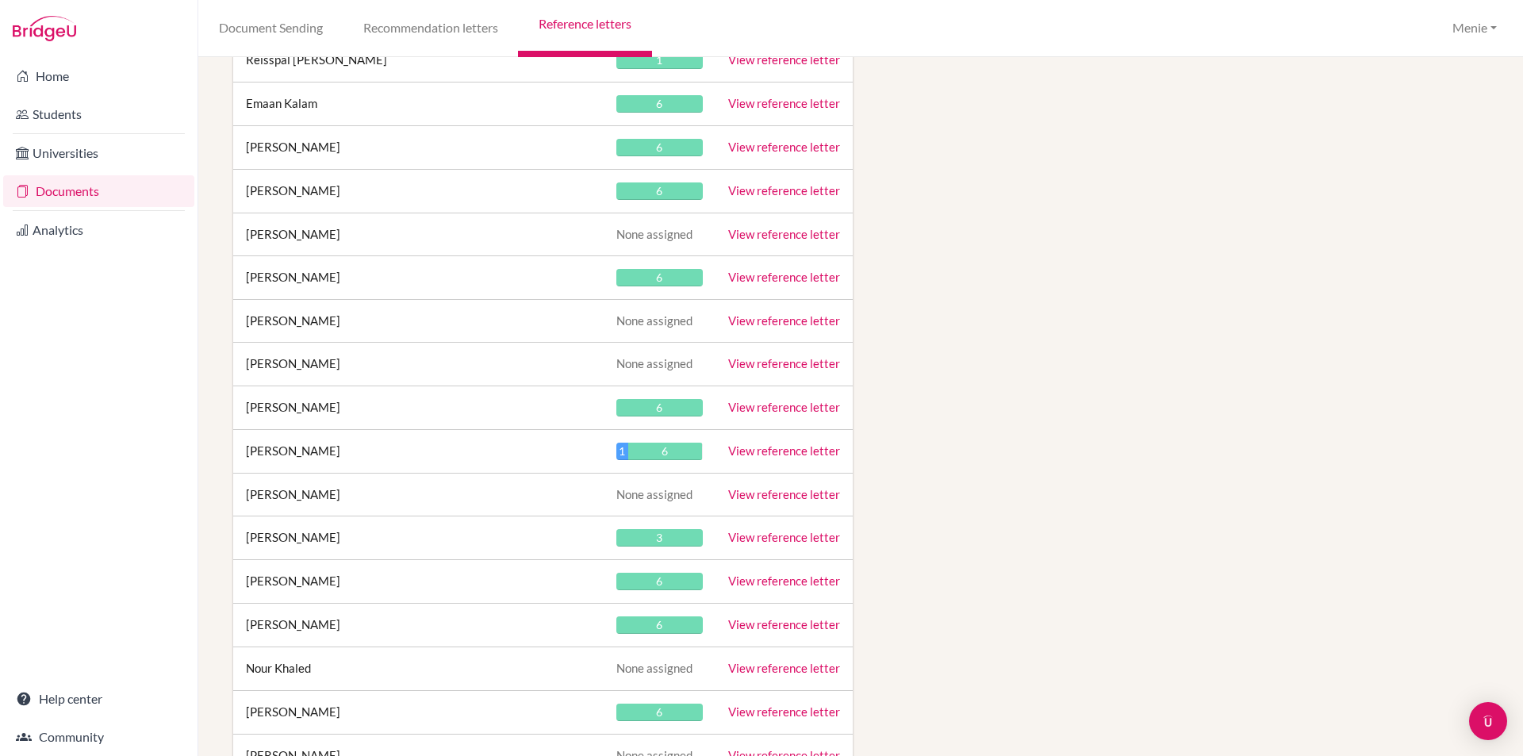
click at [736, 405] on link "View reference letter" at bounding box center [784, 407] width 112 height 14
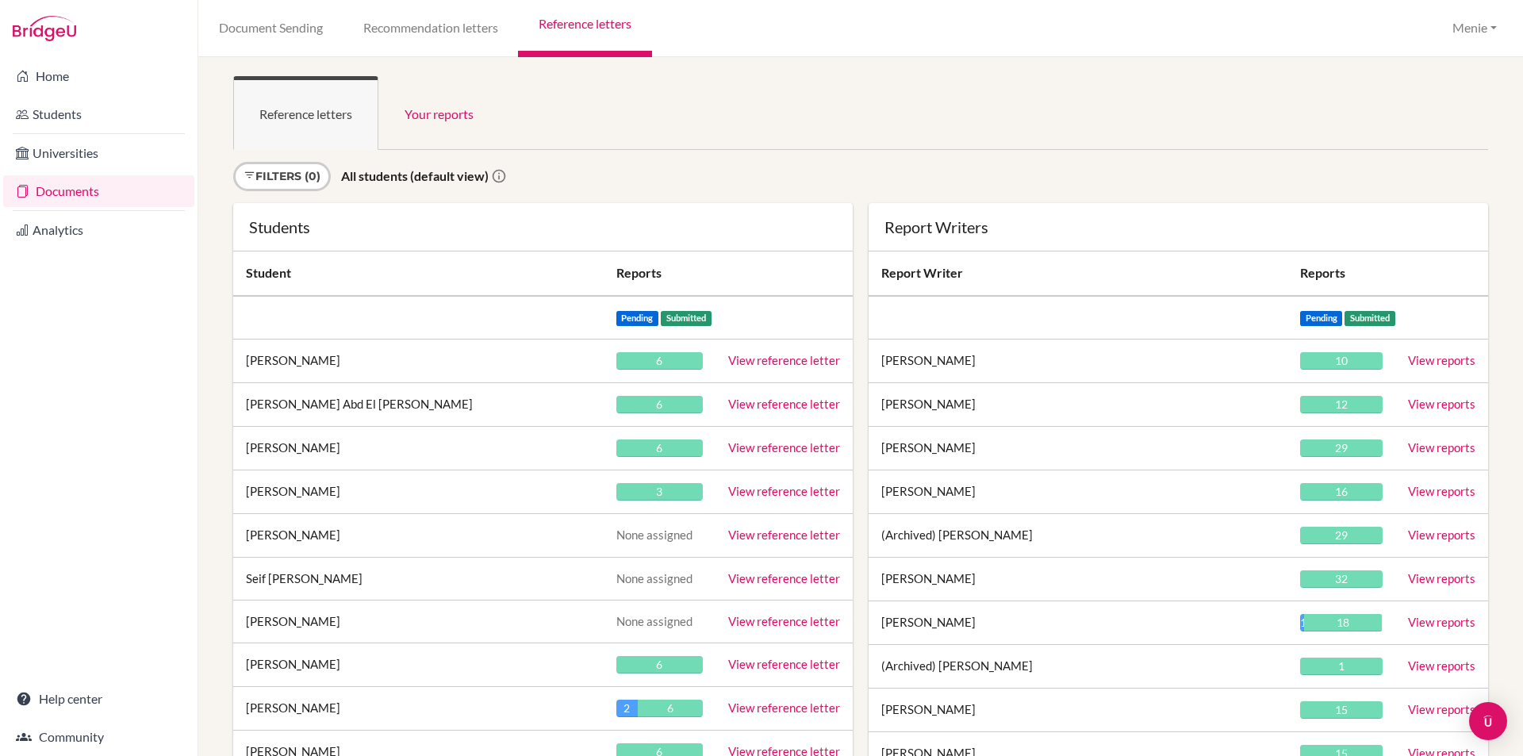
scroll to position [18393, 0]
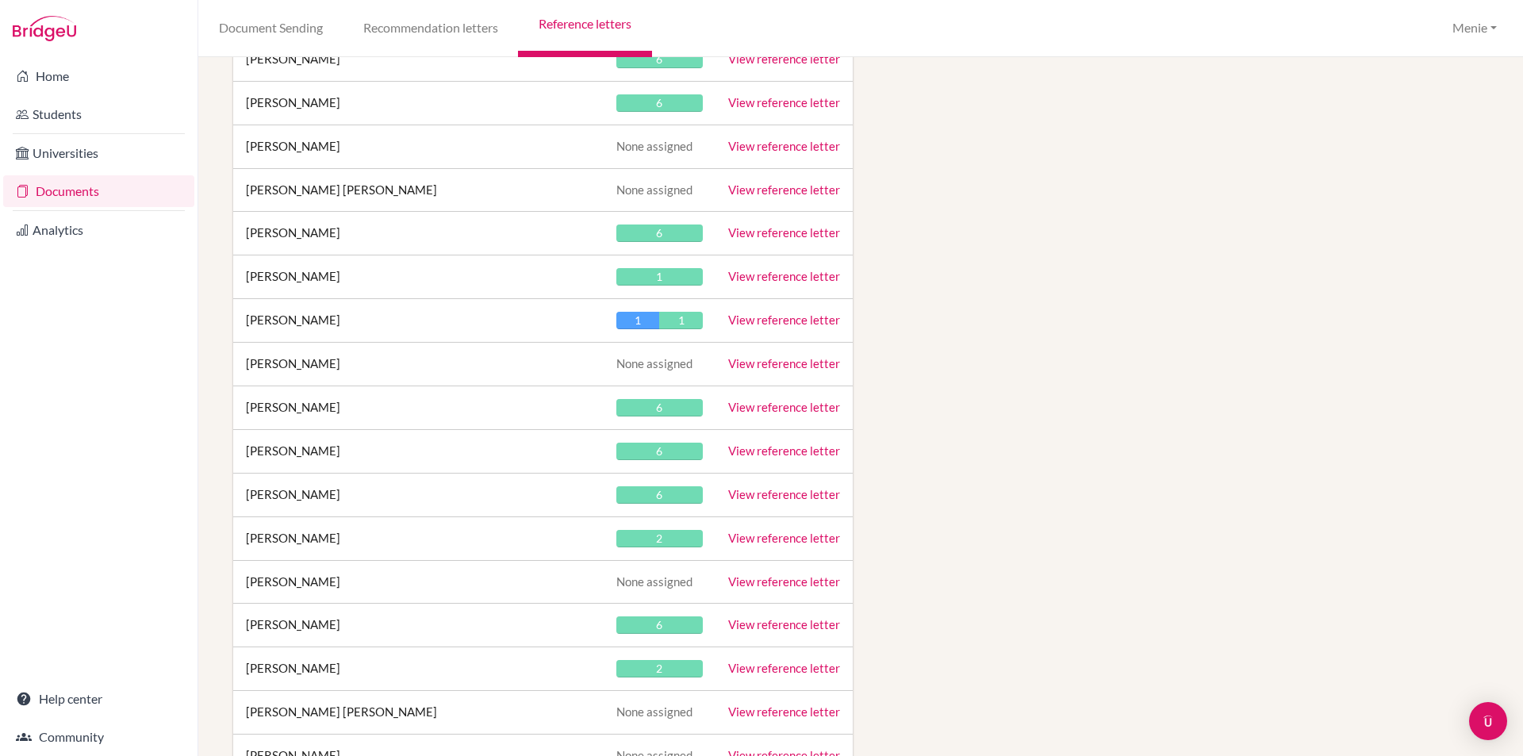
click at [778, 401] on link "View reference letter" at bounding box center [784, 407] width 112 height 14
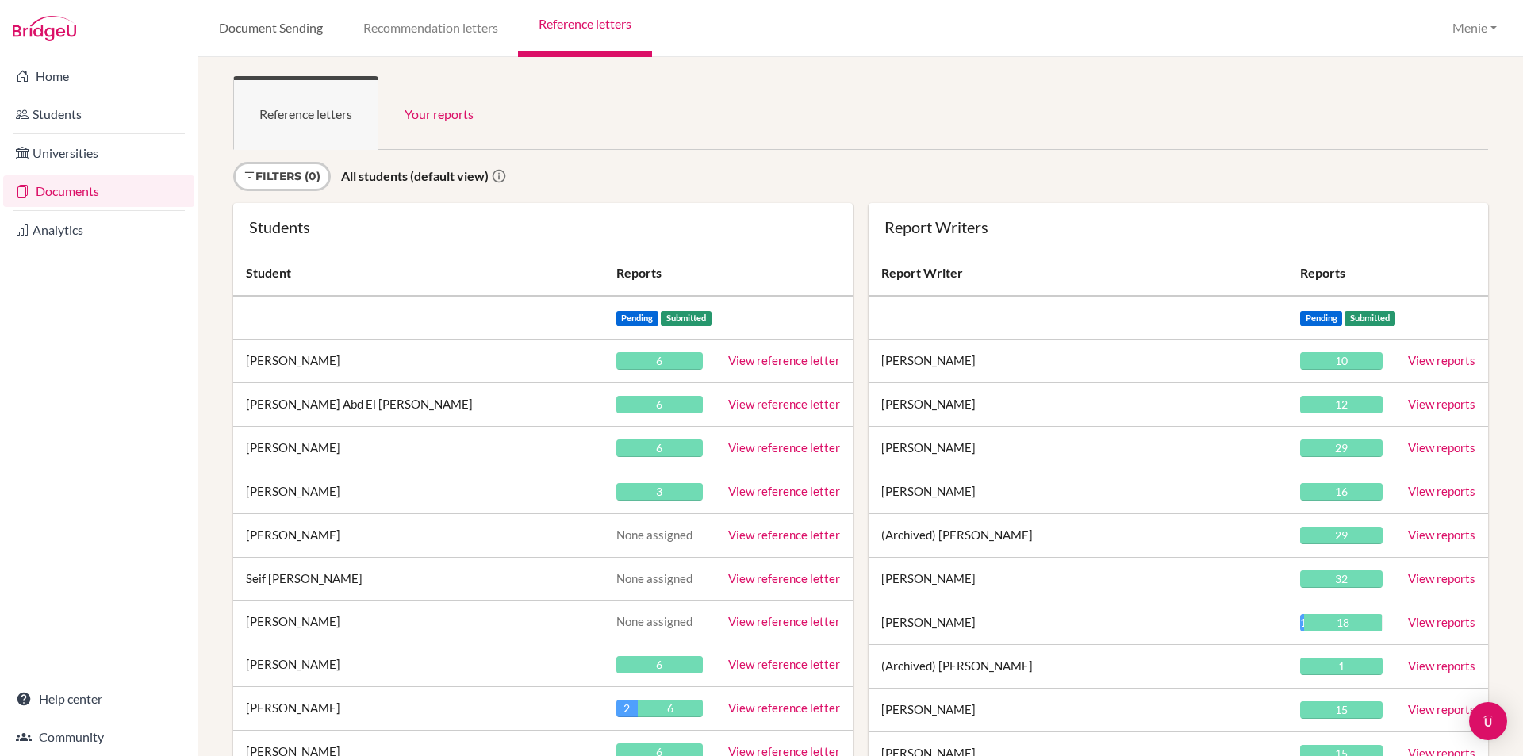
scroll to position [16827, 0]
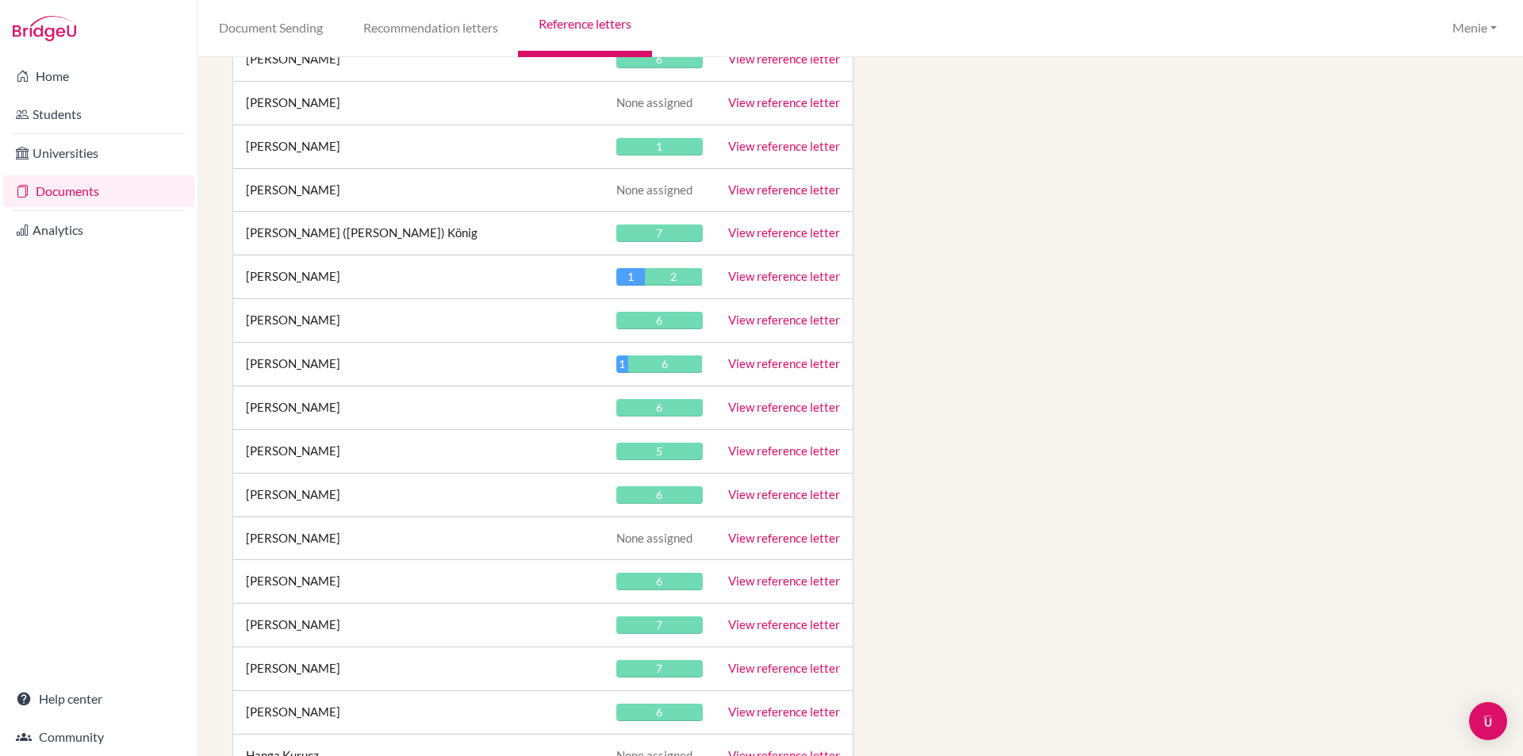
click at [783, 401] on link "View reference letter" at bounding box center [784, 407] width 112 height 14
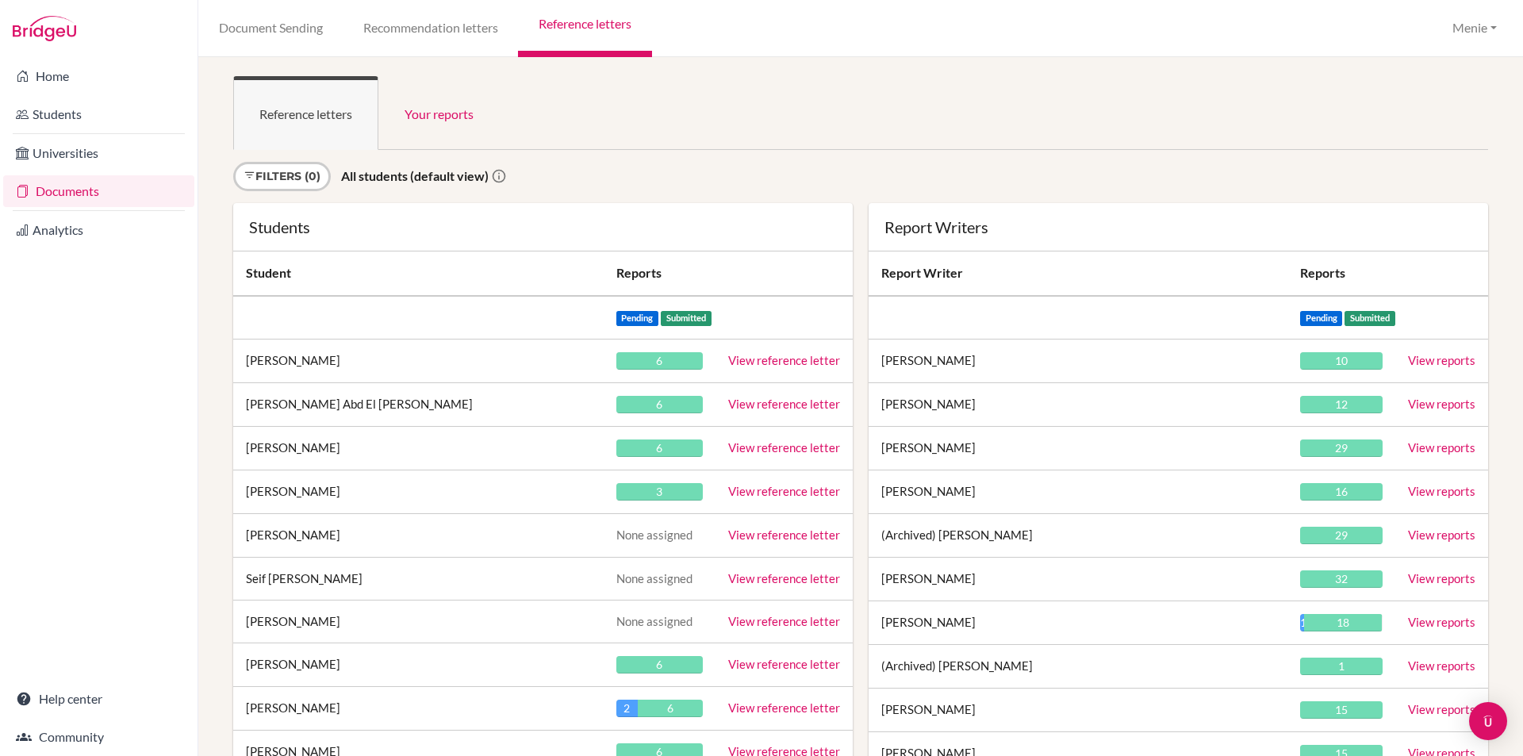
scroll to position [24829, 0]
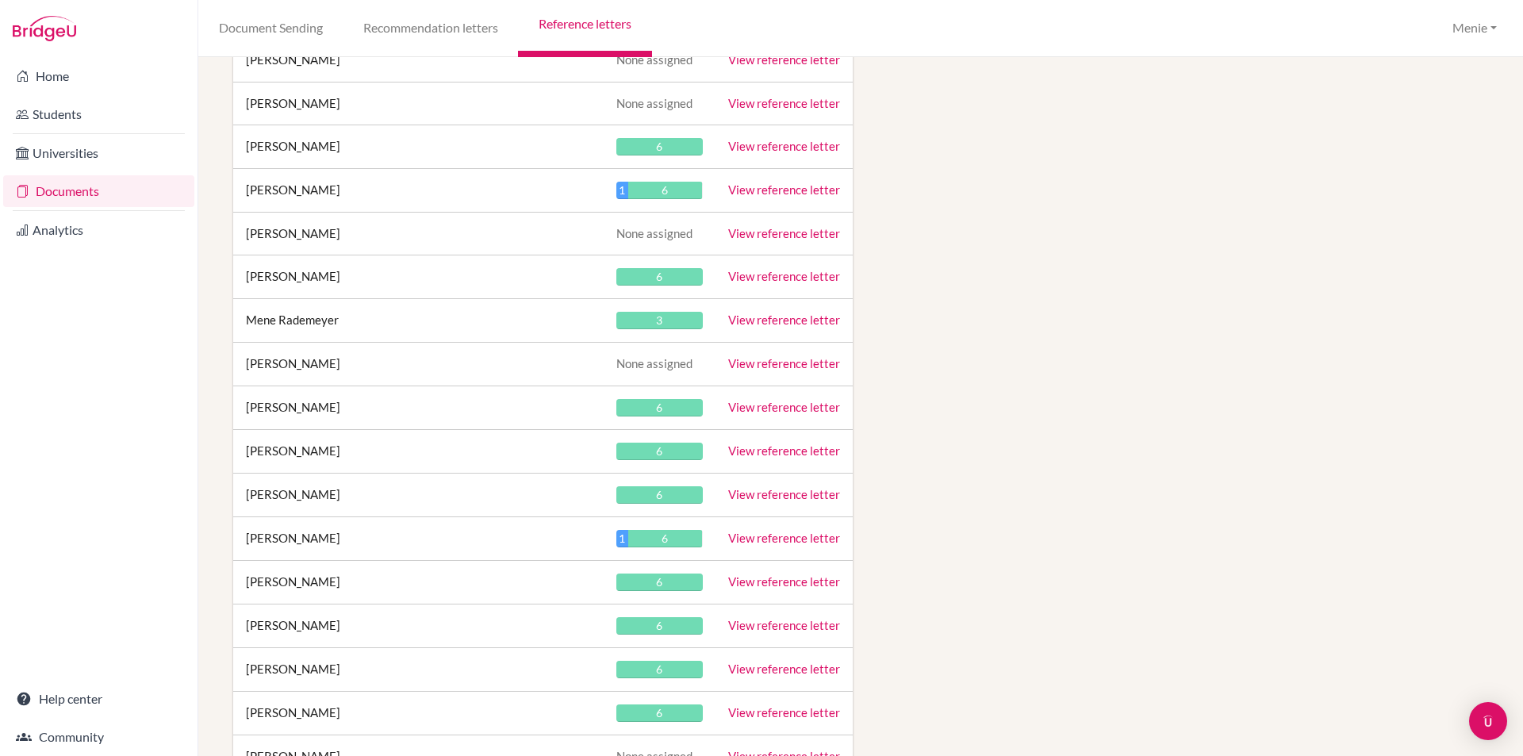
click at [746, 404] on link "View reference letter" at bounding box center [784, 407] width 112 height 14
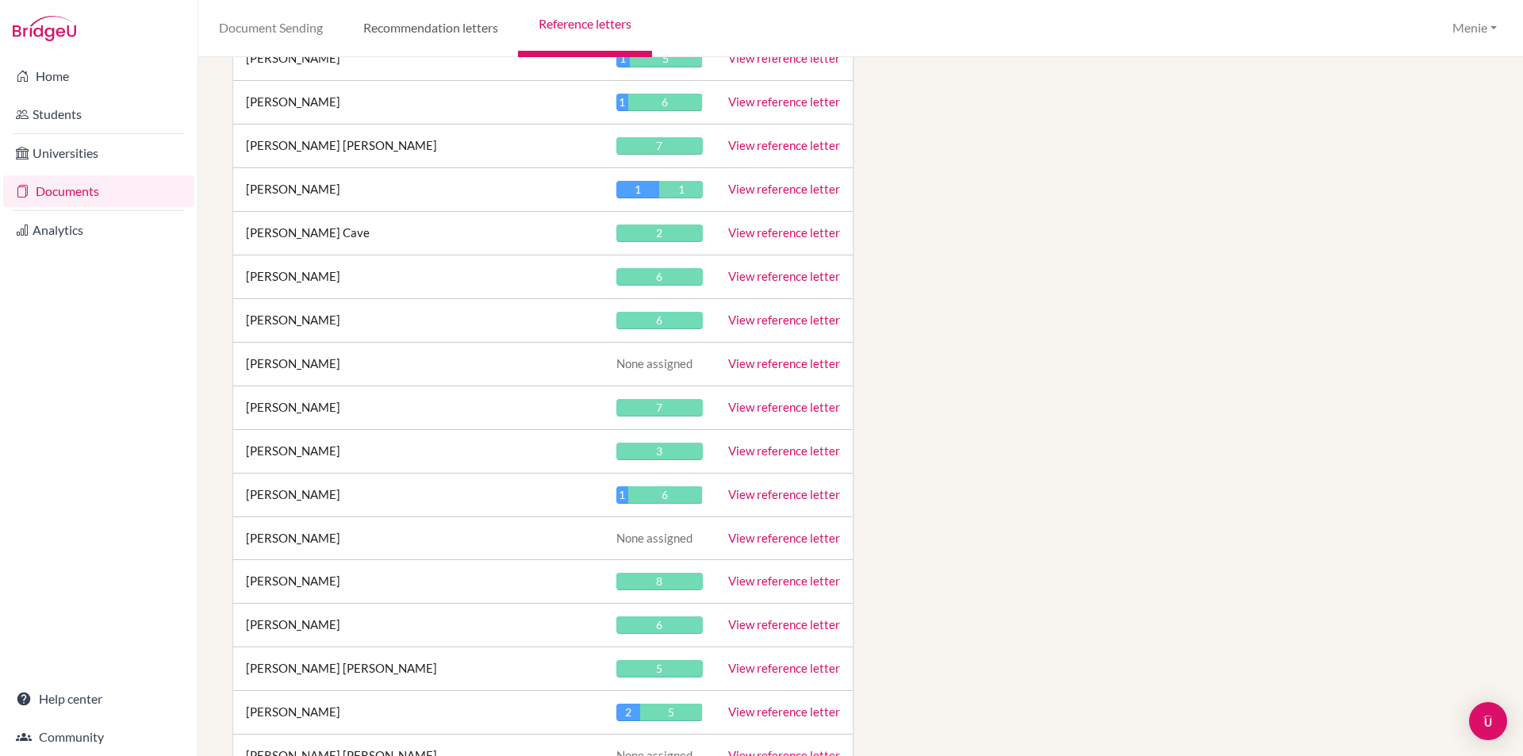
scroll to position [29745, 0]
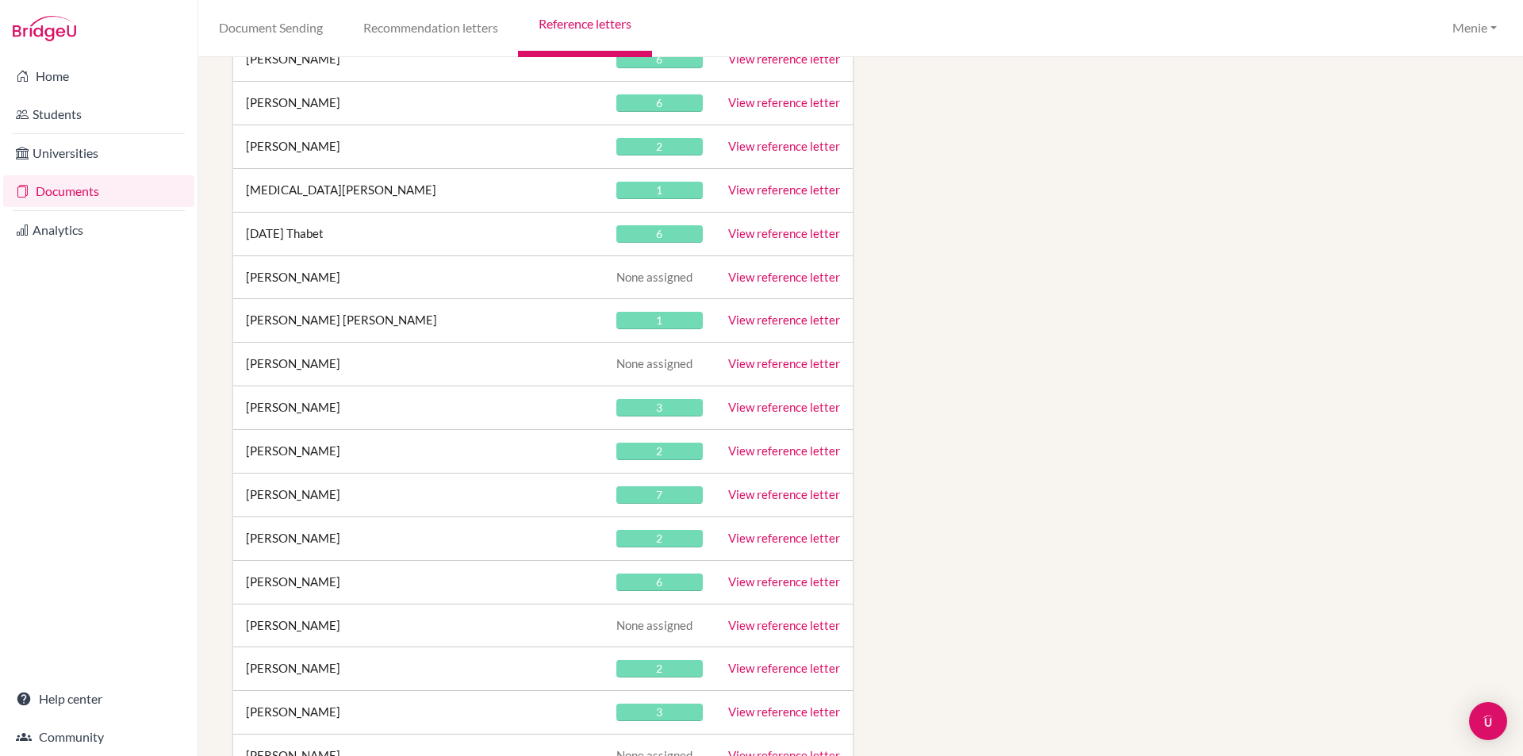
click at [759, 411] on link "View reference letter" at bounding box center [784, 407] width 112 height 14
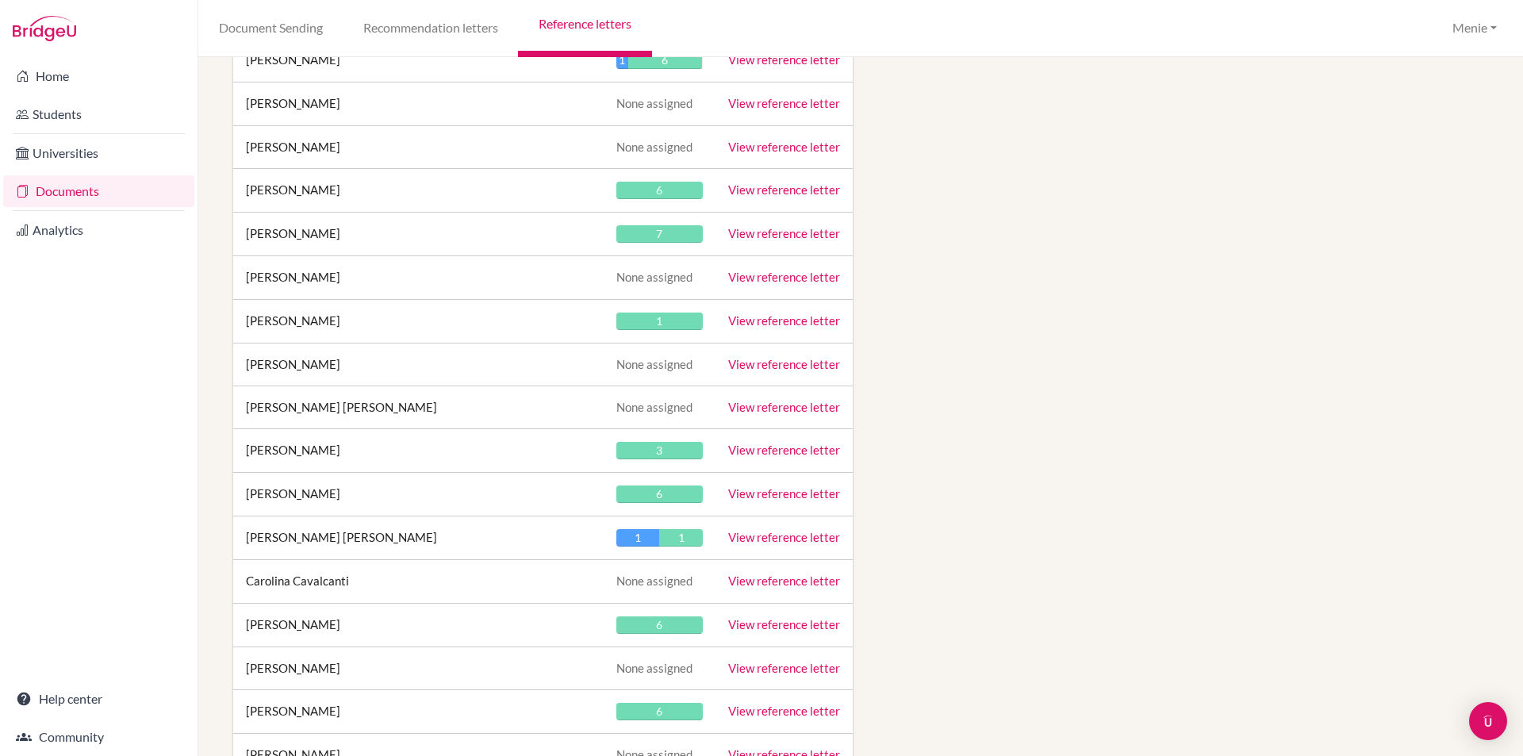
scroll to position [31225, 0]
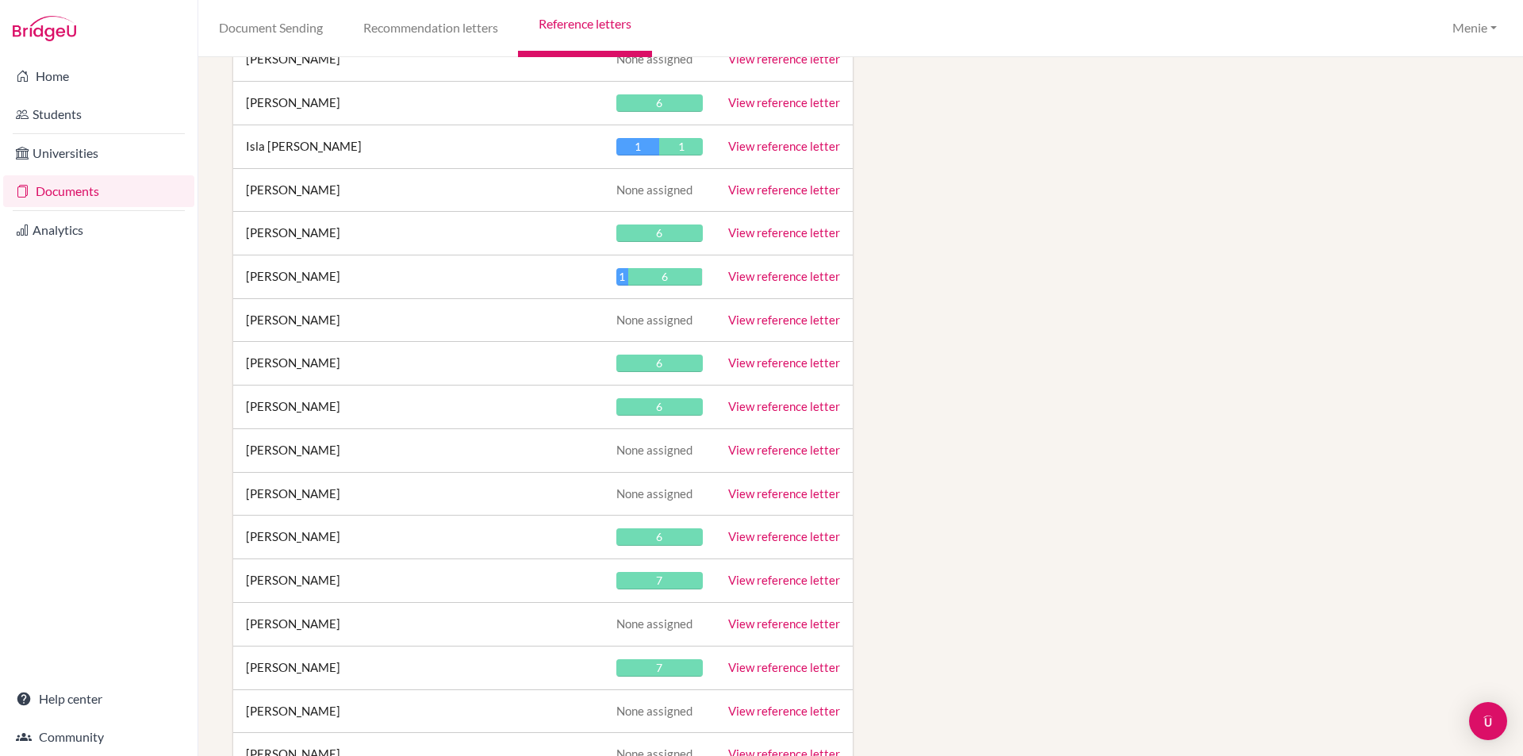
click at [790, 403] on link "View reference letter" at bounding box center [784, 406] width 112 height 14
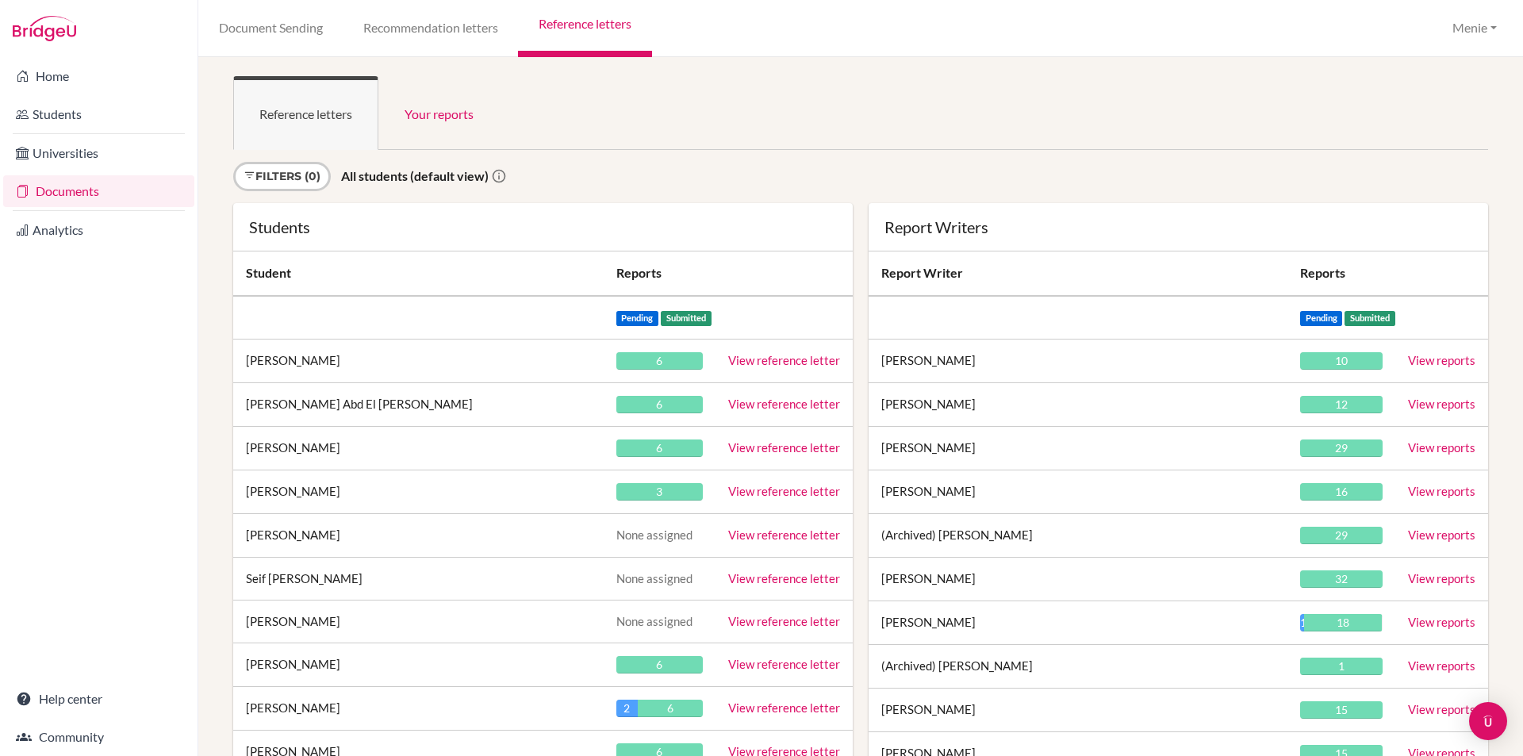
scroll to position [32616, 0]
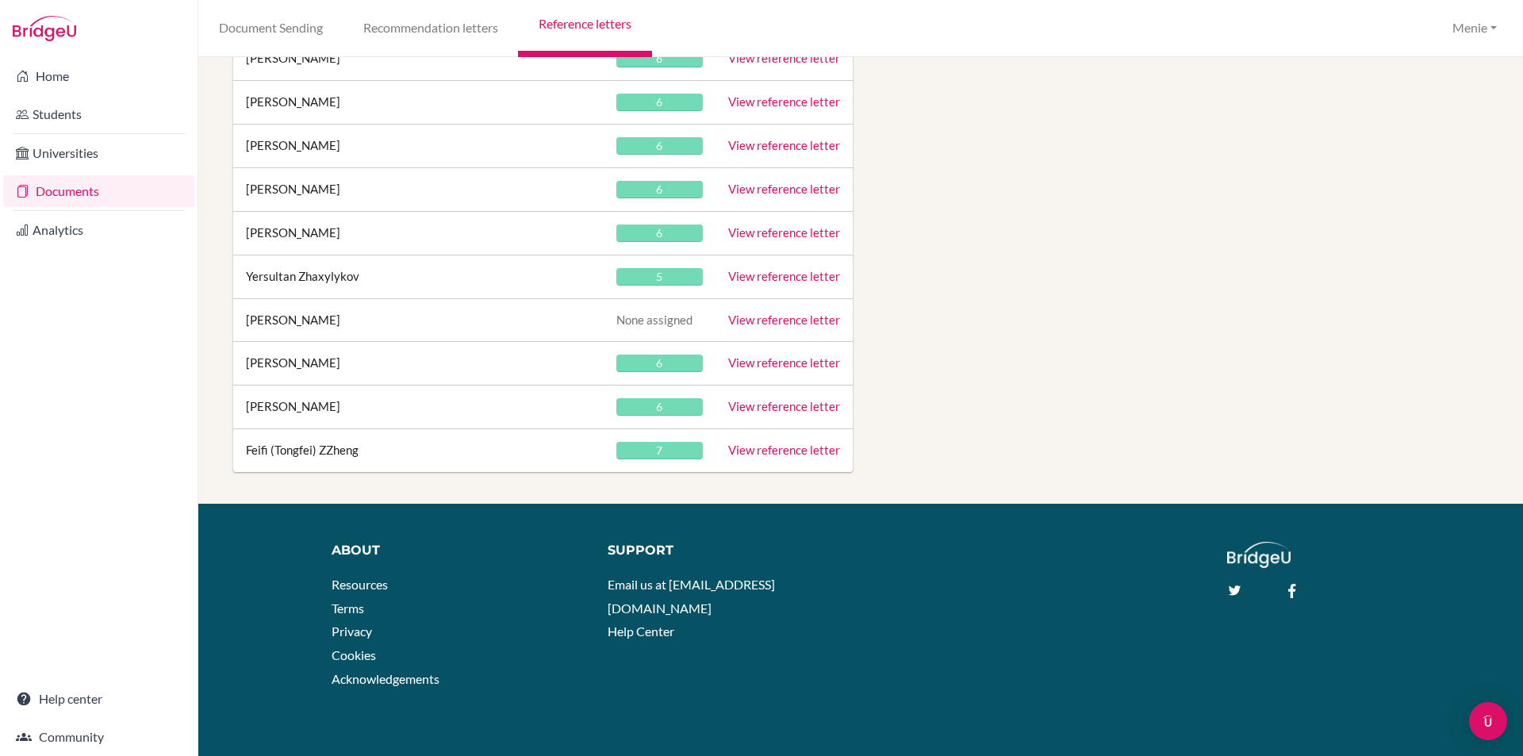
click at [771, 401] on link "View reference letter" at bounding box center [784, 406] width 112 height 14
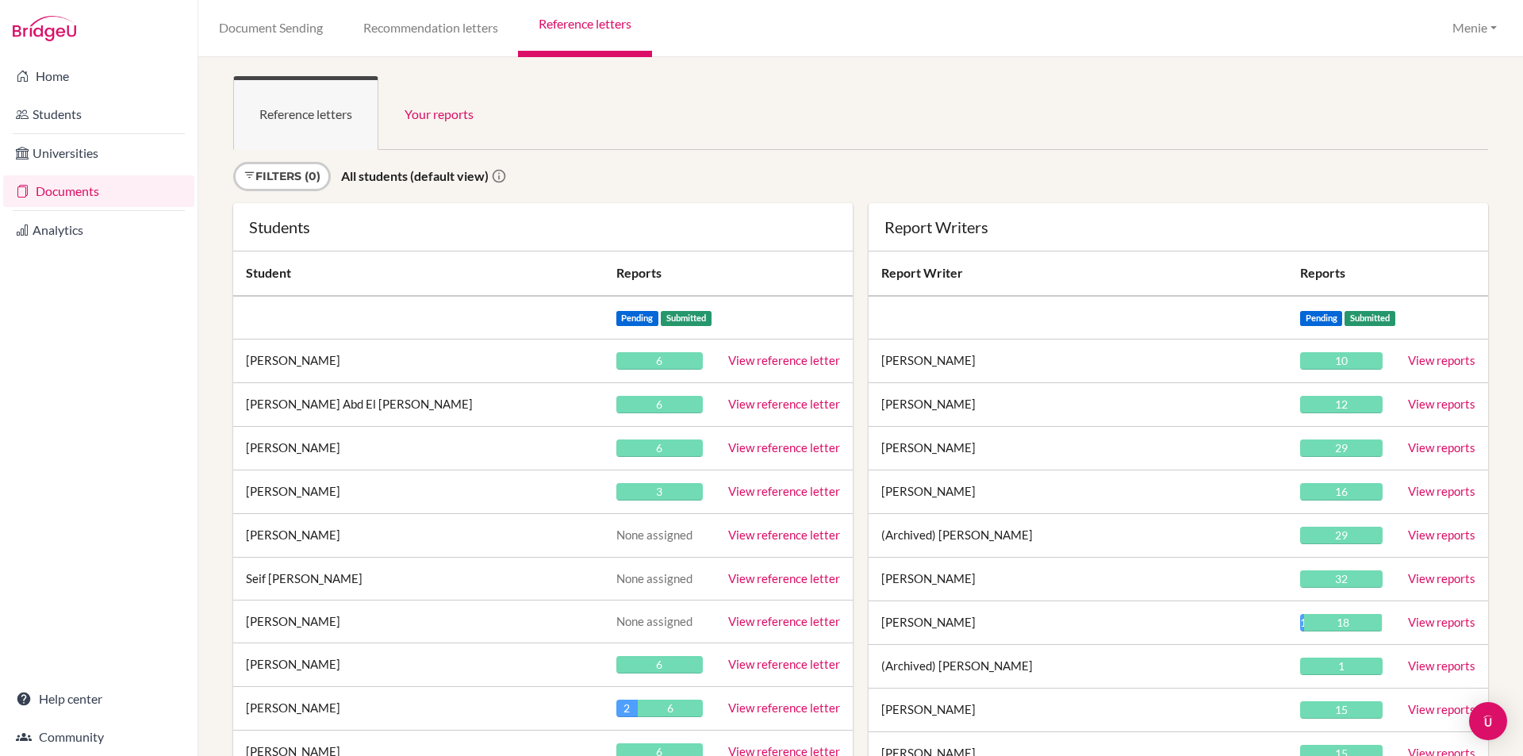
scroll to position [432, 0]
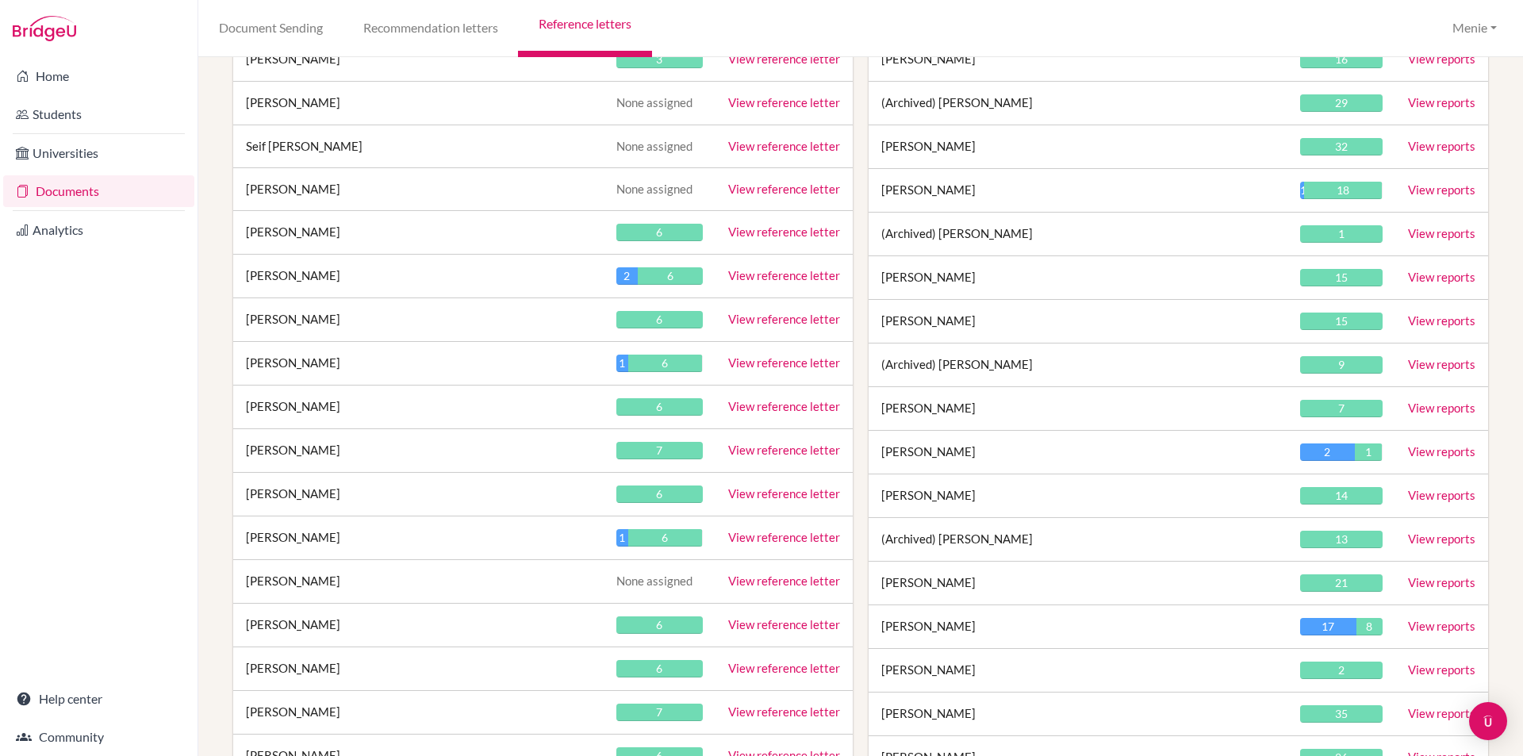
click at [761, 402] on link "View reference letter" at bounding box center [784, 406] width 112 height 14
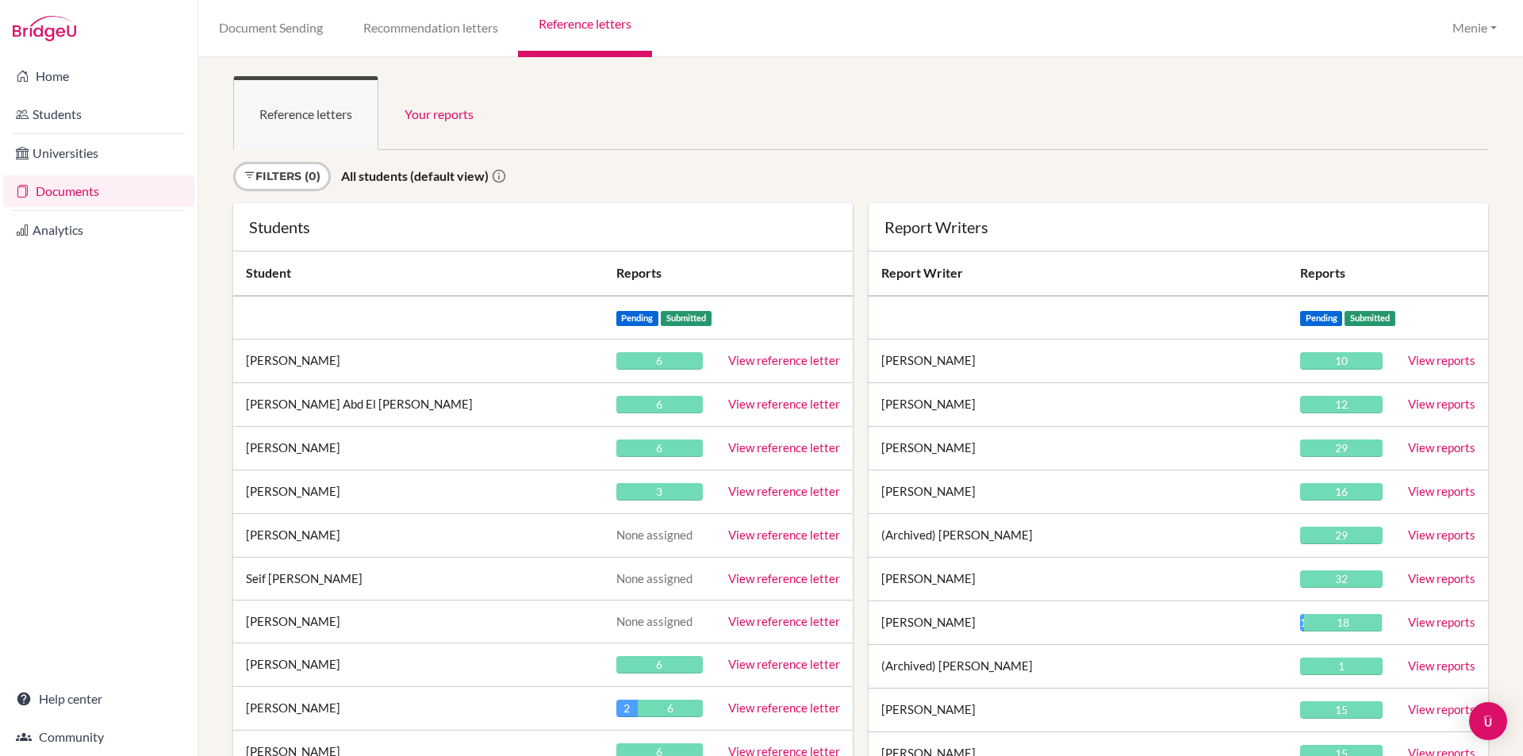
scroll to position [955, 0]
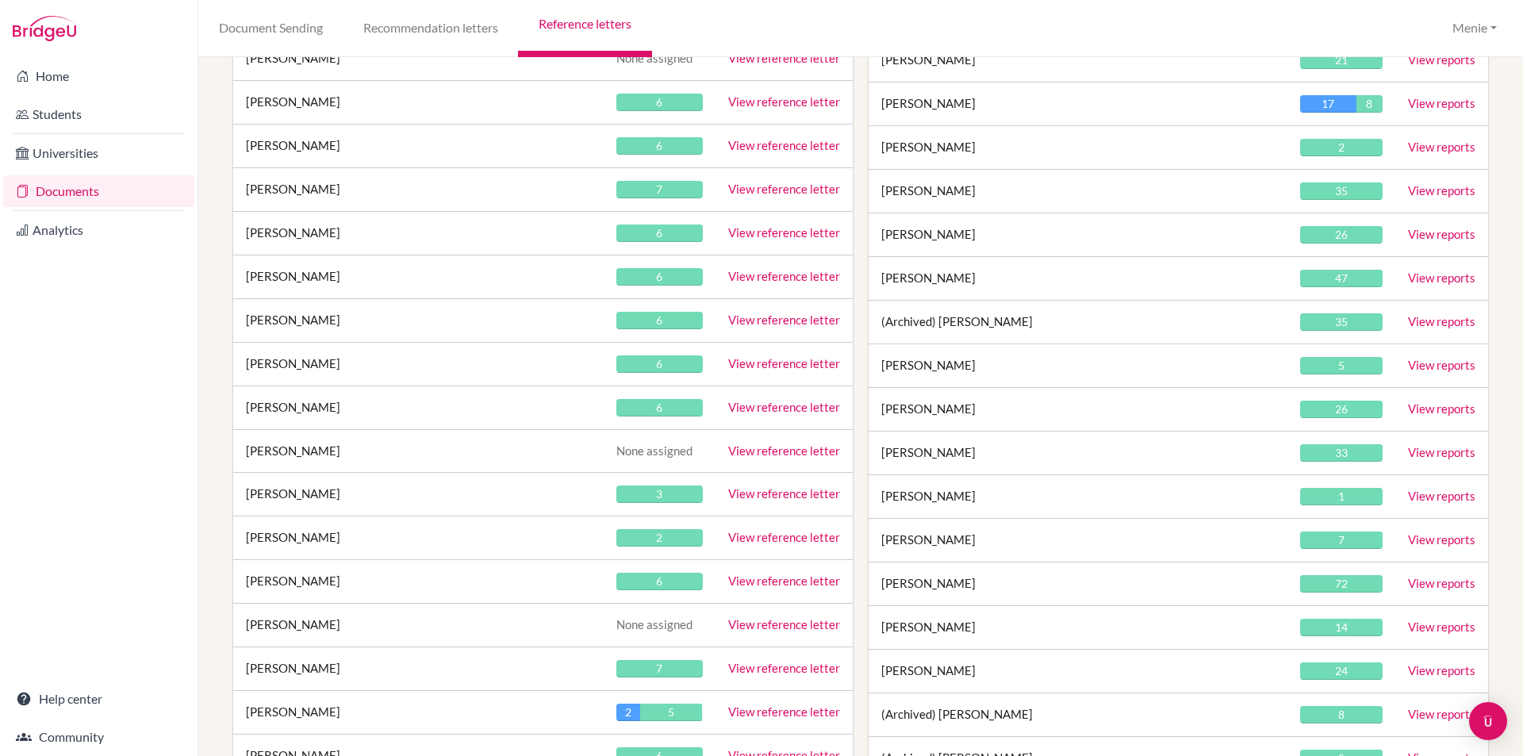
click at [797, 409] on link "View reference letter" at bounding box center [784, 407] width 112 height 14
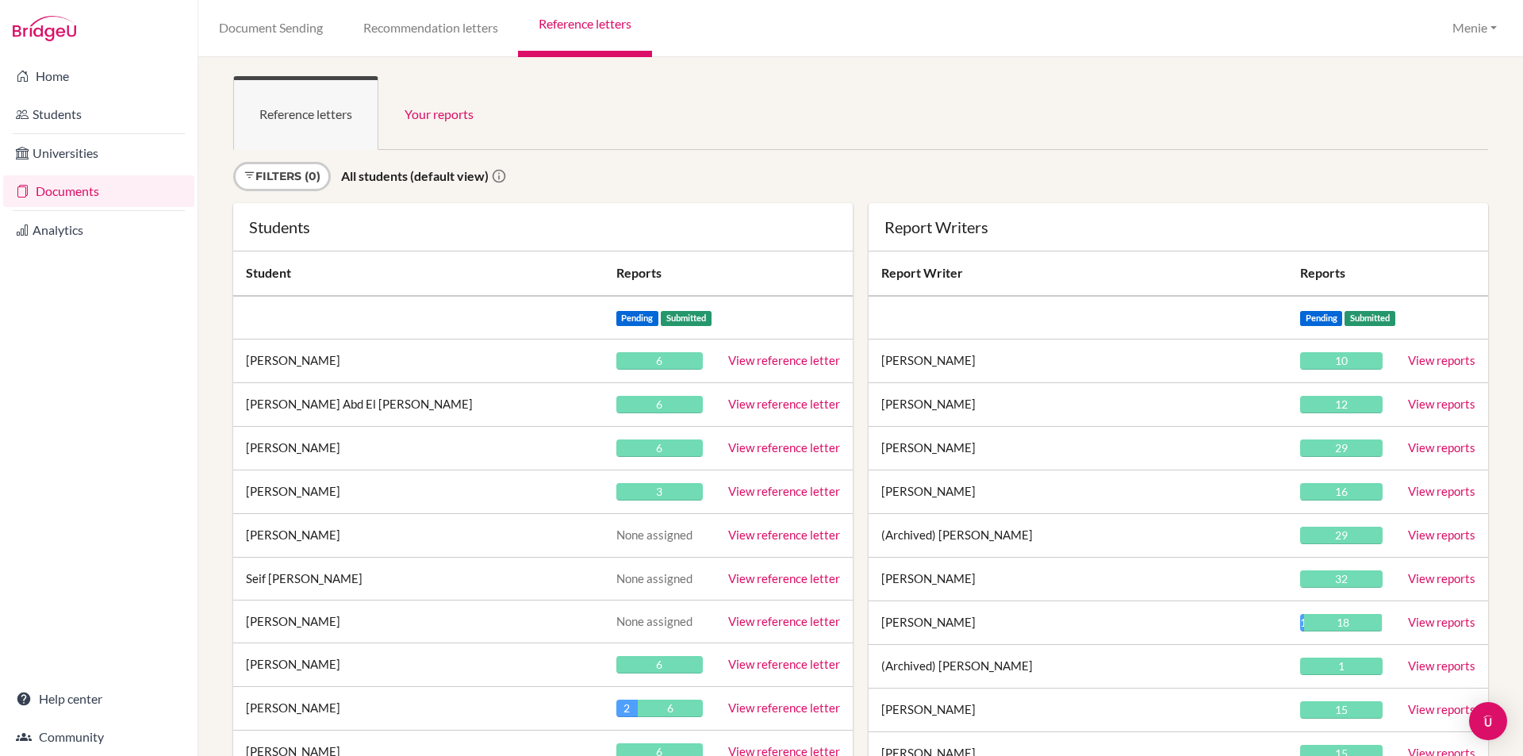
scroll to position [2870, 0]
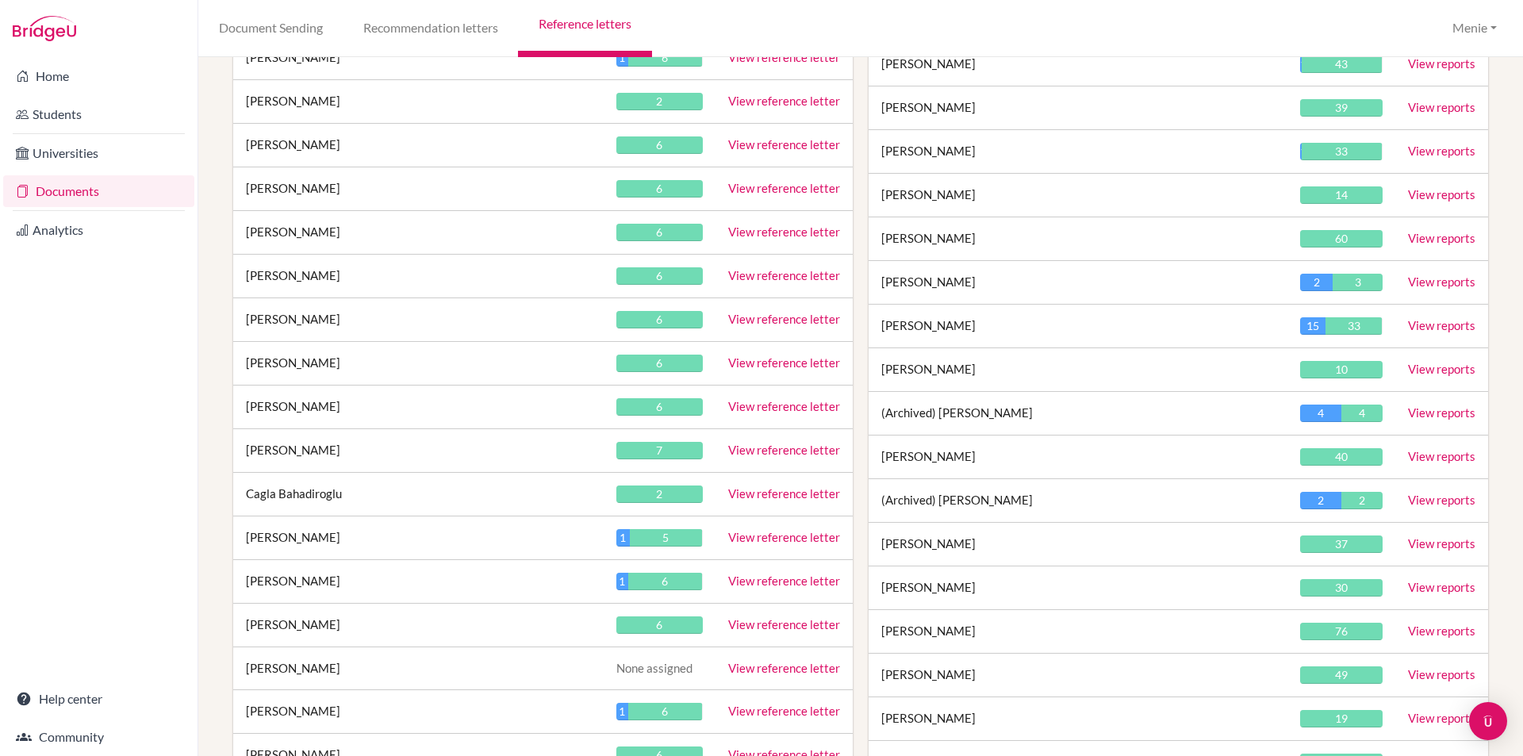
click at [744, 401] on link "View reference letter" at bounding box center [784, 406] width 112 height 14
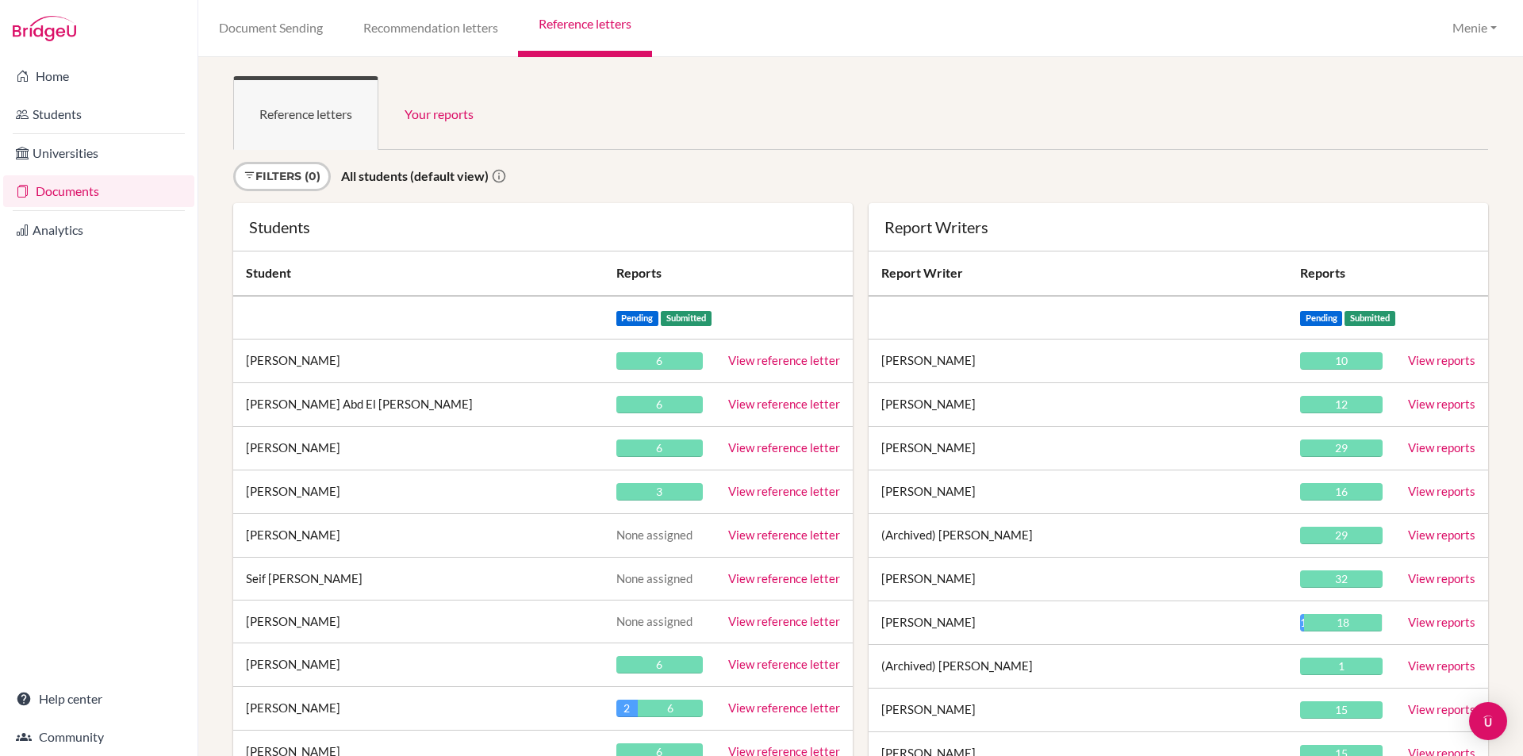
scroll to position [24221, 0]
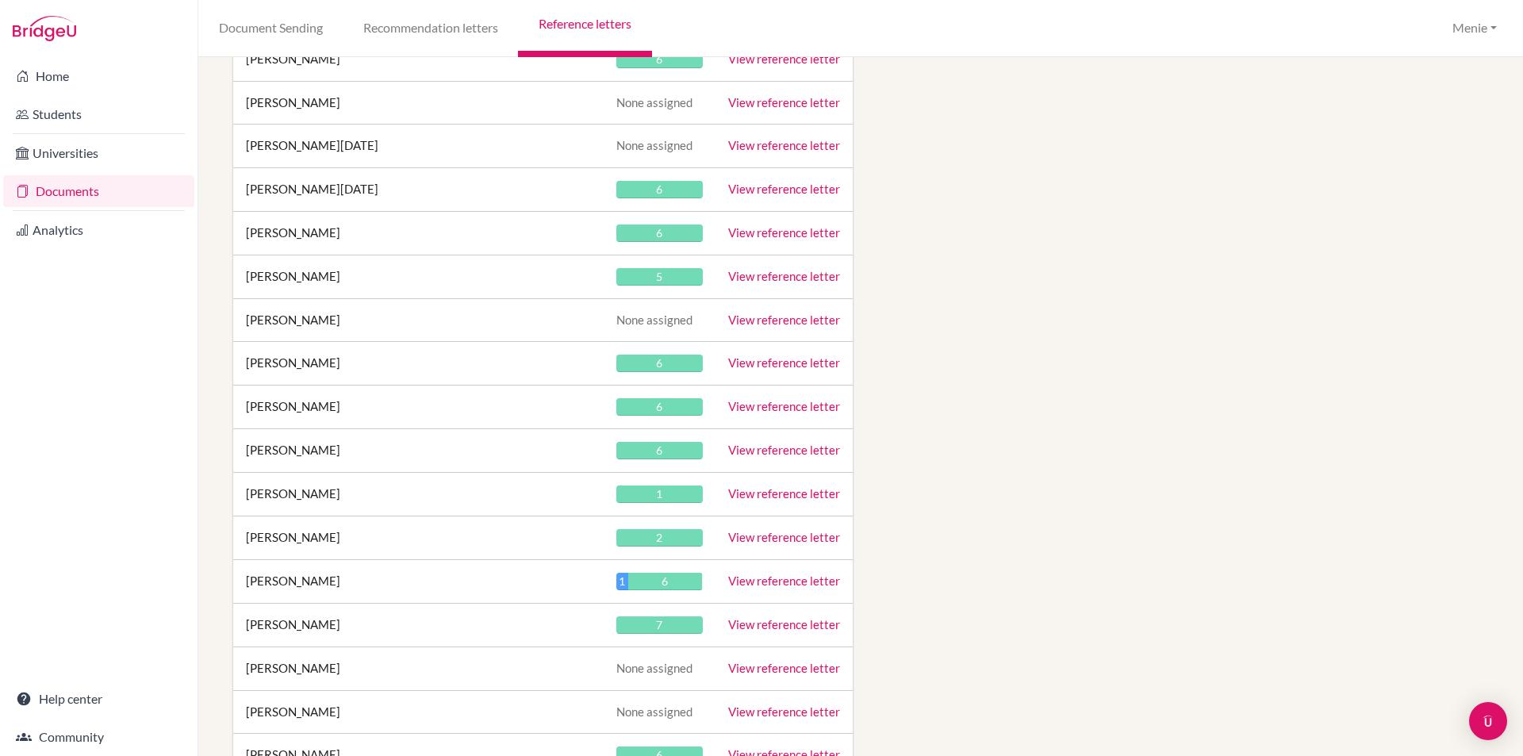
click at [806, 405] on link "View reference letter" at bounding box center [784, 406] width 112 height 14
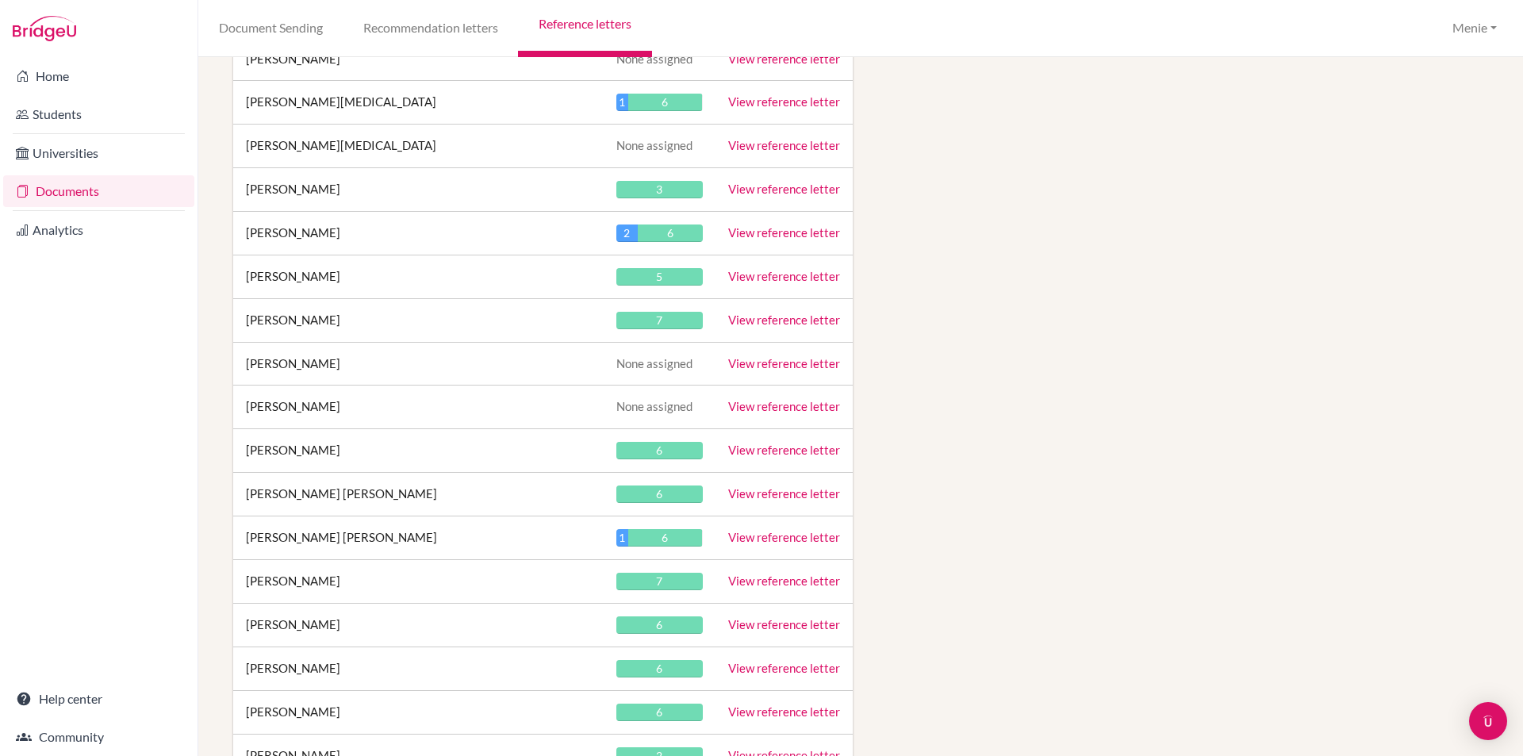
scroll to position [28092, 0]
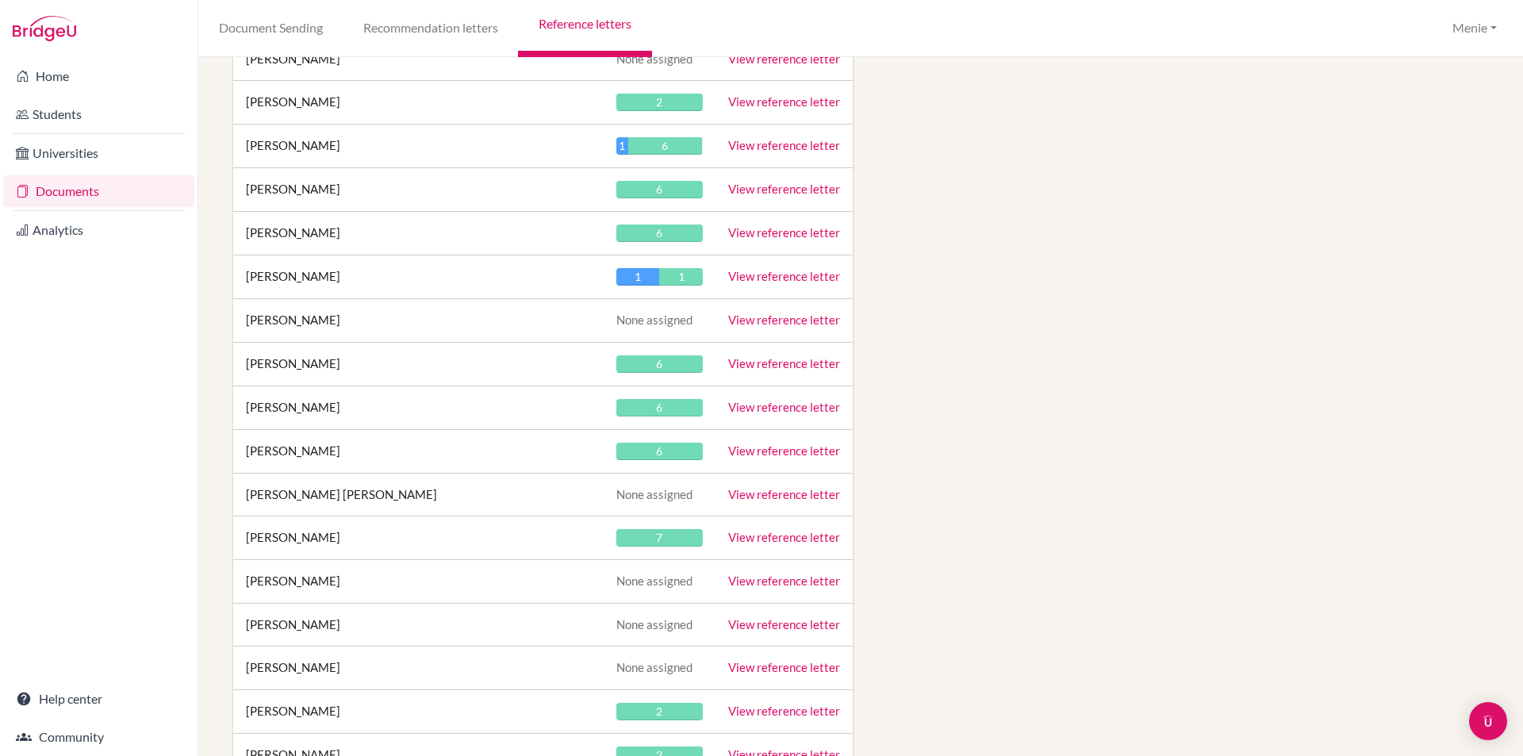
click at [793, 408] on link "View reference letter" at bounding box center [784, 407] width 112 height 14
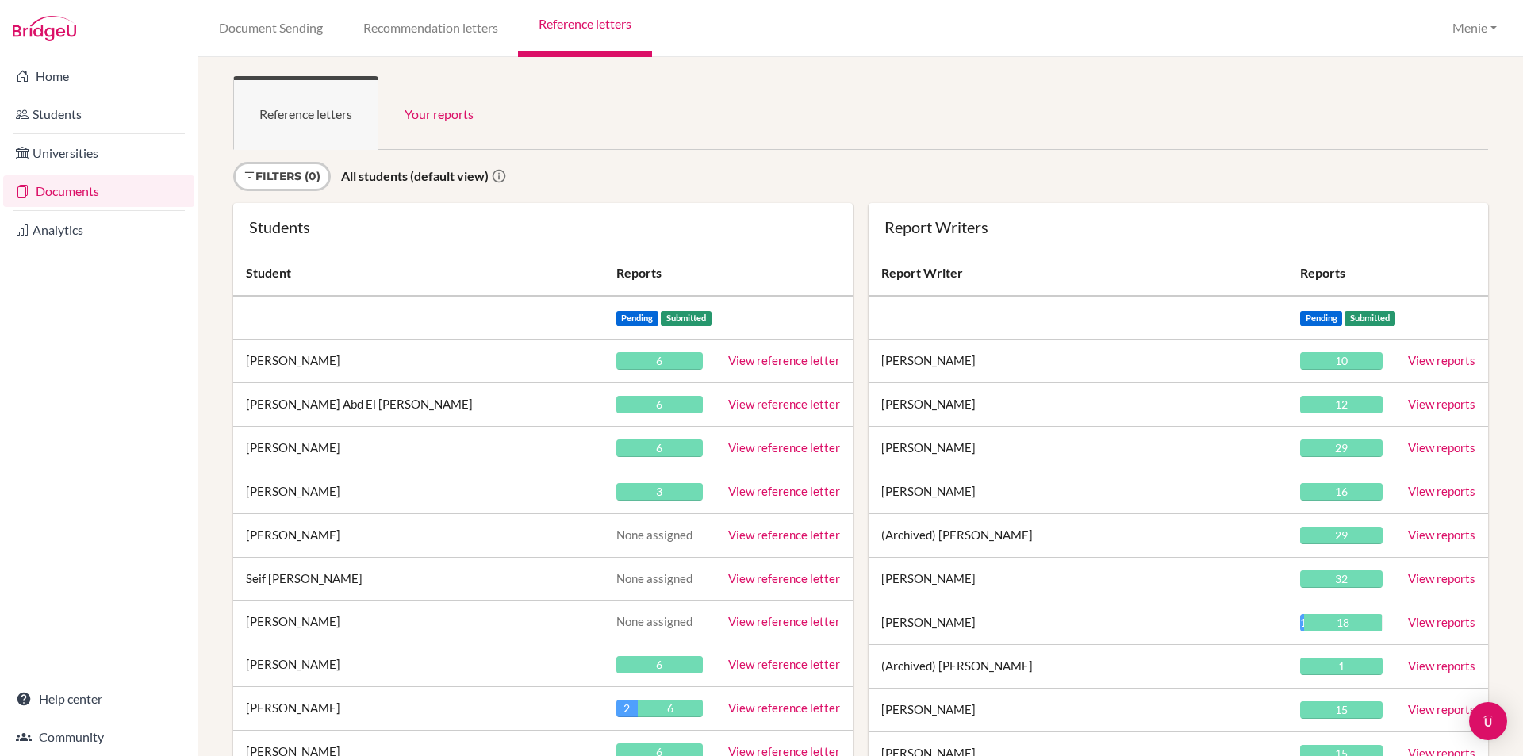
scroll to position [32223, 0]
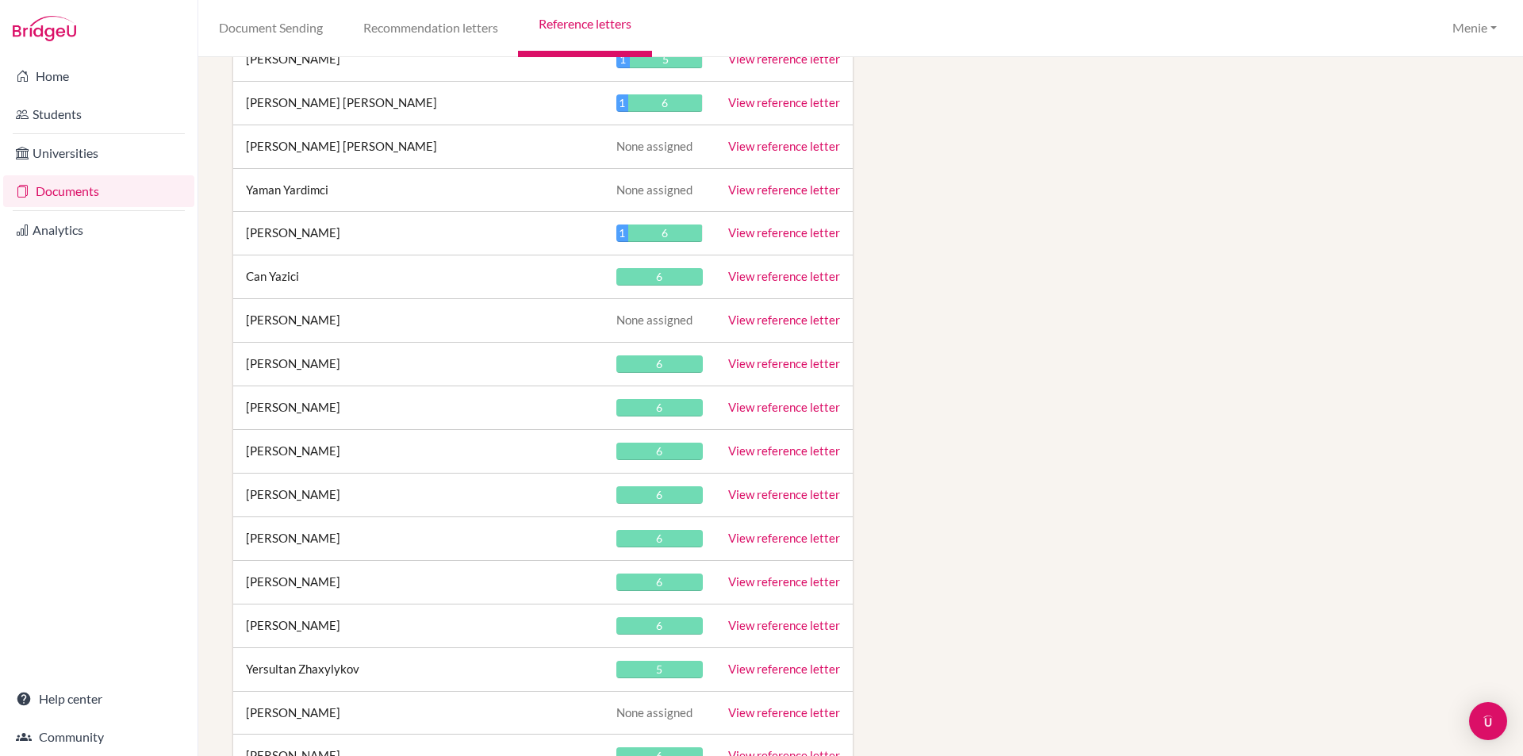
click at [743, 405] on link "View reference letter" at bounding box center [784, 407] width 112 height 14
